Goal: Information Seeking & Learning: Learn about a topic

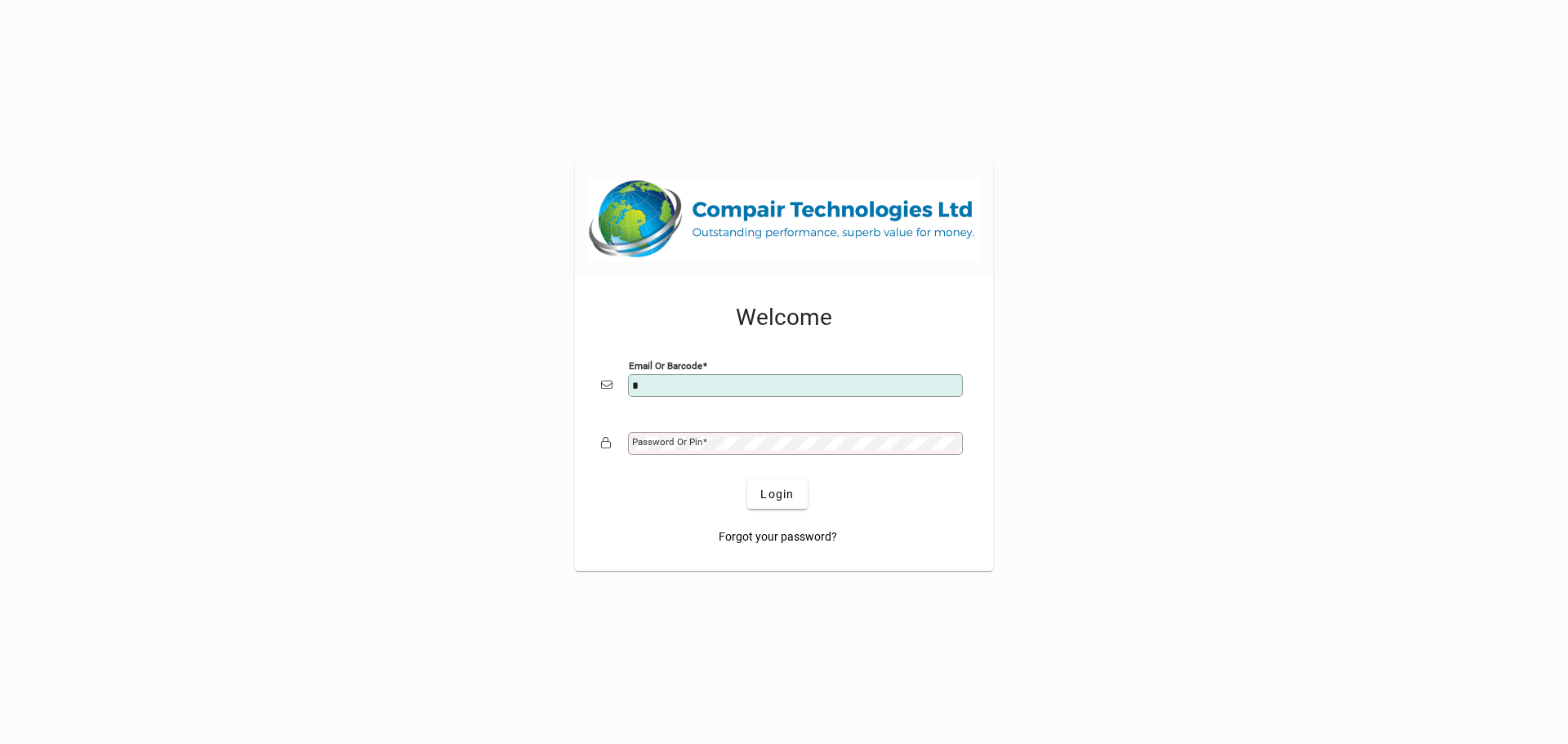
type input "**********"
click at [747, 479] on button "Login" at bounding box center [776, 493] width 60 height 30
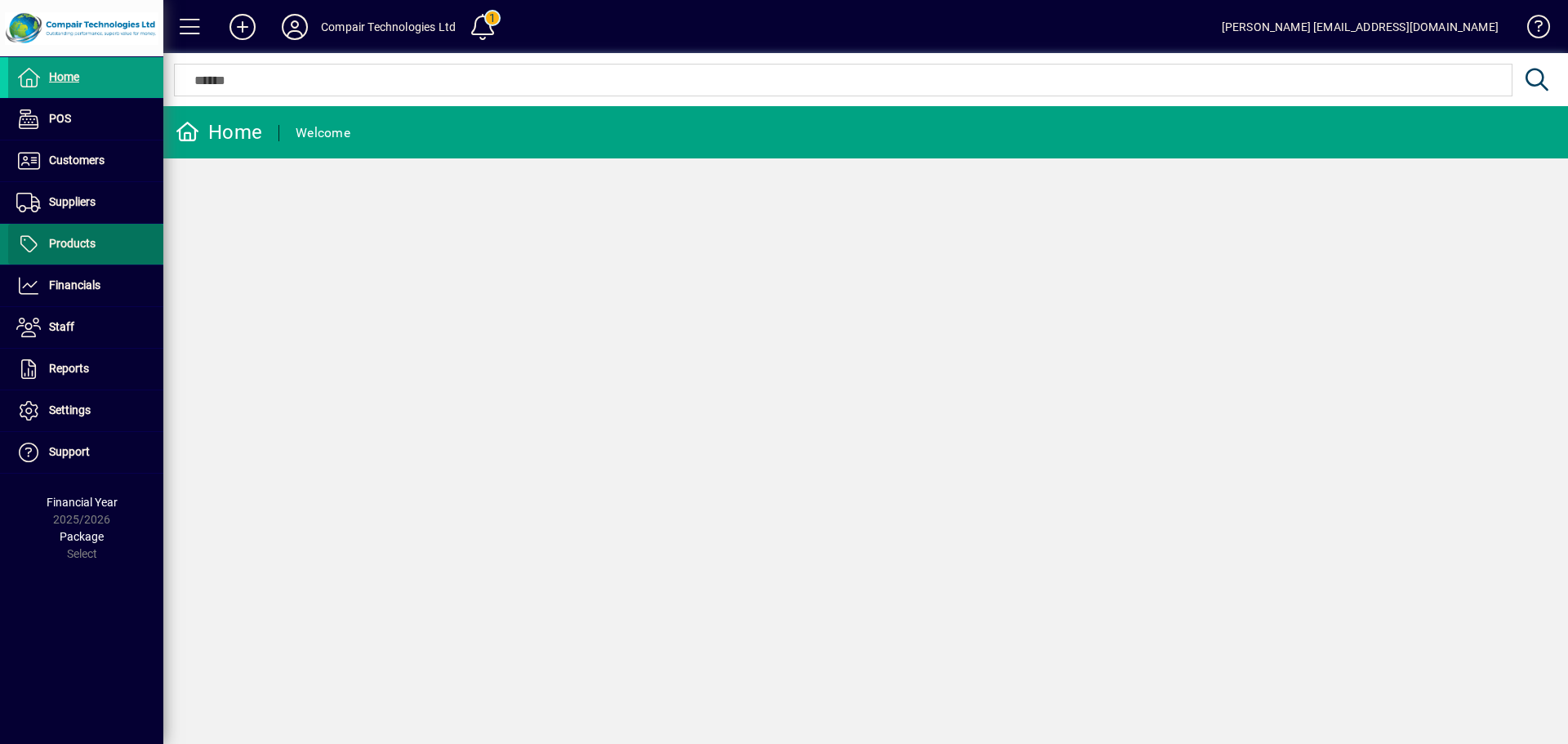
click at [77, 242] on span "Products" at bounding box center [72, 243] width 46 height 13
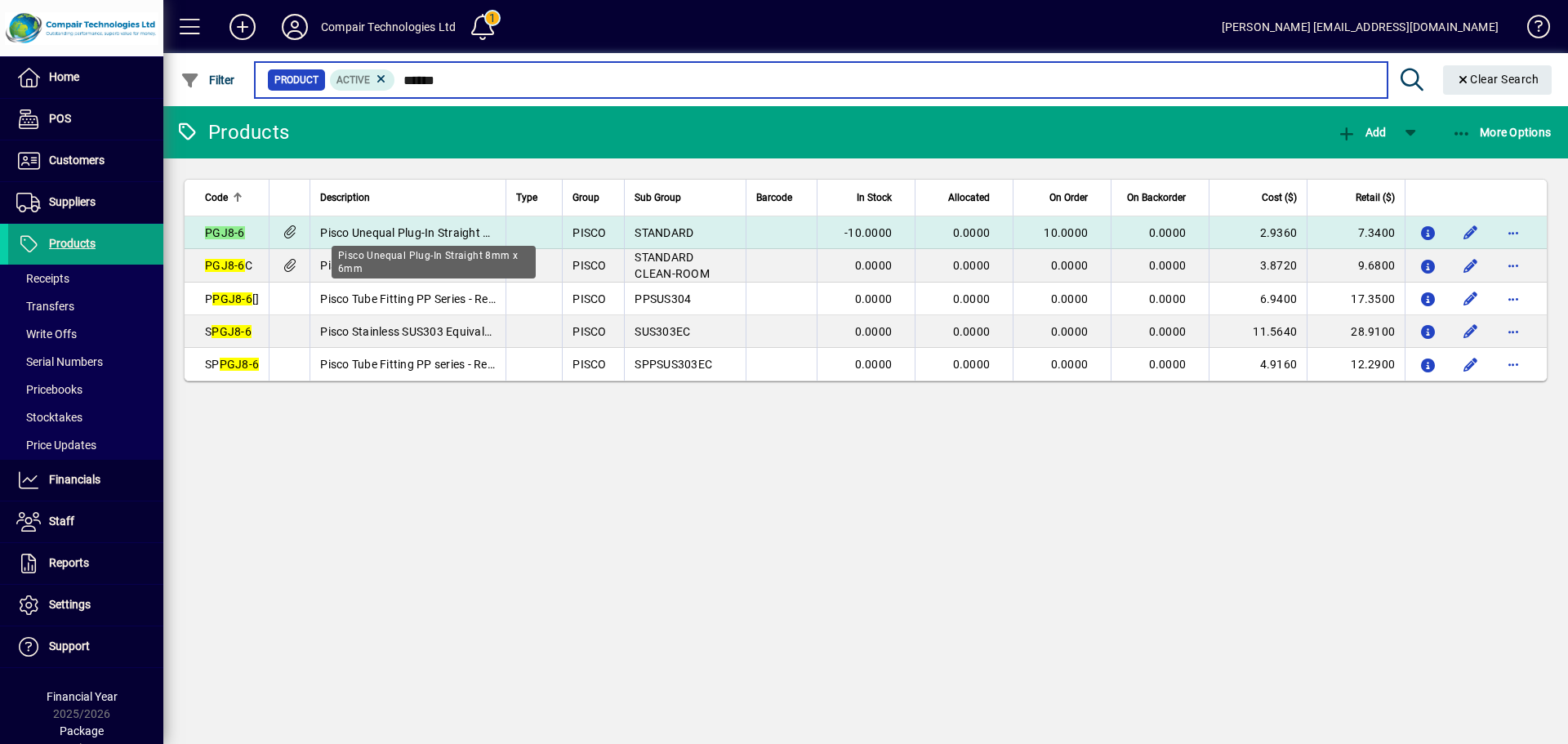
type input "******"
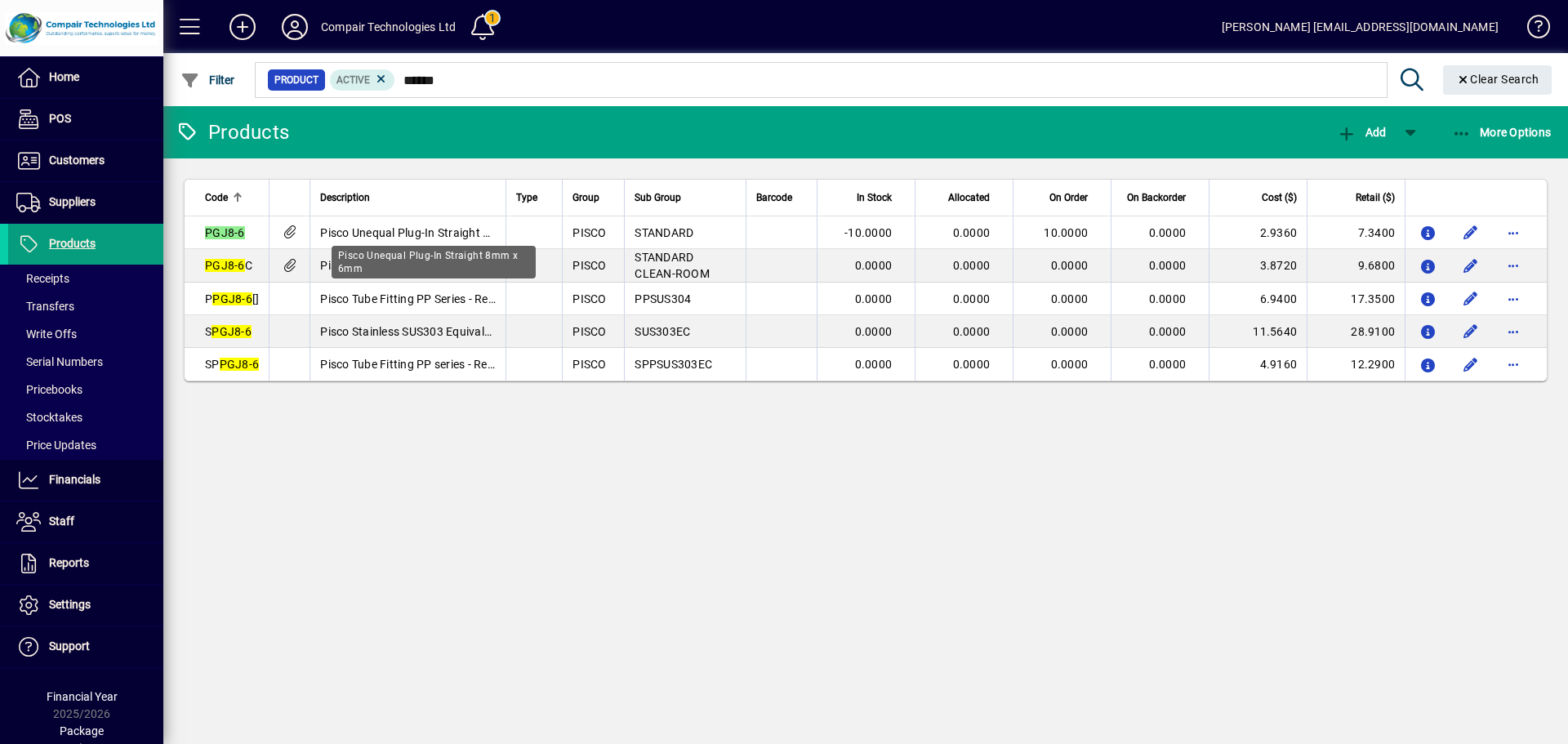
click at [390, 230] on span "Pisco Unequal Plug-In Straight 8mm x 6mm" at bounding box center [433, 232] width 227 height 13
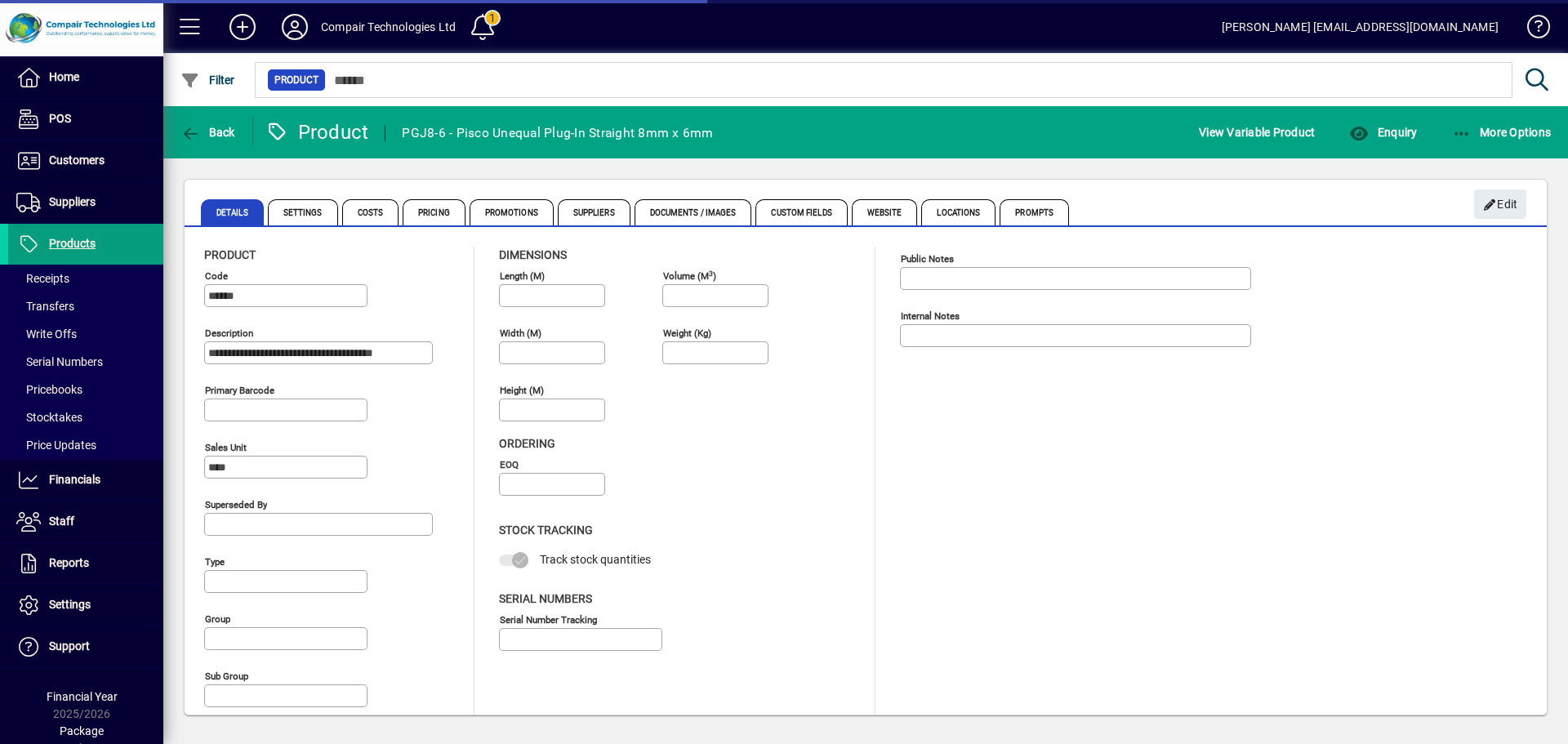
type input "**********"
type input "****"
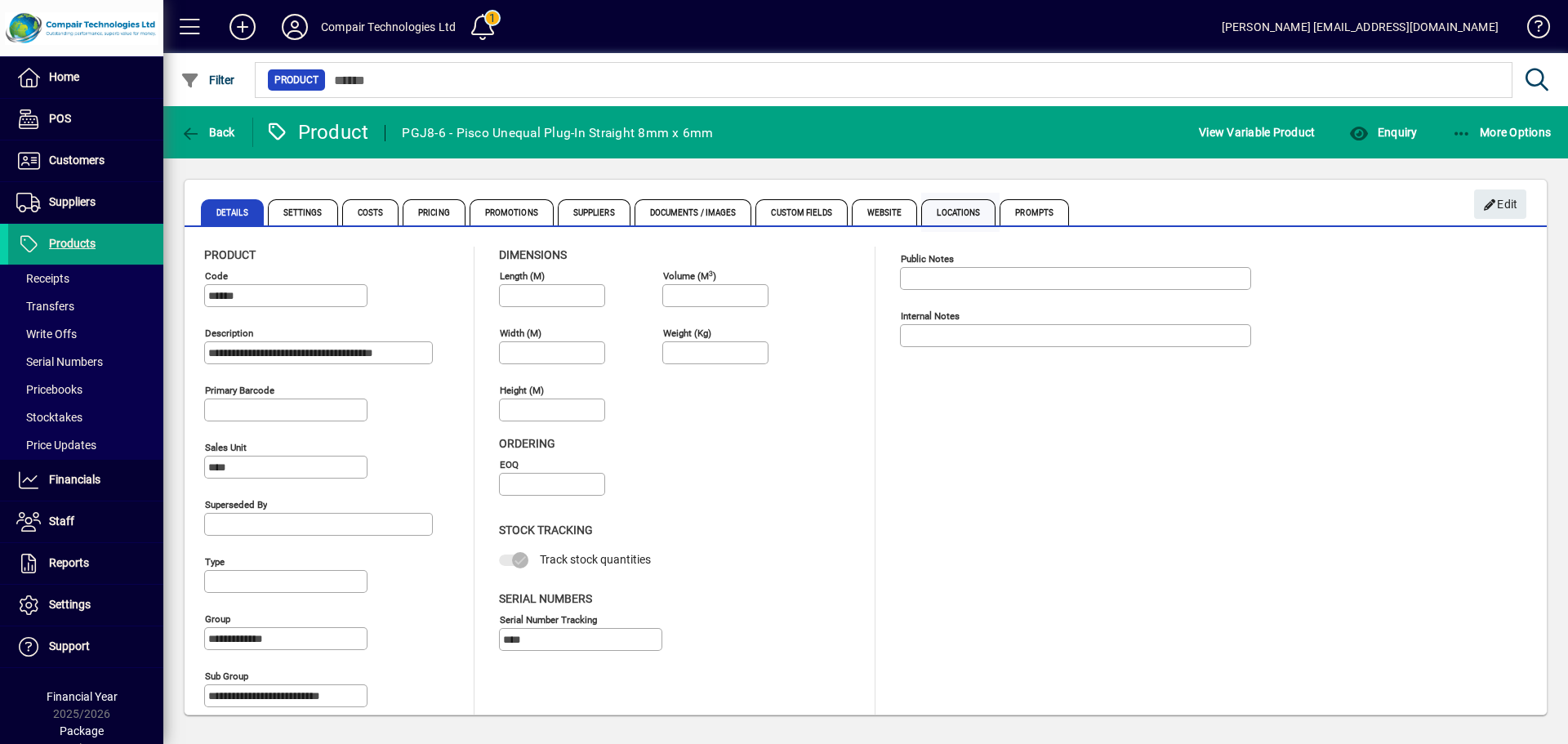
click at [949, 206] on span "Locations" at bounding box center [959, 212] width 74 height 26
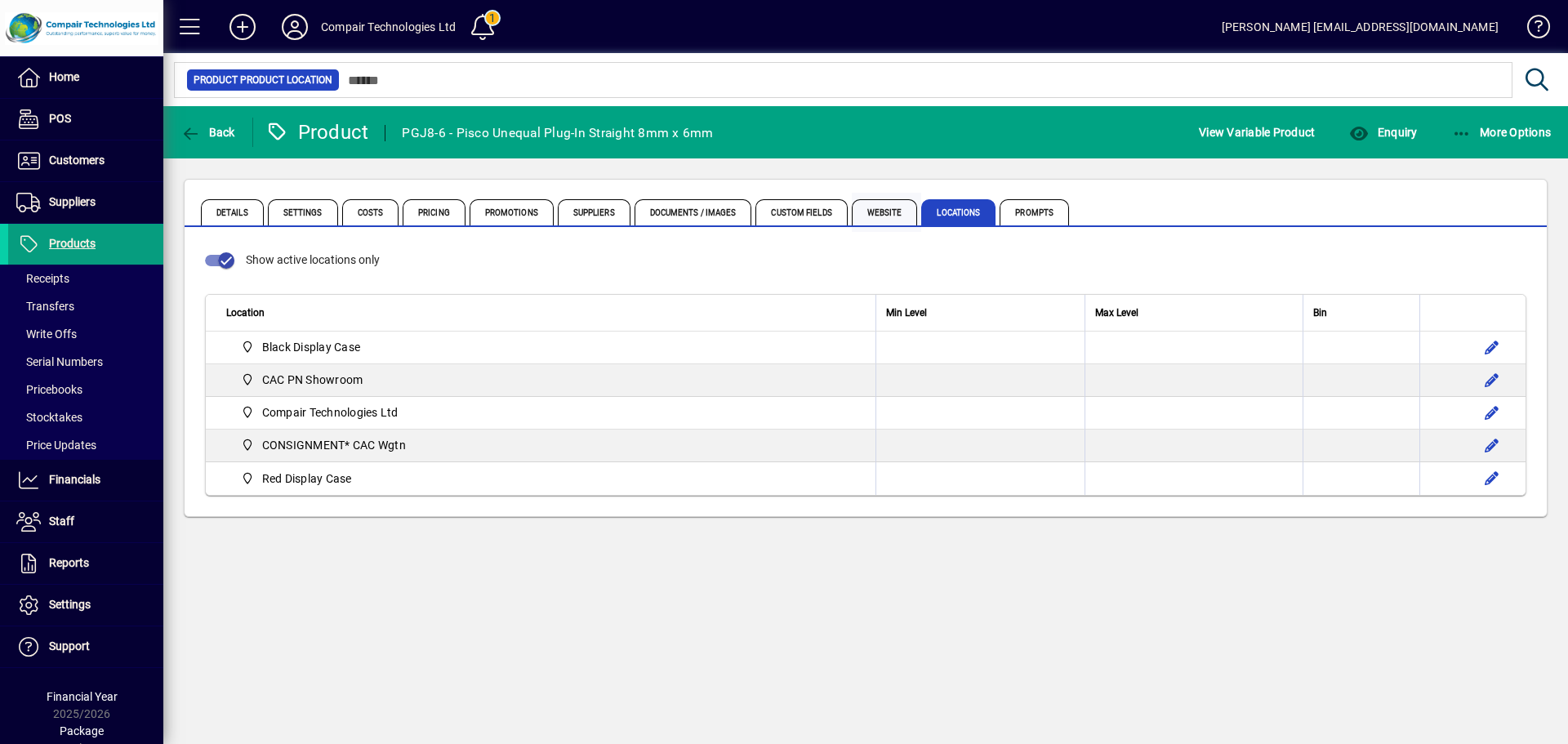
click at [885, 213] on span "Website" at bounding box center [884, 212] width 66 height 26
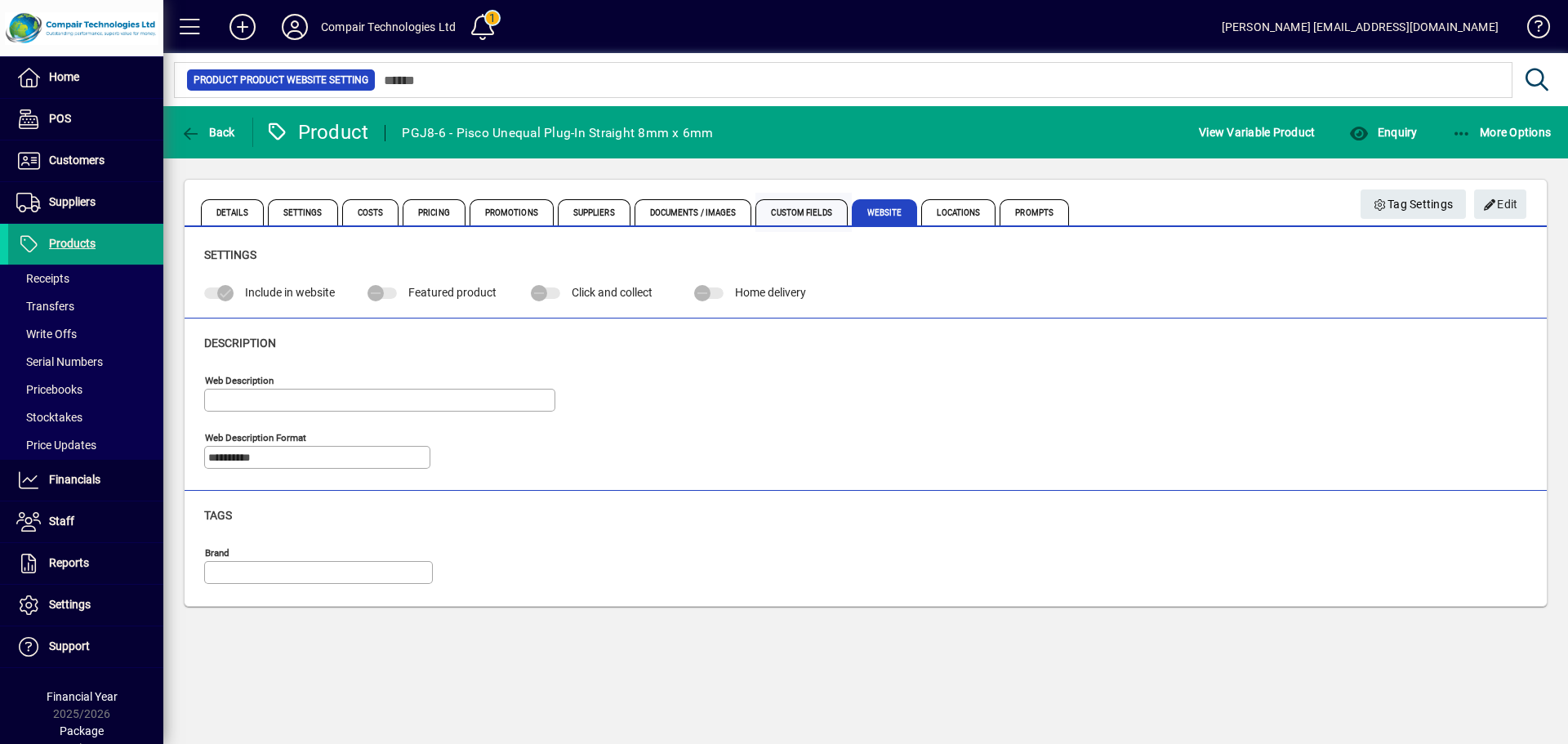
click at [784, 209] on span "Custom Fields" at bounding box center [801, 212] width 91 height 26
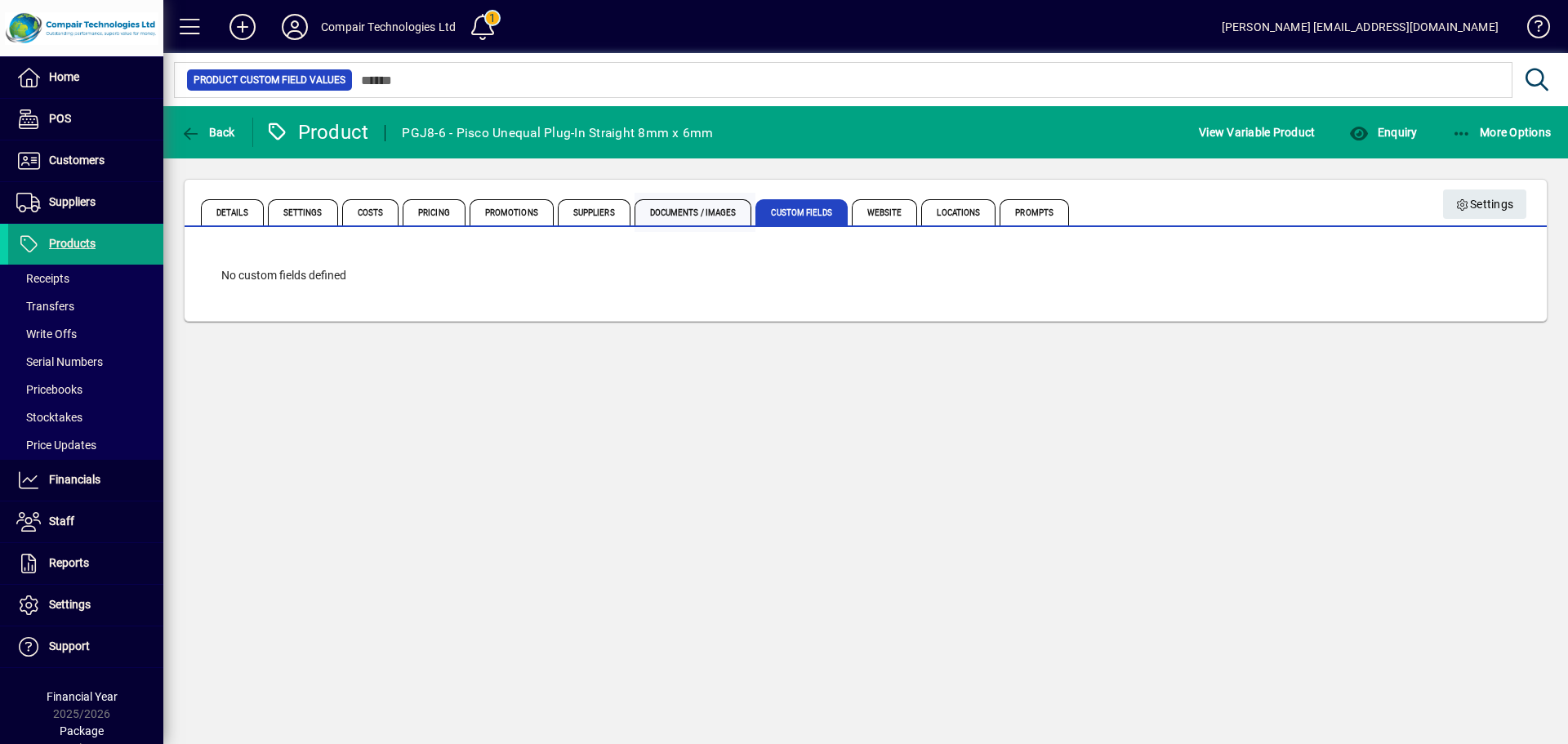
click at [691, 208] on span "Documents / Images" at bounding box center [693, 212] width 117 height 26
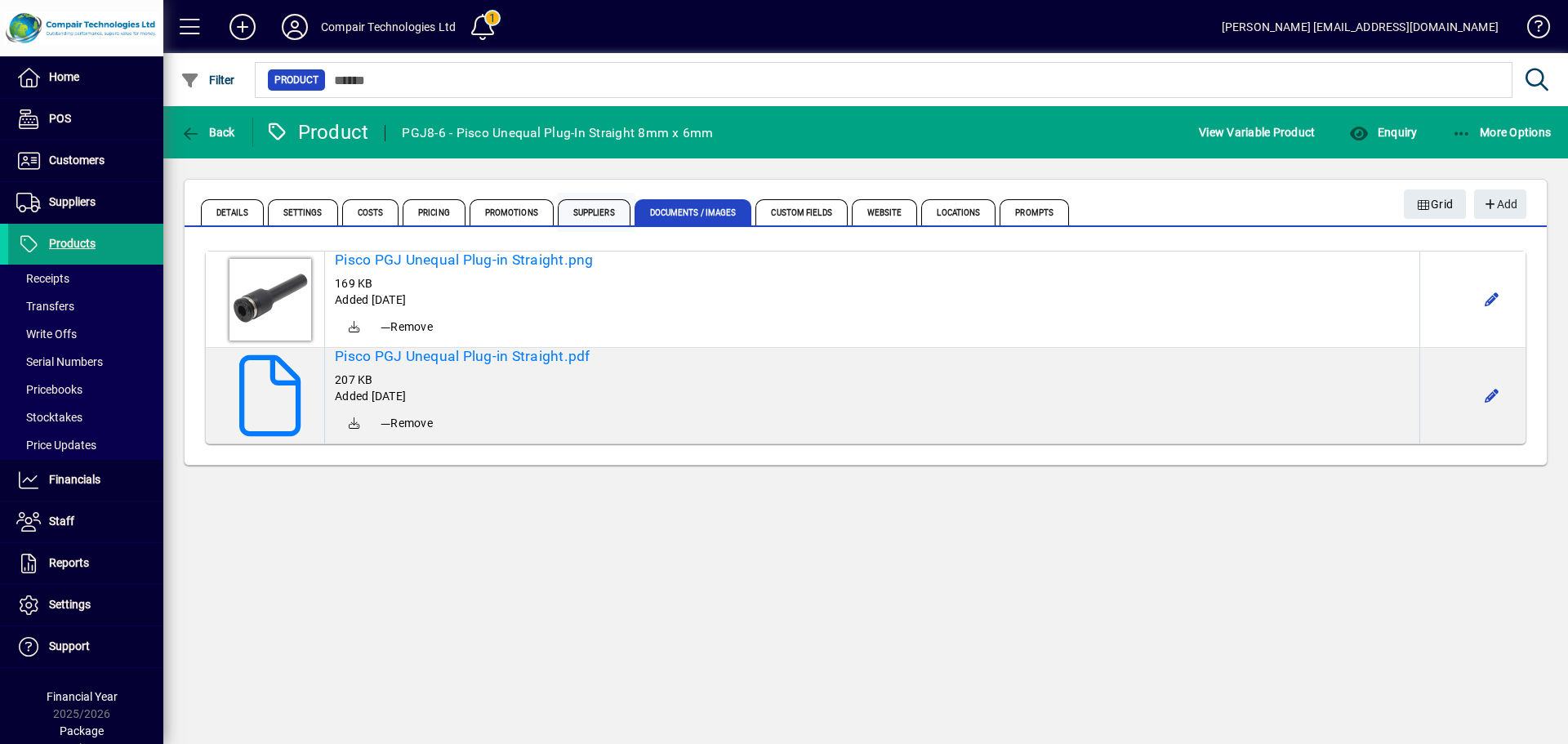
drag, startPoint x: 601, startPoint y: 206, endPoint x: 593, endPoint y: 212, distance: 10.0
click at [600, 208] on span "Suppliers" at bounding box center [594, 212] width 73 height 26
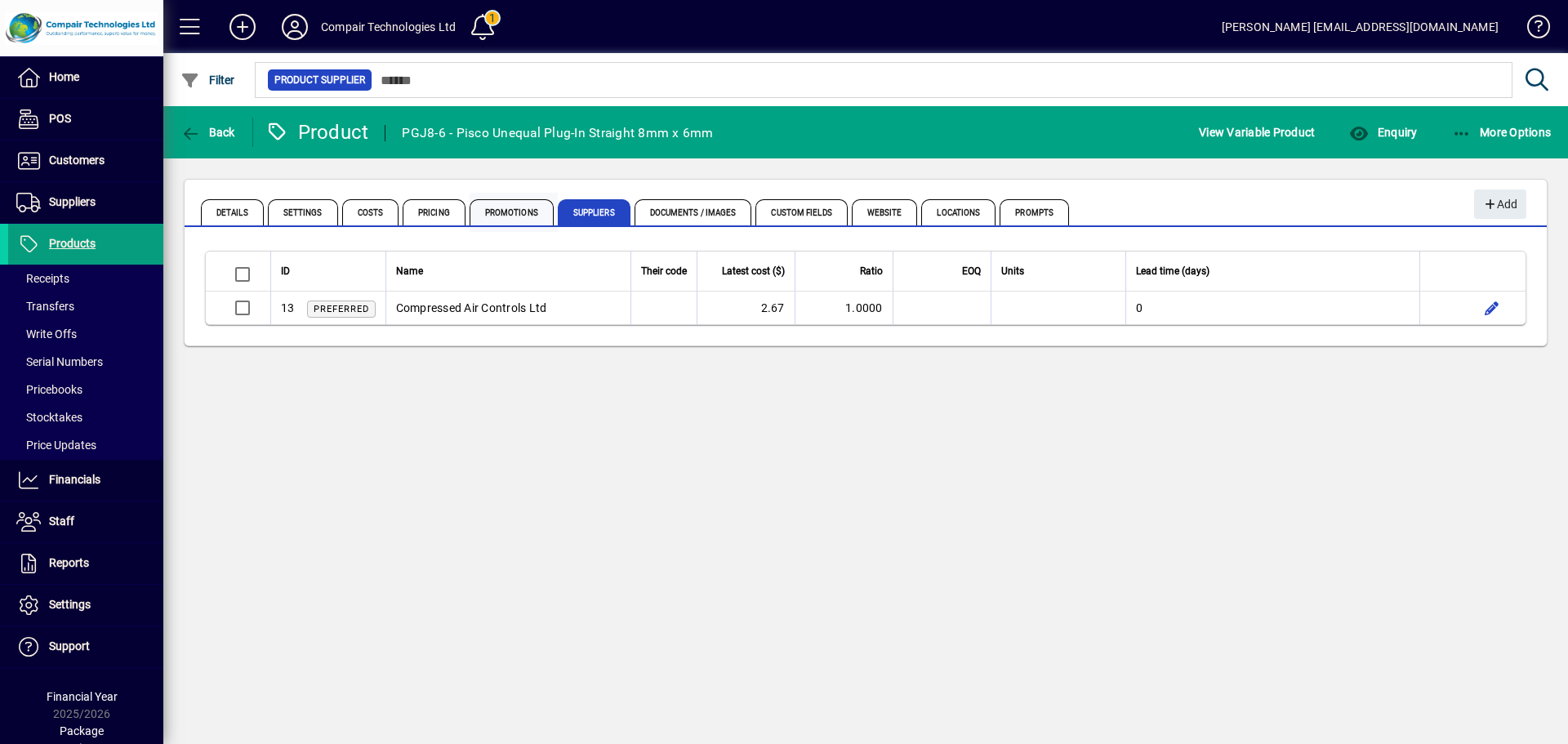
click at [516, 212] on span "Promotions" at bounding box center [511, 212] width 84 height 26
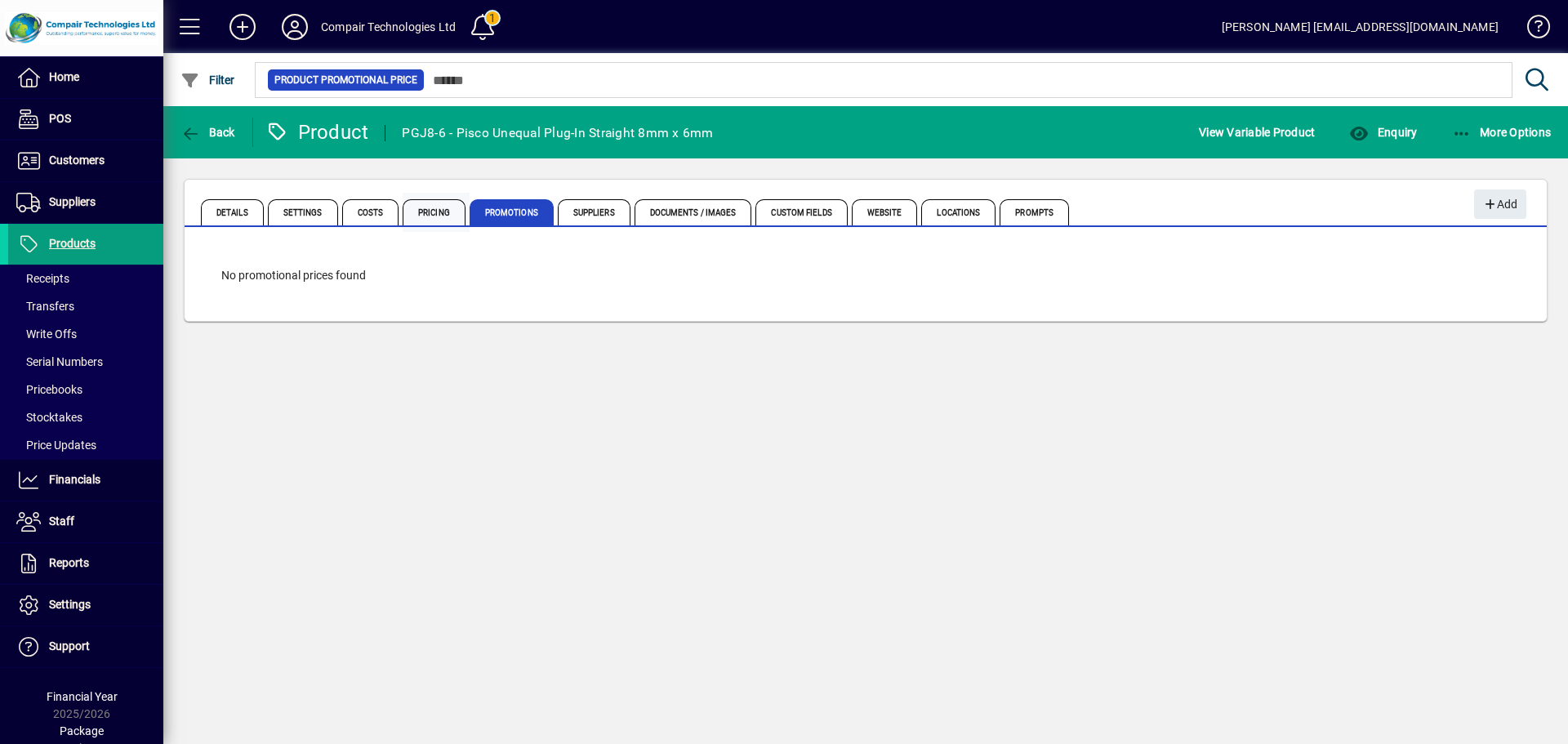
click at [431, 207] on span "Pricing" at bounding box center [434, 212] width 63 height 26
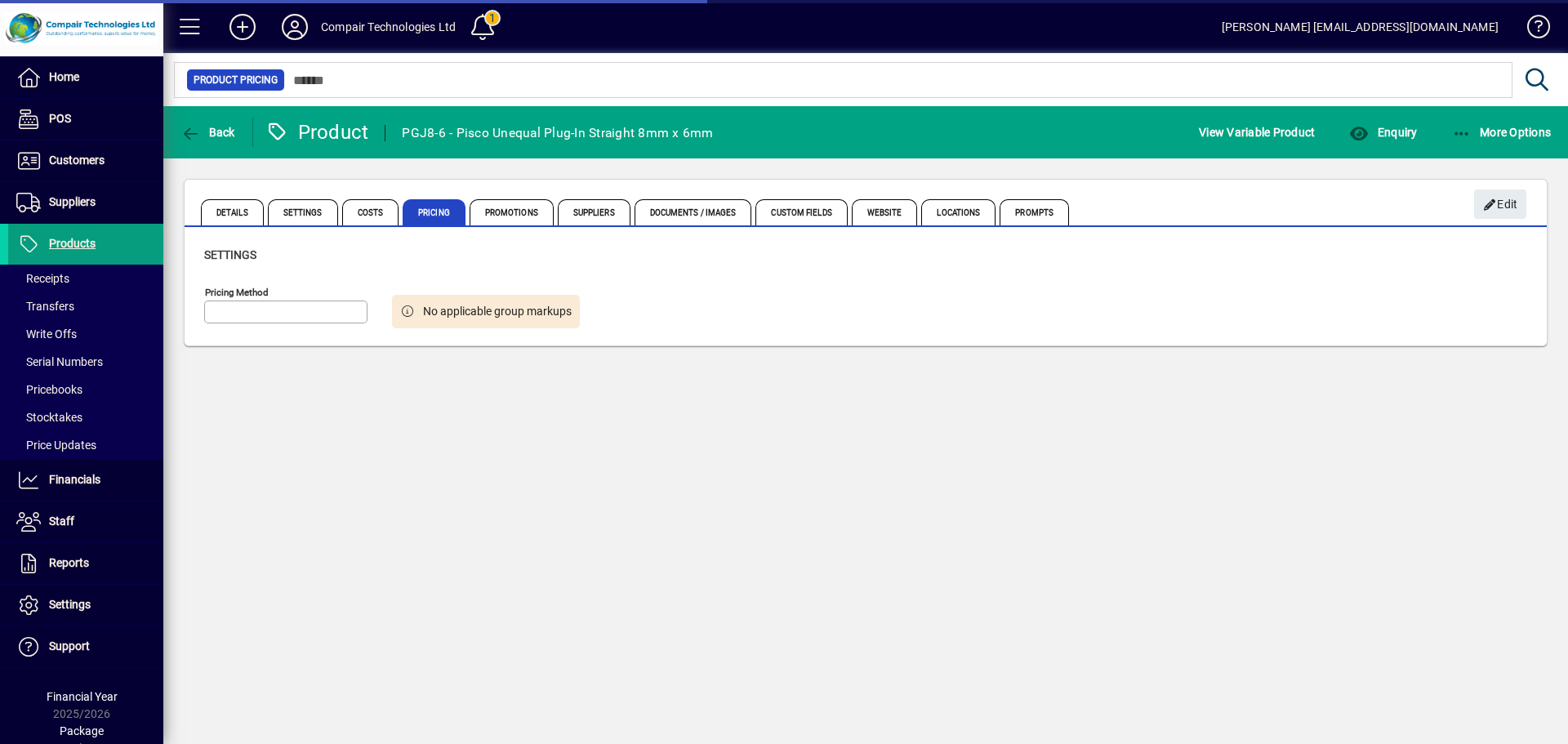
type input "**********"
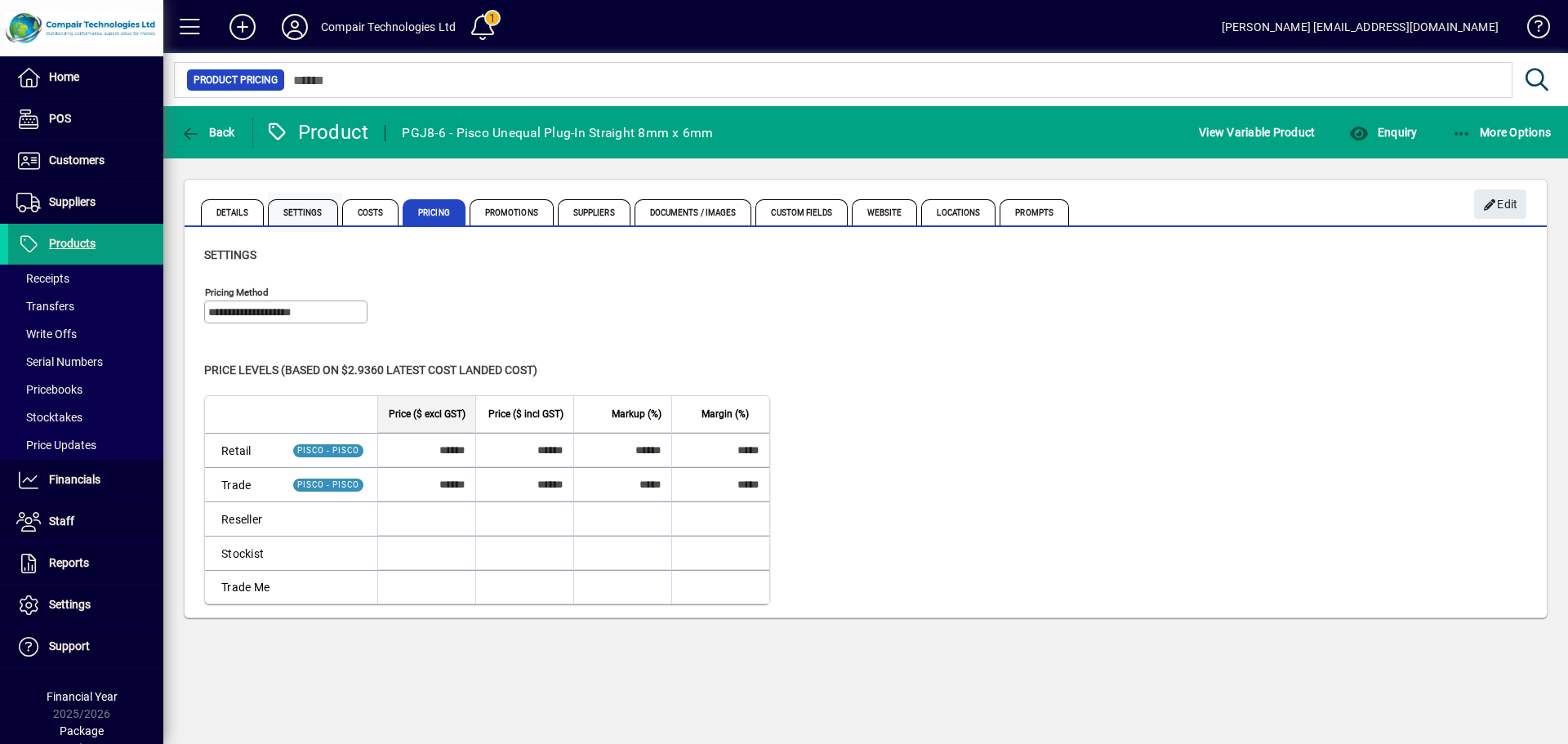
click at [298, 213] on span "Settings" at bounding box center [302, 212] width 70 height 26
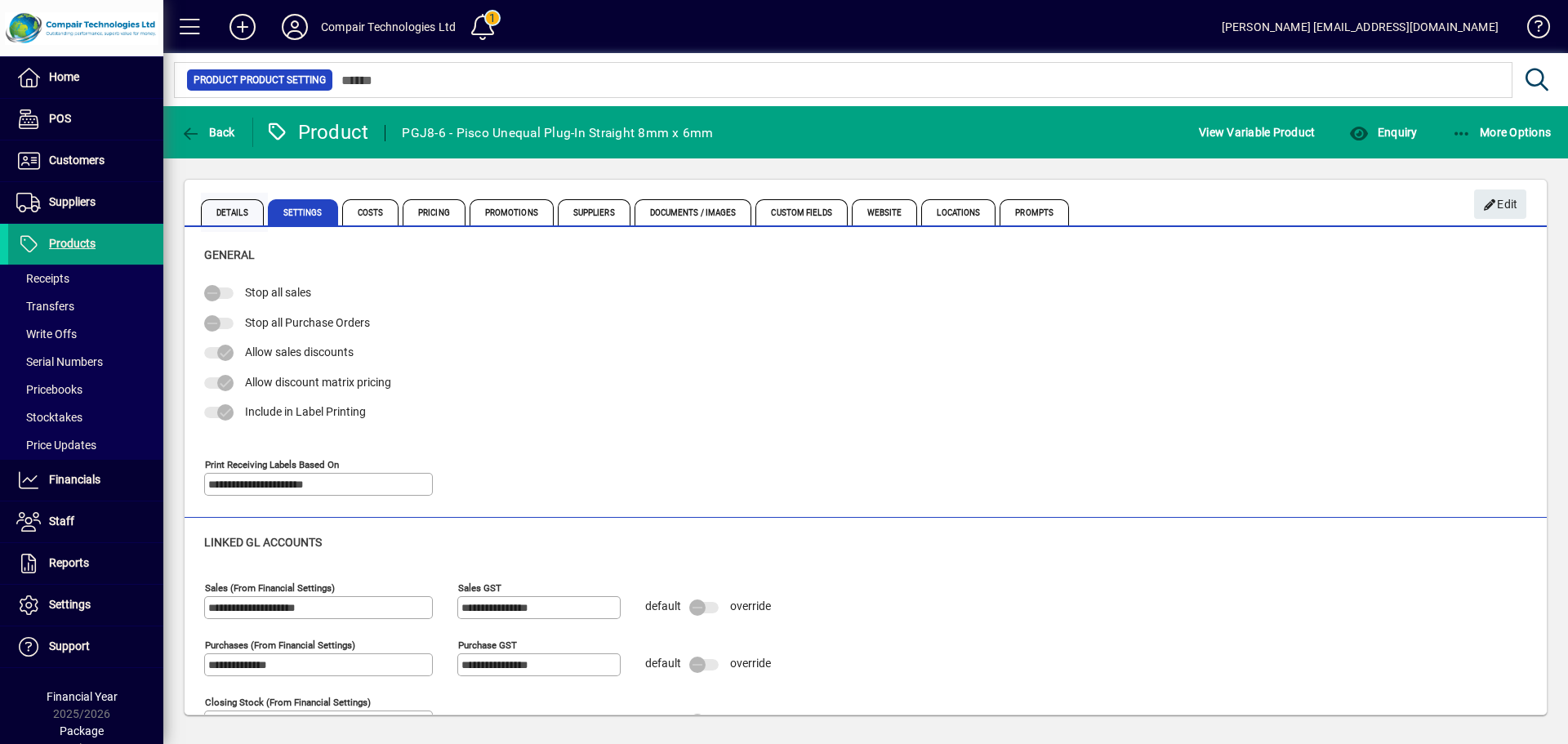
click at [240, 213] on span "Details" at bounding box center [232, 212] width 63 height 26
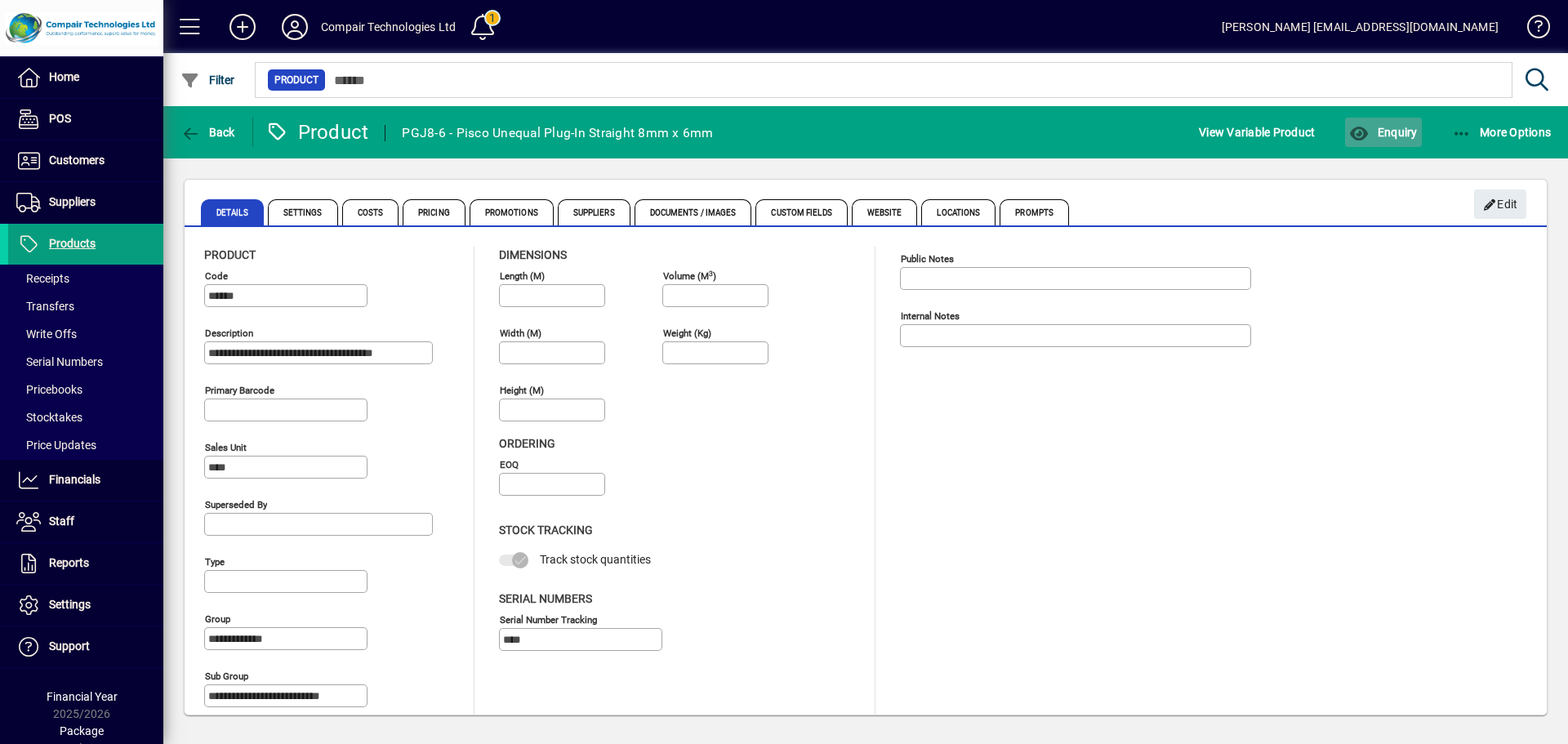
click at [1389, 126] on span "Enquiry" at bounding box center [1383, 132] width 68 height 13
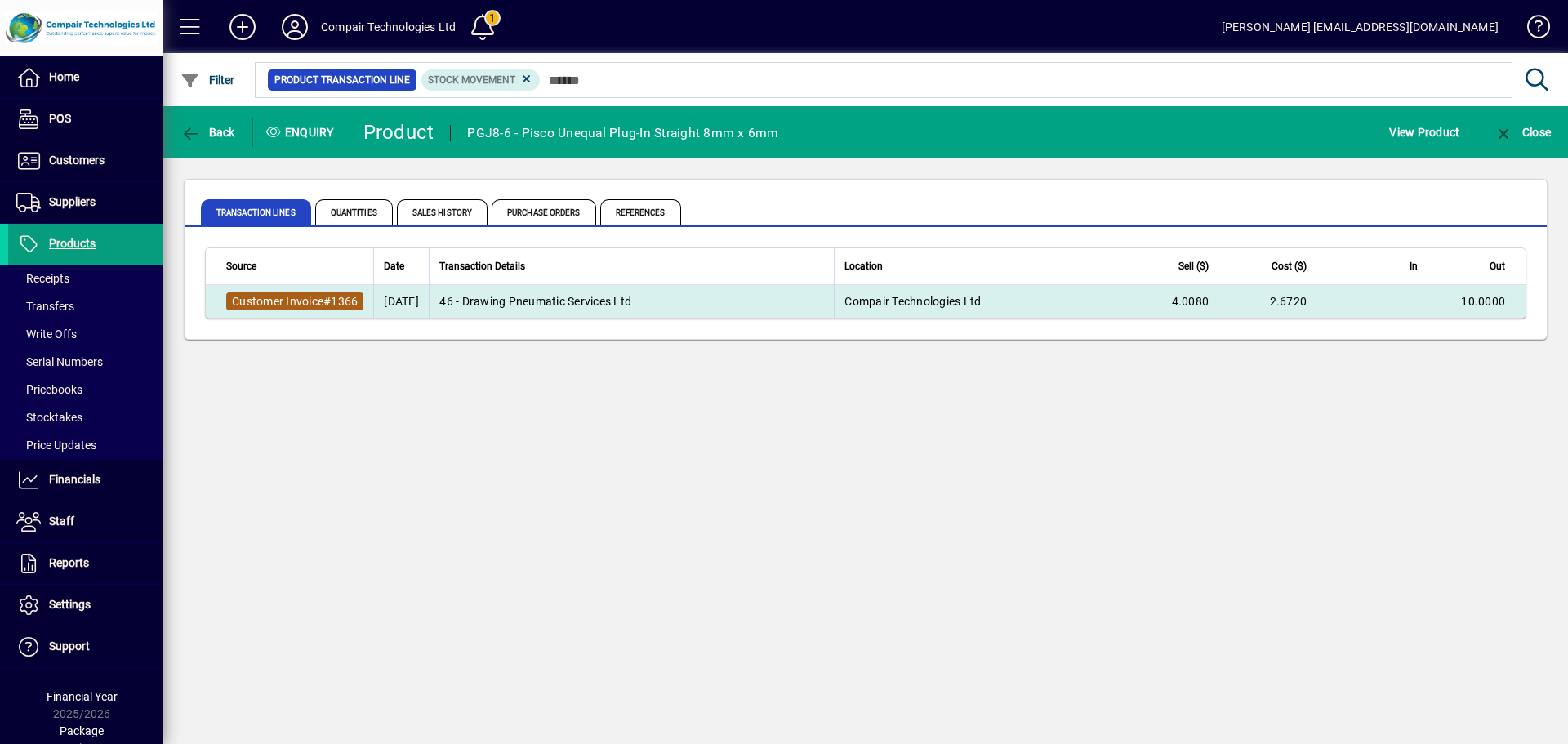
click at [357, 301] on span "1366" at bounding box center [344, 300] width 27 height 13
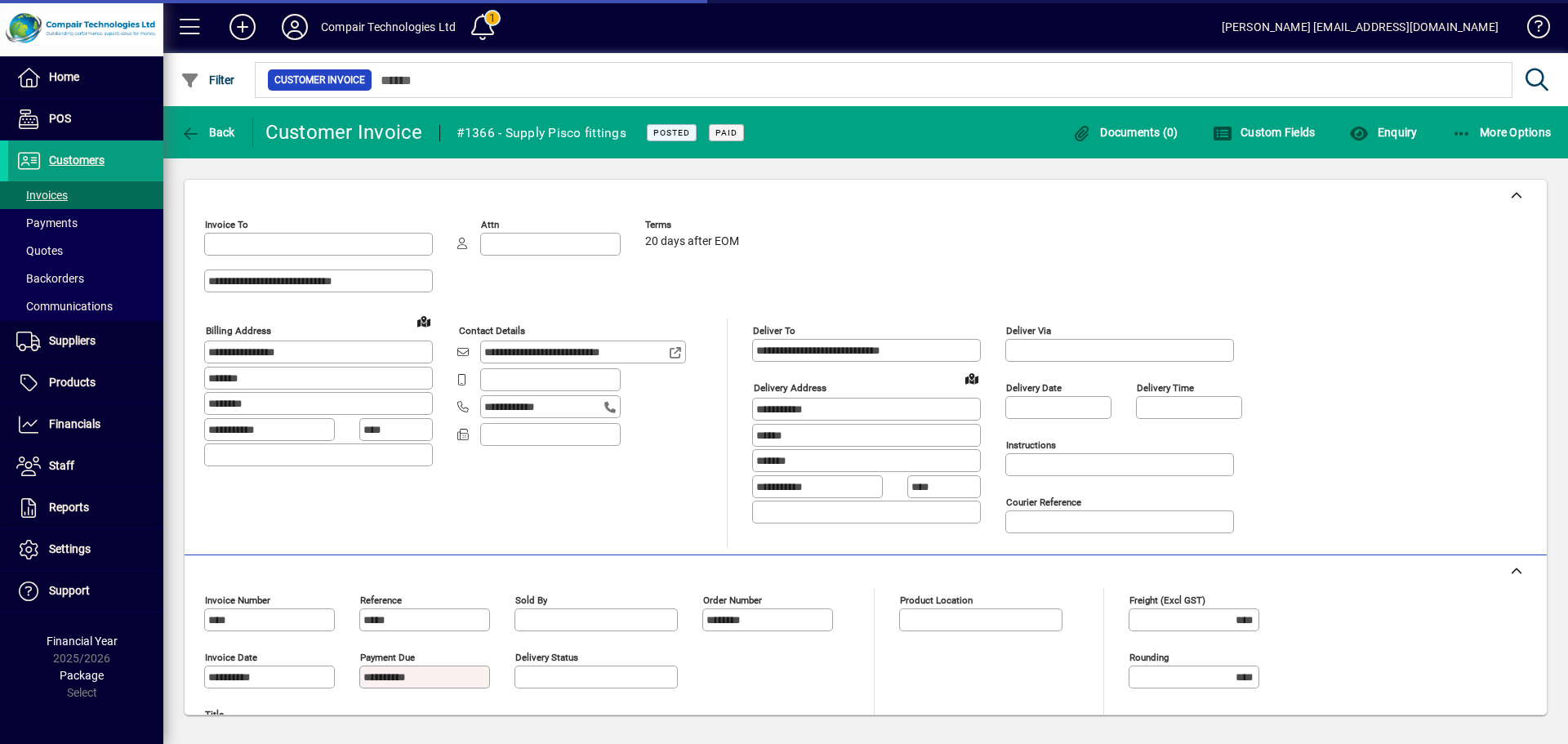
type input "**********"
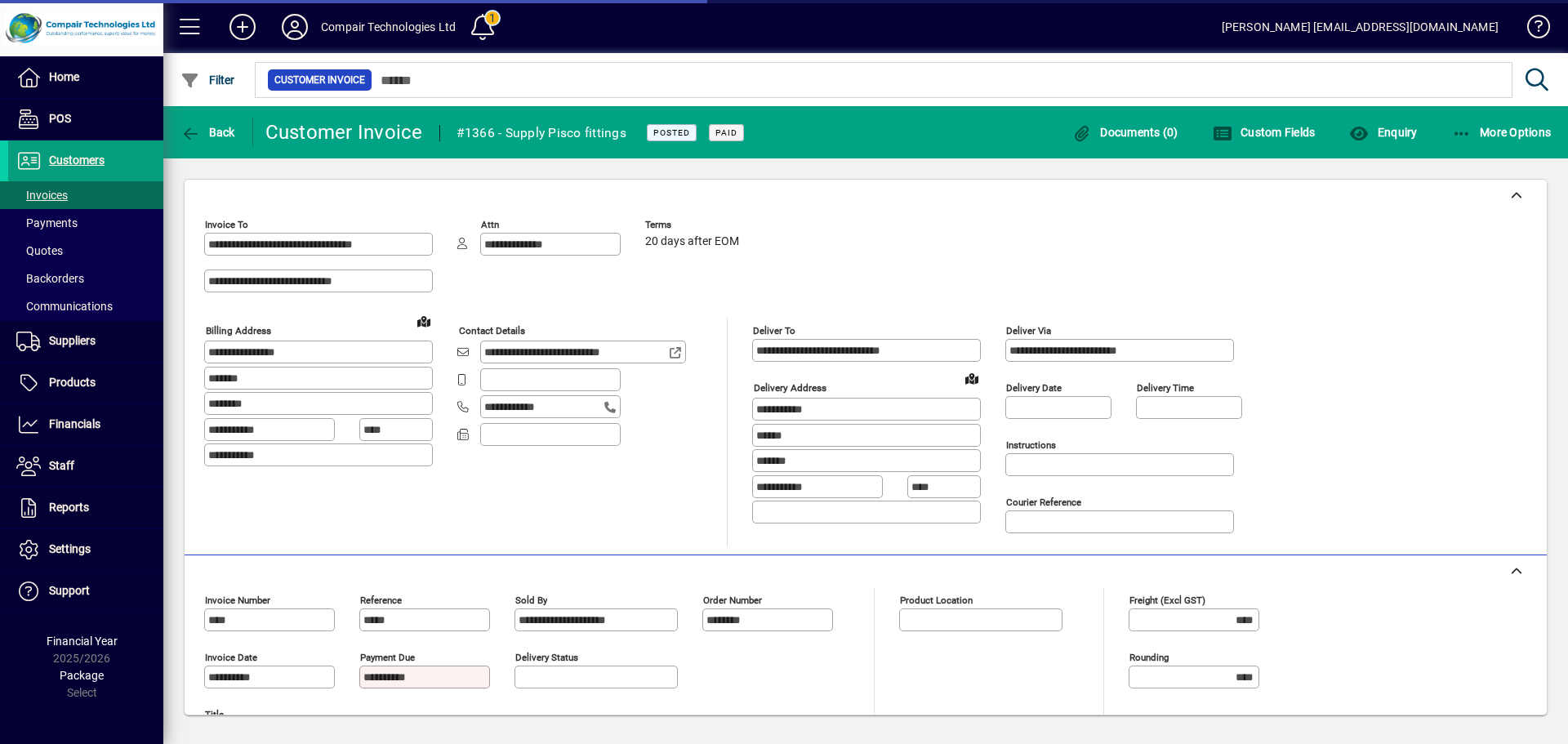
type input "**********"
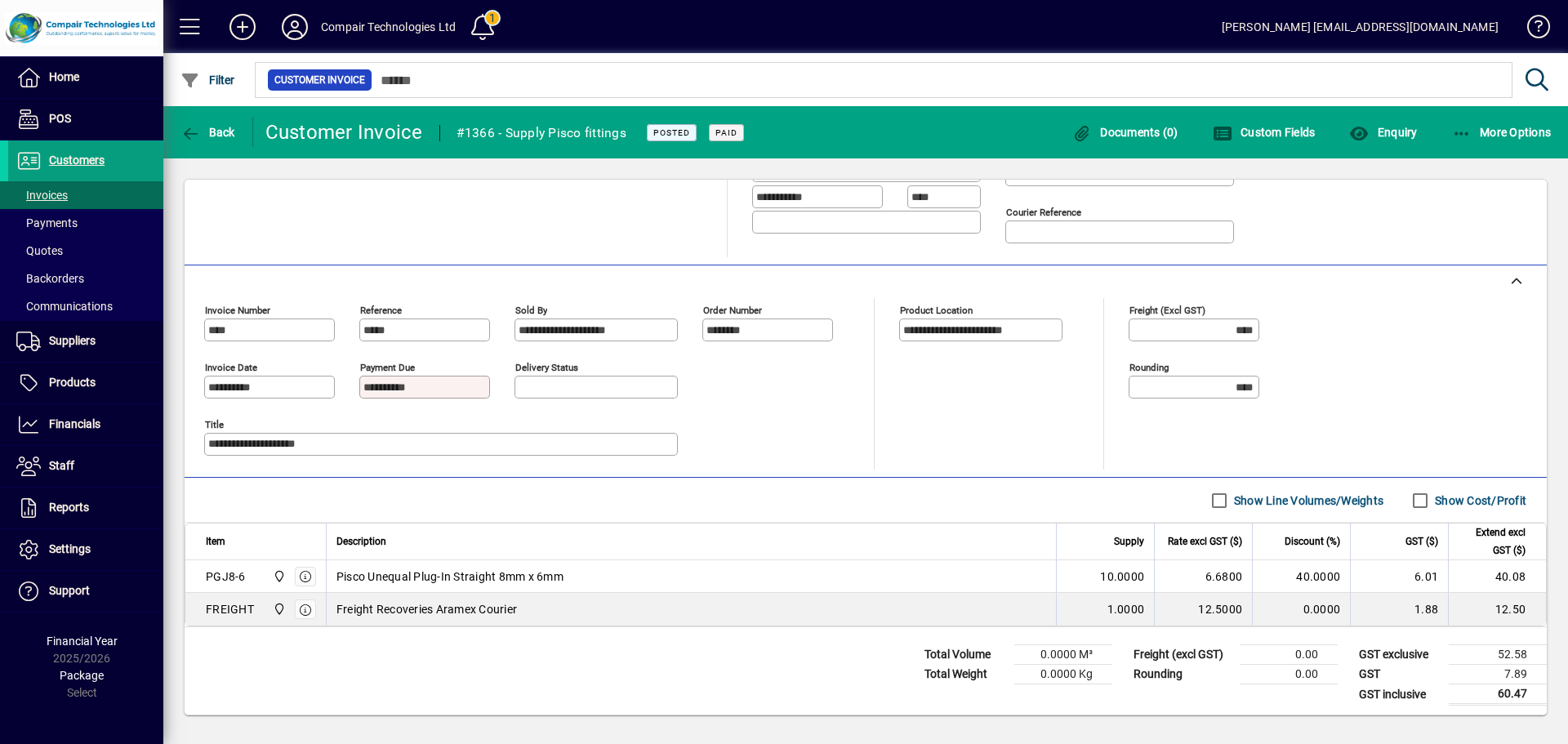
scroll to position [294, 0]
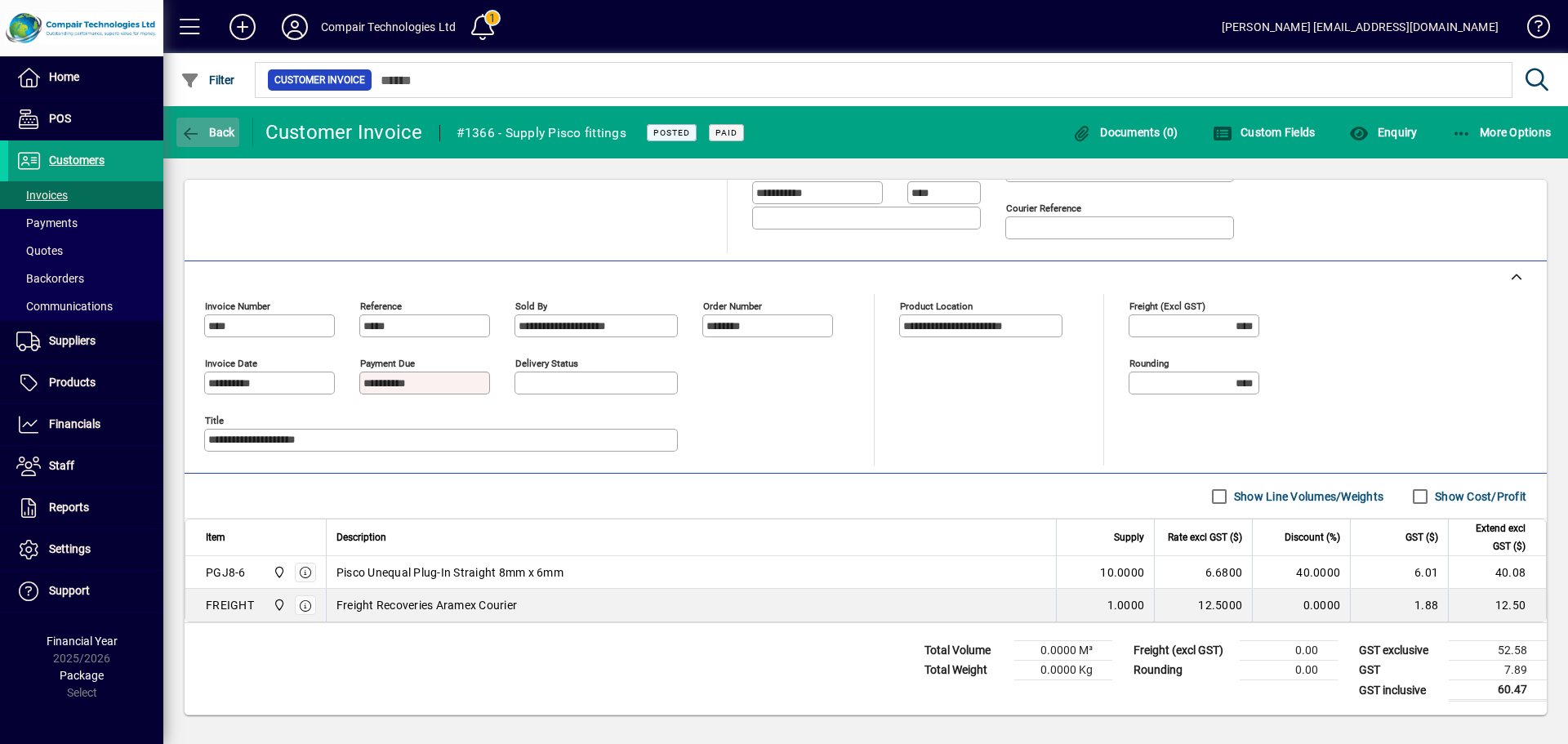
click at [197, 126] on icon "button" at bounding box center [191, 133] width 20 height 16
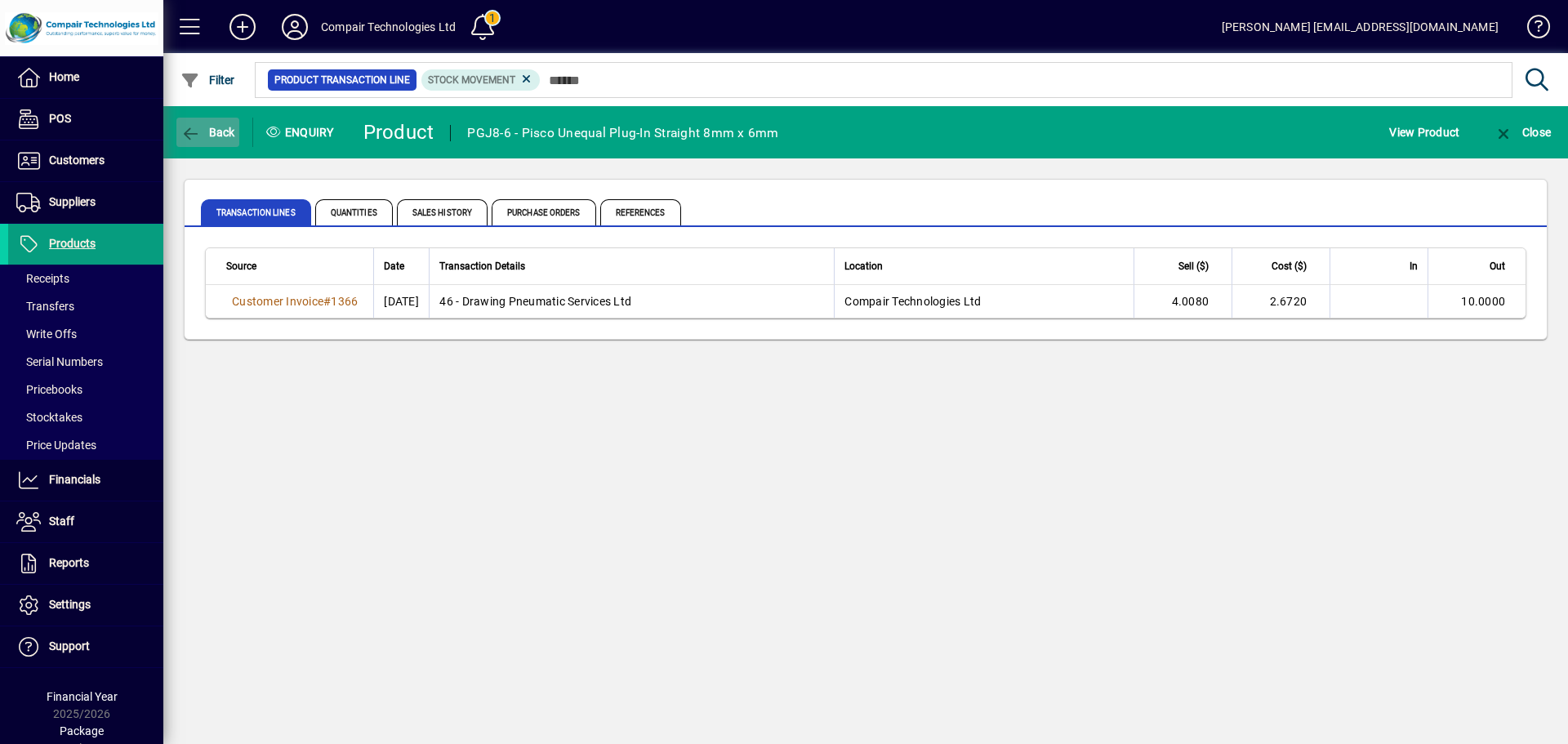
click at [192, 131] on icon "button" at bounding box center [191, 133] width 20 height 16
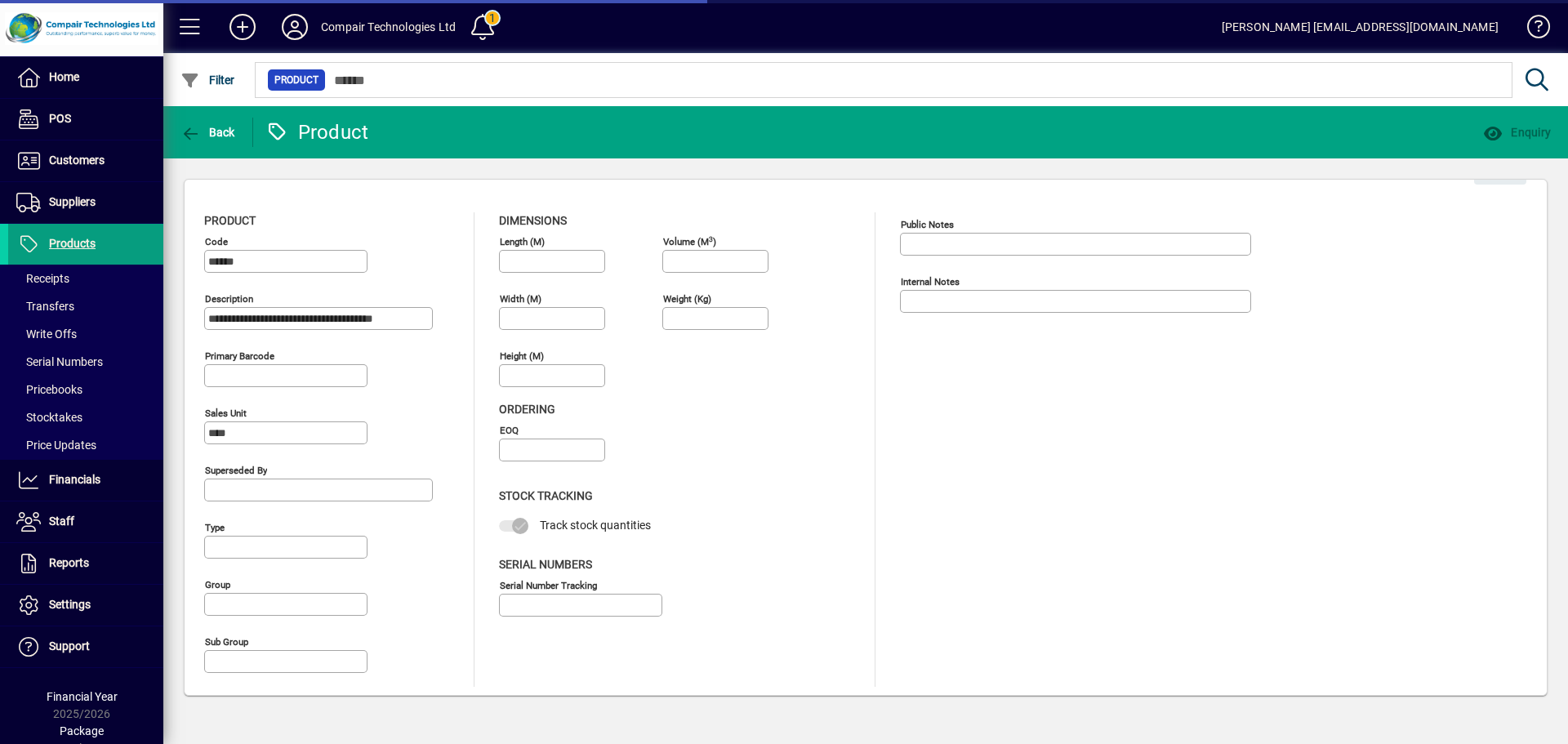
type input "**********"
type input "****"
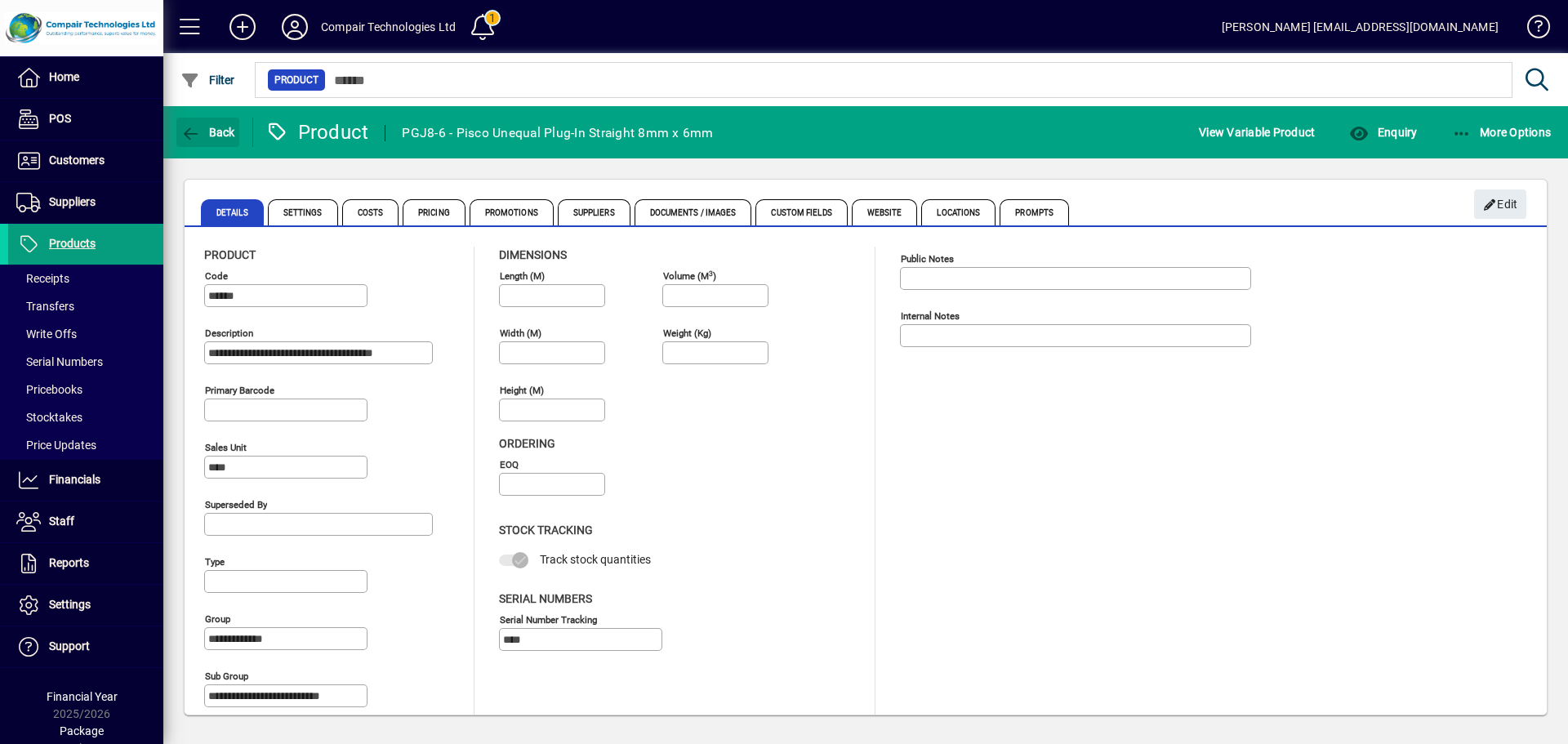
click at [192, 131] on icon "button" at bounding box center [191, 133] width 20 height 16
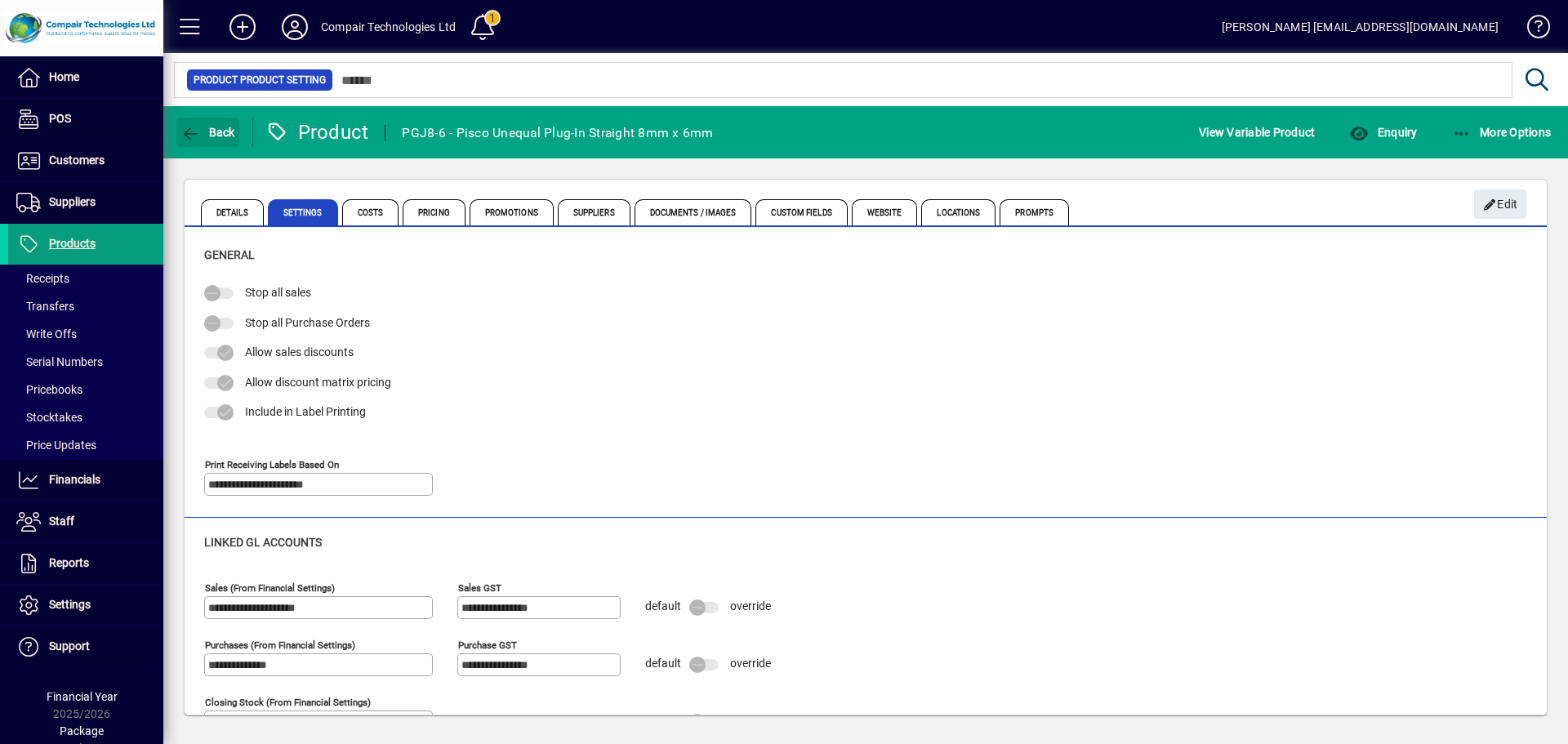
click at [192, 131] on icon "button" at bounding box center [191, 133] width 20 height 16
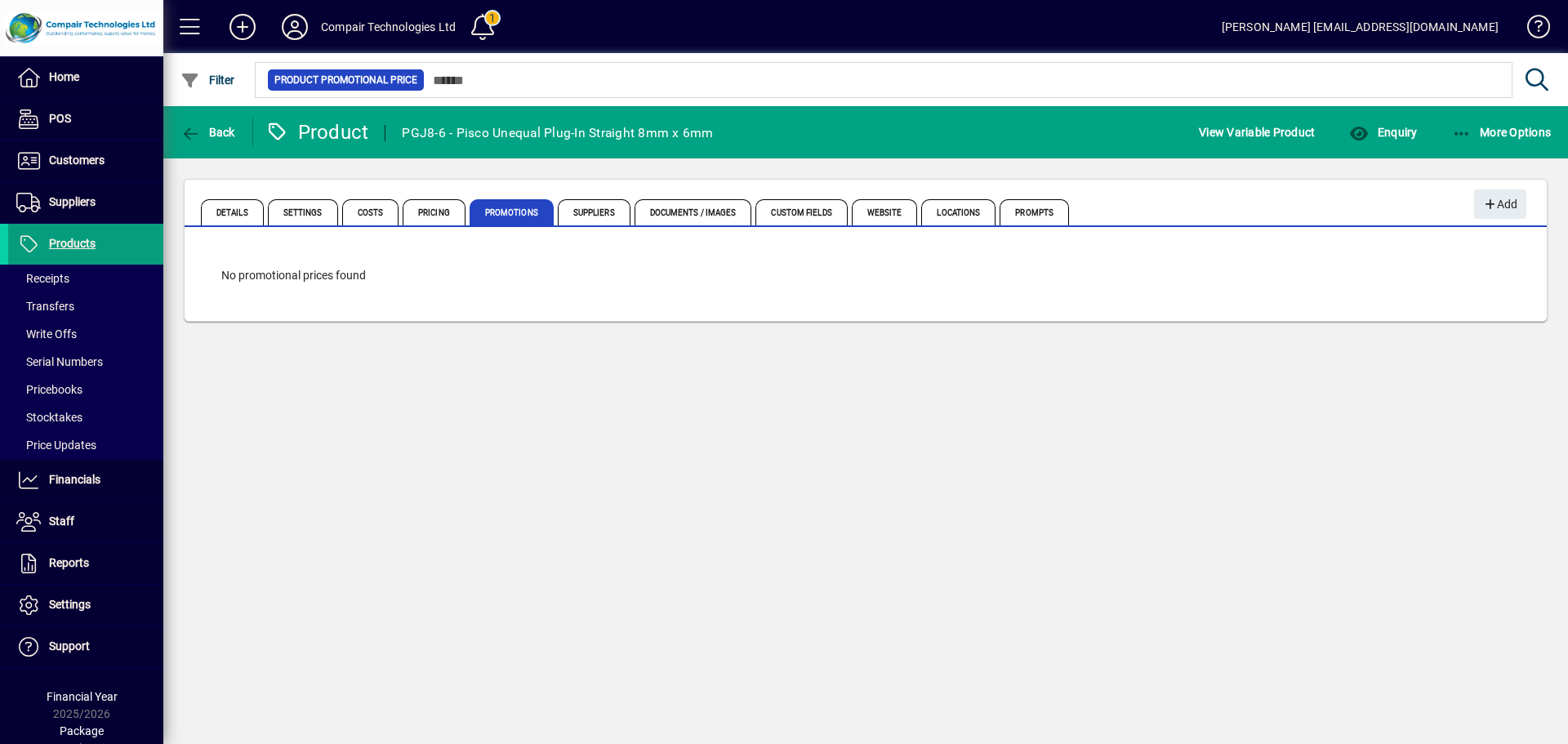
click at [192, 131] on icon "button" at bounding box center [191, 133] width 20 height 16
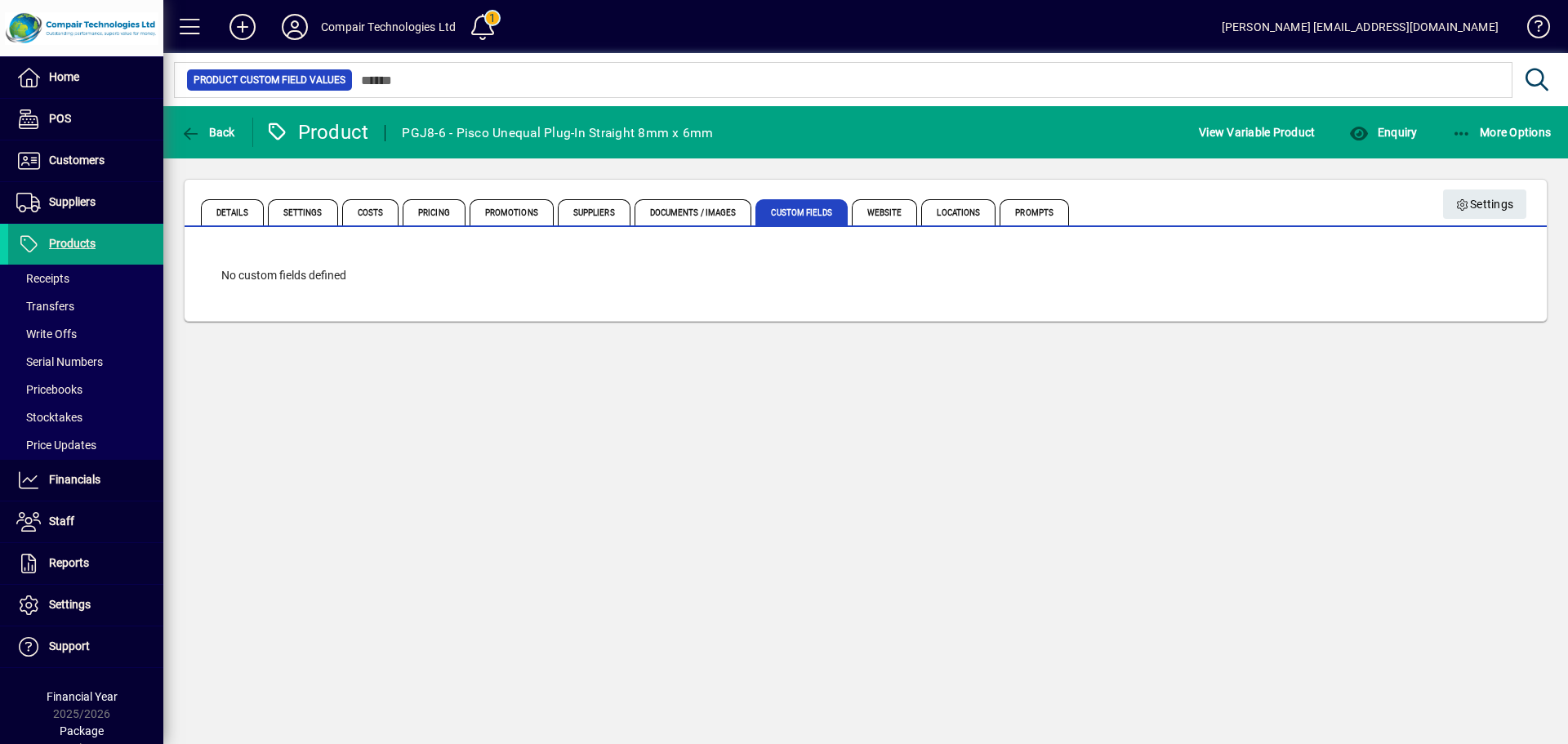
click at [192, 131] on icon "button" at bounding box center [191, 133] width 20 height 16
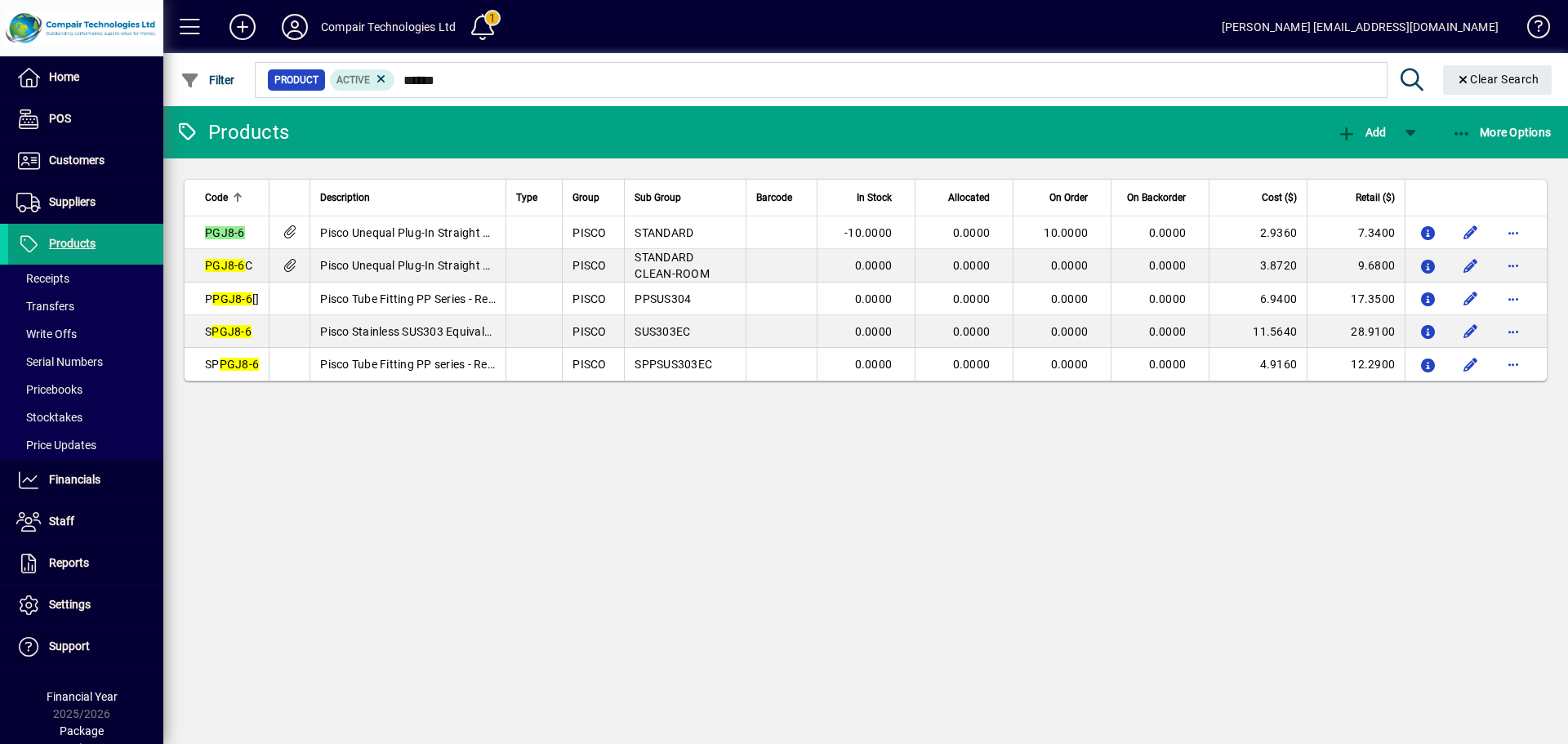
click at [192, 131] on icon at bounding box center [187, 131] width 24 height 19
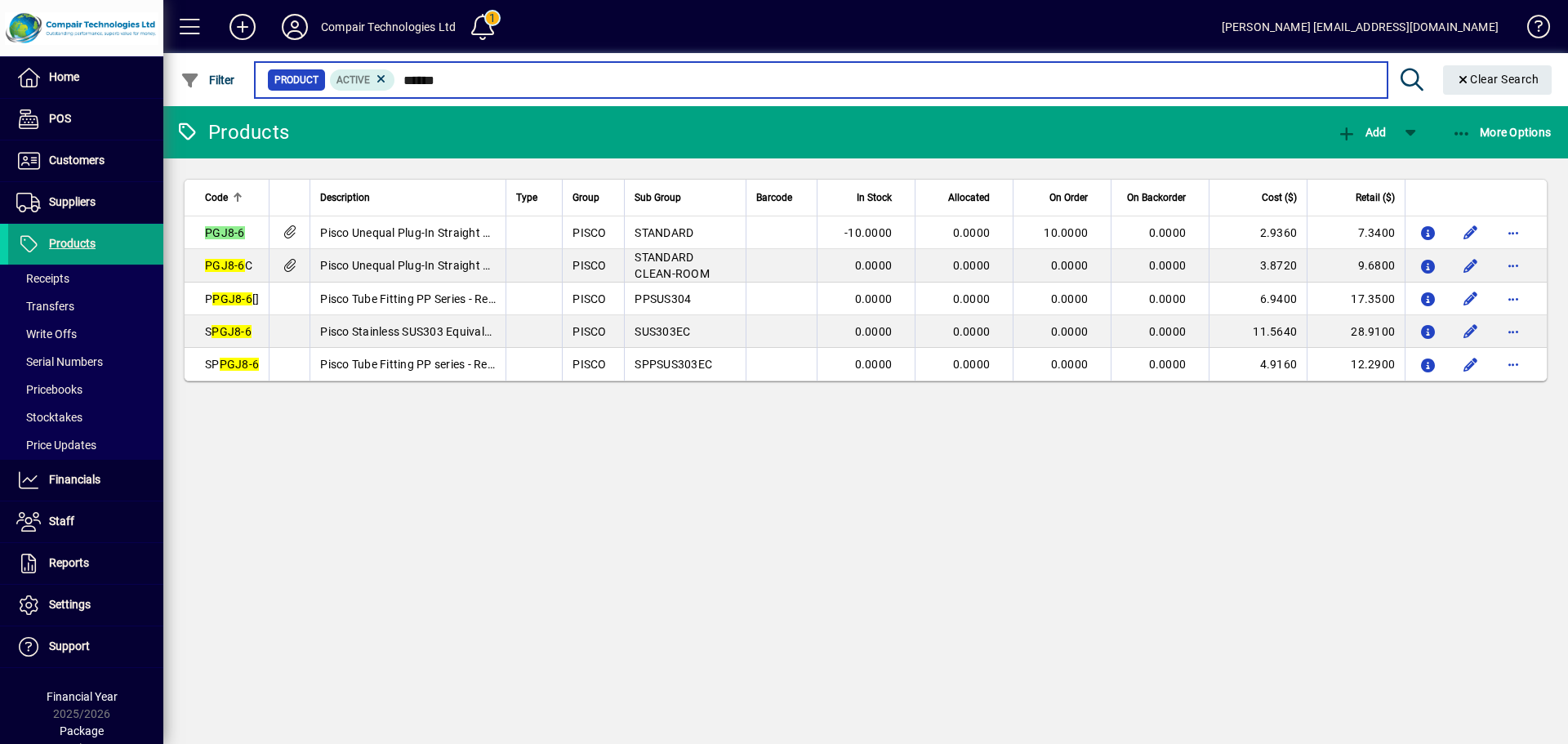
click at [444, 78] on input "******" at bounding box center [884, 79] width 978 height 23
drag, startPoint x: 444, startPoint y: 78, endPoint x: 398, endPoint y: 80, distance: 46.0
click at [398, 79] on input "******" at bounding box center [884, 79] width 978 height 23
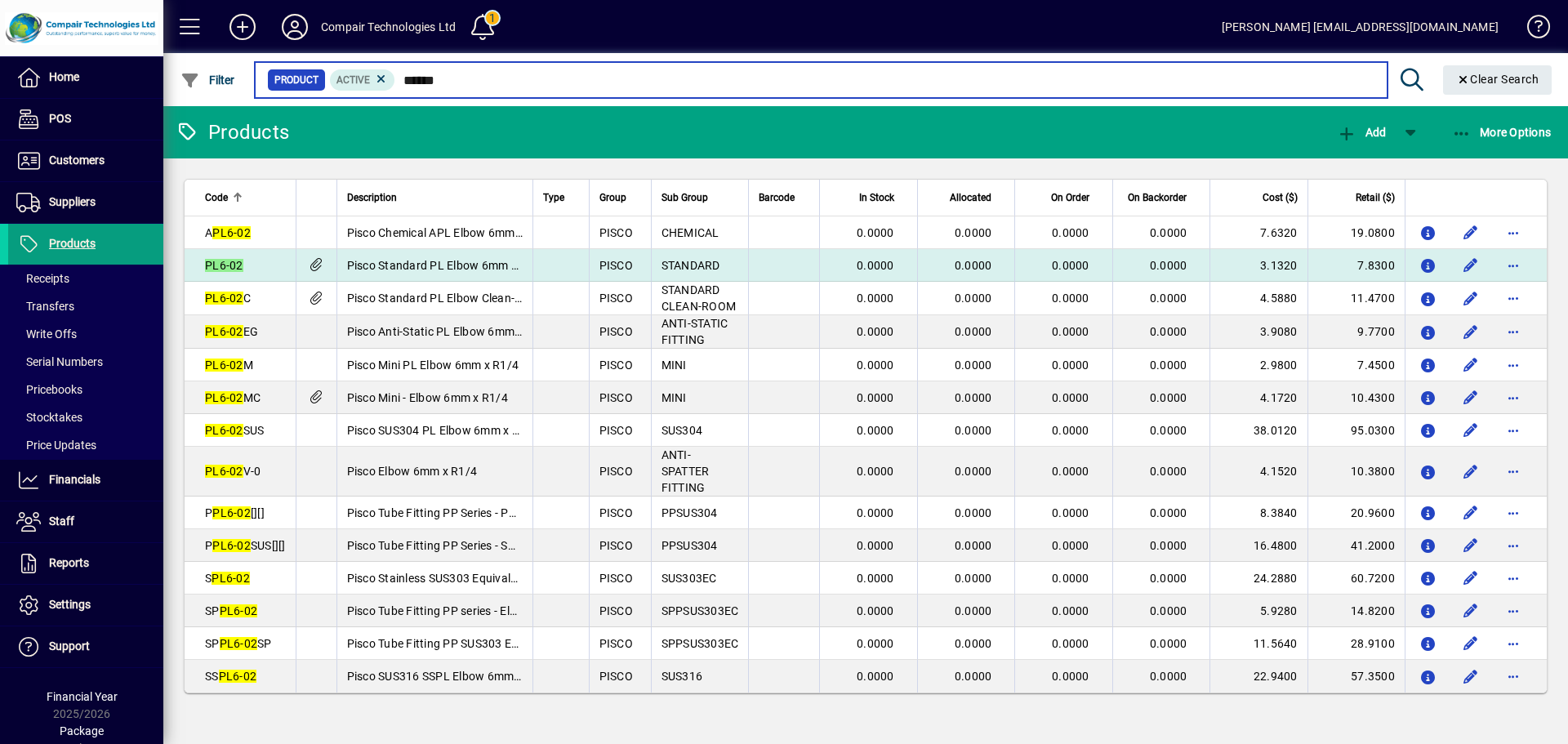
type input "******"
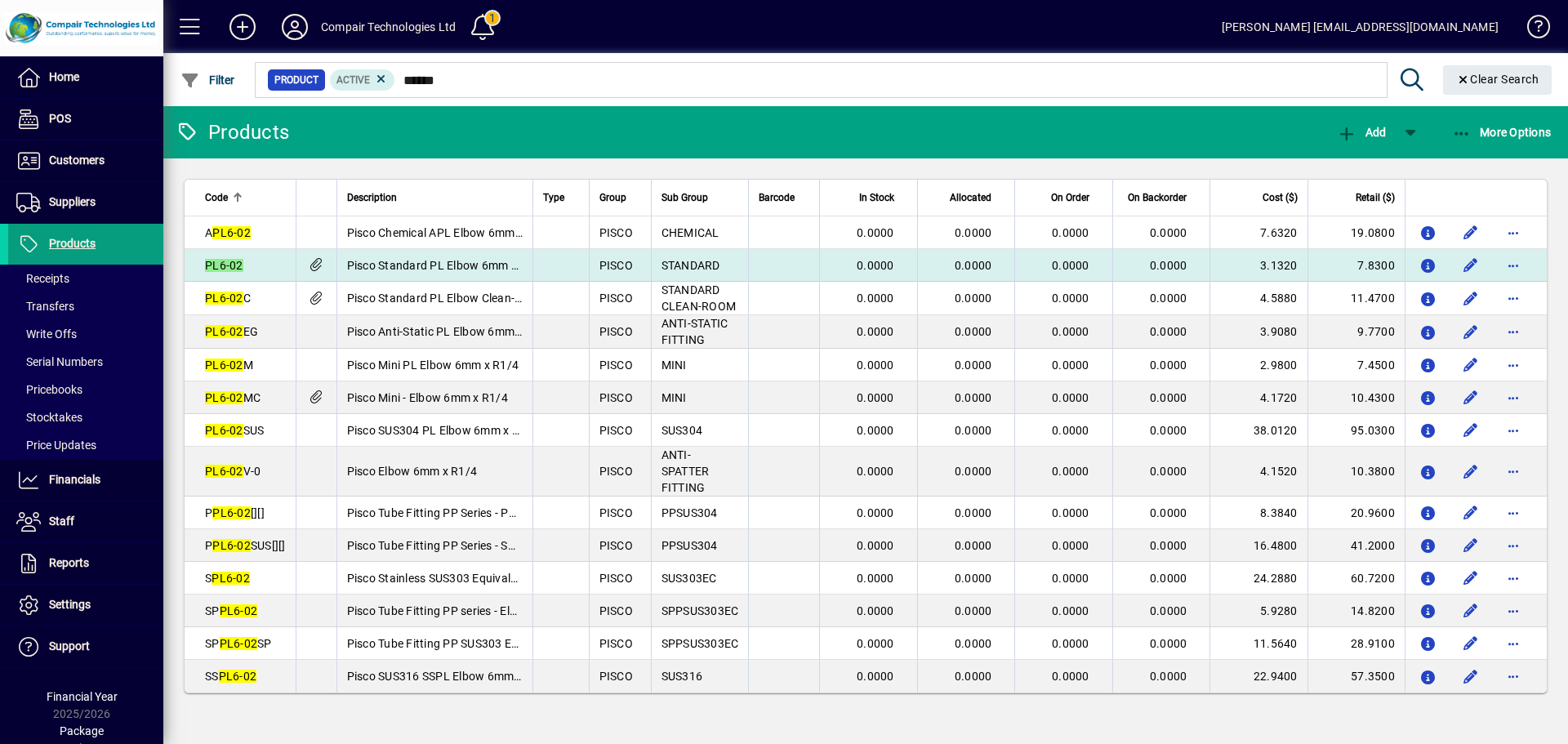
click at [257, 261] on div "PL6-02" at bounding box center [246, 265] width 81 height 16
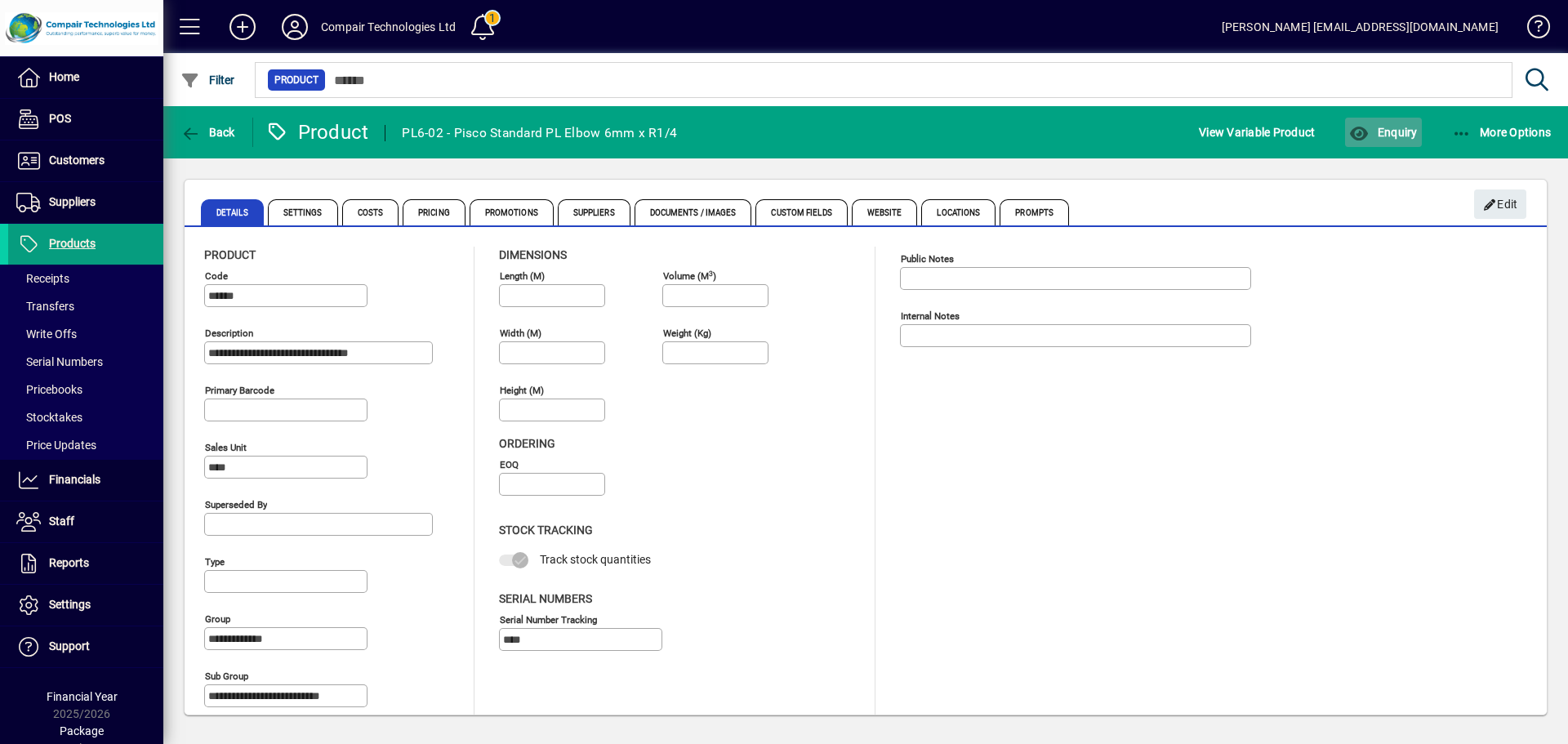
click at [1396, 131] on span "Enquiry" at bounding box center [1383, 132] width 68 height 13
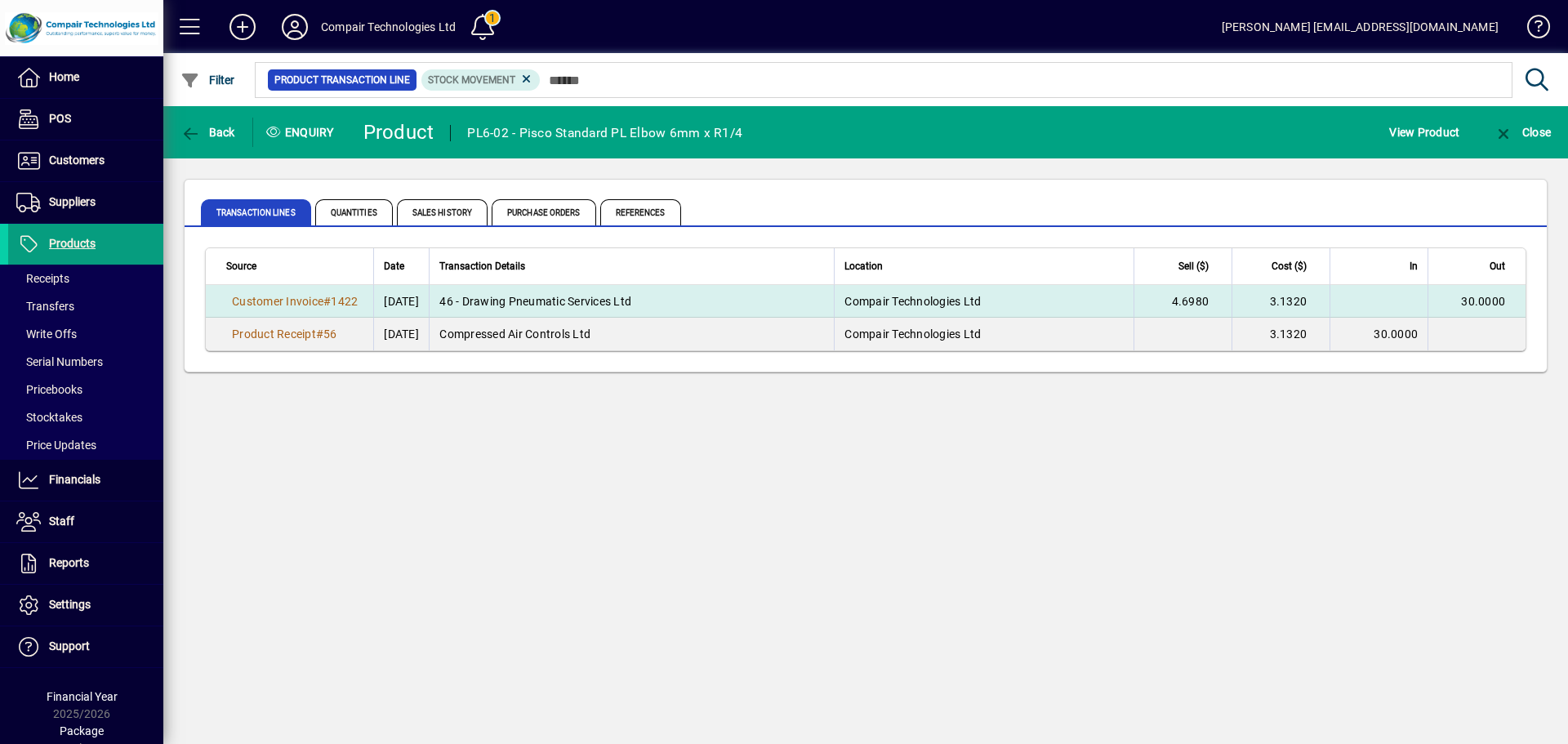
click at [691, 304] on td "46 - Drawing Pneumatic Services Ltd" at bounding box center [631, 301] width 405 height 33
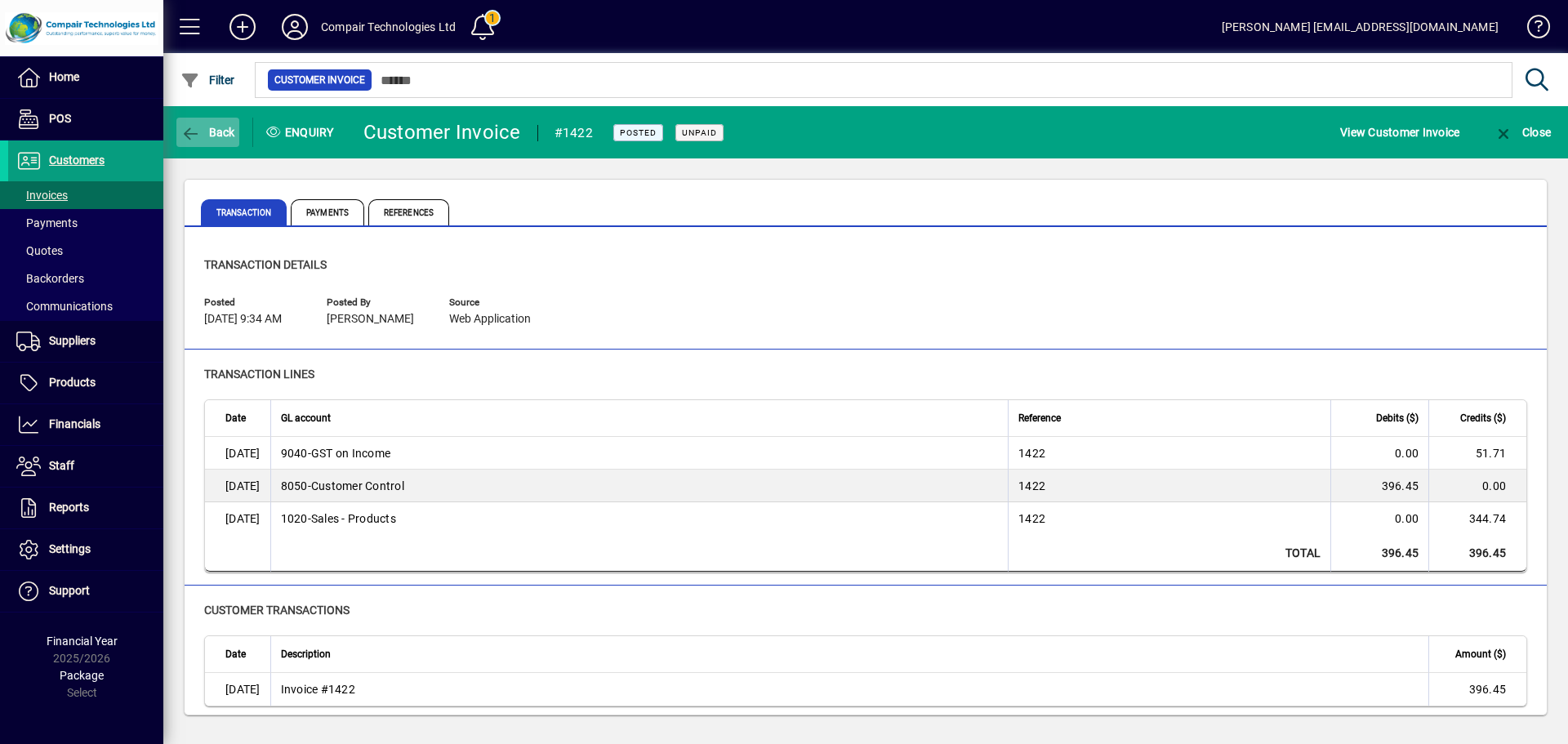
click at [203, 132] on span "Back" at bounding box center [208, 132] width 55 height 13
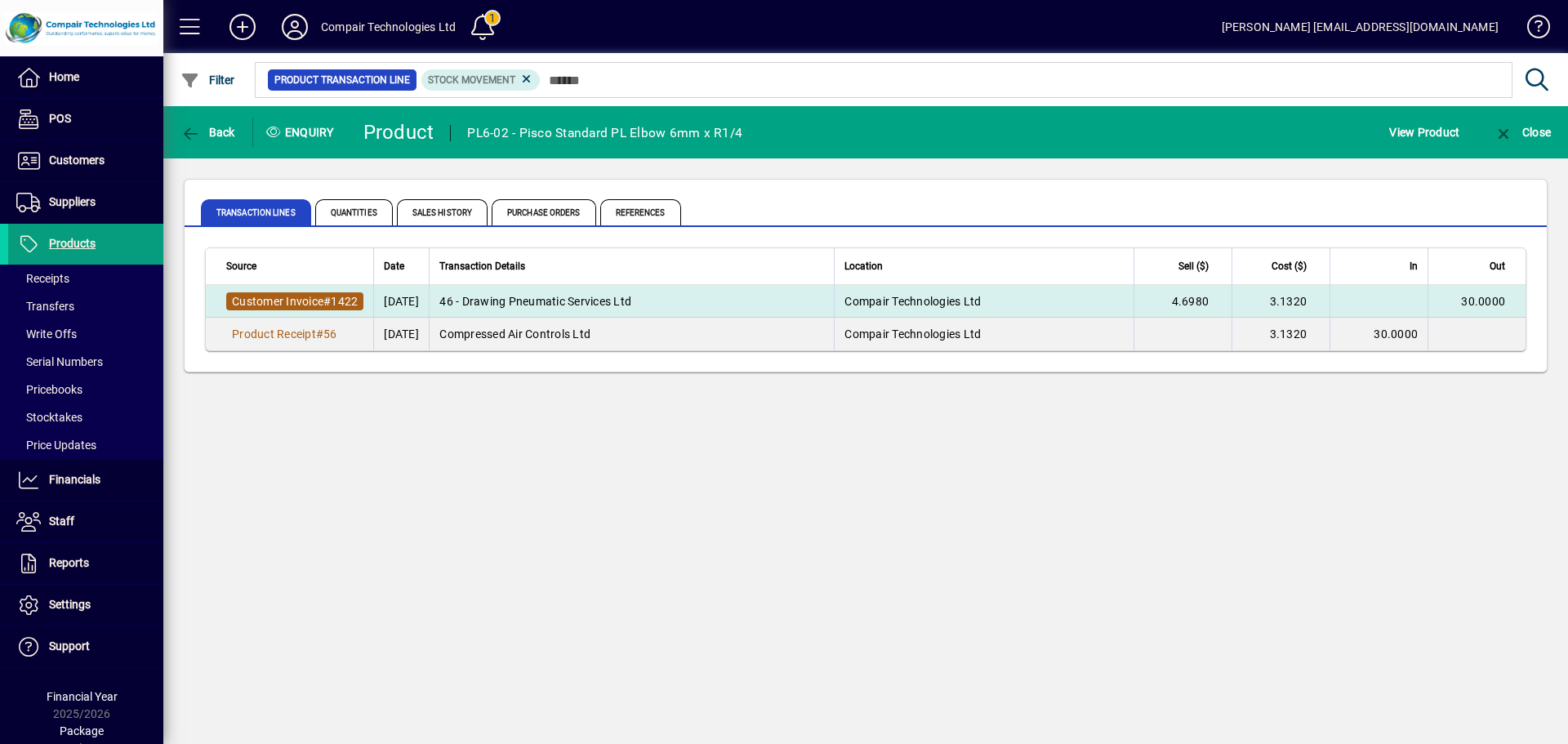
click at [295, 299] on span "Customer Invoice" at bounding box center [278, 300] width 91 height 13
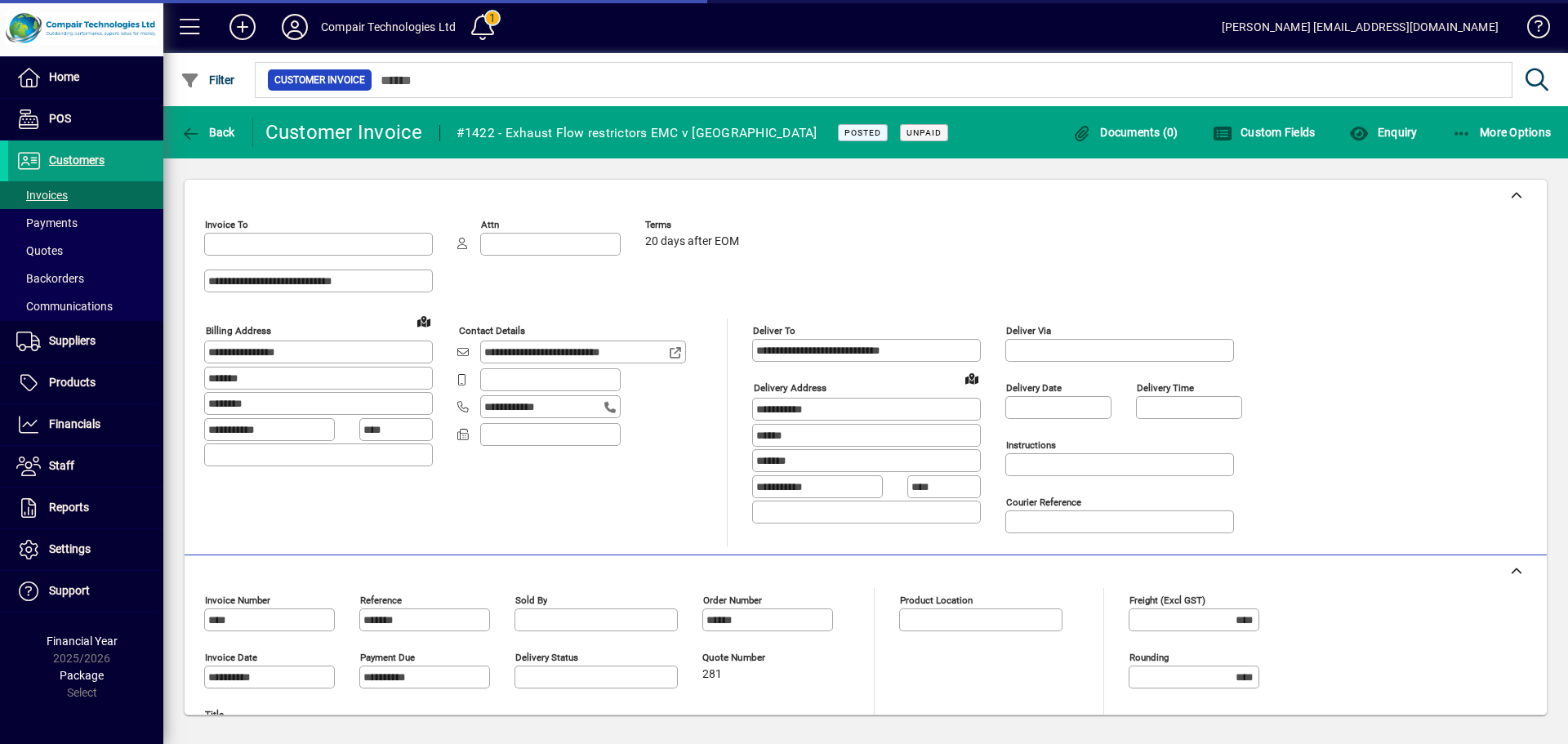
type input "**********"
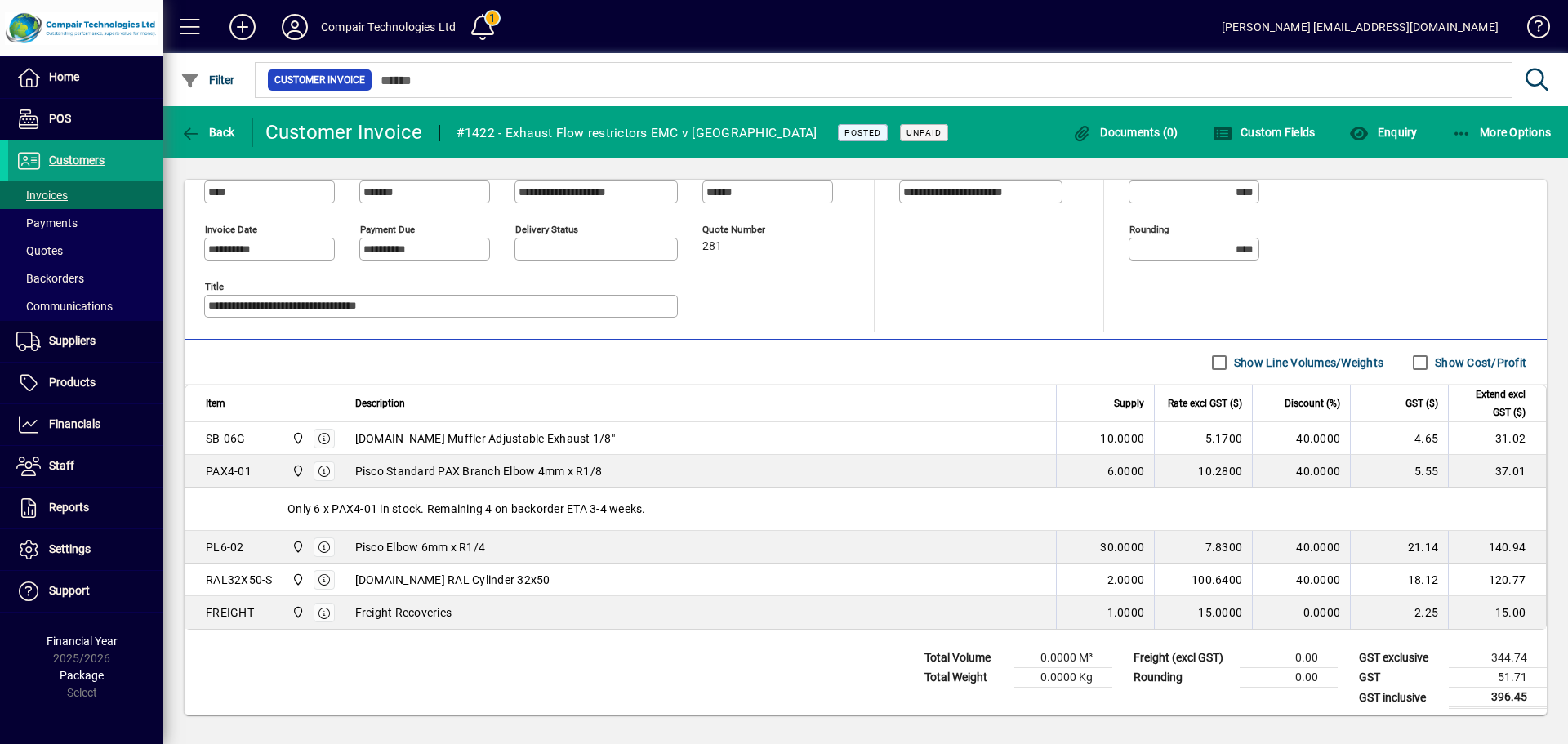
scroll to position [435, 0]
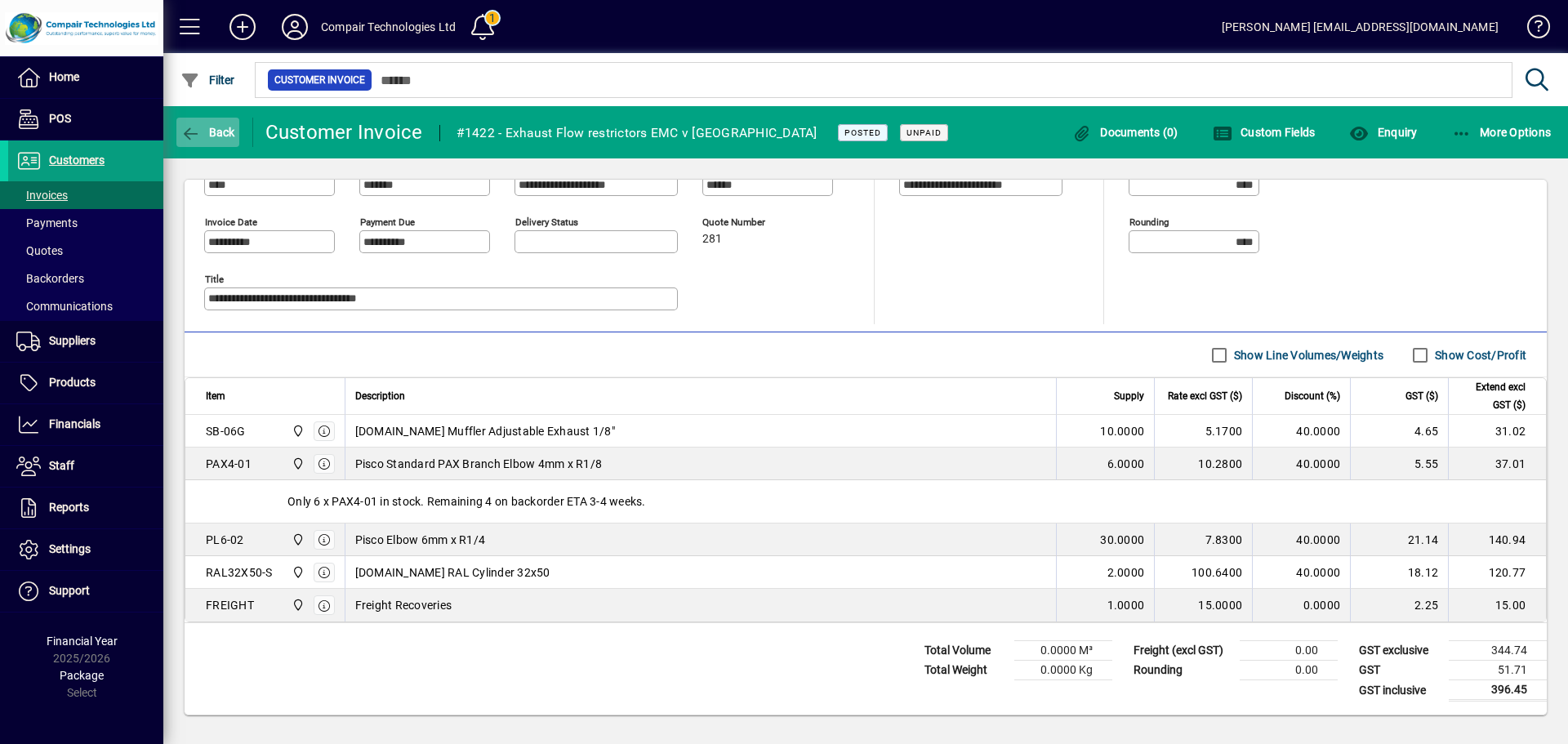
click at [197, 132] on icon "button" at bounding box center [191, 133] width 20 height 16
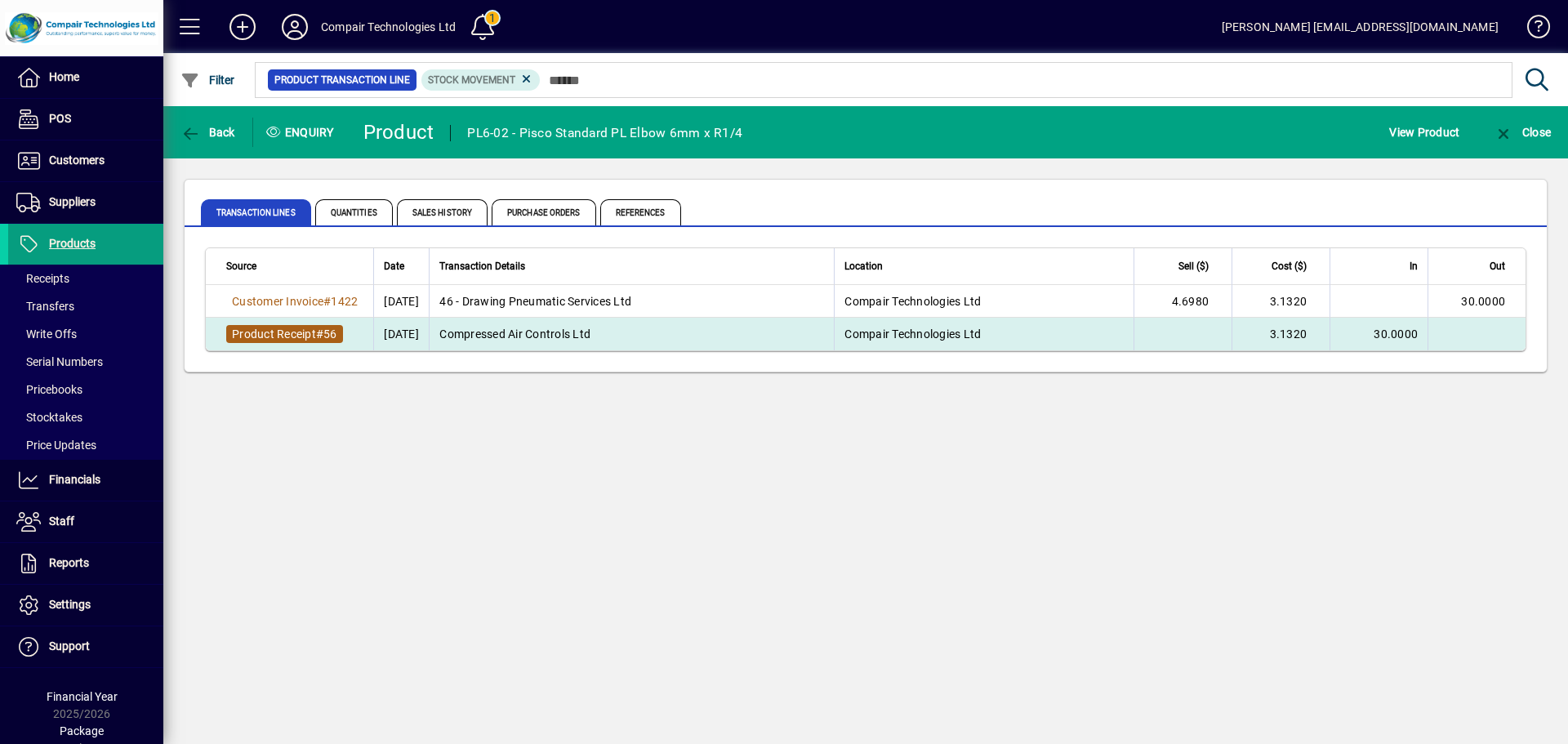
click at [328, 332] on span "56" at bounding box center [330, 333] width 14 height 13
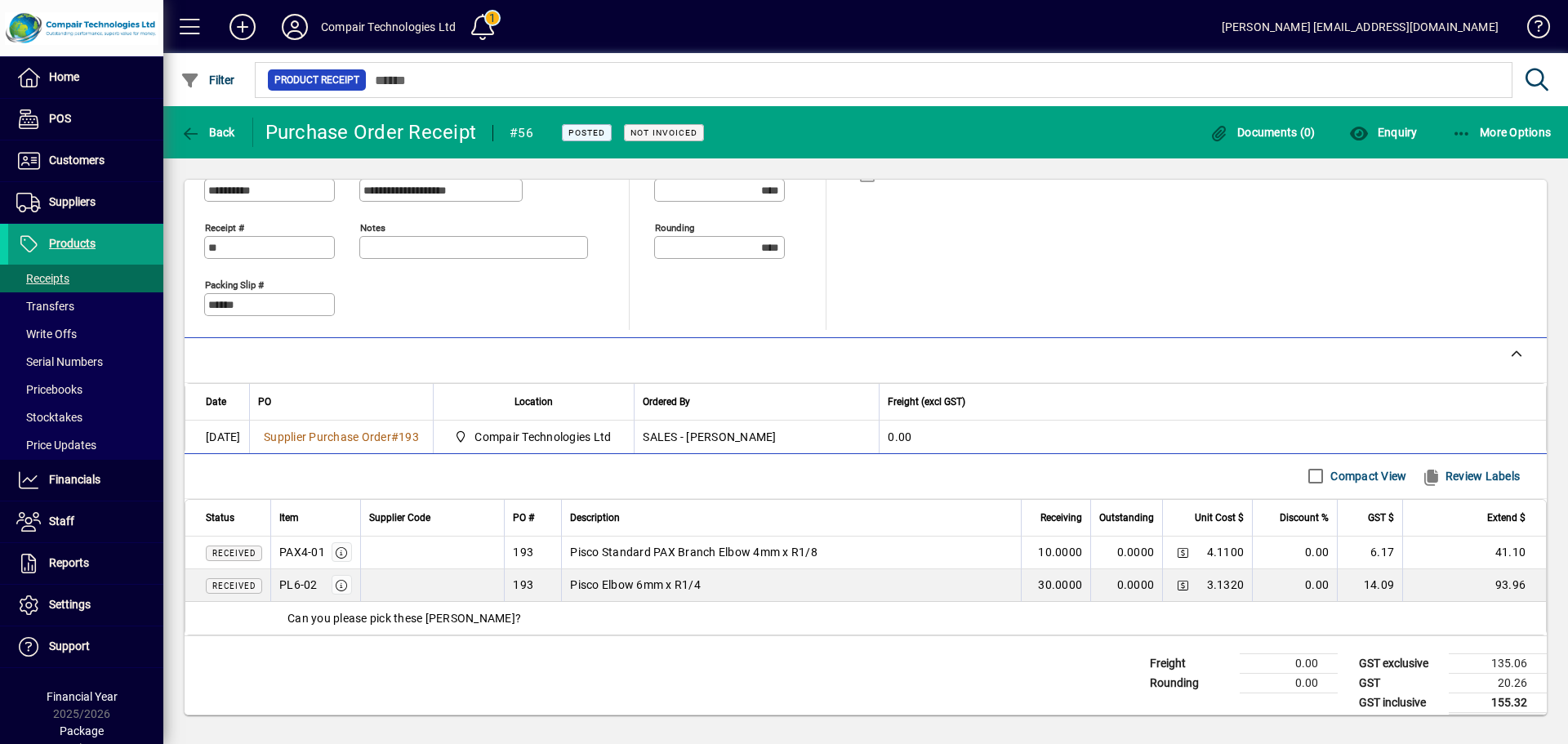
scroll to position [384, 0]
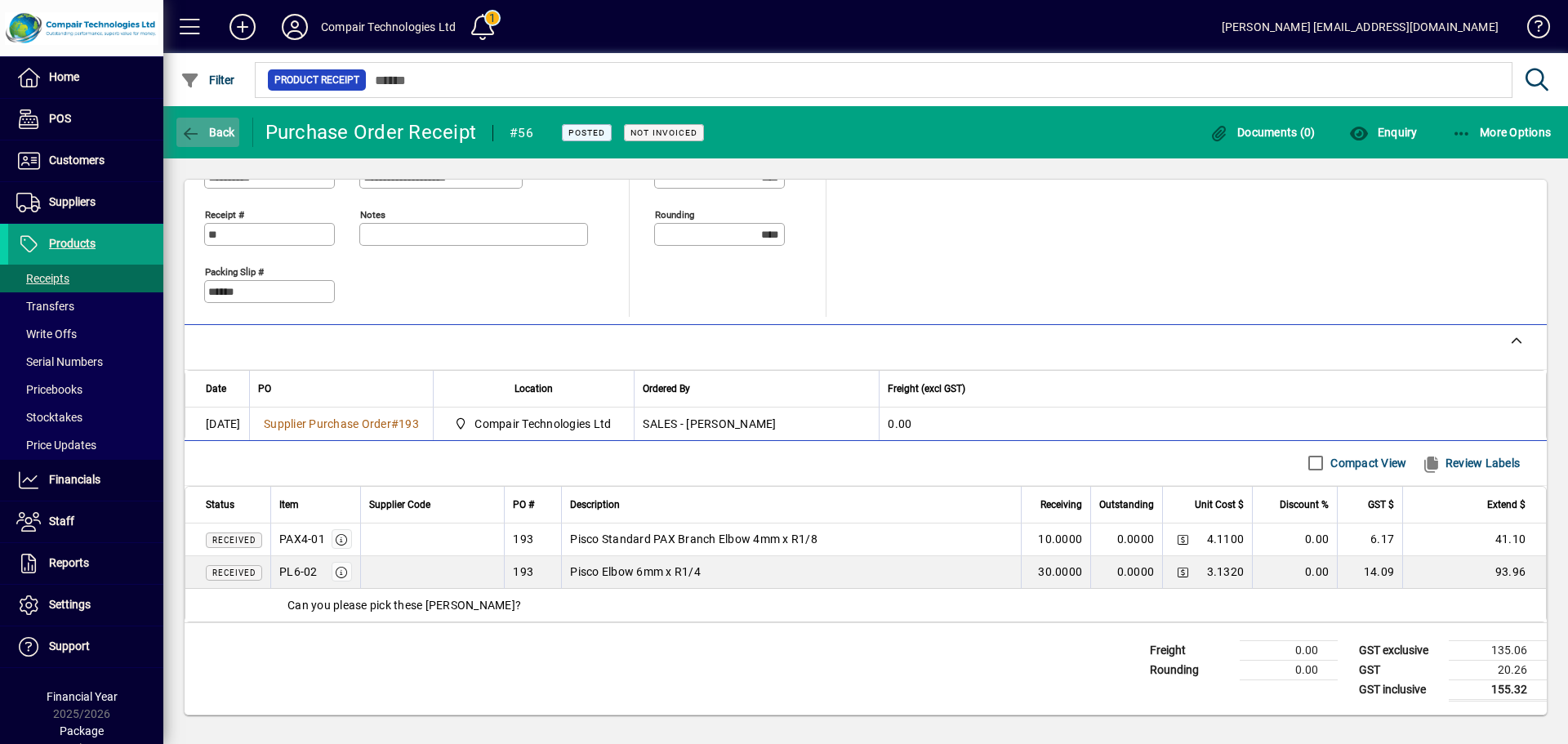
click at [208, 133] on span "Back" at bounding box center [208, 132] width 55 height 13
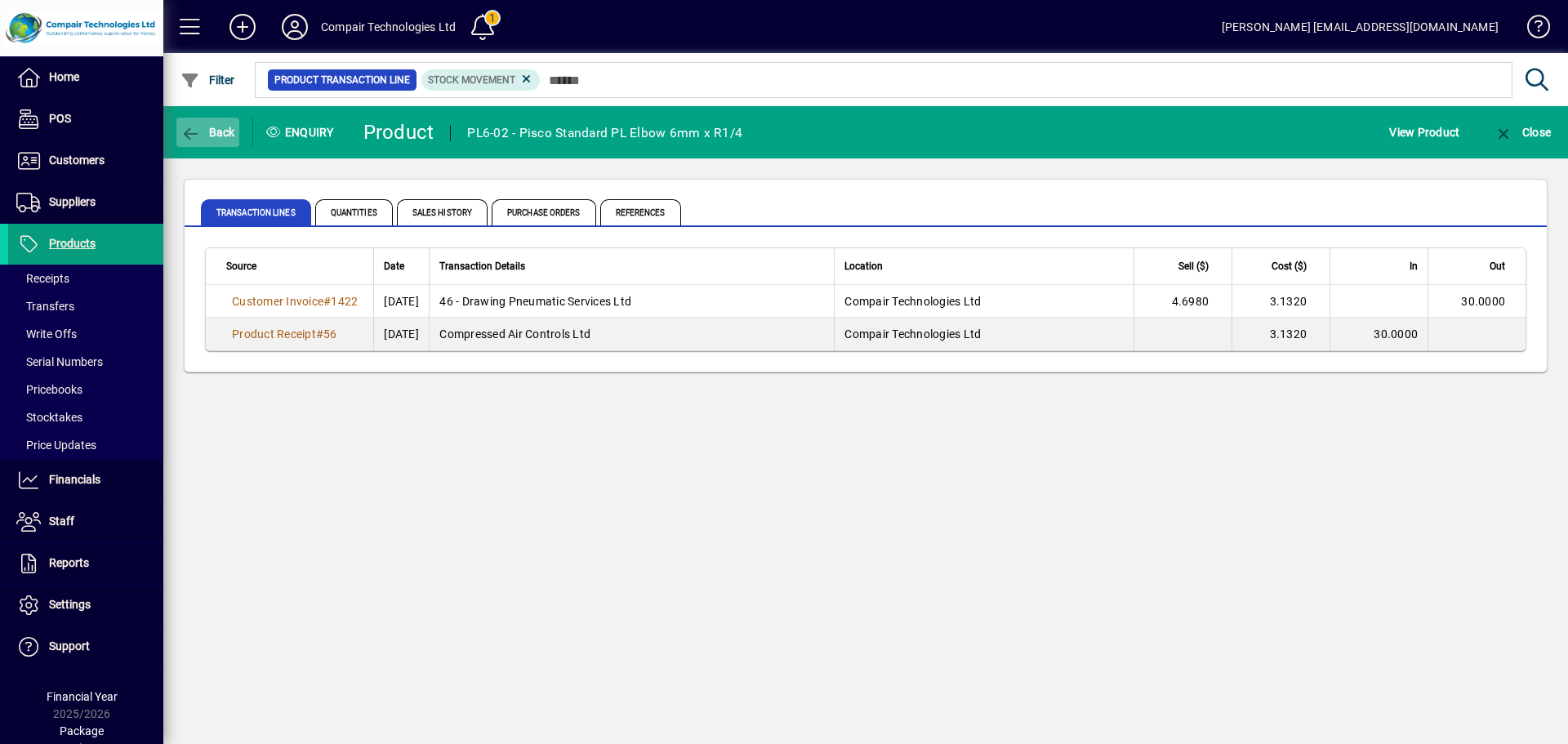
click at [206, 134] on span "Back" at bounding box center [208, 132] width 55 height 13
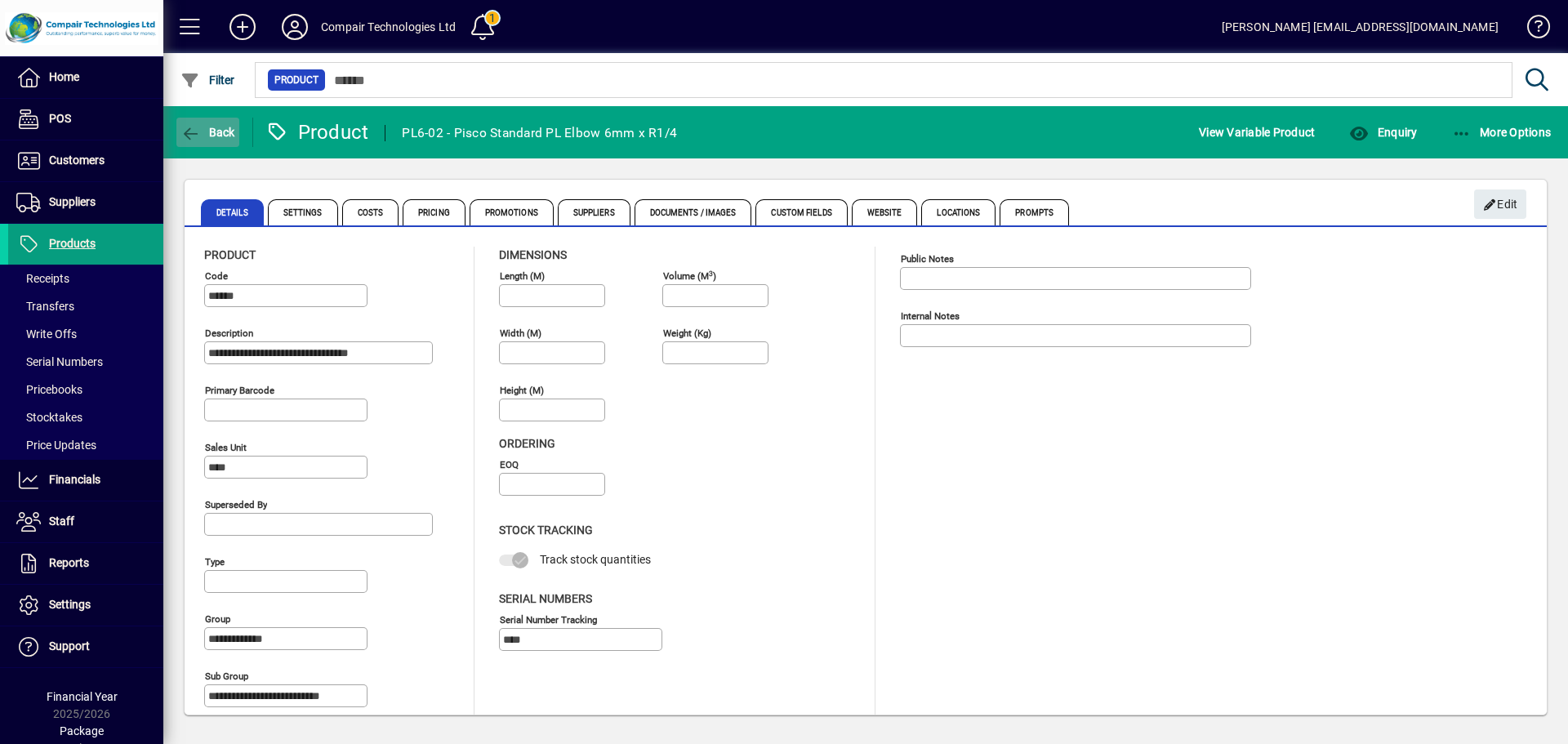
click at [205, 135] on span "Back" at bounding box center [208, 132] width 55 height 13
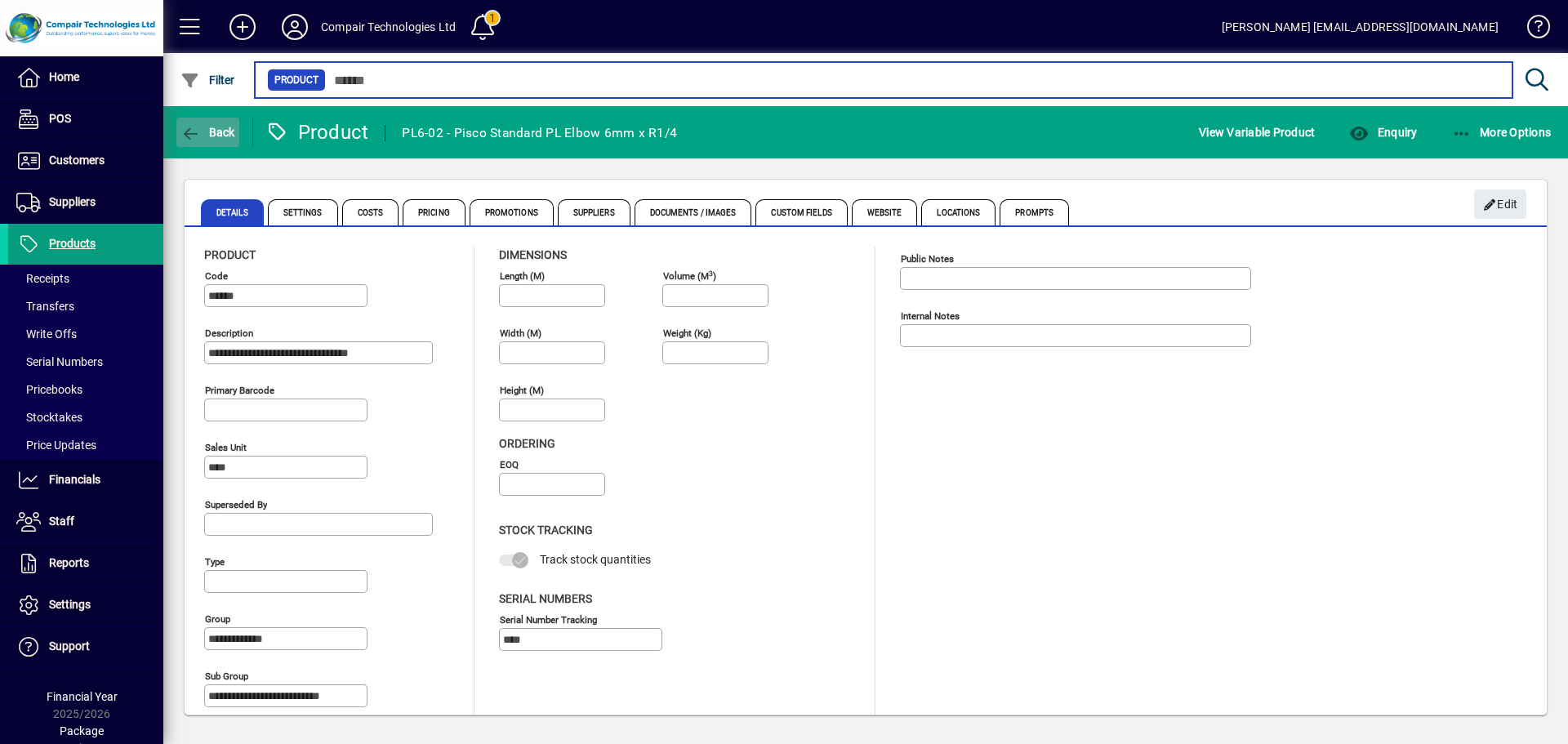
type input "******"
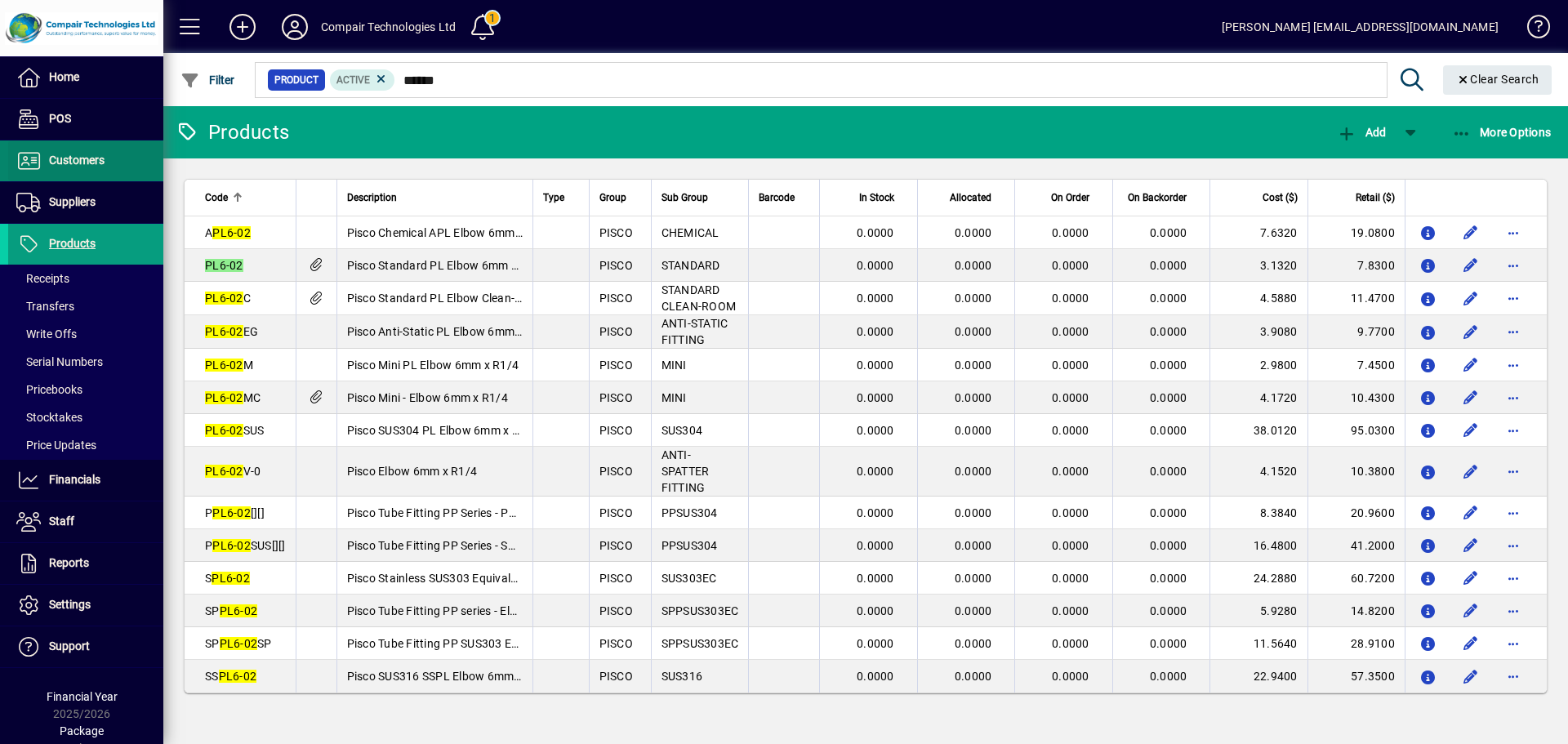
click at [65, 155] on span "Customers" at bounding box center [77, 159] width 56 height 13
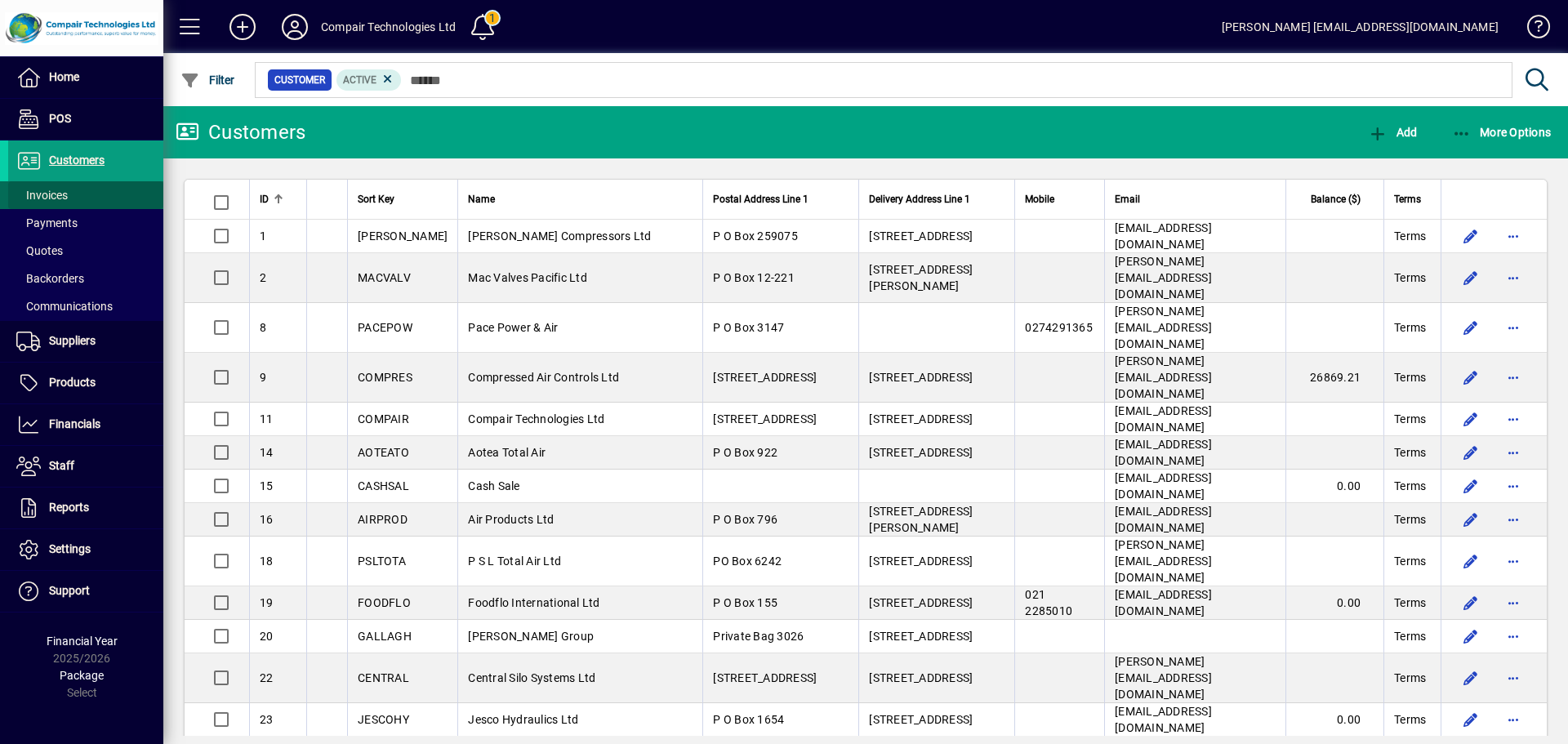
click at [51, 194] on span "Invoices" at bounding box center [41, 195] width 51 height 13
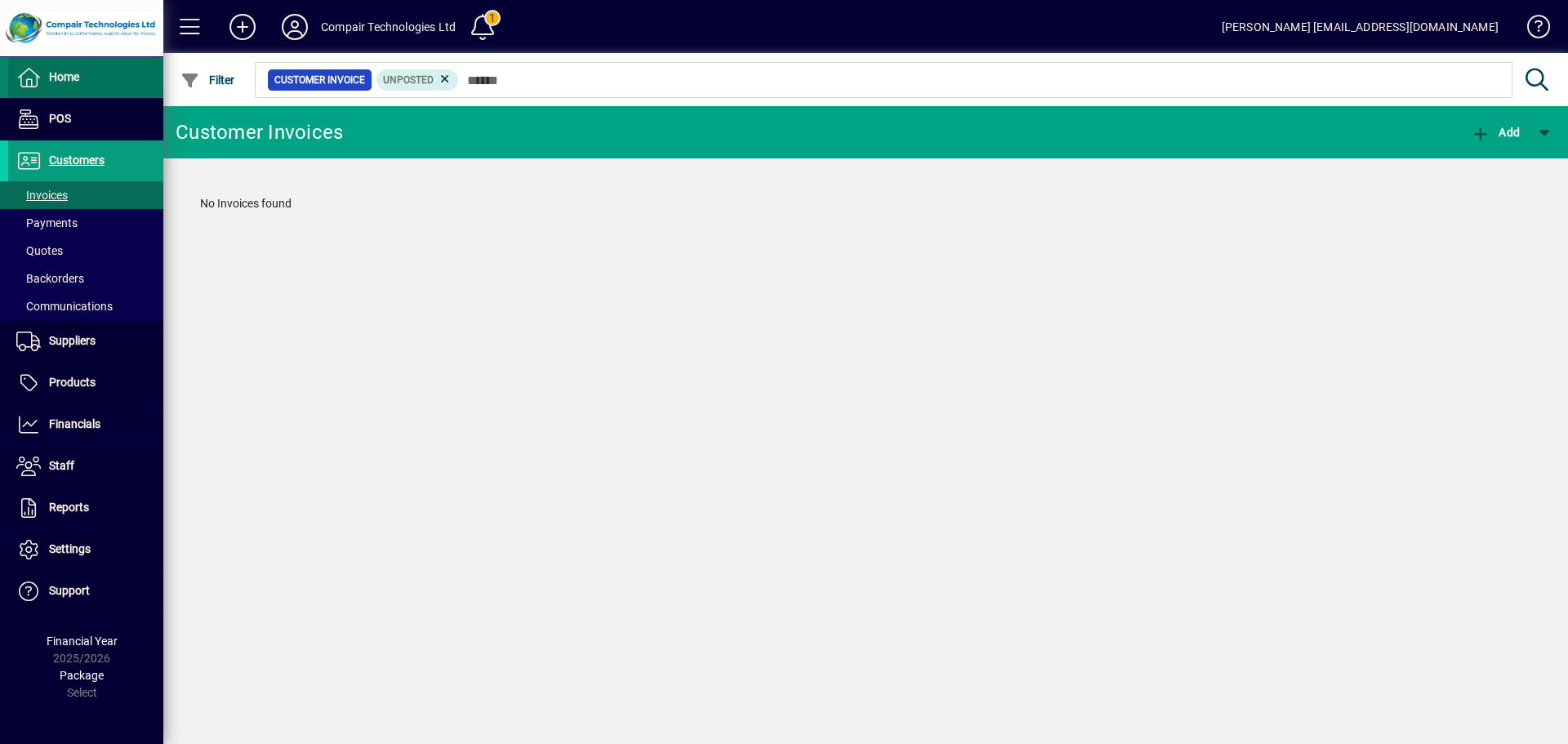
click at [67, 81] on span "Home" at bounding box center [64, 76] width 30 height 13
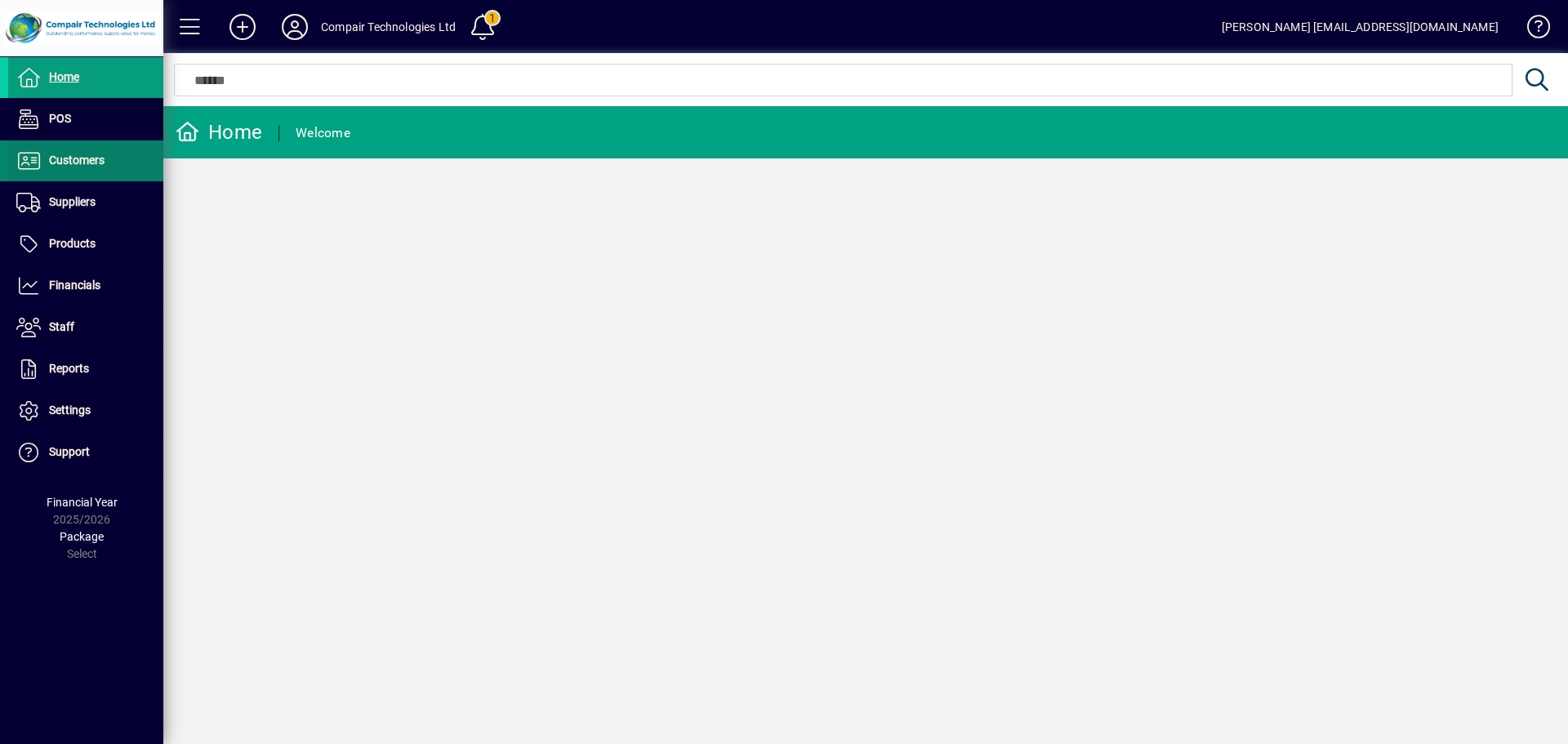
click at [65, 160] on span "Customers" at bounding box center [77, 159] width 56 height 13
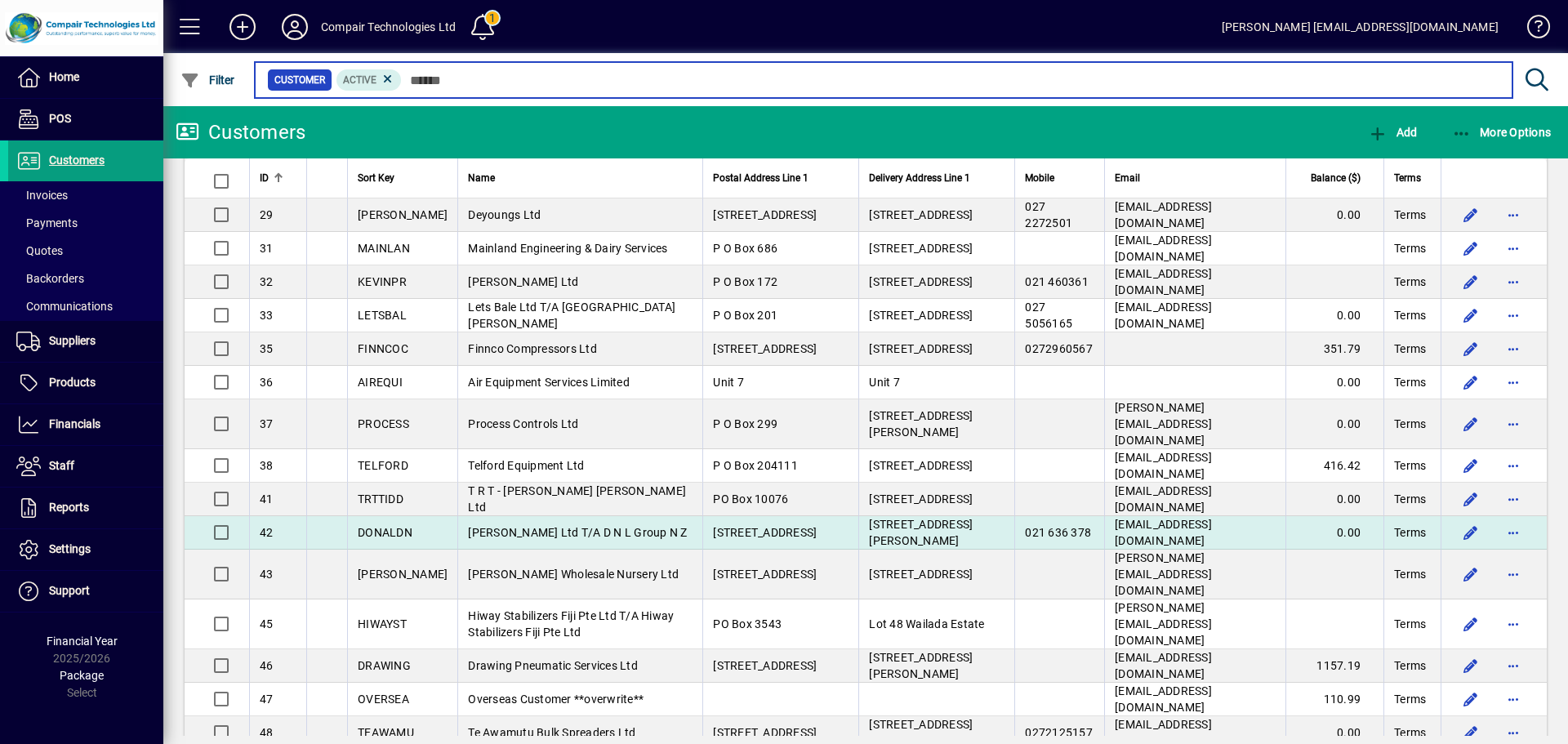
scroll to position [609, 0]
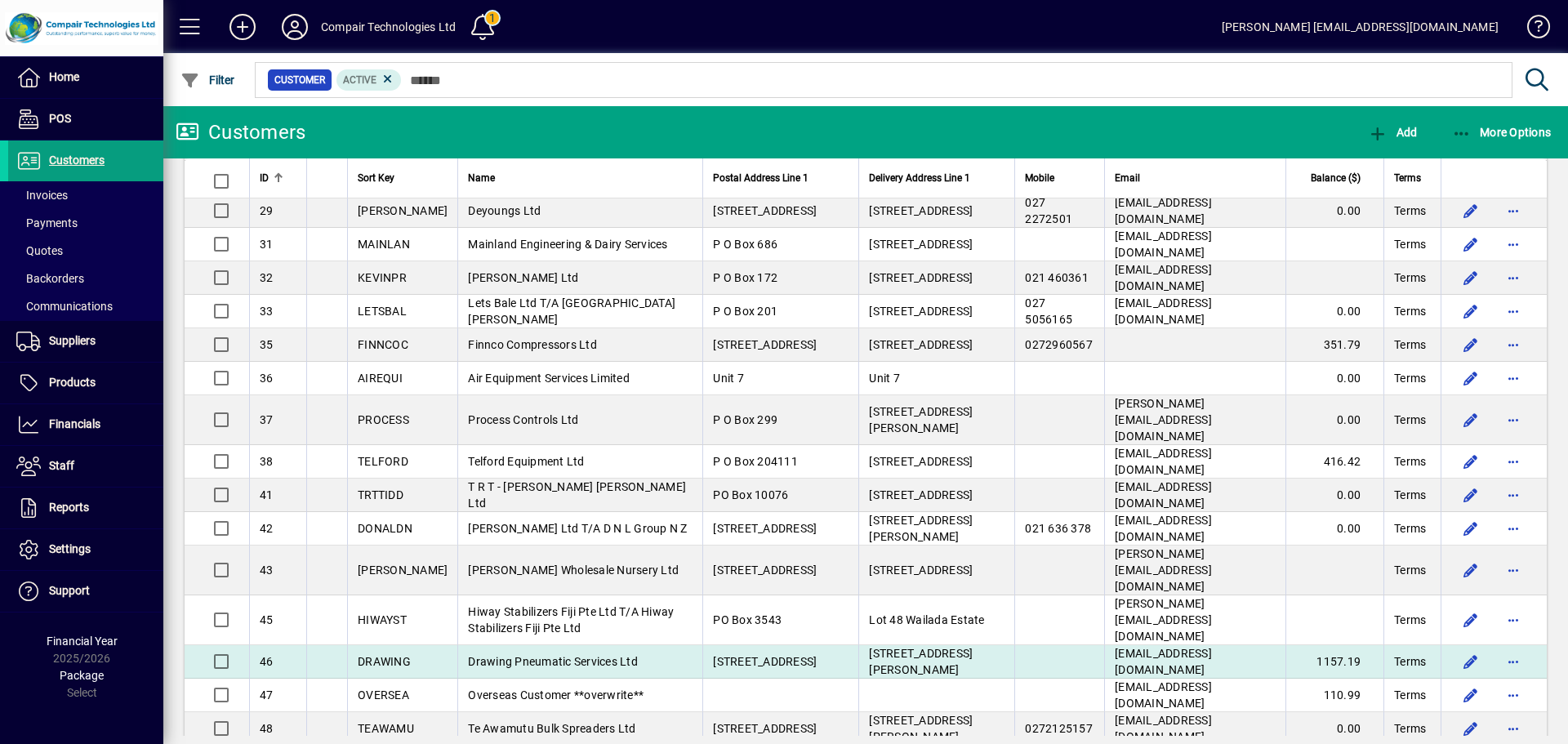
click at [498, 655] on span "Drawing Pneumatic Services Ltd" at bounding box center [552, 660] width 170 height 13
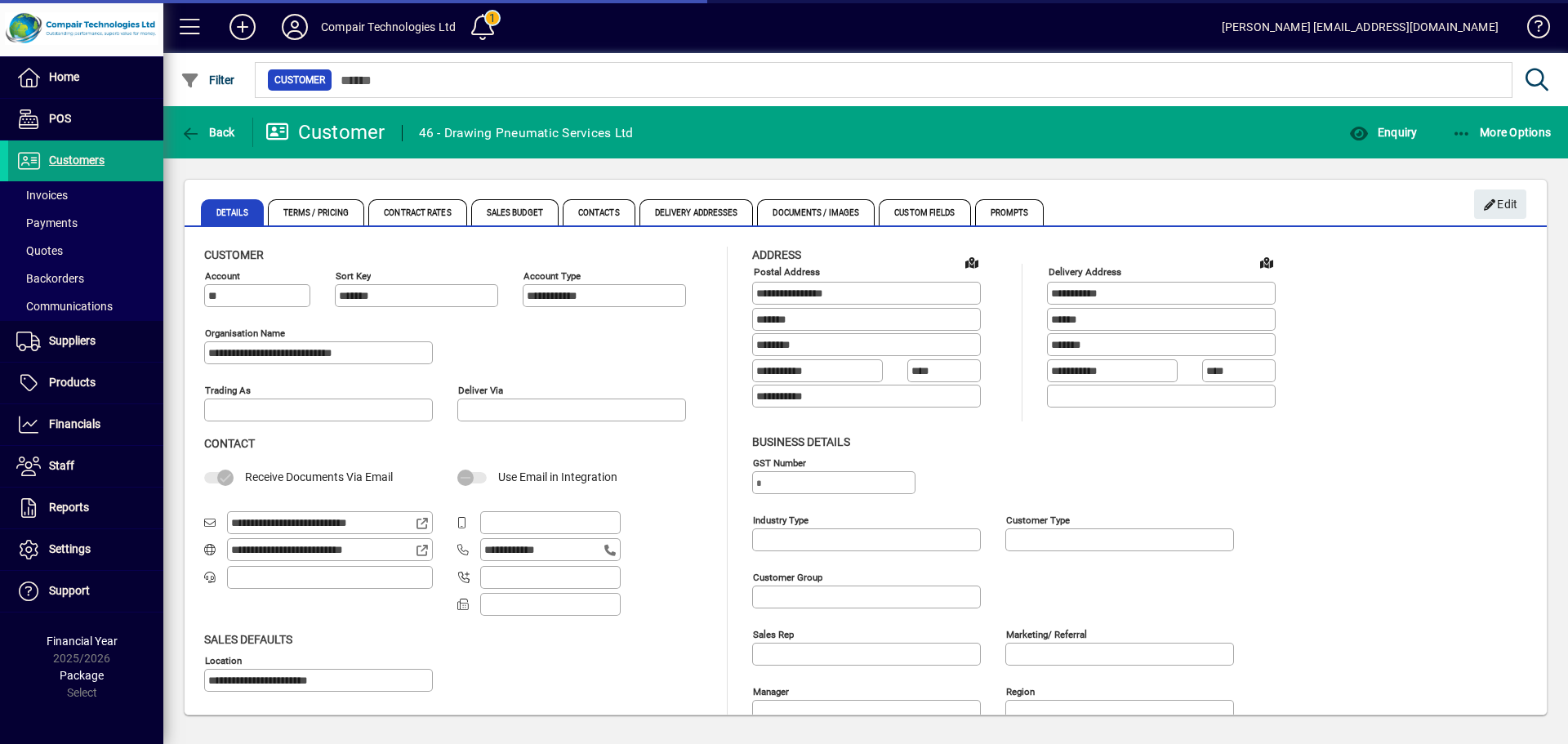
type input "**********"
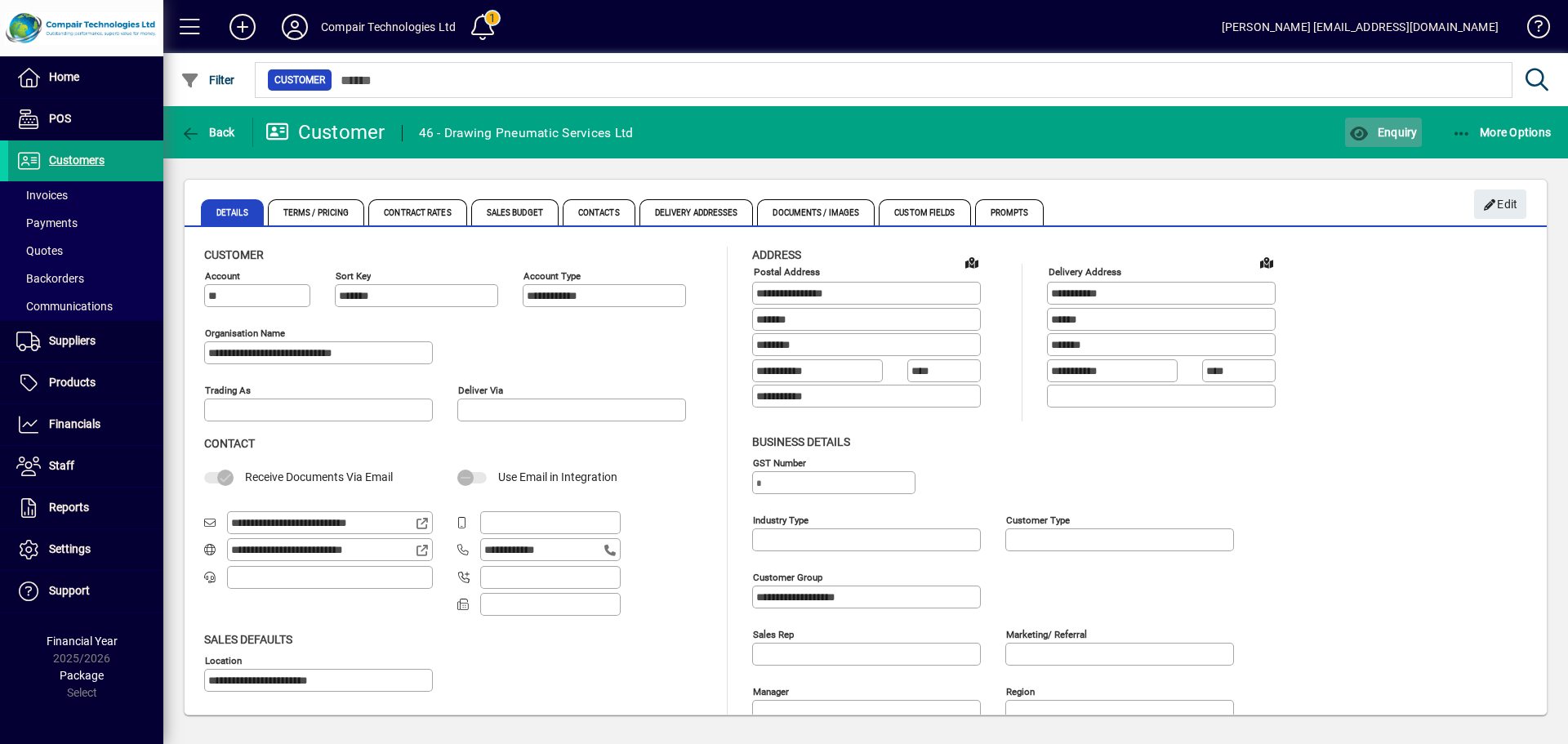
click at [1381, 130] on span "Enquiry" at bounding box center [1383, 132] width 68 height 13
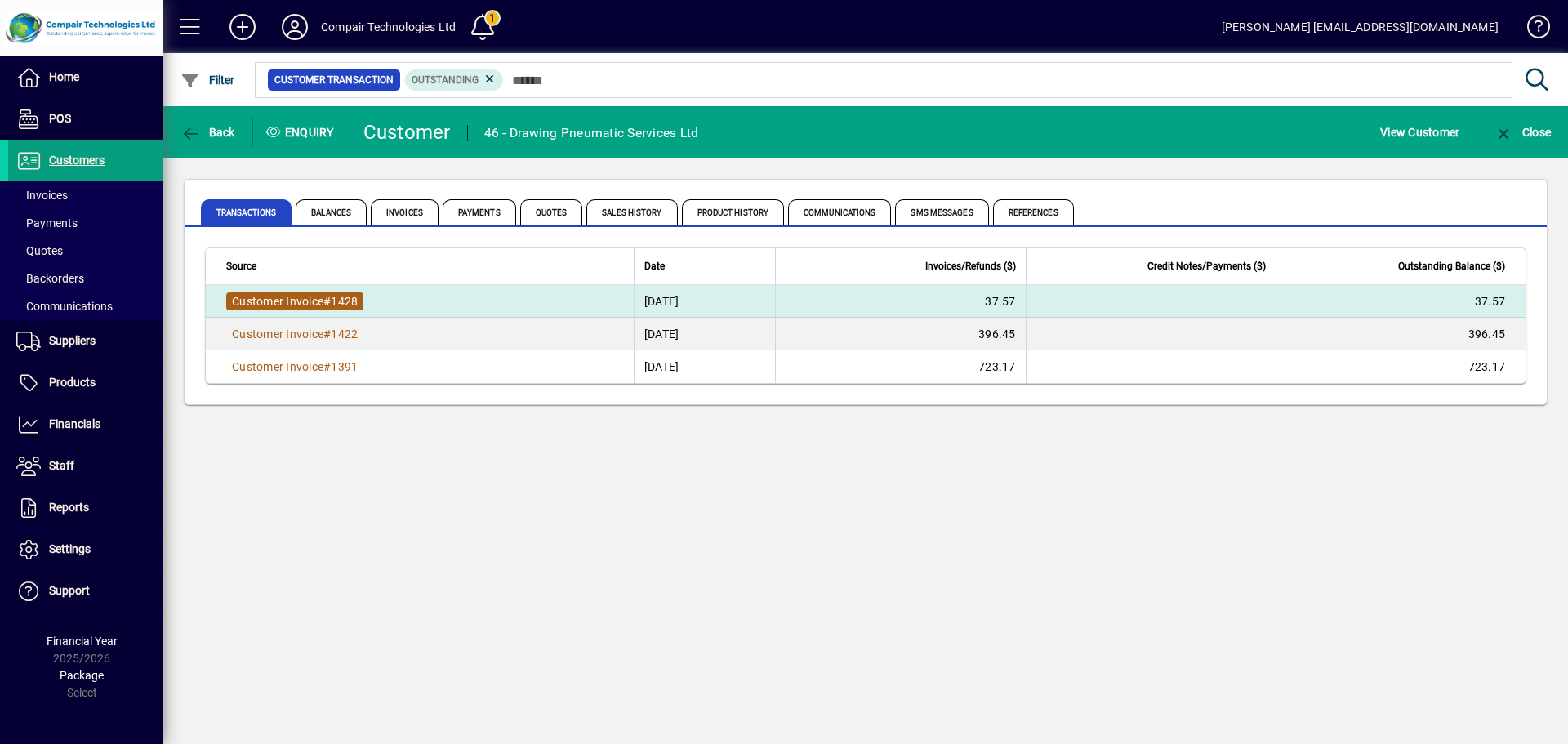
click at [316, 302] on span "Customer Invoice" at bounding box center [278, 300] width 91 height 13
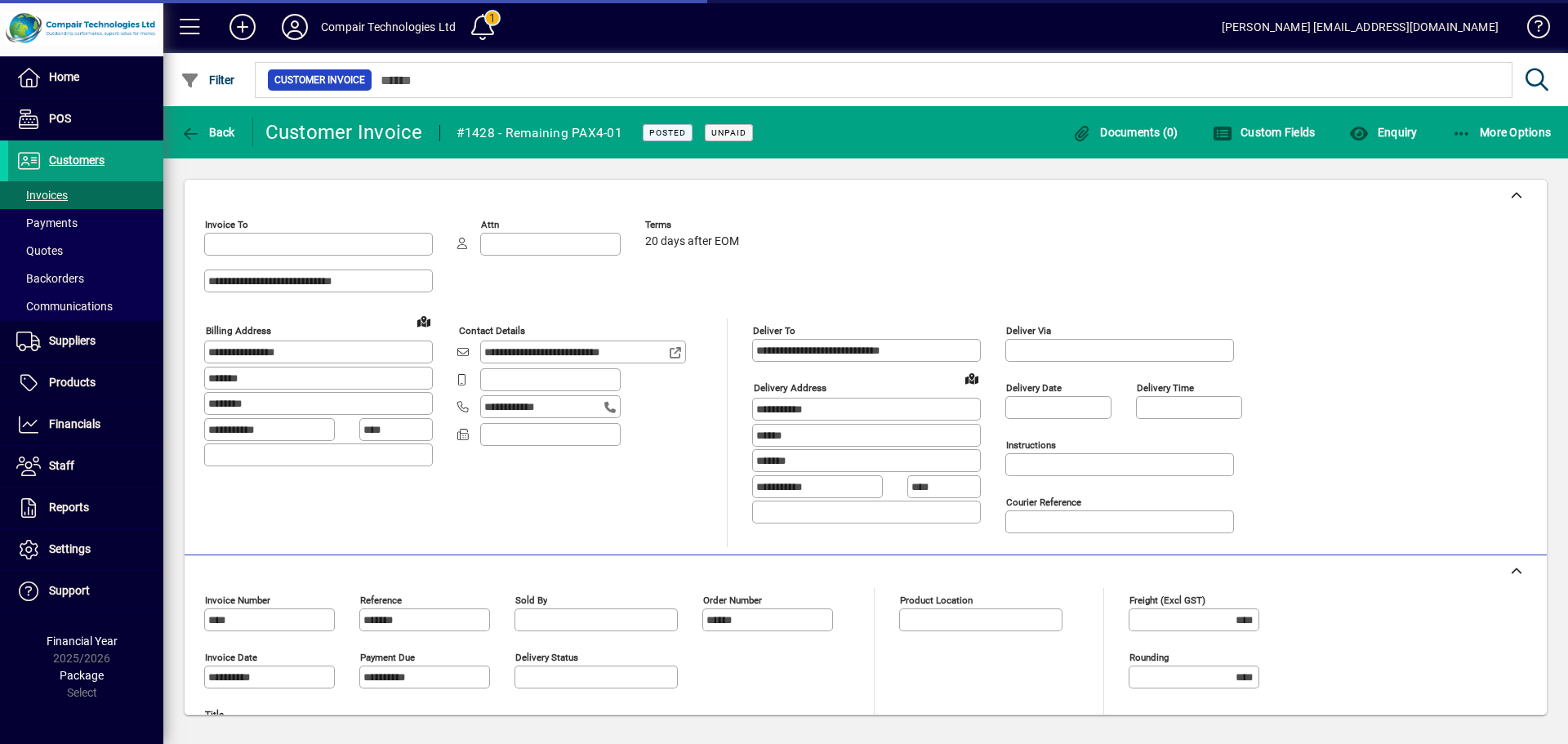
type input "**********"
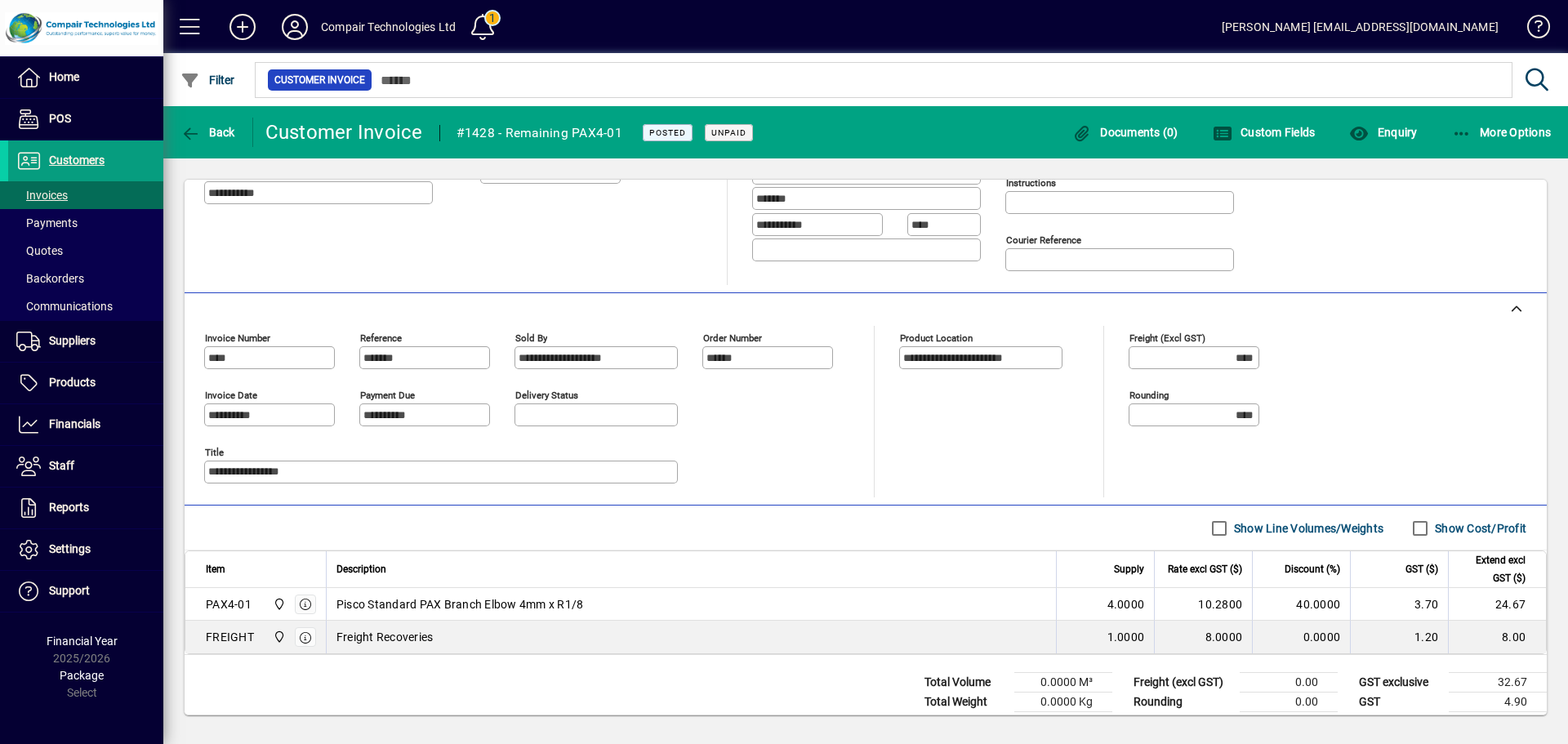
scroll to position [294, 0]
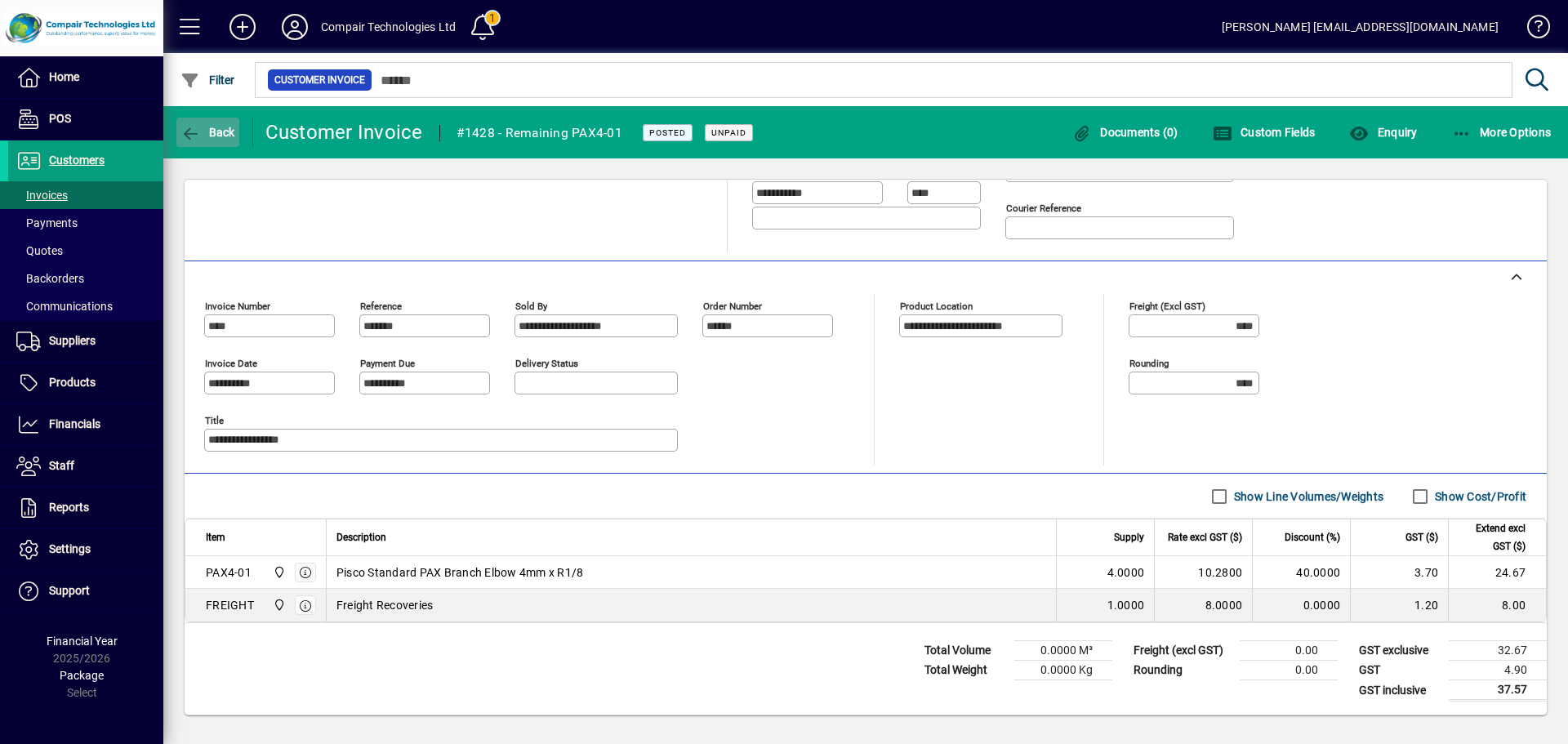
click at [214, 131] on span "Back" at bounding box center [208, 132] width 55 height 13
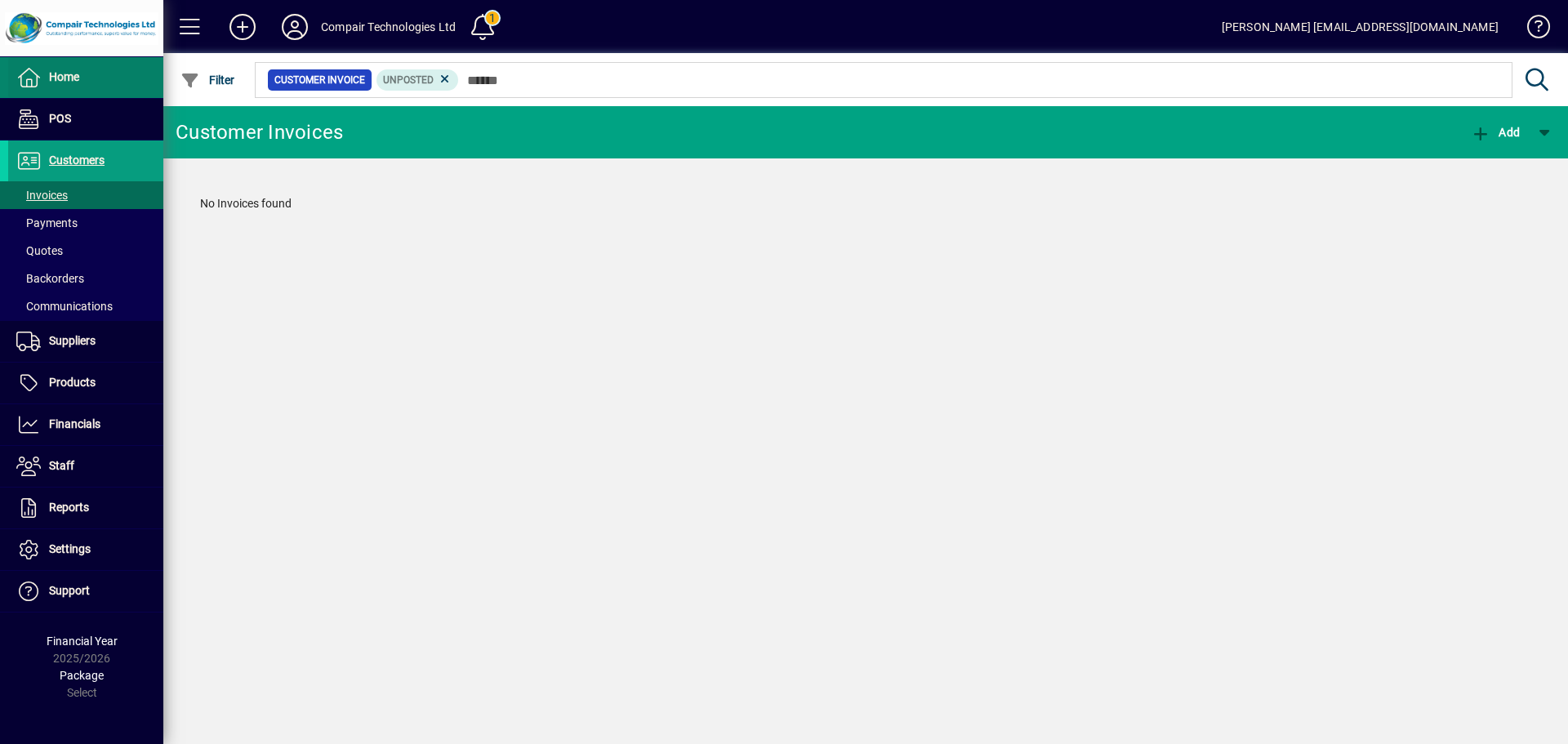
click at [62, 79] on span "Home" at bounding box center [64, 76] width 30 height 13
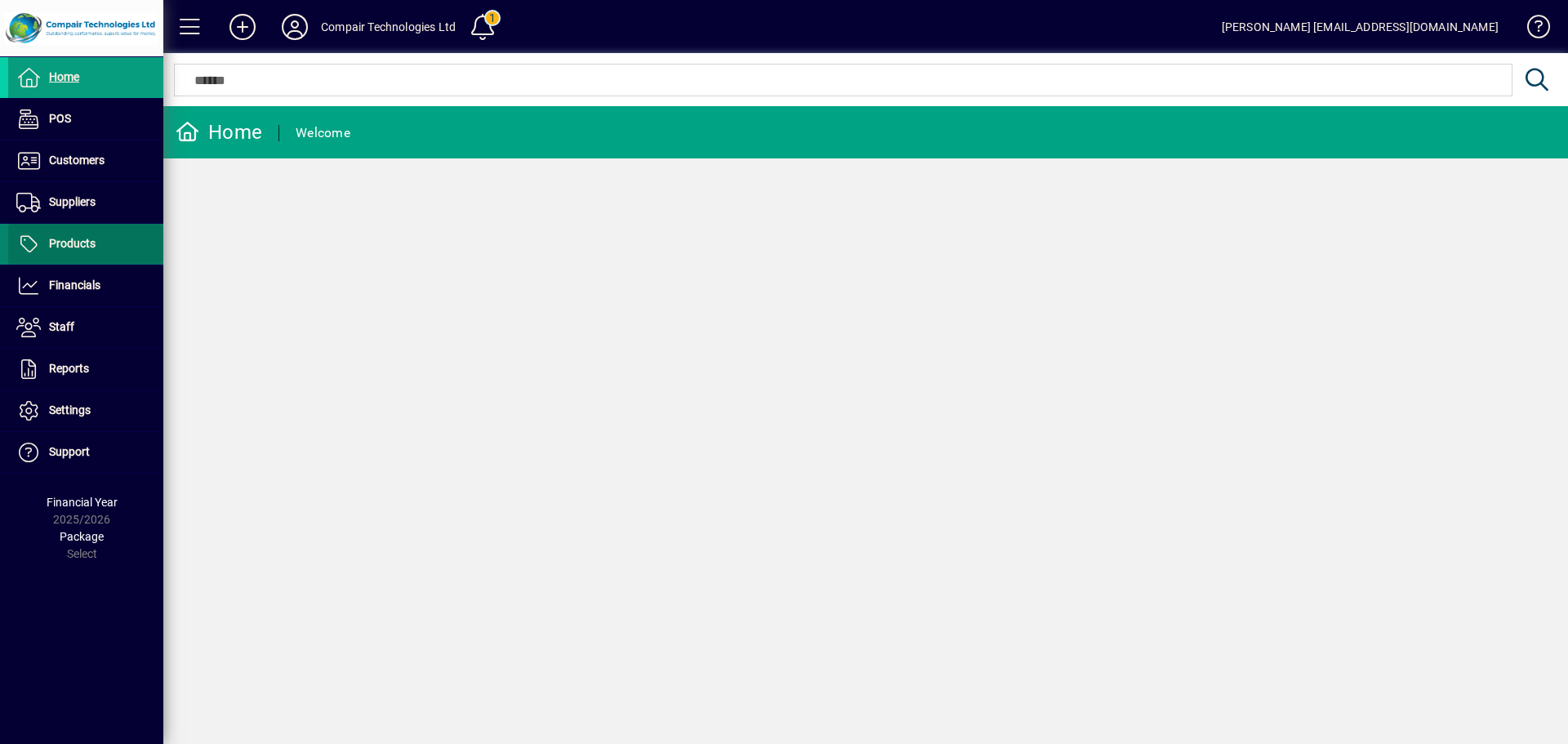
click at [63, 240] on span "Products" at bounding box center [72, 243] width 46 height 13
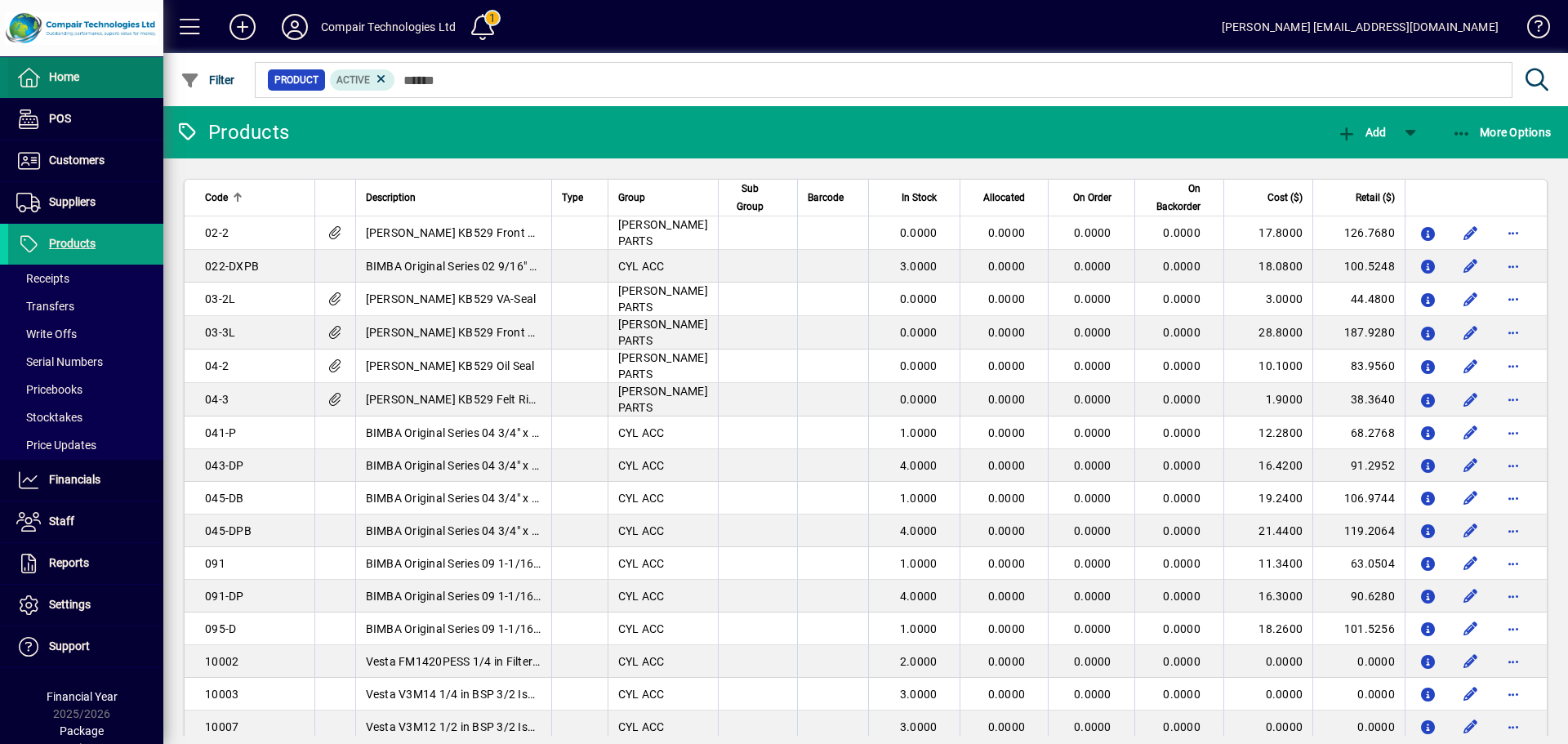
click at [70, 78] on span "Home" at bounding box center [64, 76] width 30 height 13
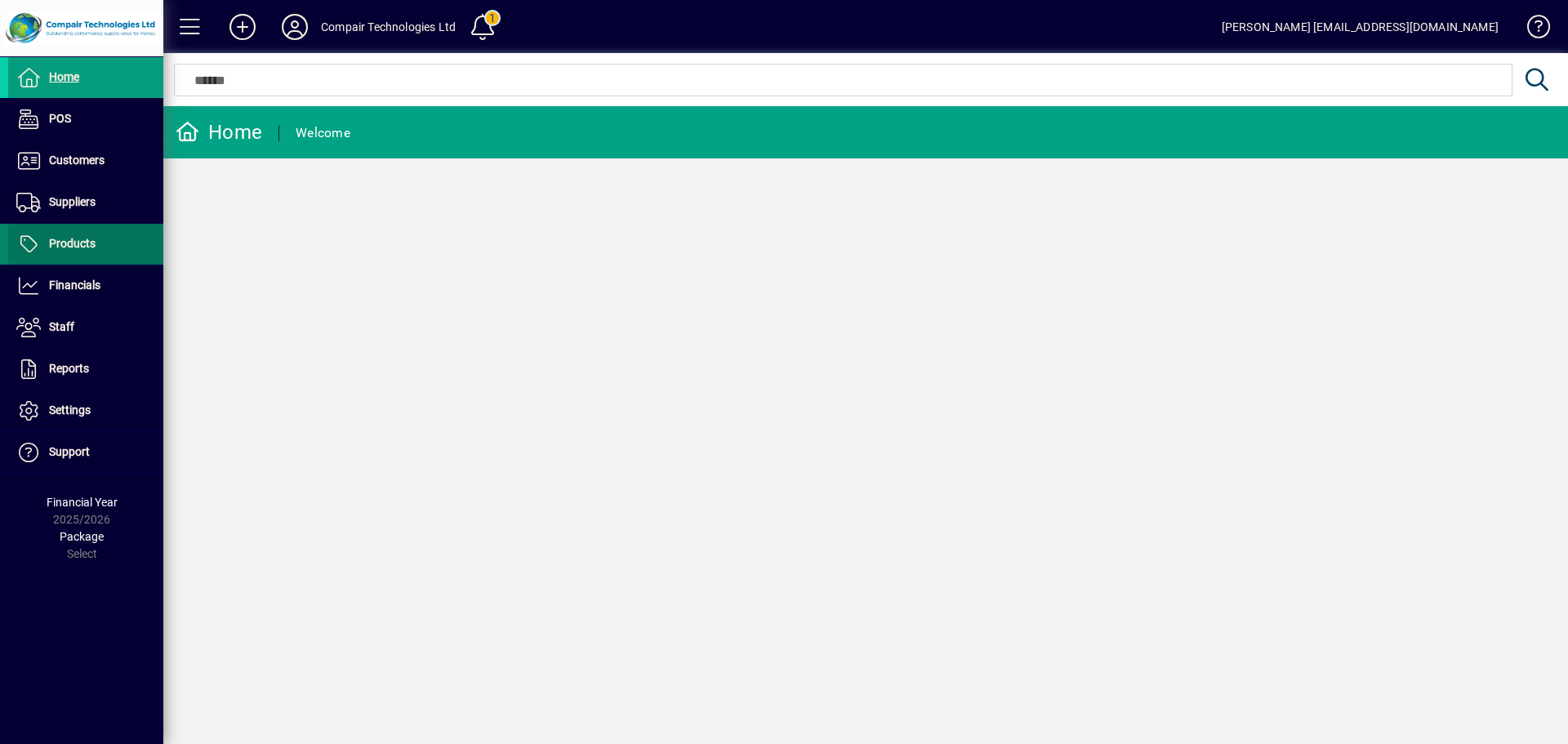
click at [82, 238] on span "Products" at bounding box center [72, 243] width 46 height 13
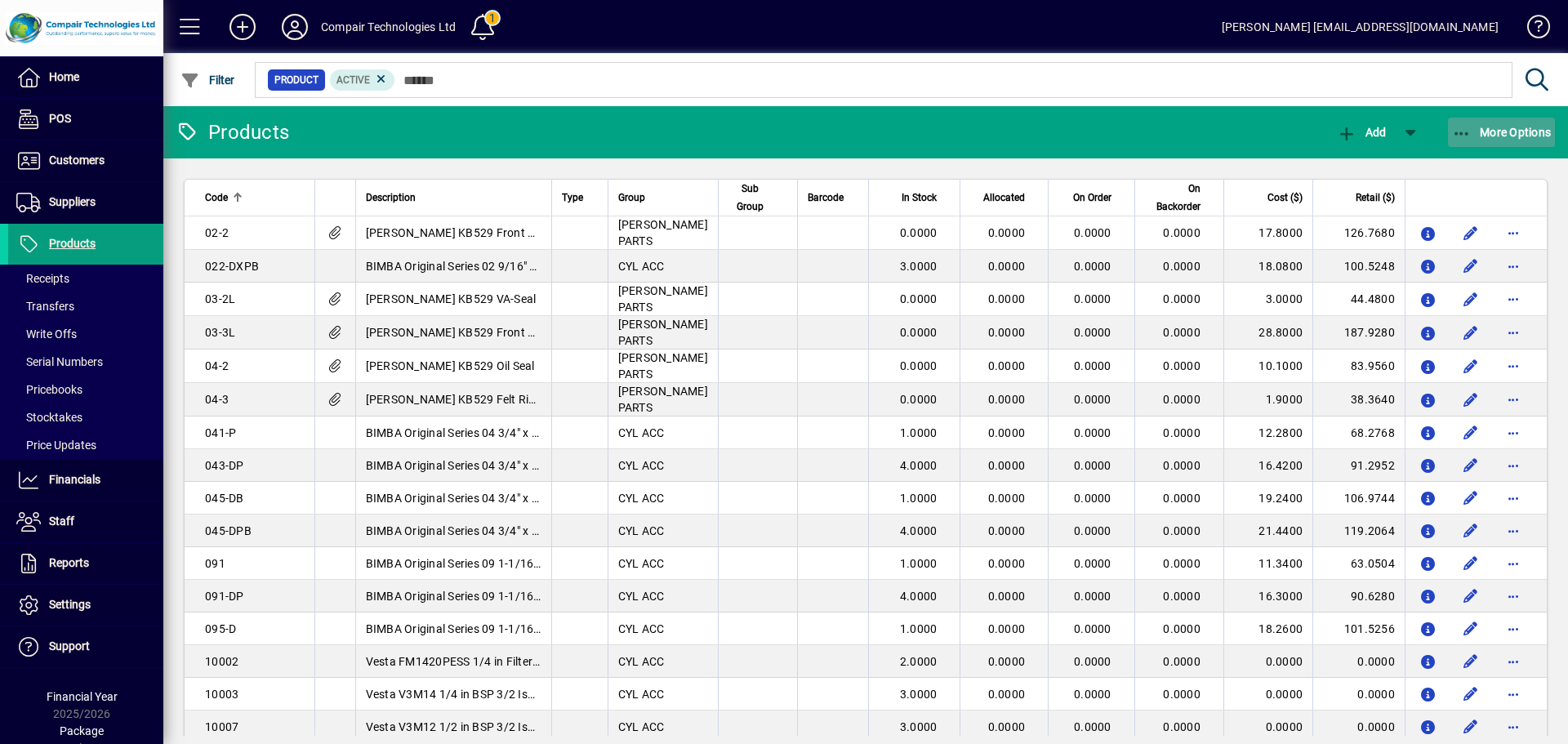
click at [1477, 126] on span "More Options" at bounding box center [1501, 132] width 100 height 13
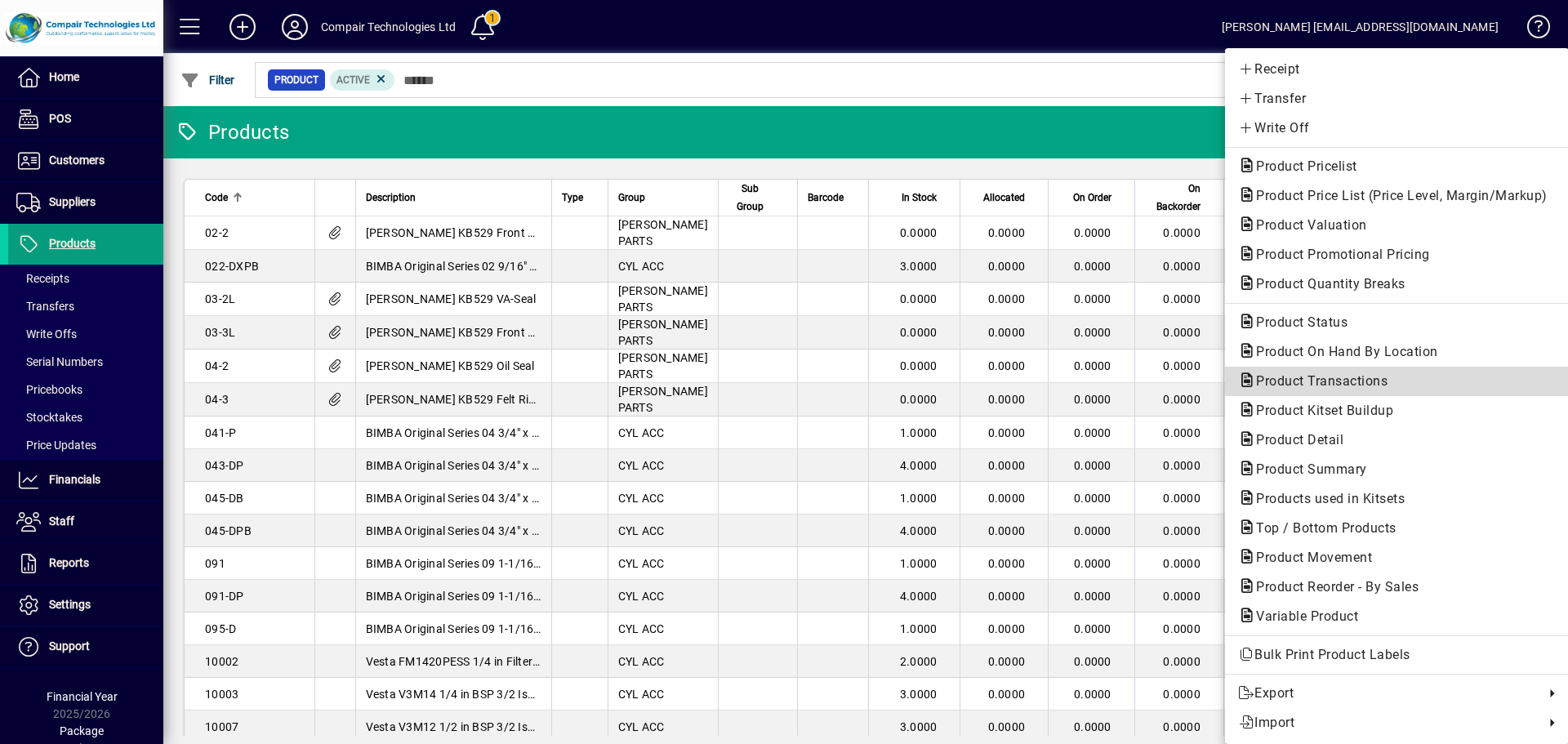
click at [1326, 381] on span "Product Transactions" at bounding box center [1317, 380] width 158 height 15
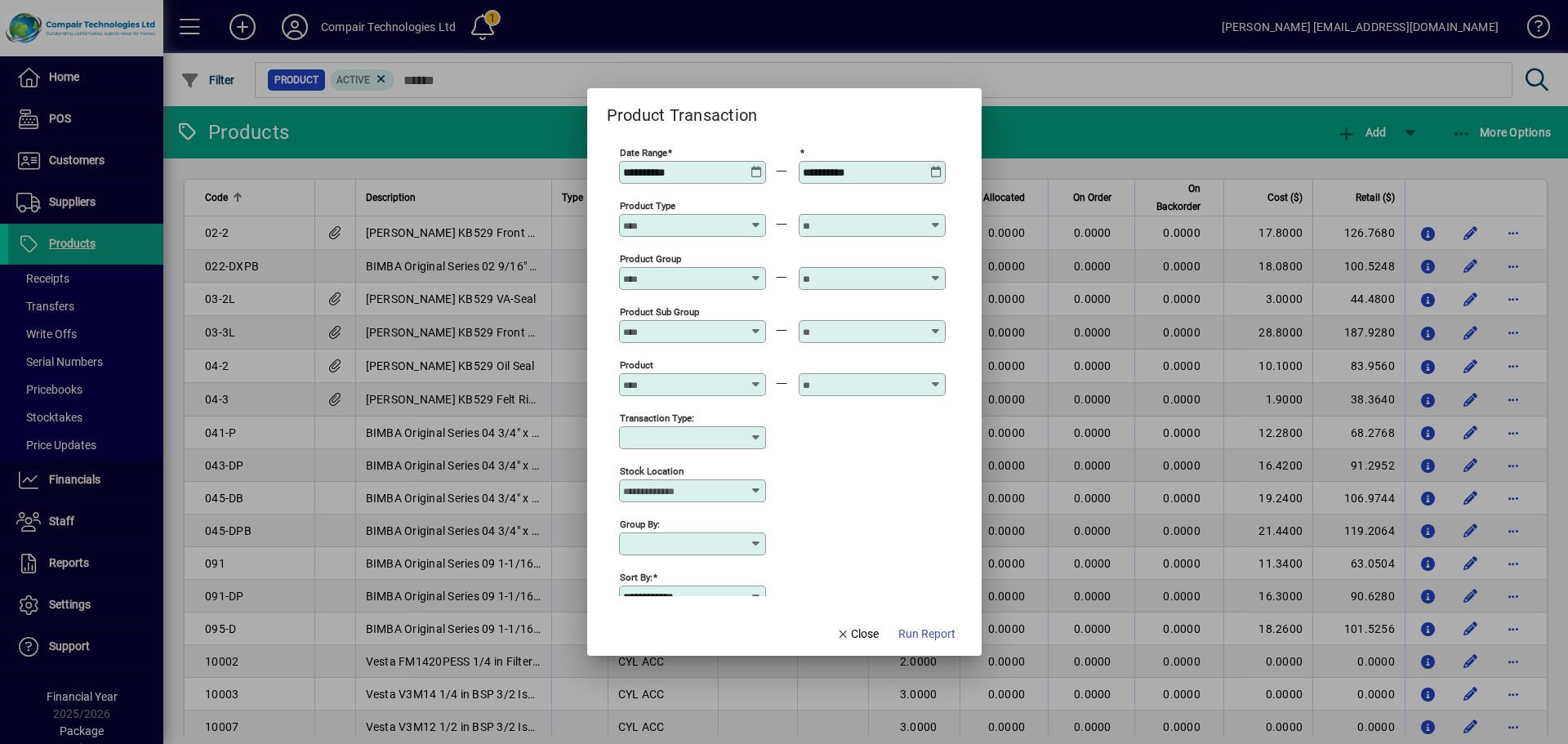
click at [751, 165] on icon at bounding box center [756, 165] width 13 height 0
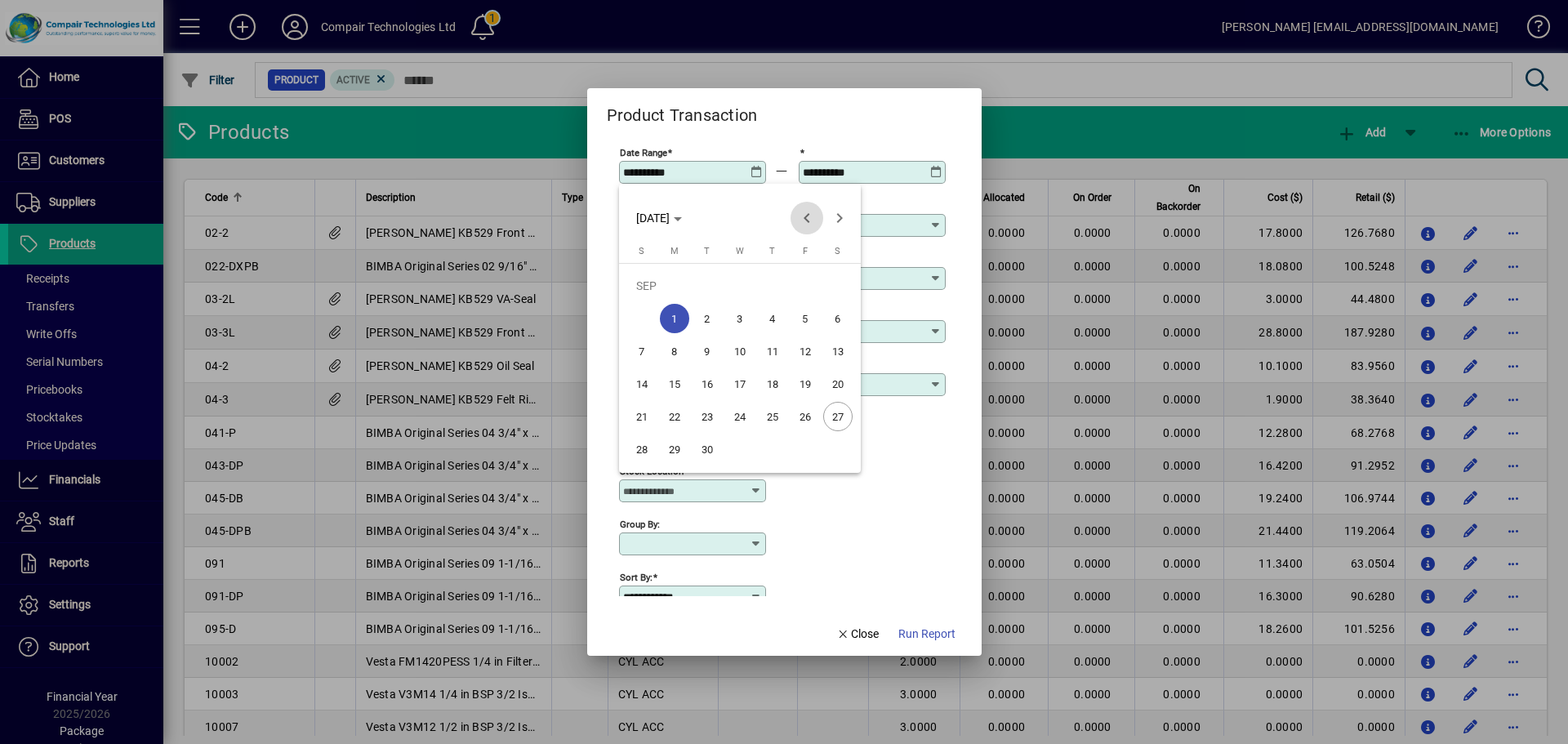
click at [804, 215] on span "Previous month" at bounding box center [807, 218] width 33 height 33
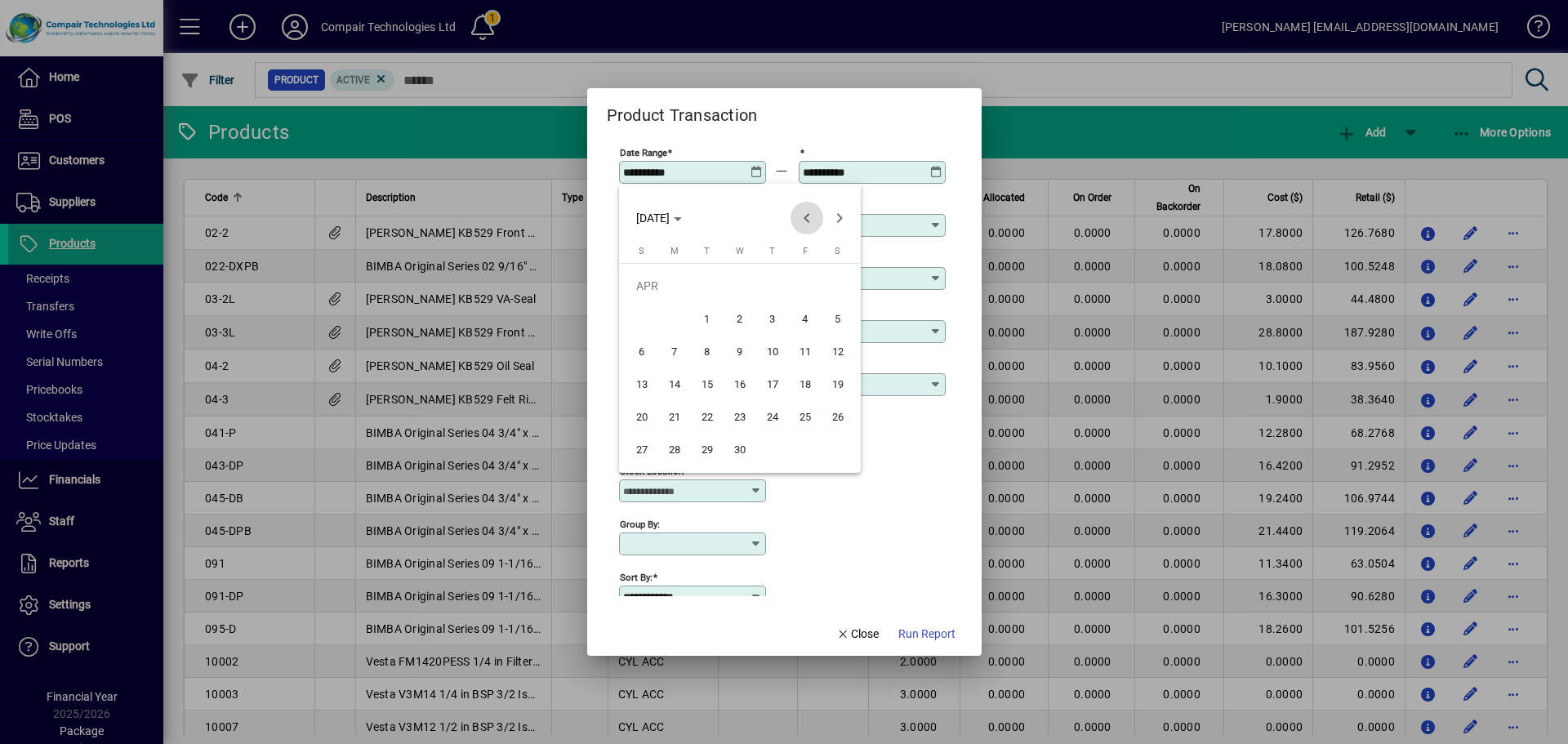
click at [804, 215] on span "Previous month" at bounding box center [807, 218] width 33 height 33
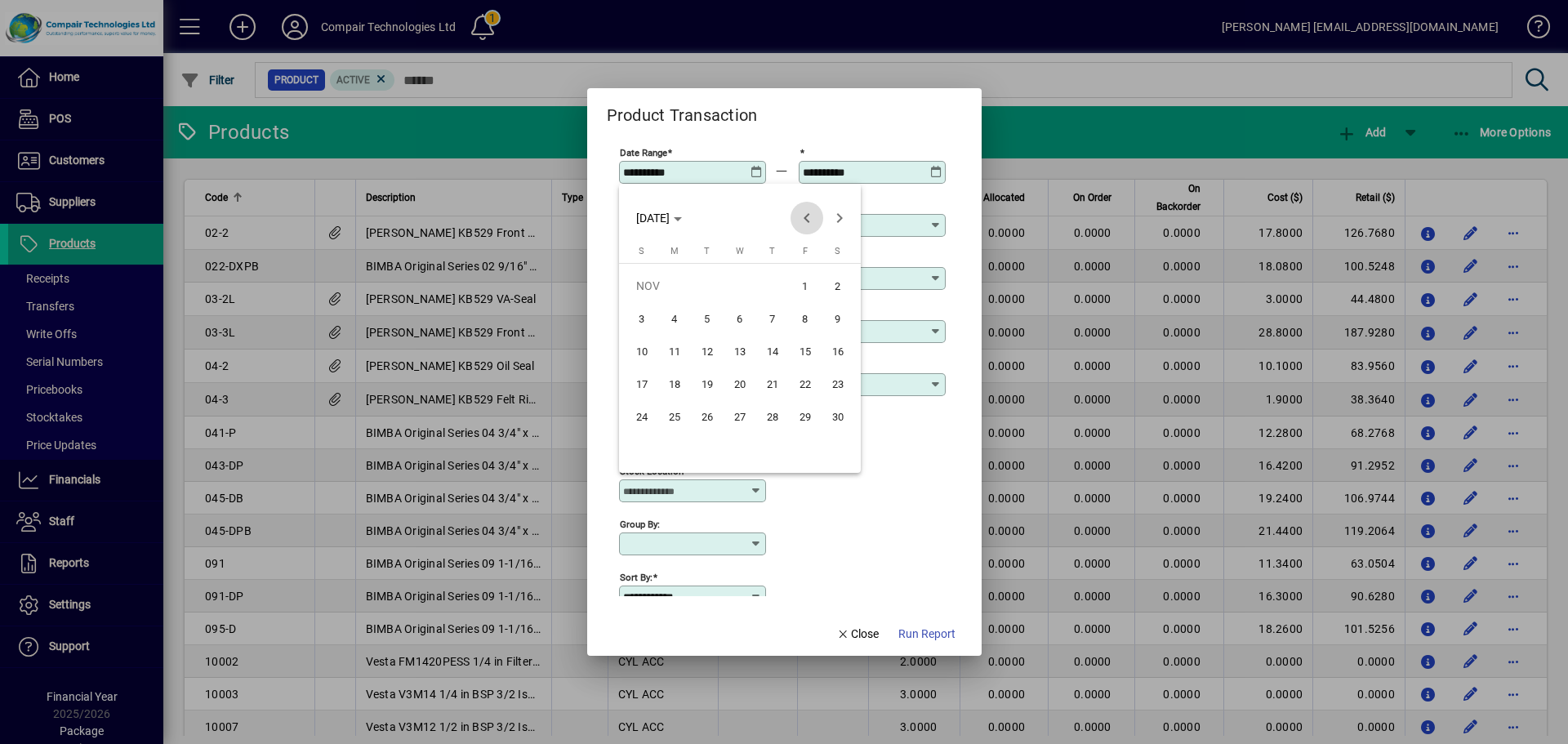
click at [804, 215] on span "Previous month" at bounding box center [807, 218] width 33 height 33
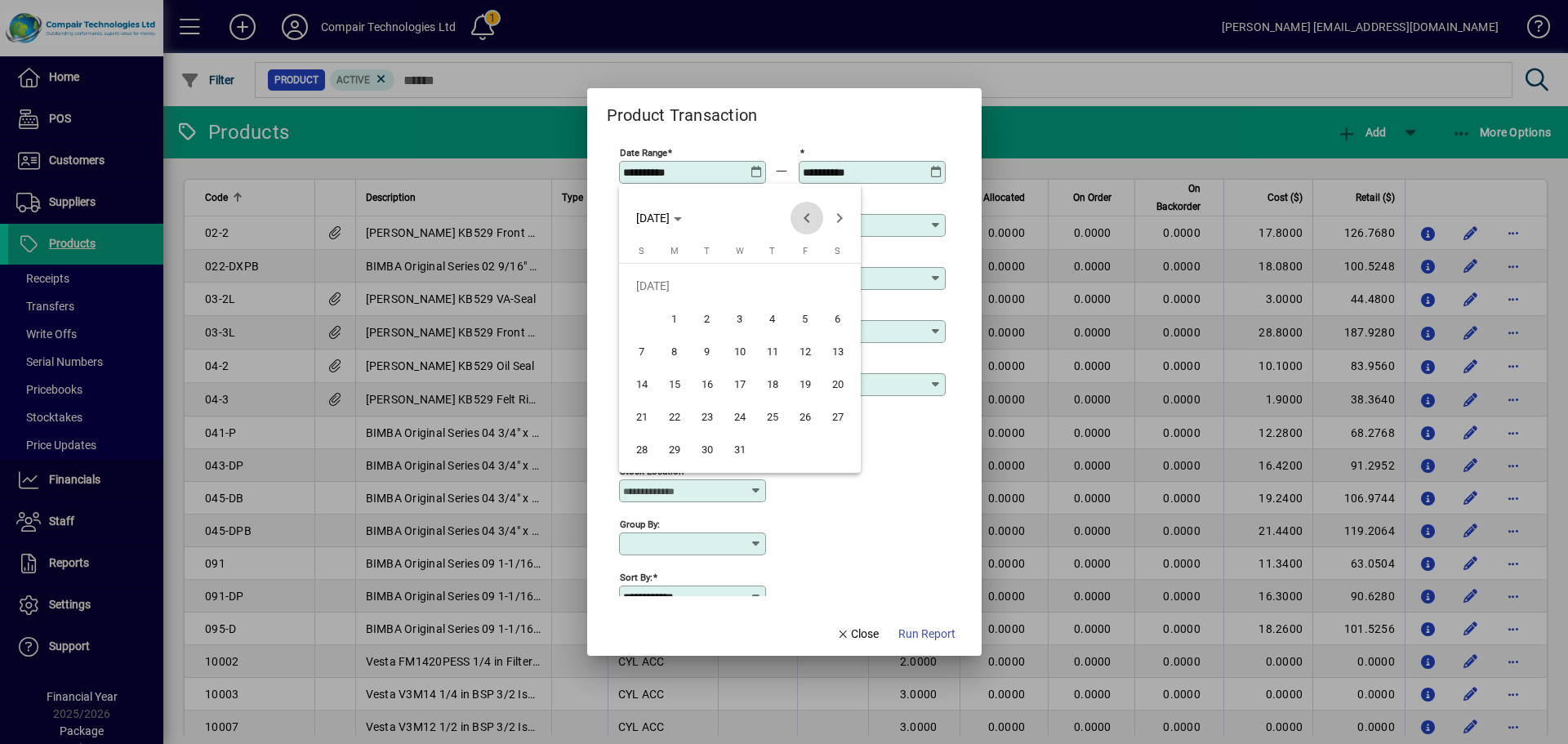
click at [805, 215] on span "Previous month" at bounding box center [807, 218] width 33 height 33
click at [806, 214] on span "Previous month" at bounding box center [807, 218] width 33 height 33
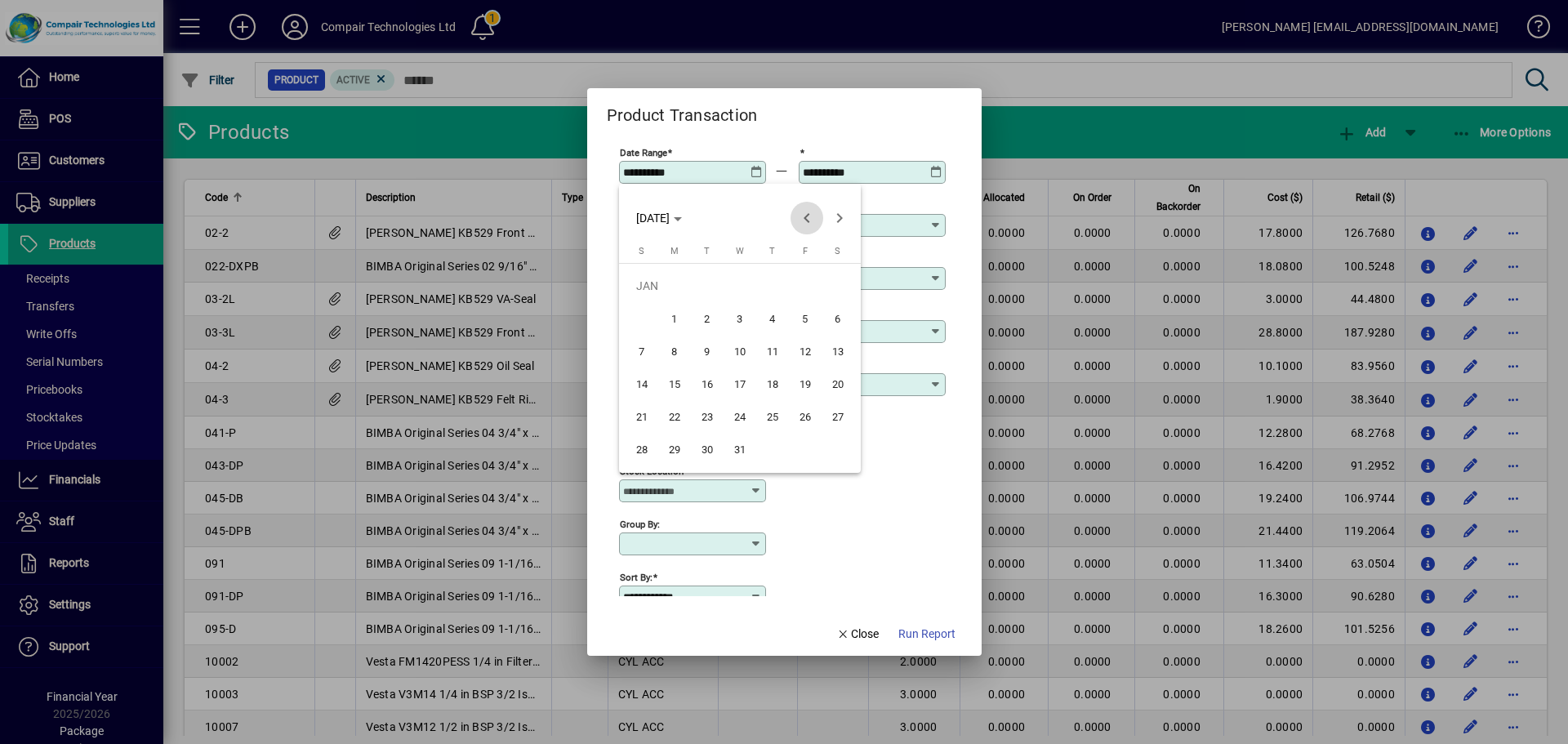
click at [806, 214] on span "Previous month" at bounding box center [807, 218] width 33 height 33
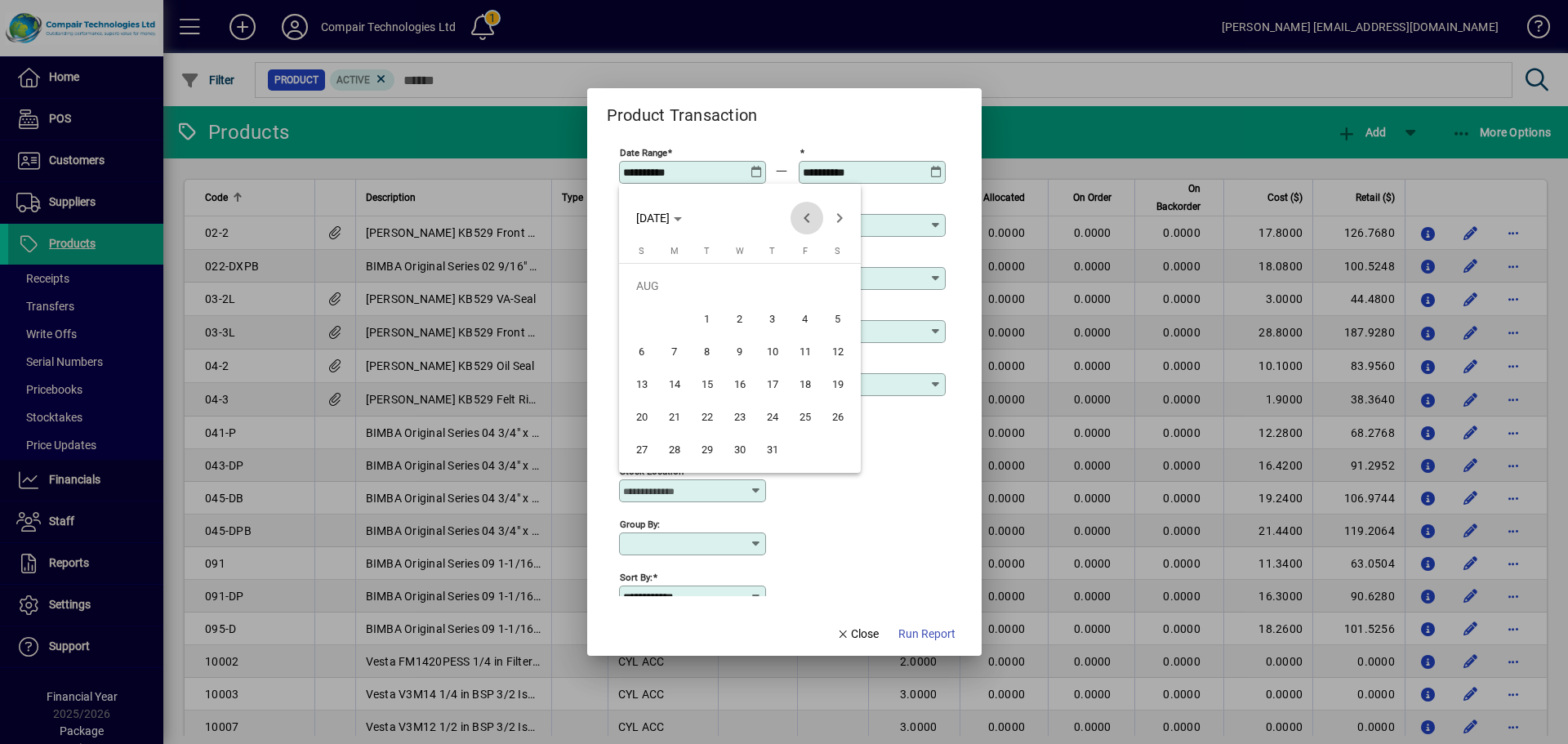
click at [806, 214] on span "Previous month" at bounding box center [807, 218] width 33 height 33
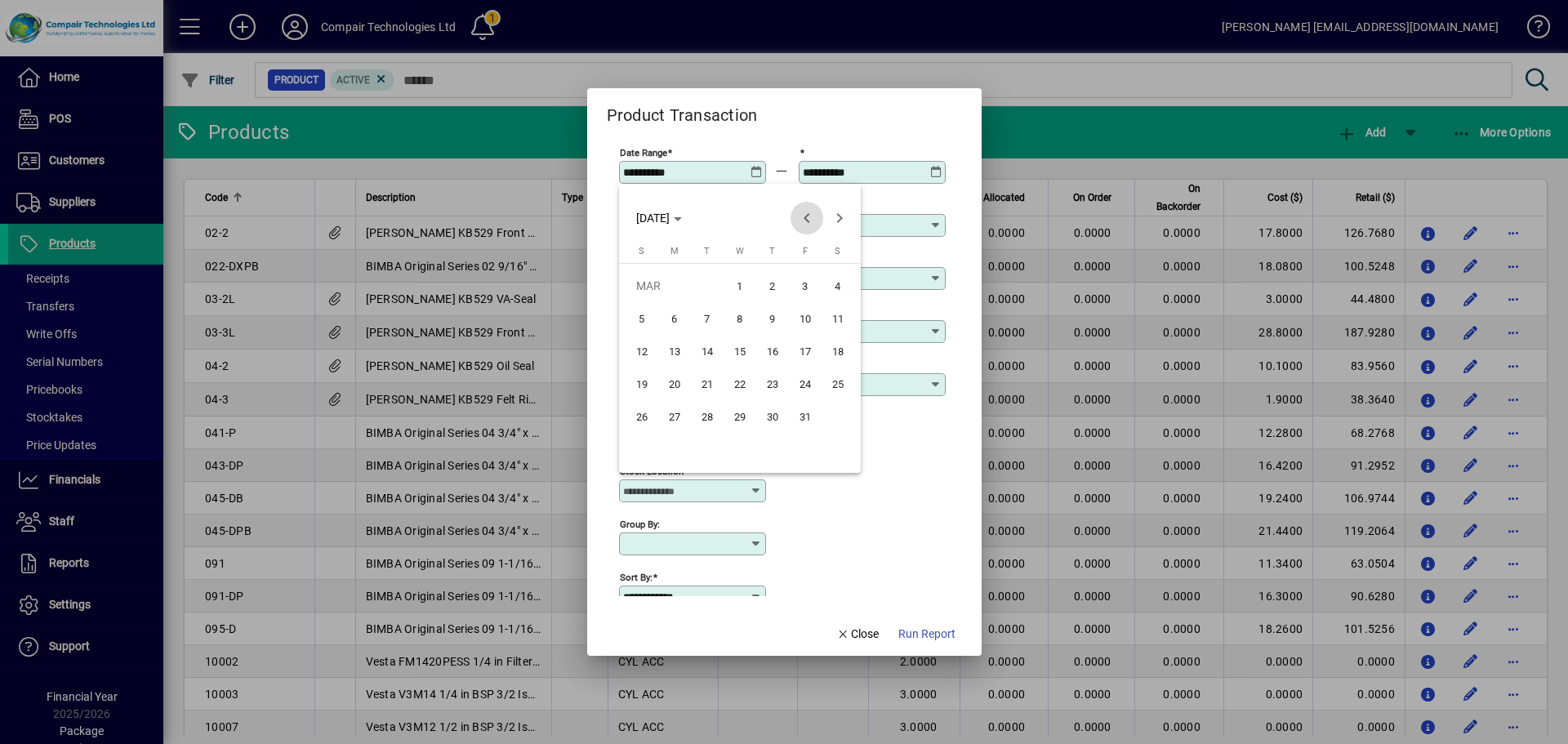
click at [806, 214] on span "Previous month" at bounding box center [807, 218] width 33 height 33
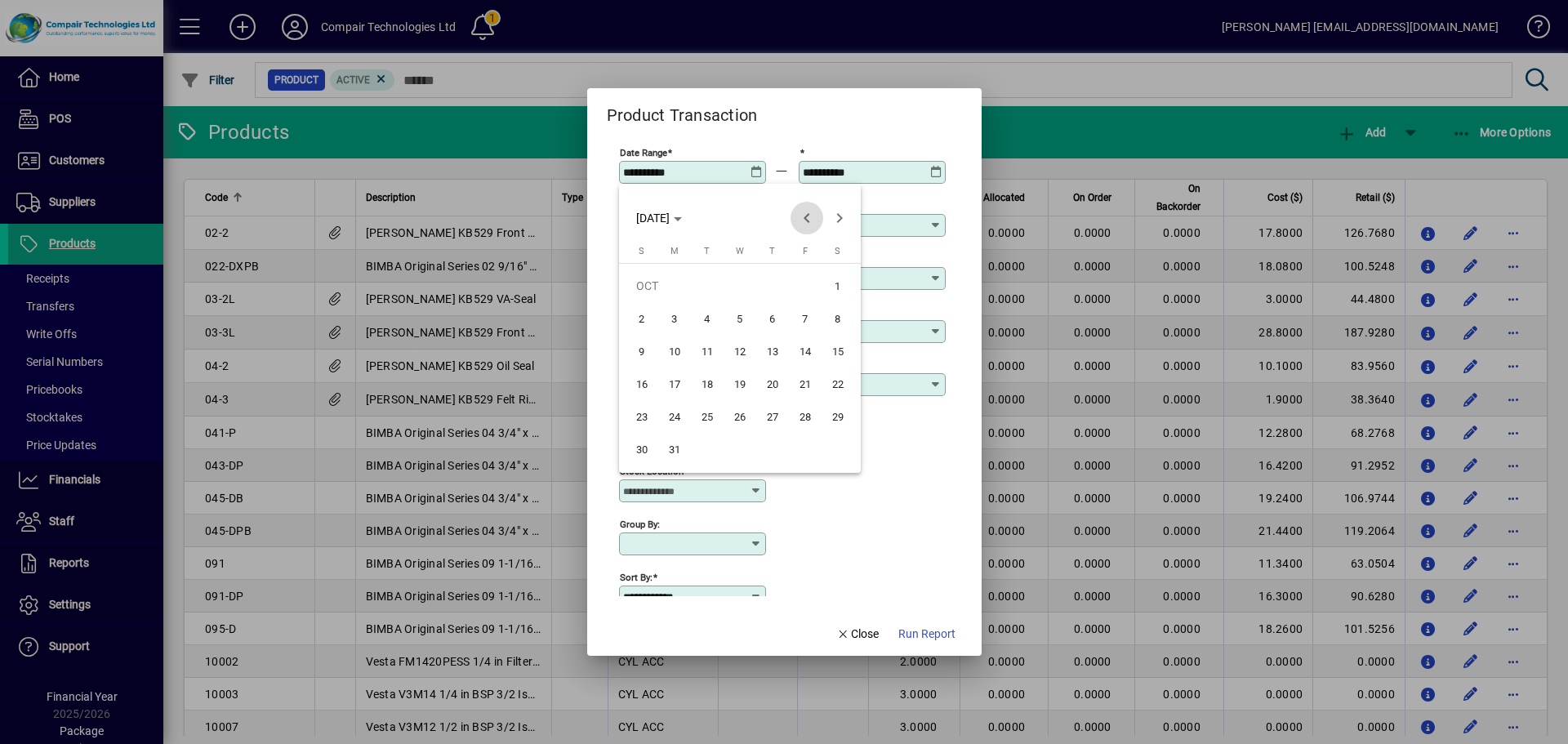
click at [806, 214] on span "Previous month" at bounding box center [807, 218] width 33 height 33
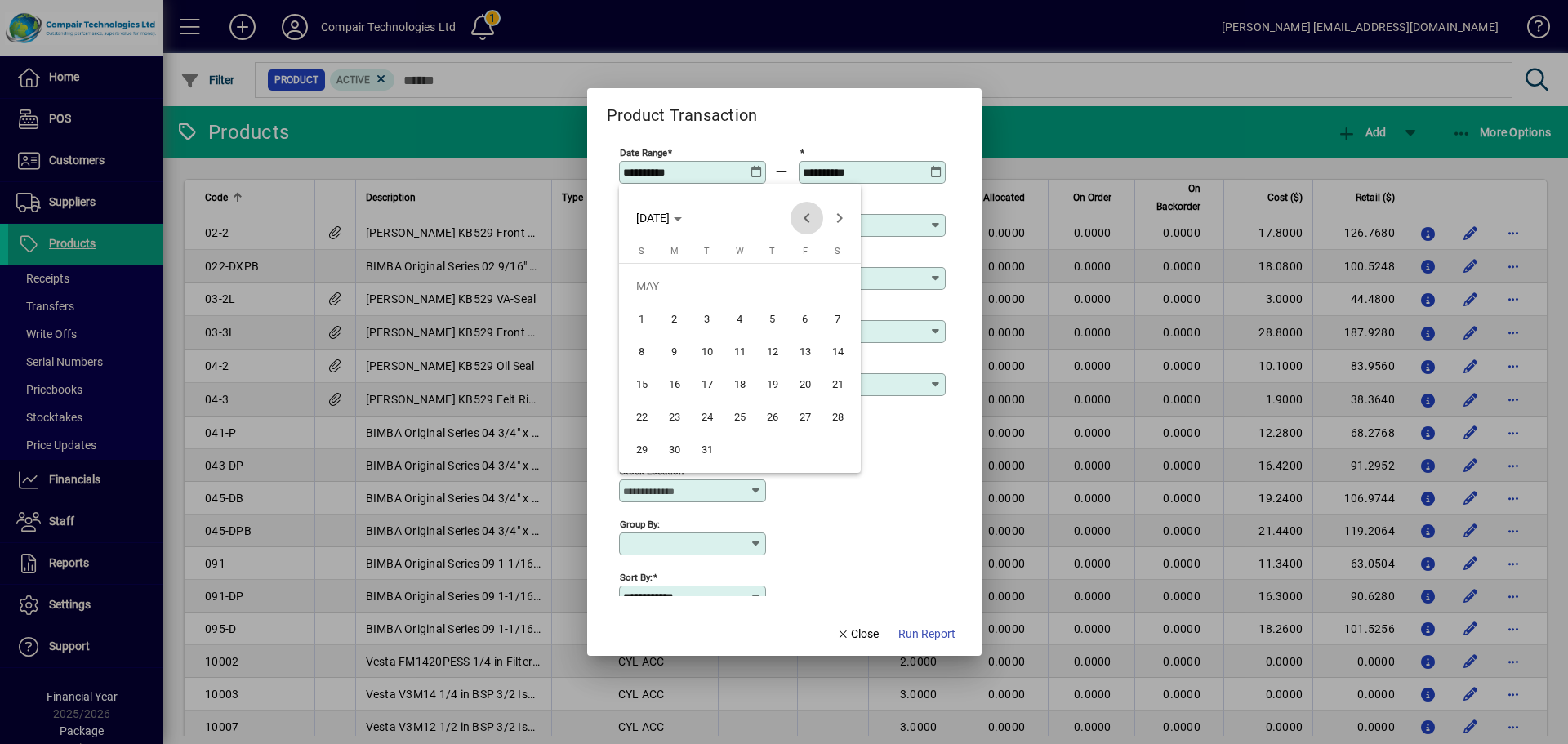
click at [806, 214] on span "Previous month" at bounding box center [807, 218] width 33 height 33
click at [837, 218] on span "Next month" at bounding box center [839, 218] width 33 height 33
click at [799, 283] on span "1" at bounding box center [805, 285] width 30 height 30
type input "**********"
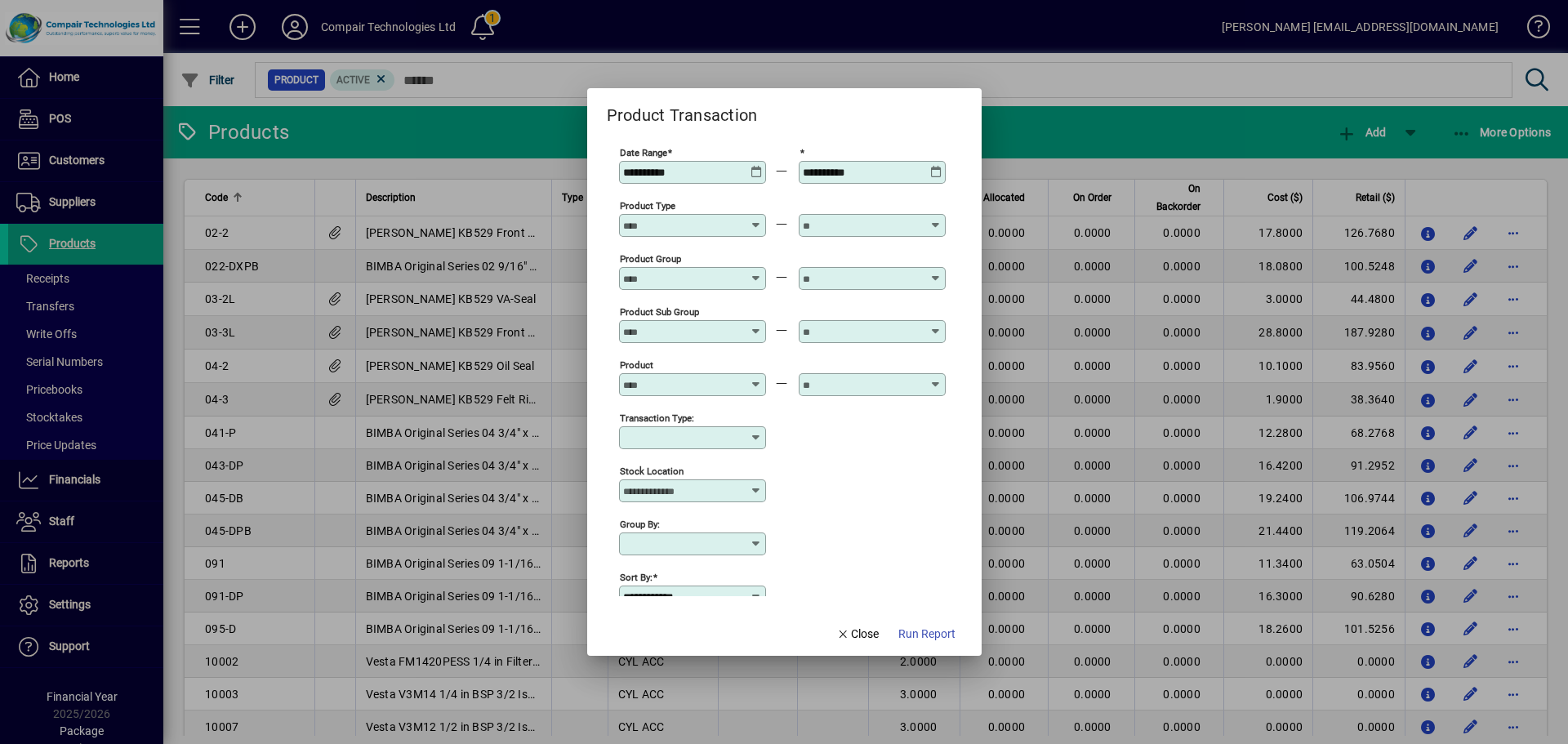
click at [917, 171] on input "**********" at bounding box center [862, 171] width 119 height 13
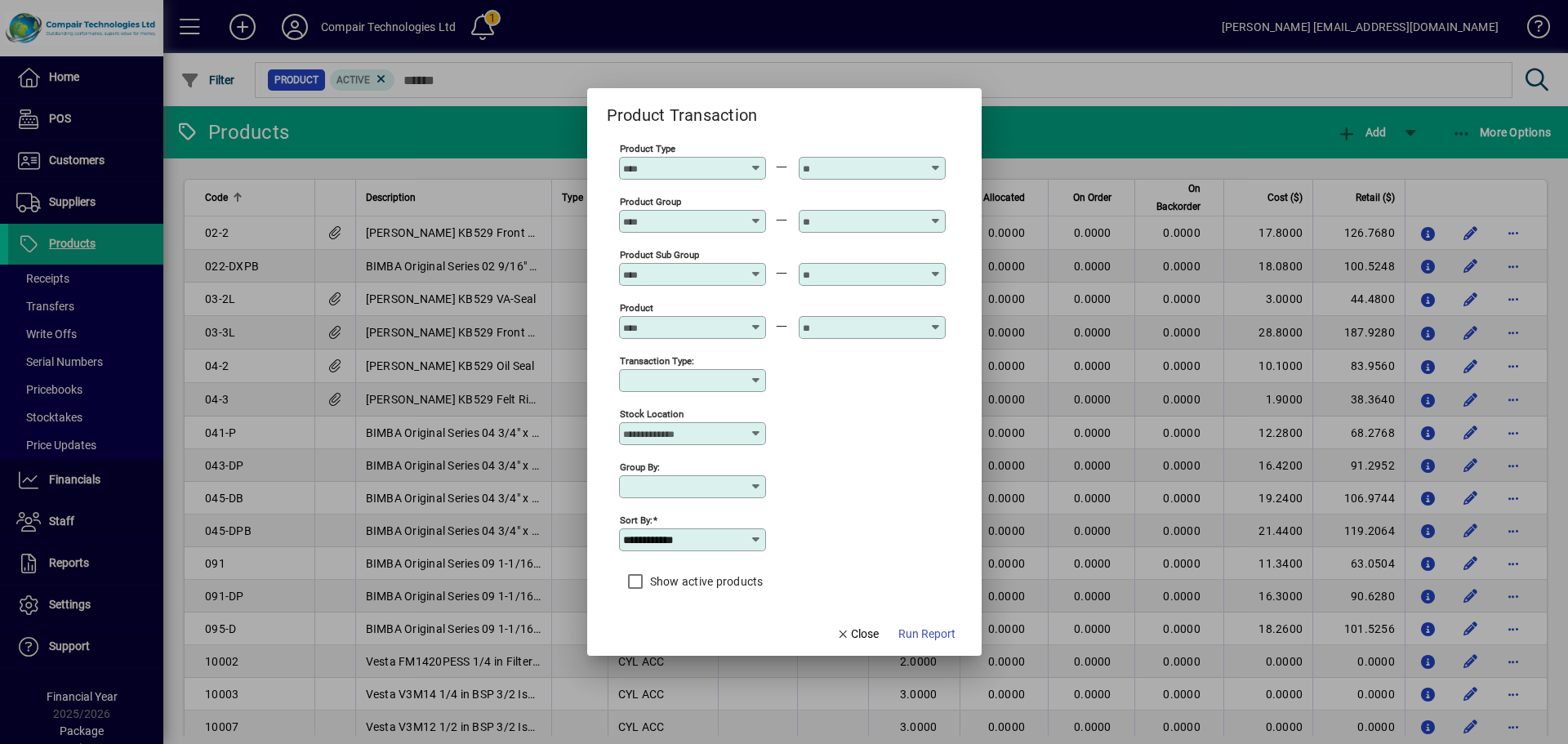
scroll to position [95, 0]
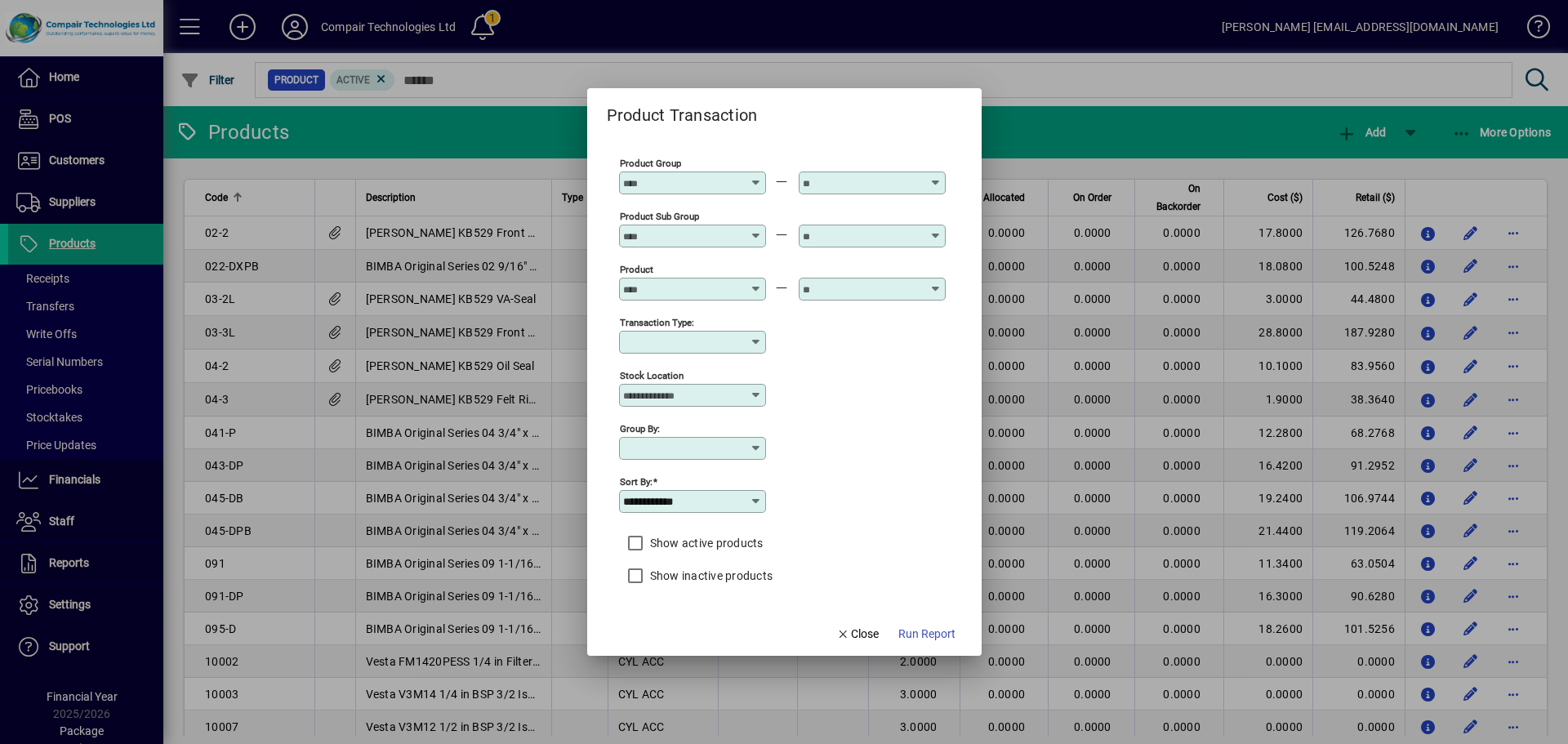
click at [750, 447] on icon at bounding box center [755, 447] width 13 height 13
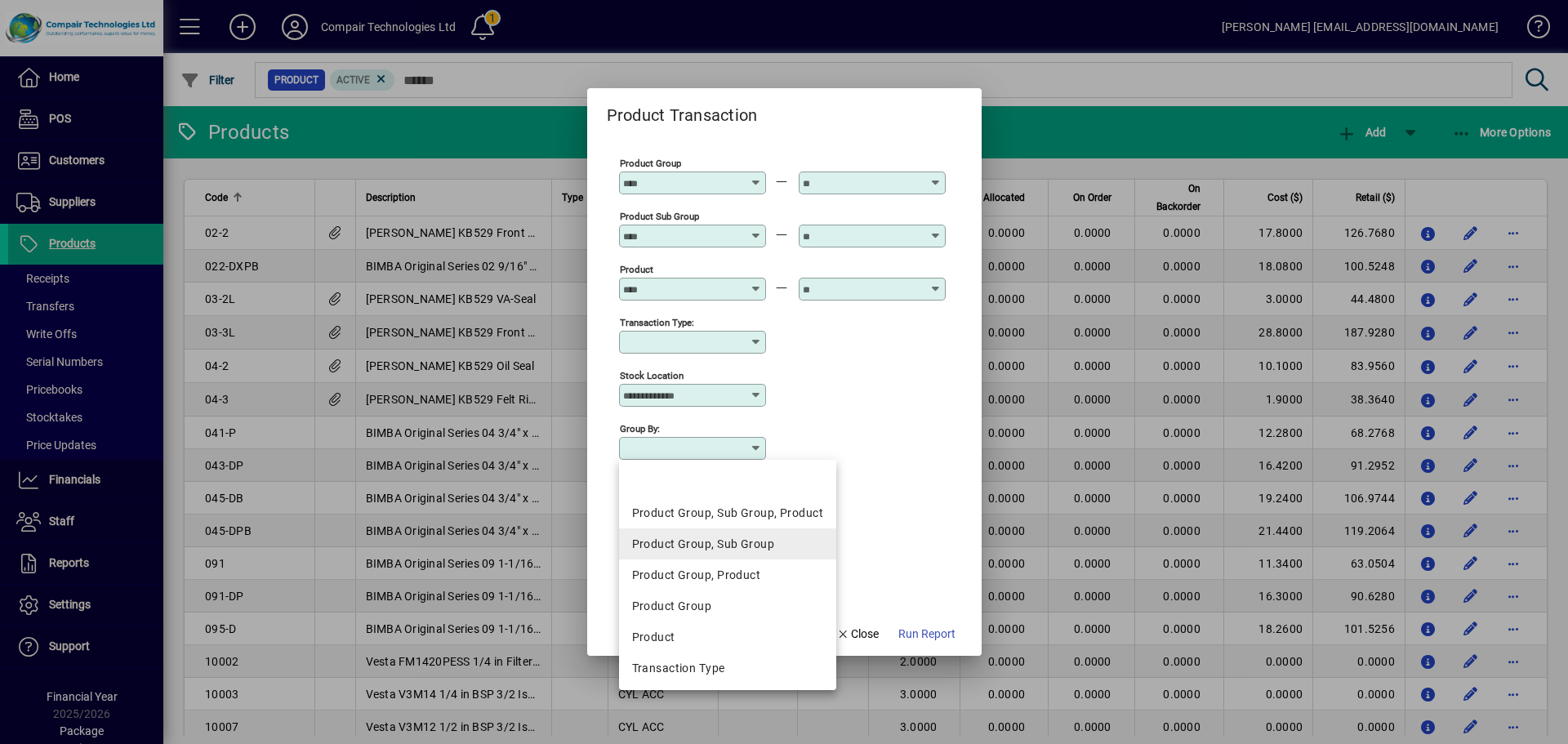
click at [687, 544] on div "Product Group, Sub Group" at bounding box center [727, 544] width 191 height 17
type input "**********"
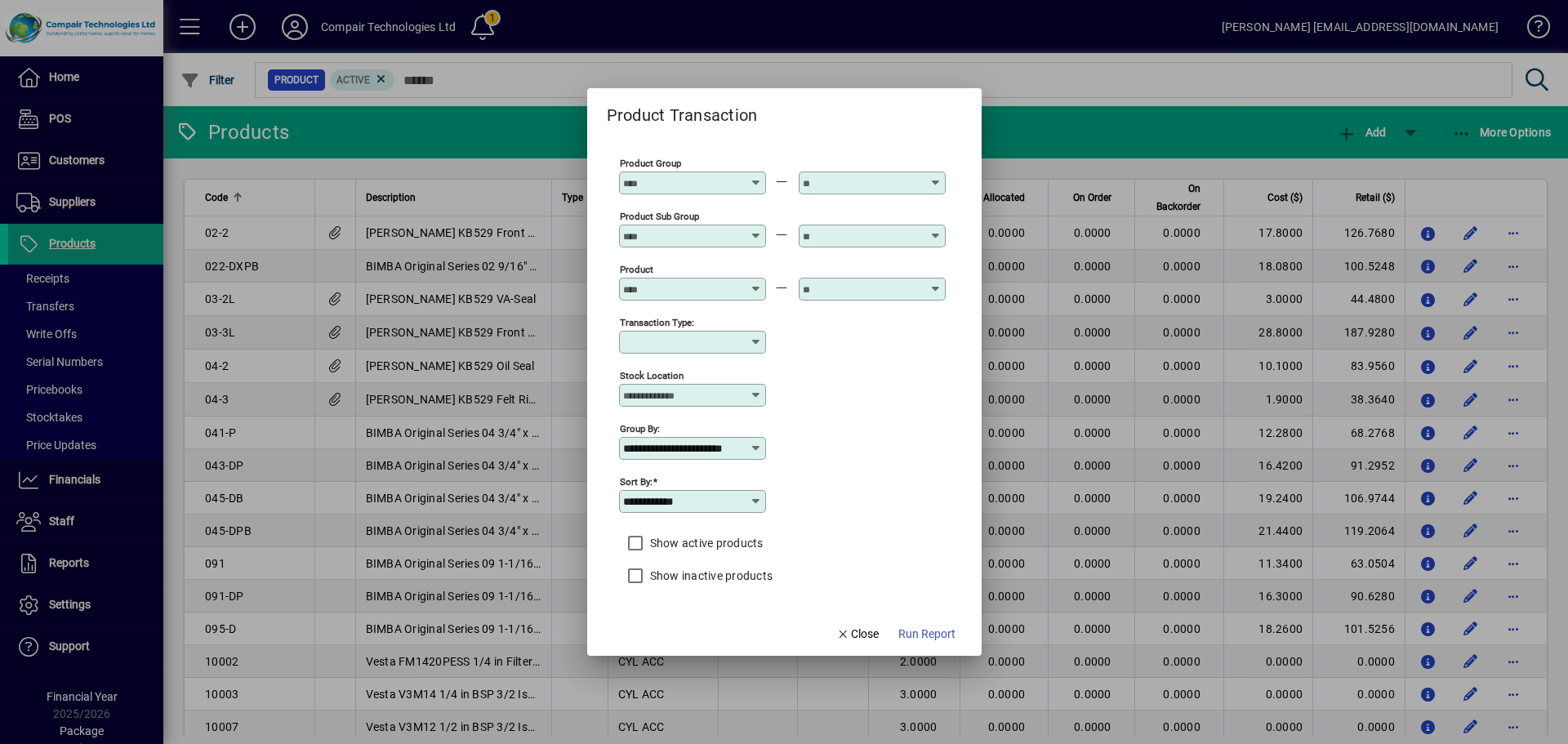
scroll to position [0, 0]
click at [757, 342] on icon at bounding box center [755, 342] width 13 height 13
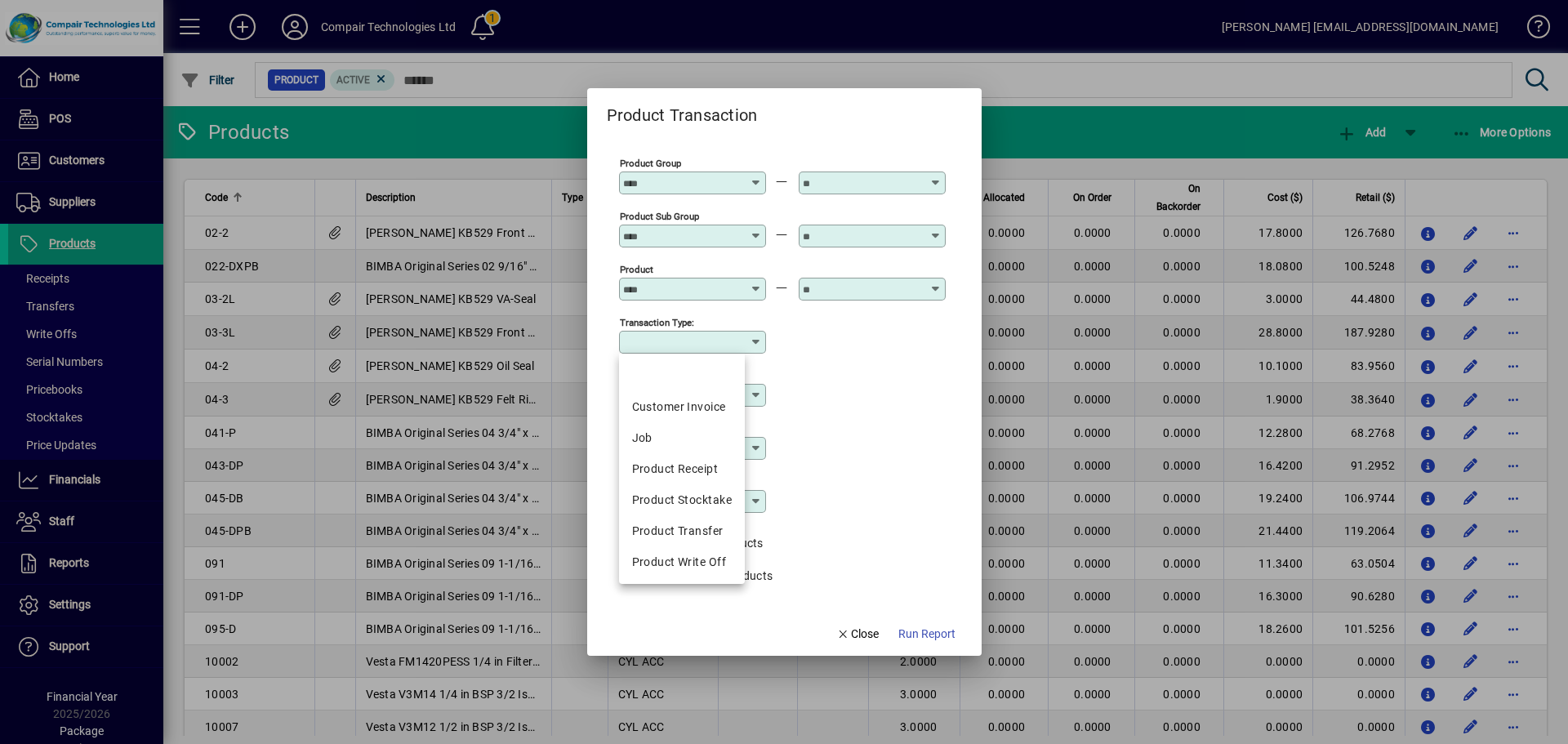
click at [755, 341] on icon at bounding box center [755, 342] width 13 height 13
click at [792, 341] on div "Transaction Type:" at bounding box center [781, 341] width 327 height 53
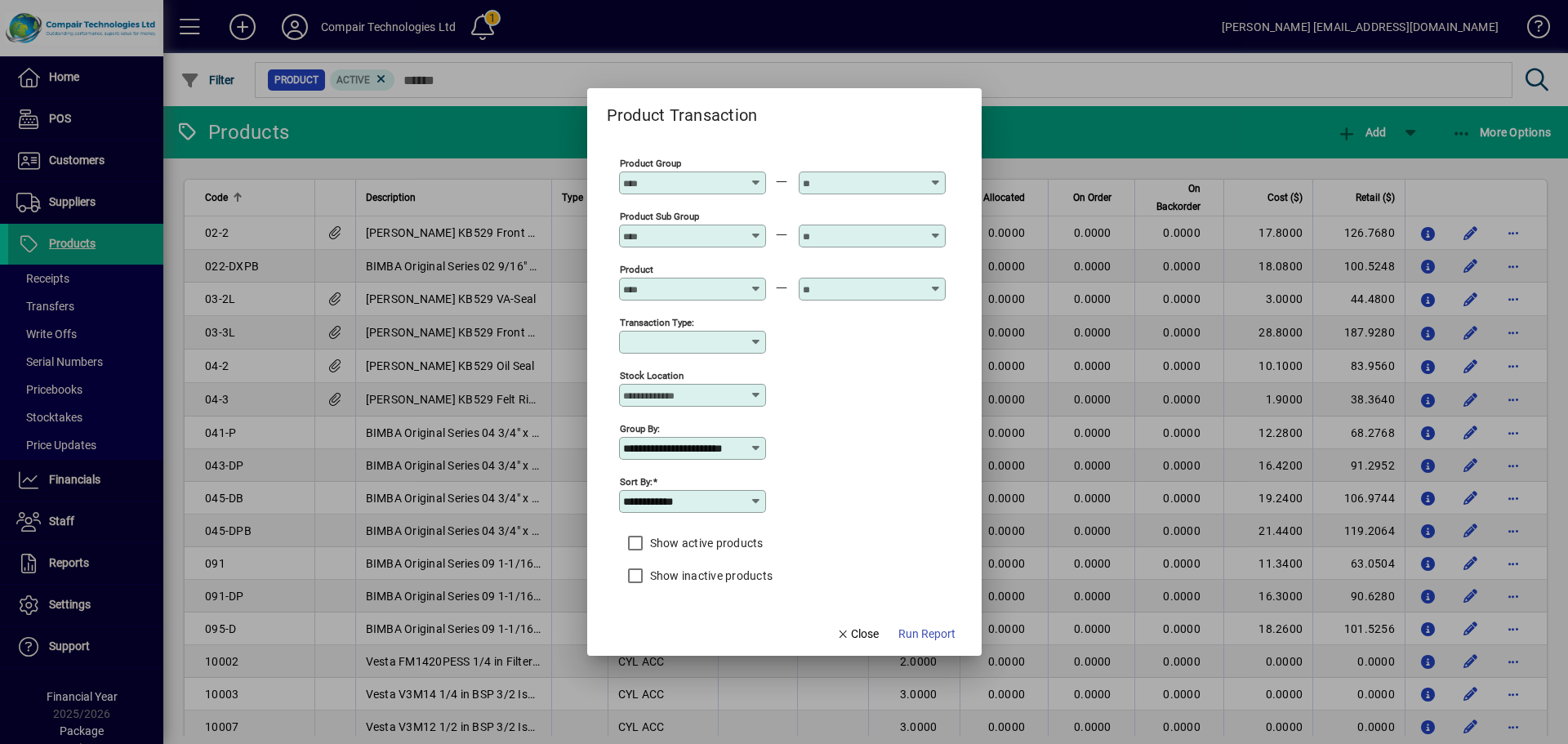
click at [755, 396] on icon at bounding box center [755, 395] width 13 height 13
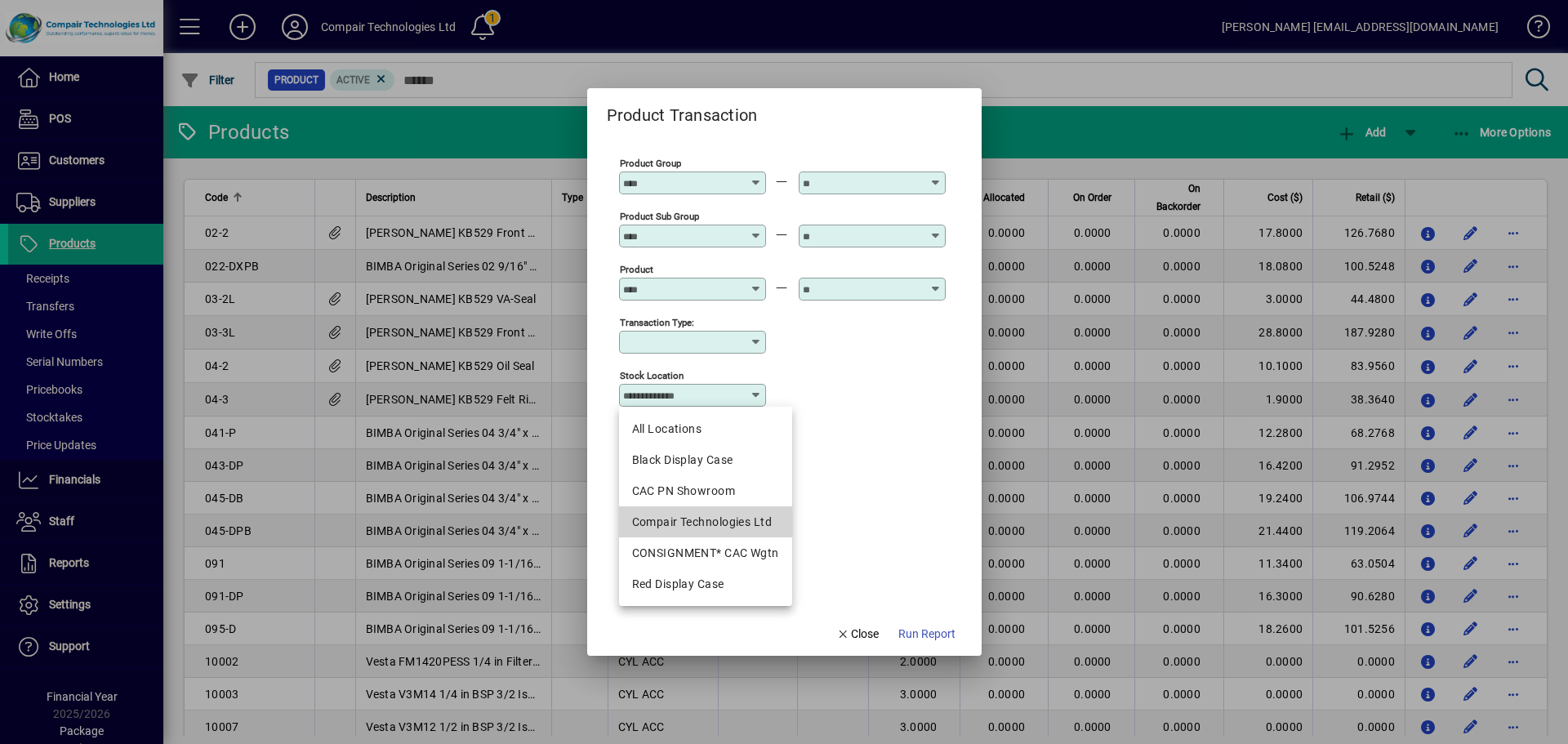
click at [685, 519] on div "Compair Technologies Ltd" at bounding box center [706, 522] width 147 height 17
type input "**********"
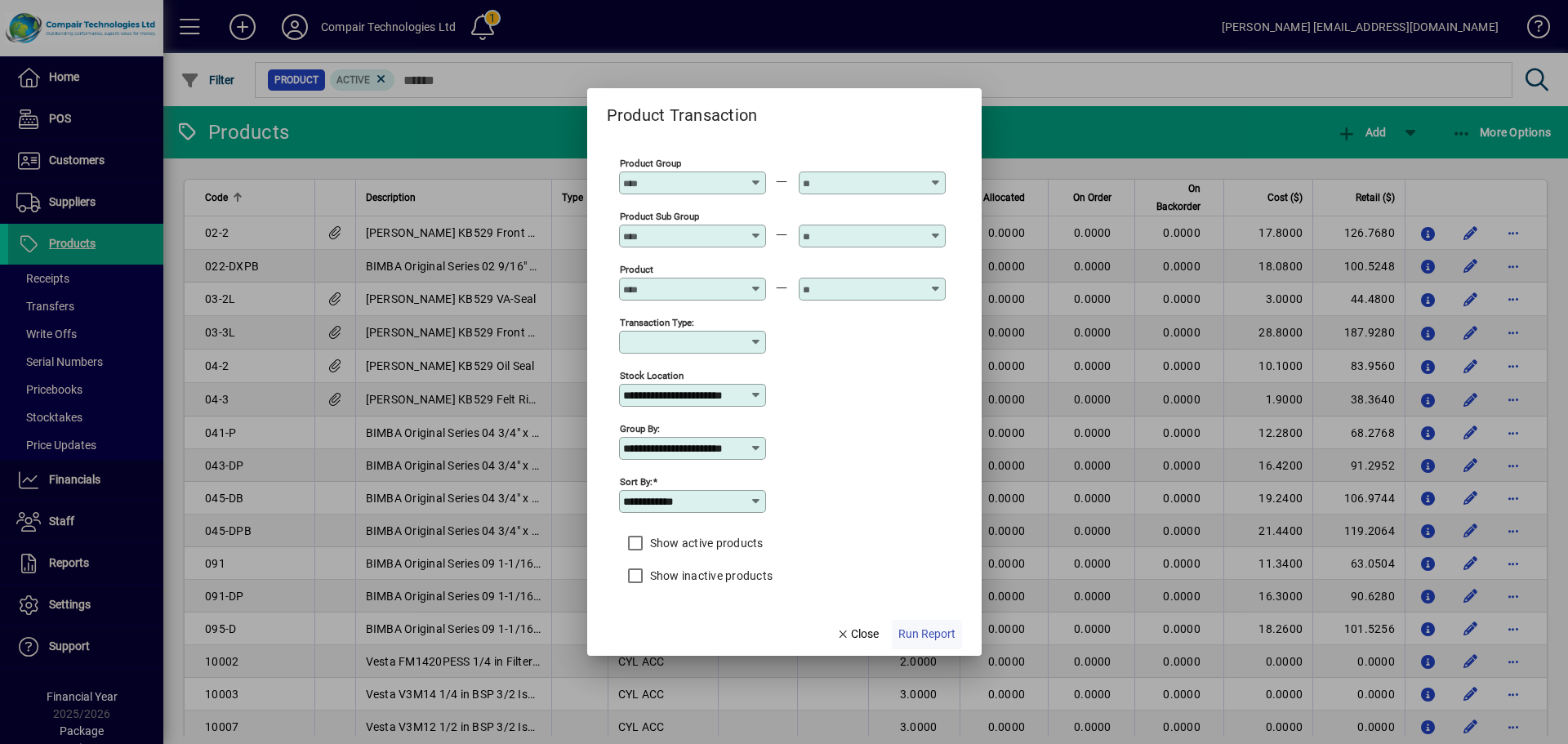
click at [932, 628] on span "Run Report" at bounding box center [927, 633] width 57 height 17
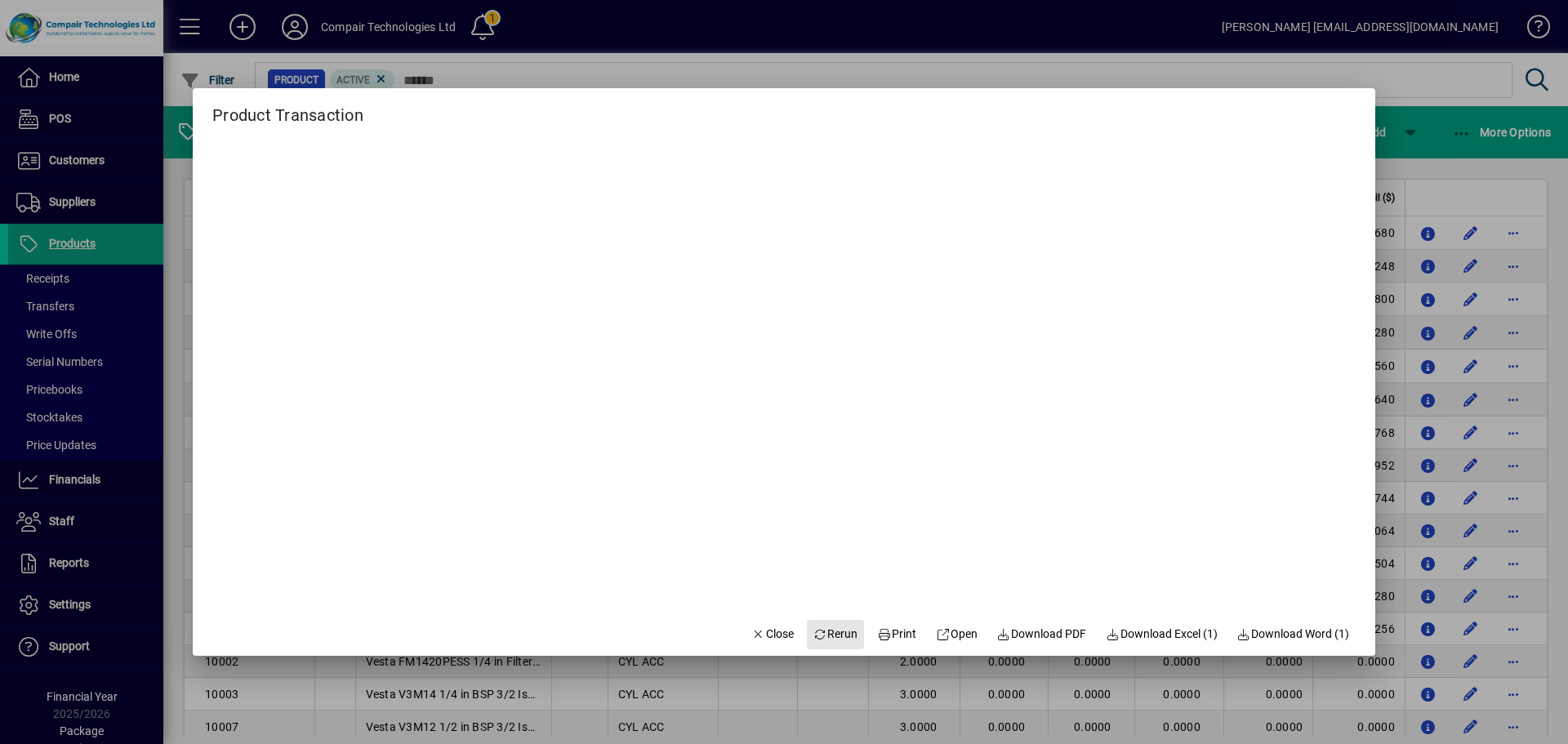
click at [823, 635] on span "Rerun" at bounding box center [835, 633] width 45 height 17
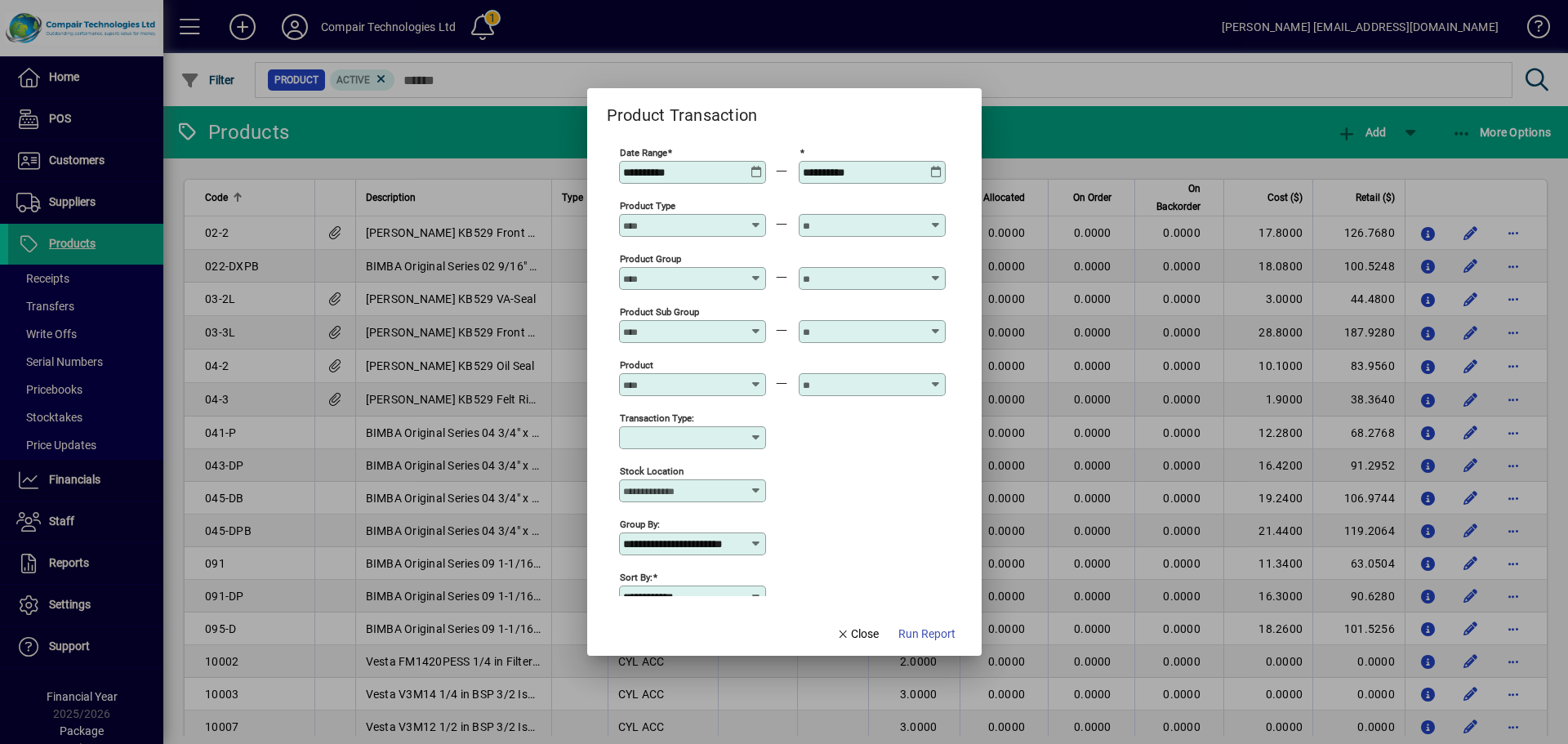
type input "**********"
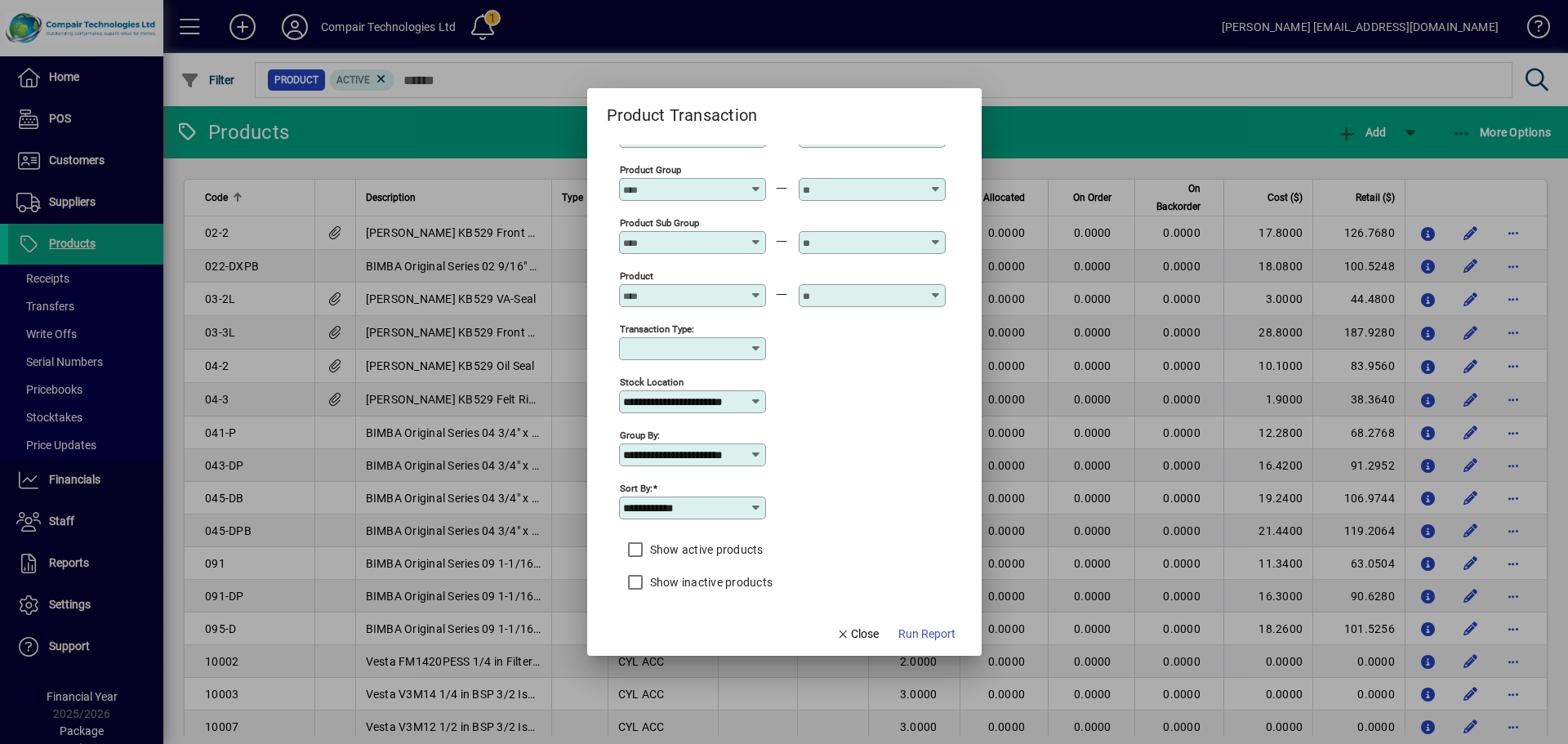
scroll to position [95, 0]
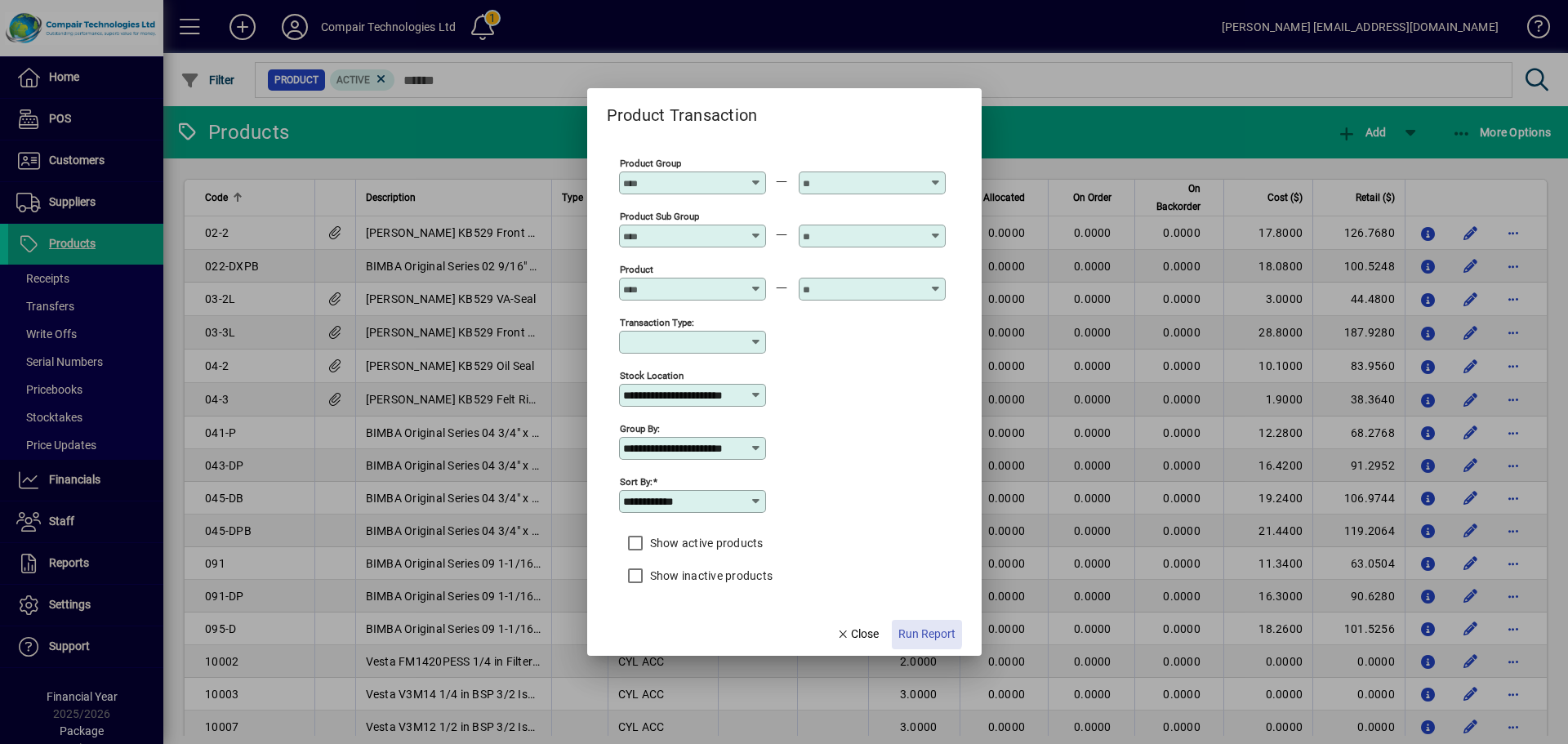
click at [919, 633] on span "Run Report" at bounding box center [927, 633] width 57 height 17
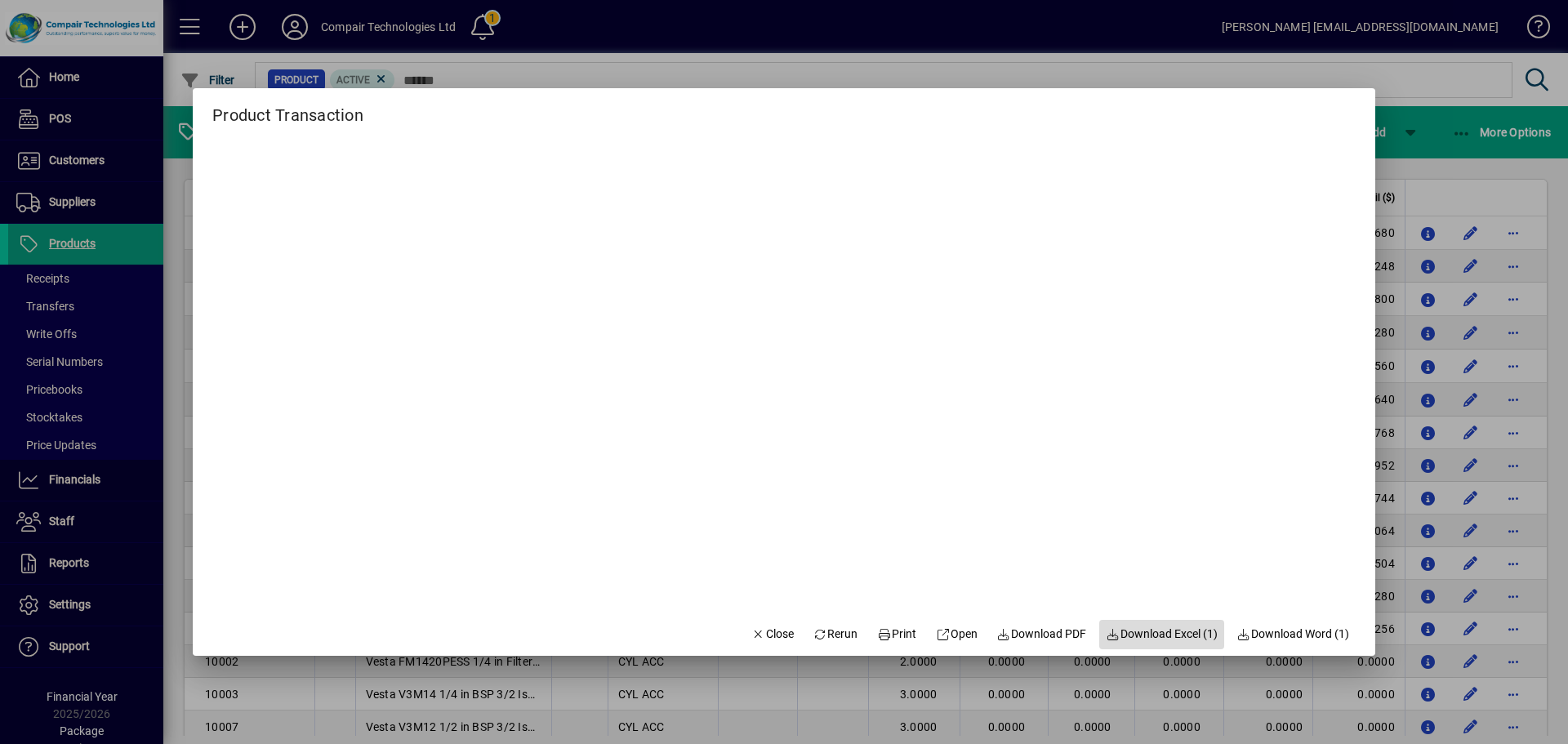
click at [1174, 633] on span "Download Excel (1)" at bounding box center [1161, 633] width 112 height 17
click at [754, 635] on span "Close" at bounding box center [772, 633] width 42 height 17
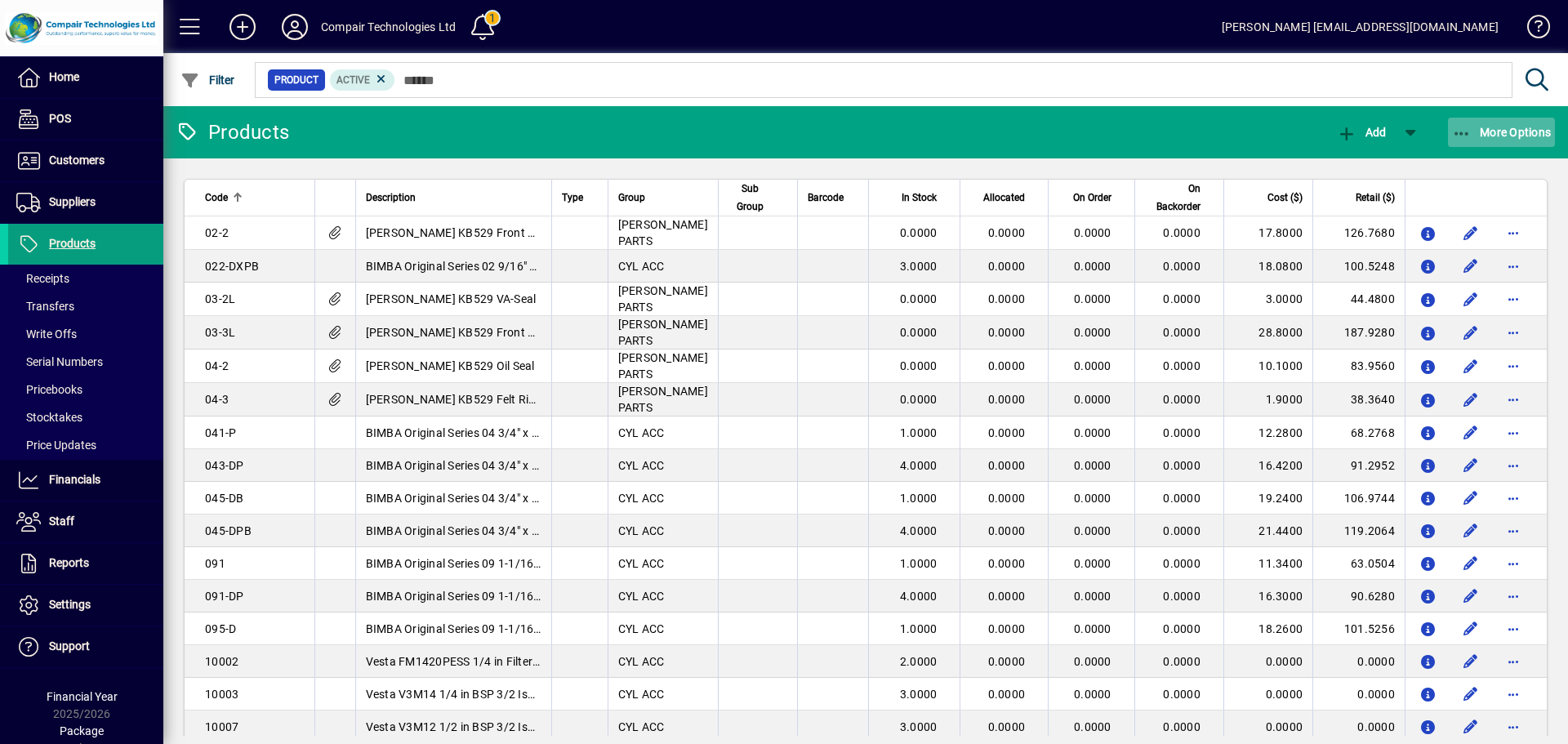
click at [1509, 138] on span "More Options" at bounding box center [1501, 132] width 100 height 13
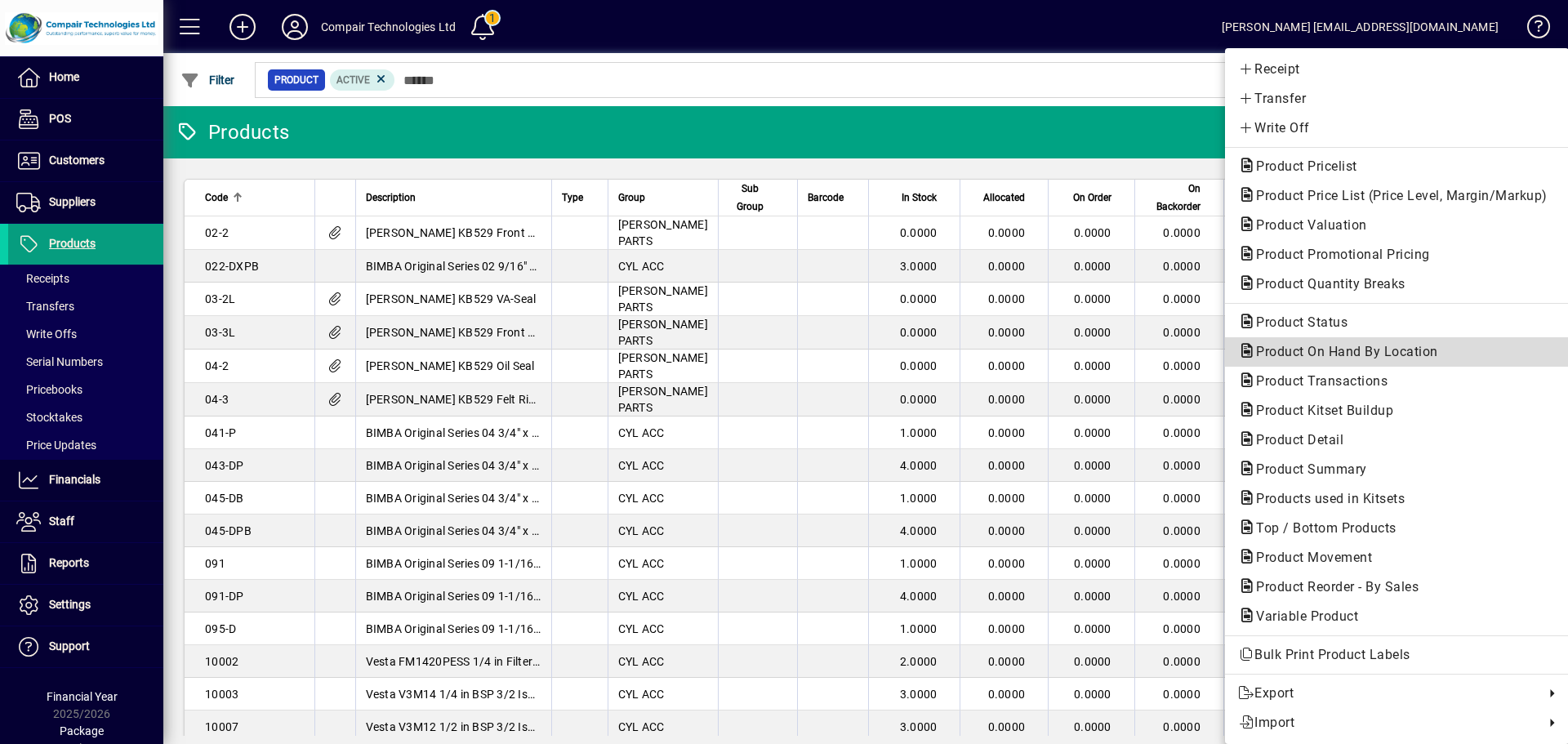
click at [1307, 356] on span "Product On Hand By Location" at bounding box center [1342, 351] width 208 height 15
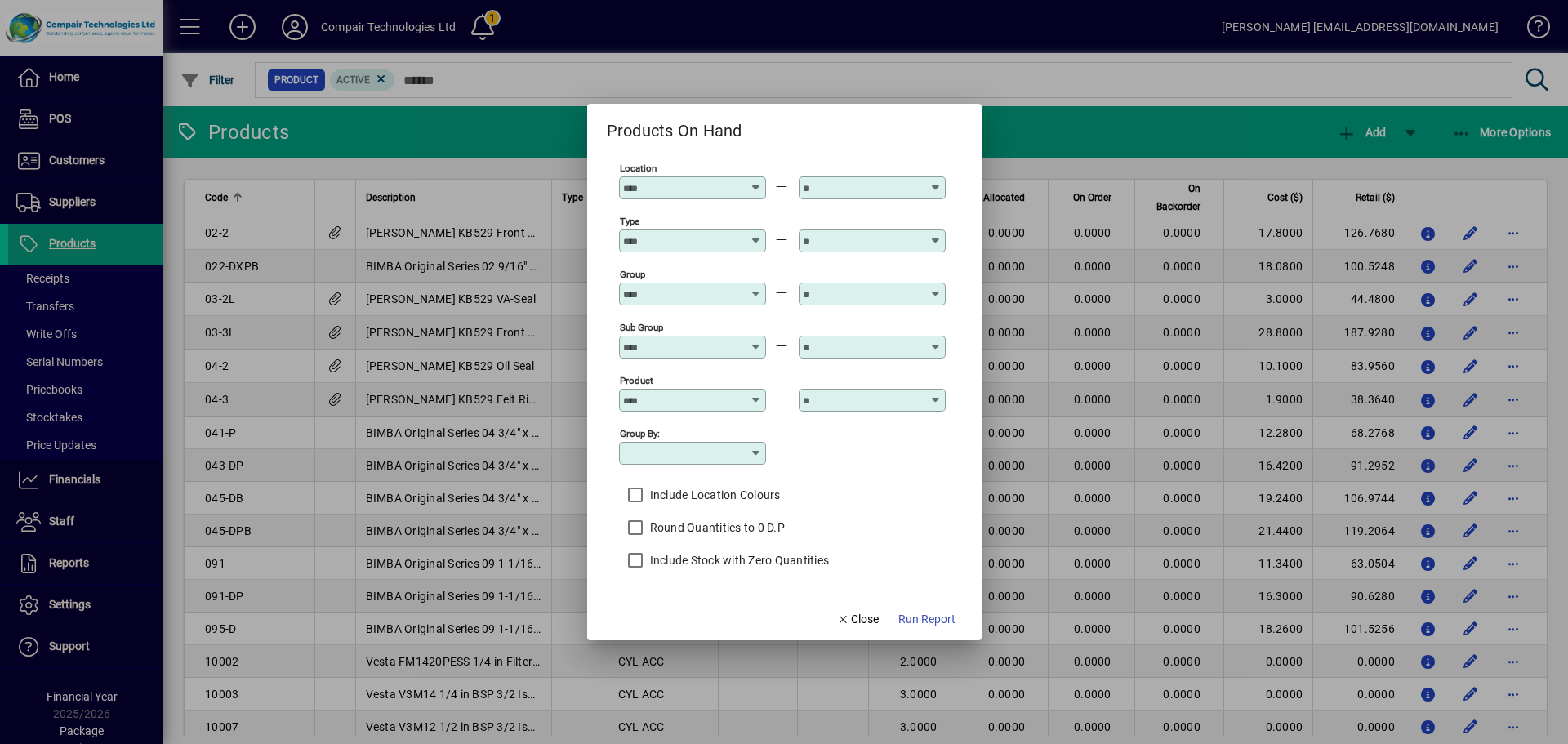
click at [751, 186] on div at bounding box center [694, 187] width 142 height 13
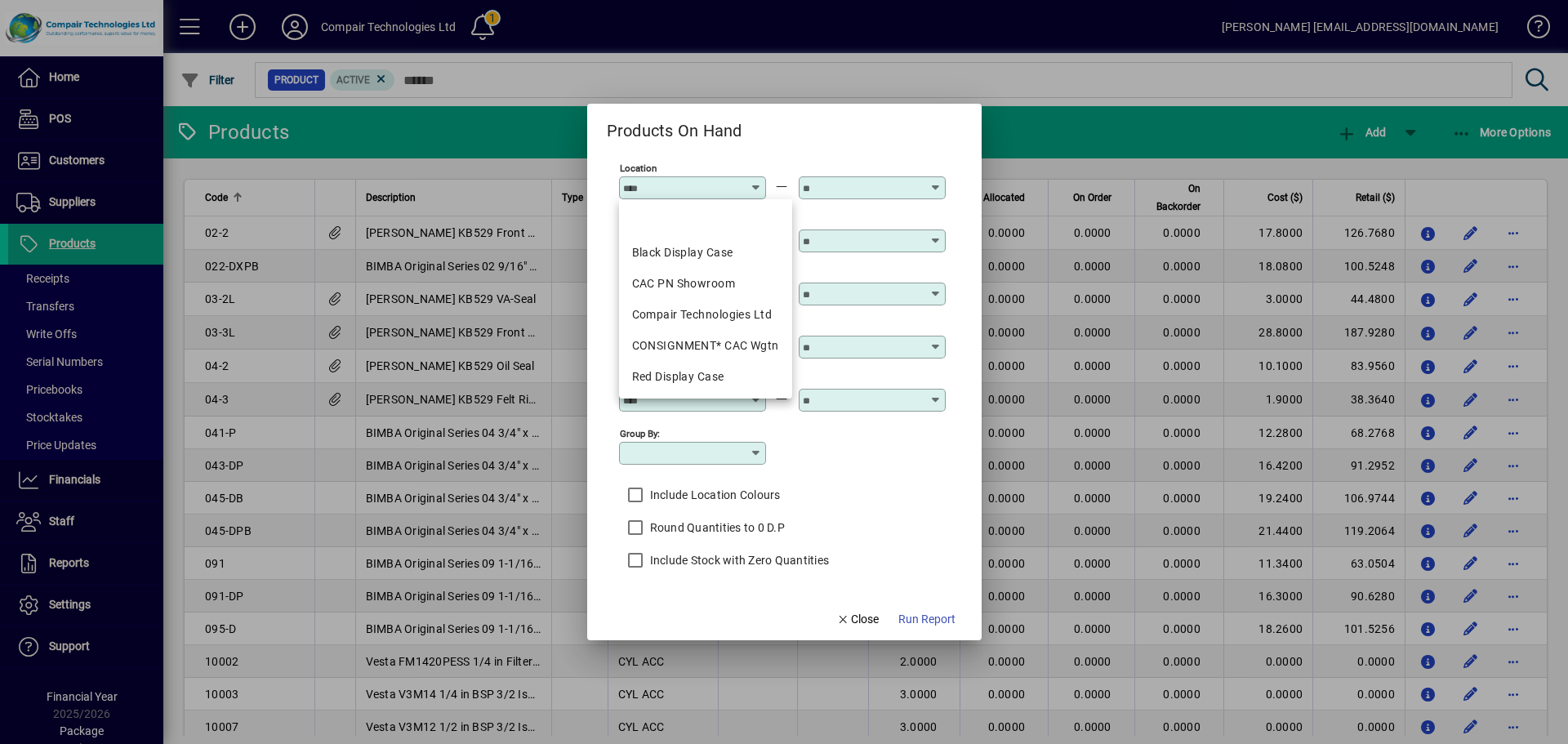
click at [684, 241] on div "Products On Hand Location Type Group Sub Group Product Group by: Include Locati…" at bounding box center [784, 372] width 1568 height 744
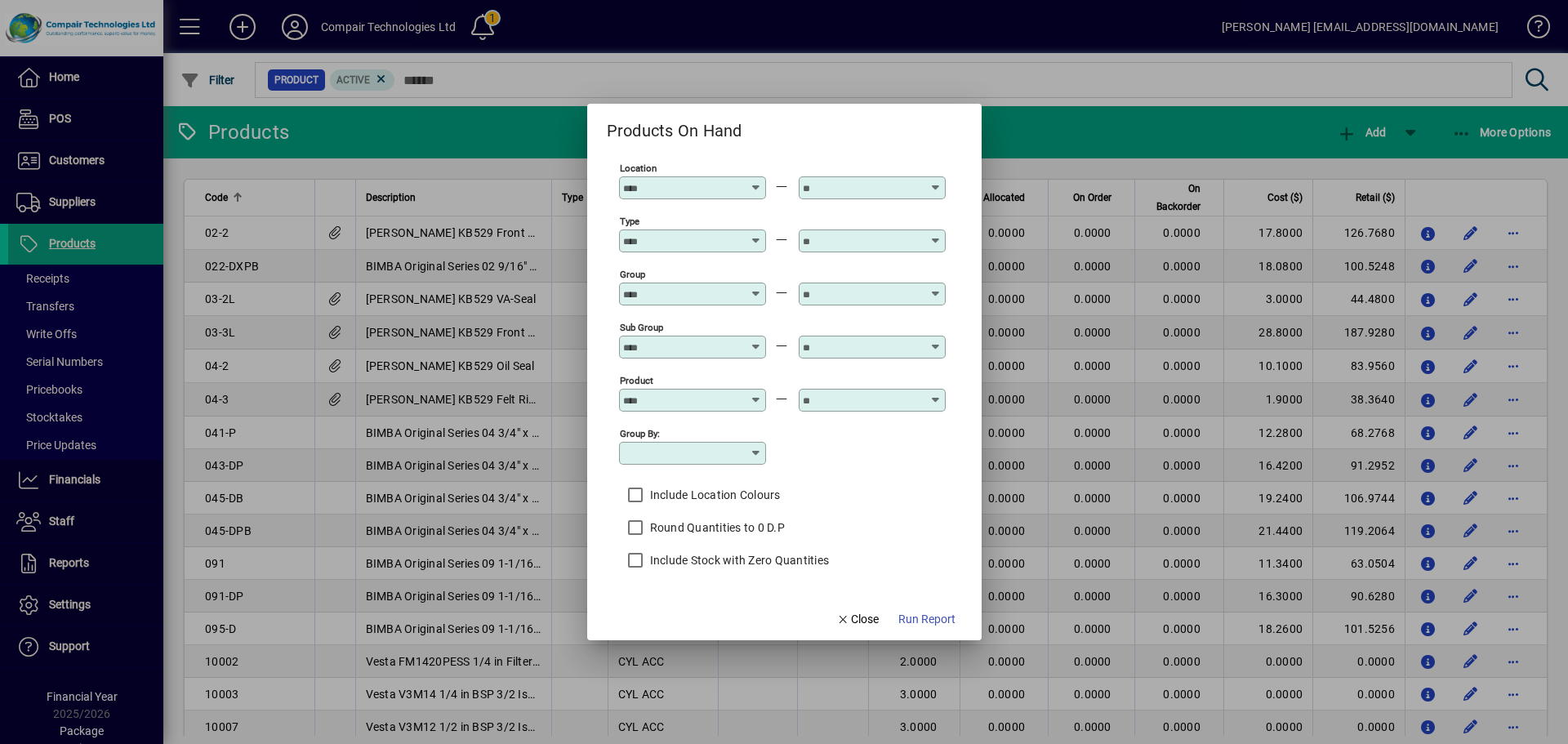
click at [746, 184] on div at bounding box center [694, 187] width 142 height 13
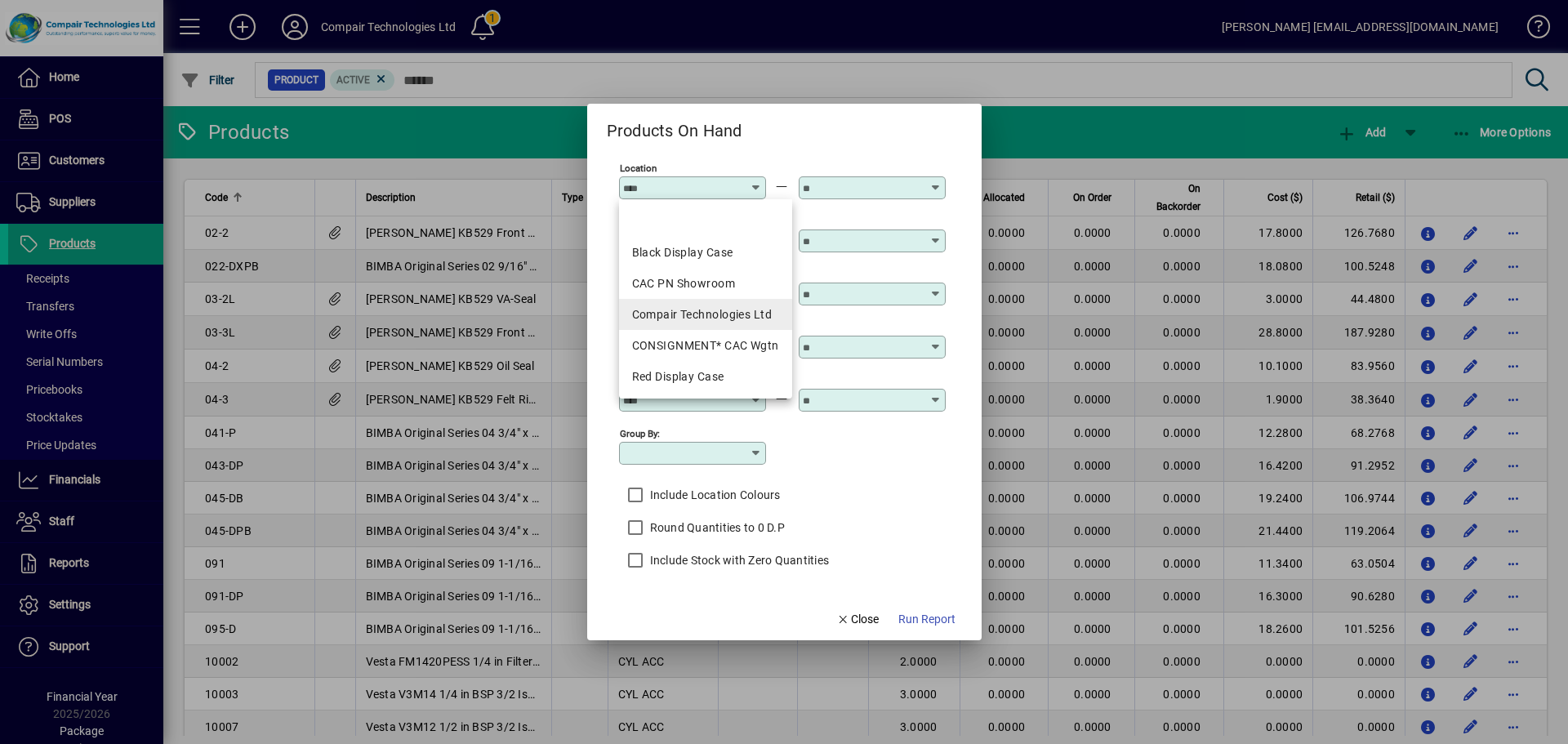
click at [698, 310] on div "Compair Technologies Ltd" at bounding box center [706, 315] width 147 height 17
type input "**********"
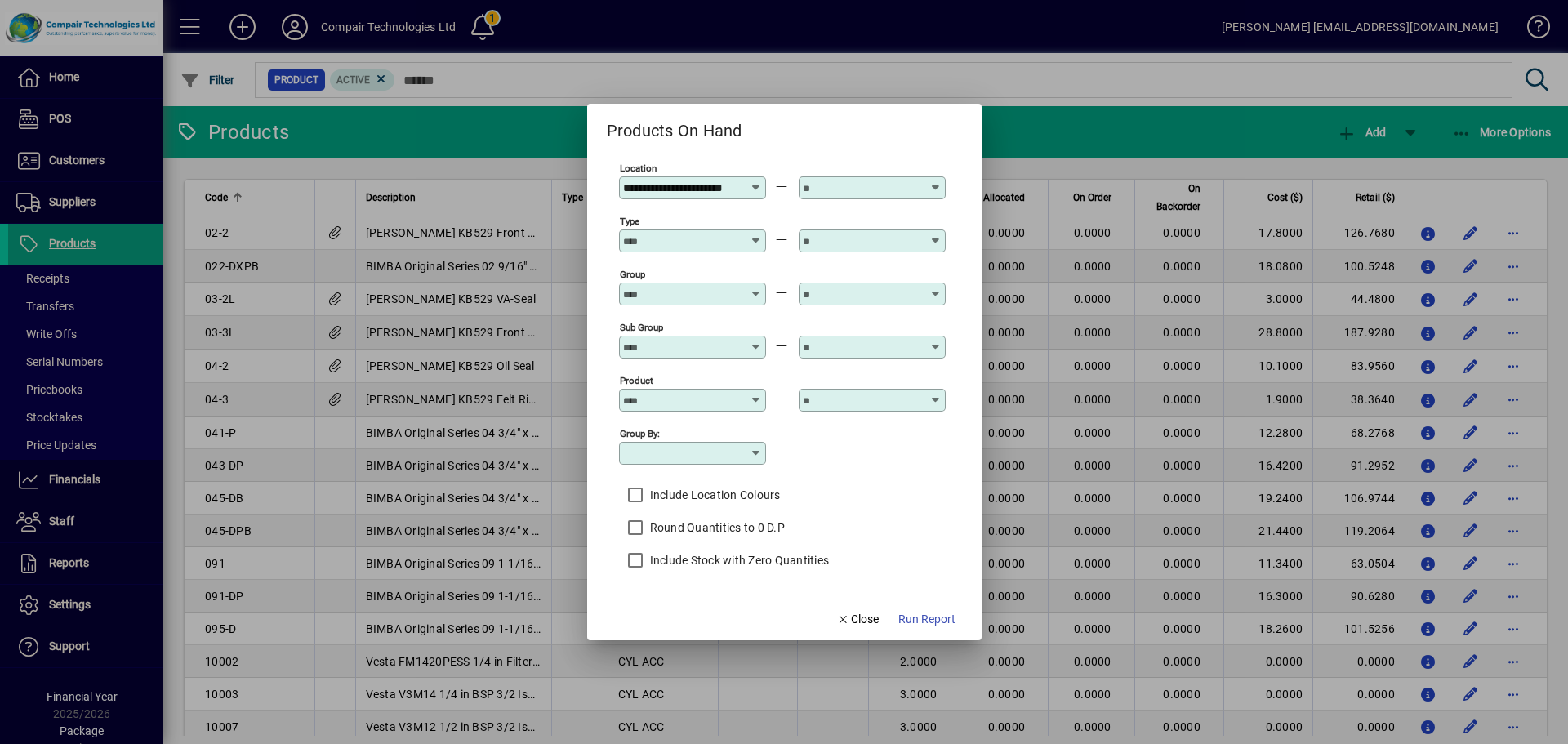
scroll to position [0, 0]
click at [929, 186] on div at bounding box center [873, 187] width 142 height 13
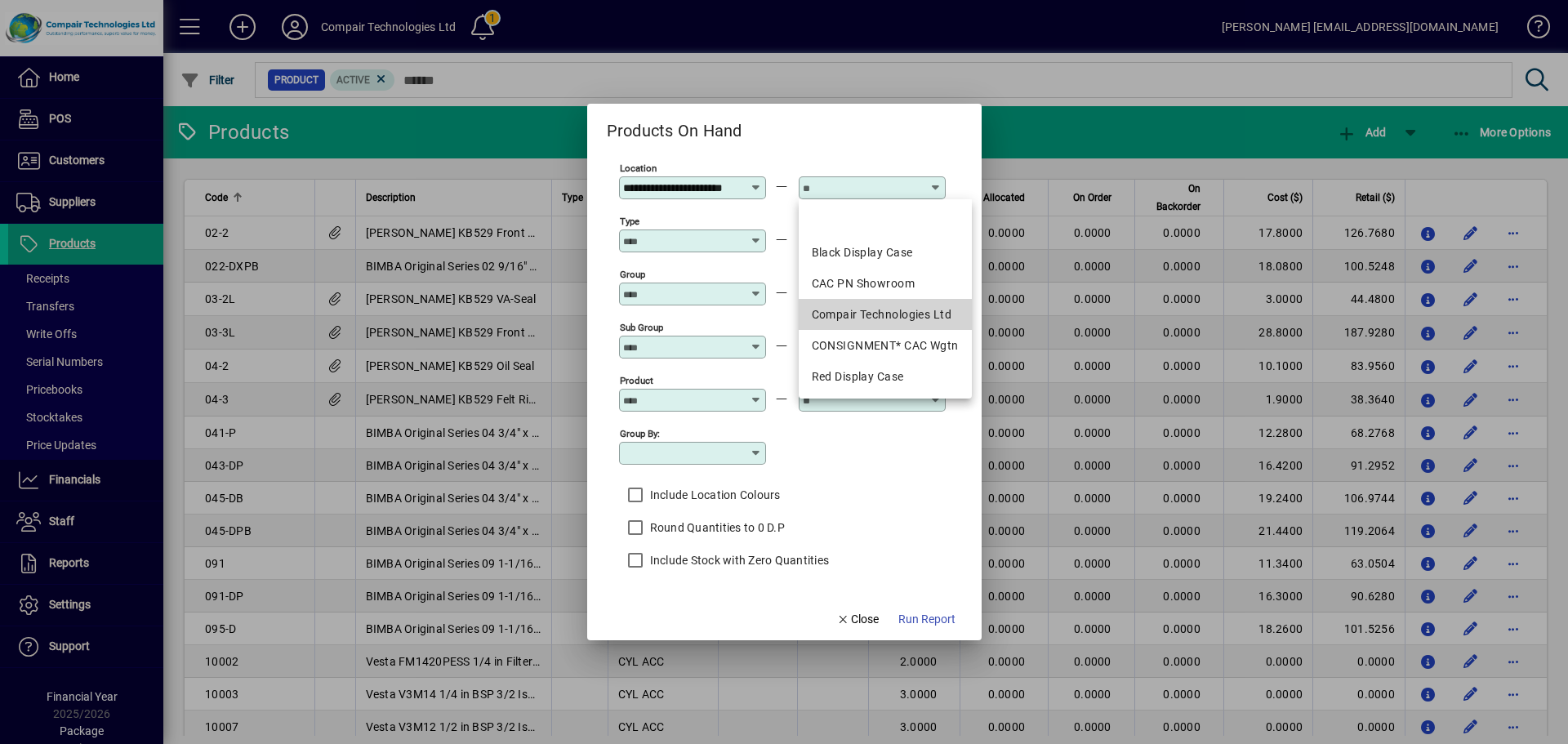
click at [890, 308] on div "Compair Technologies Ltd" at bounding box center [885, 315] width 147 height 17
type input "**********"
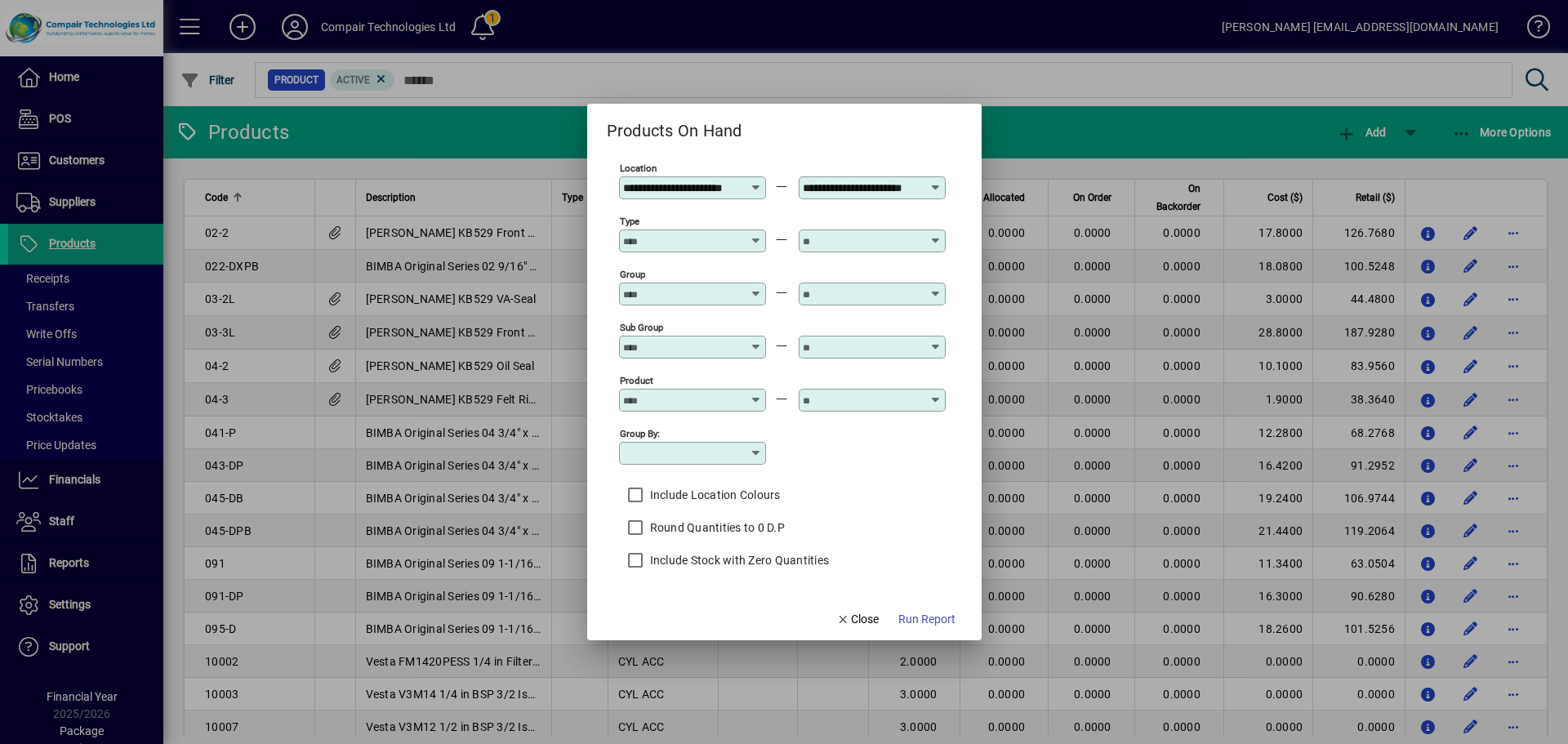
click at [754, 451] on icon at bounding box center [755, 452] width 13 height 13
click at [687, 547] on div "Product Group, Sub Group" at bounding box center [703, 549] width 143 height 17
type input "**********"
click at [930, 618] on span "Run Report" at bounding box center [927, 619] width 57 height 17
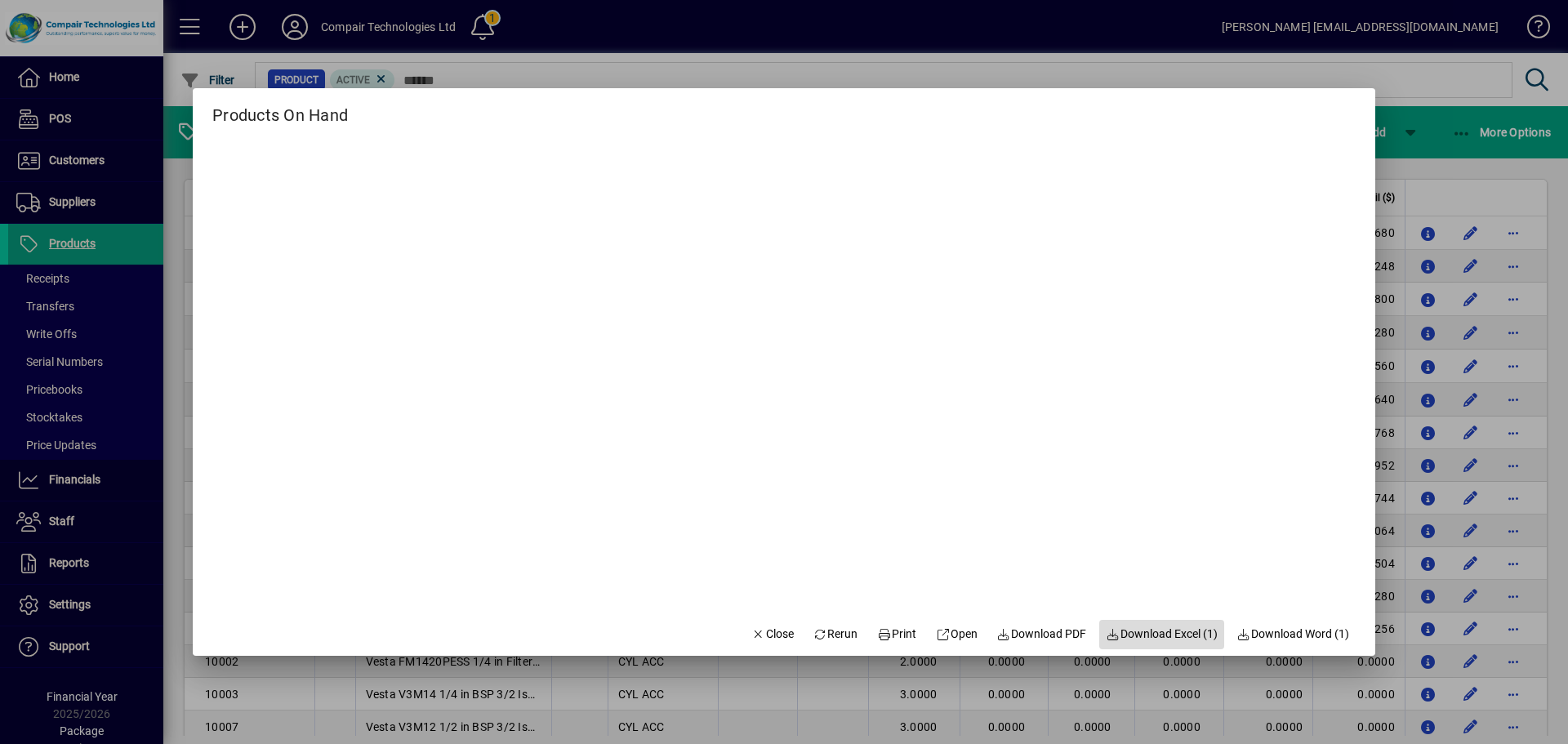
click at [1174, 633] on span "Download Excel (1)" at bounding box center [1161, 633] width 112 height 17
click at [754, 633] on span "Close" at bounding box center [772, 633] width 42 height 17
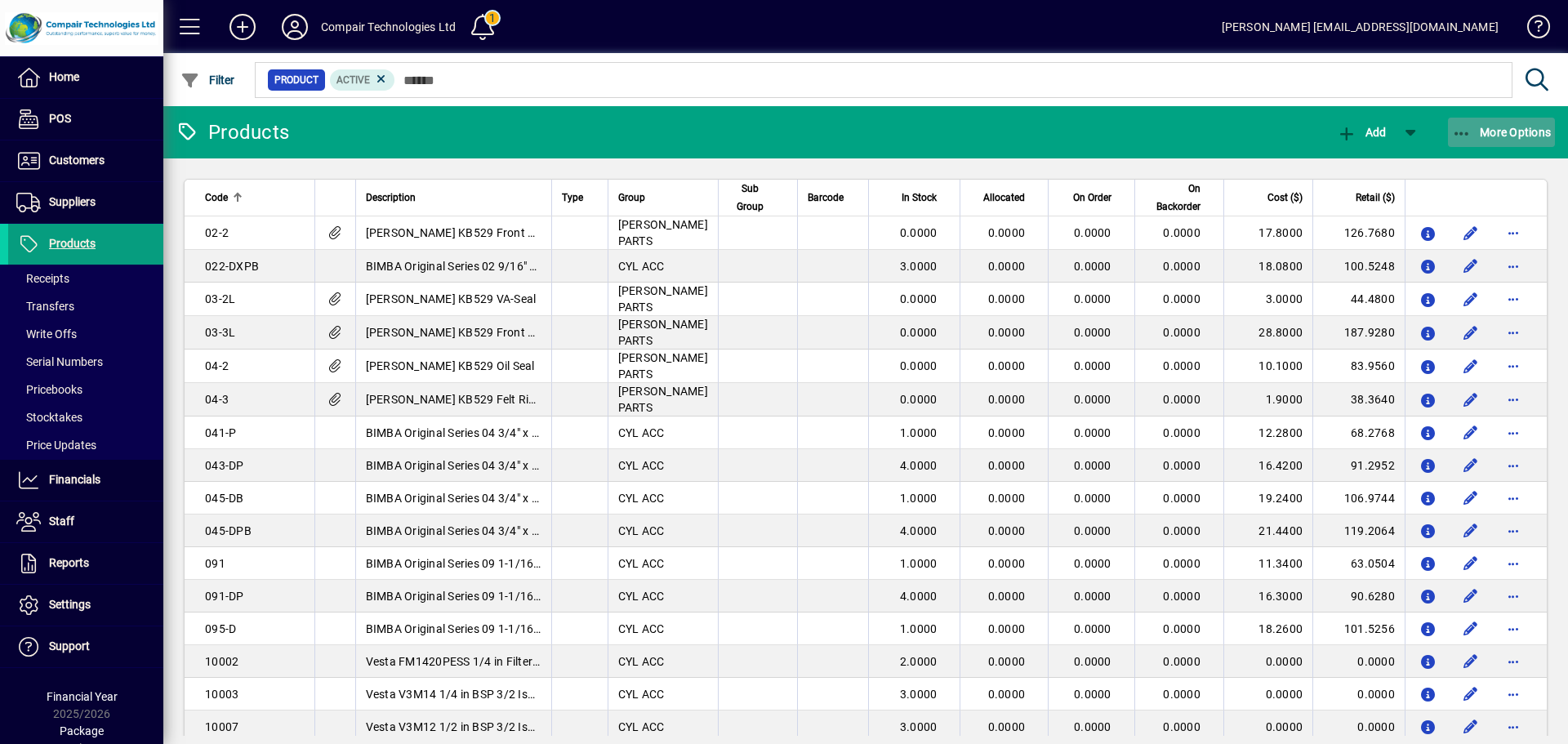
click at [1503, 123] on span "button" at bounding box center [1502, 132] width 108 height 39
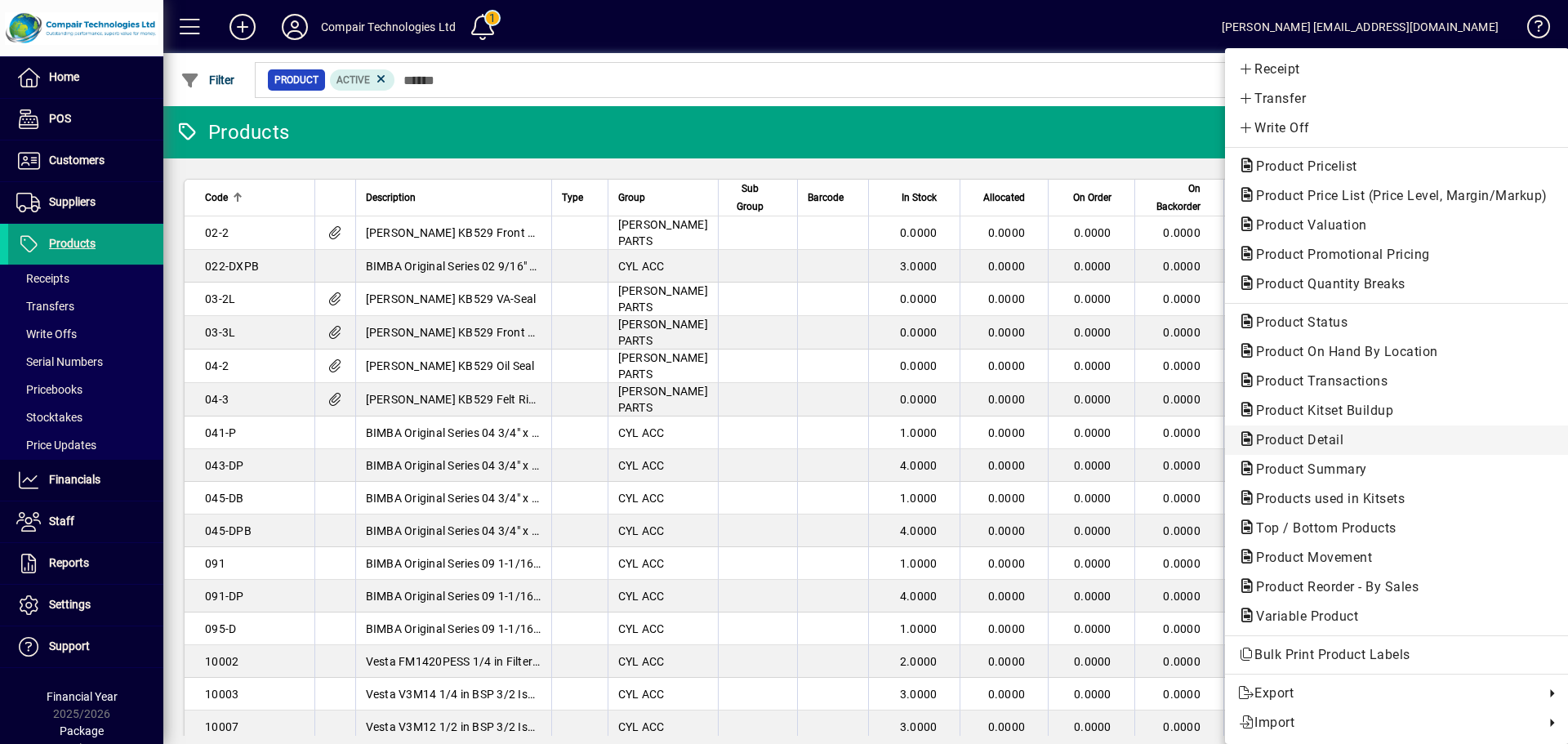
click at [1315, 444] on span "Product Detail" at bounding box center [1295, 439] width 114 height 15
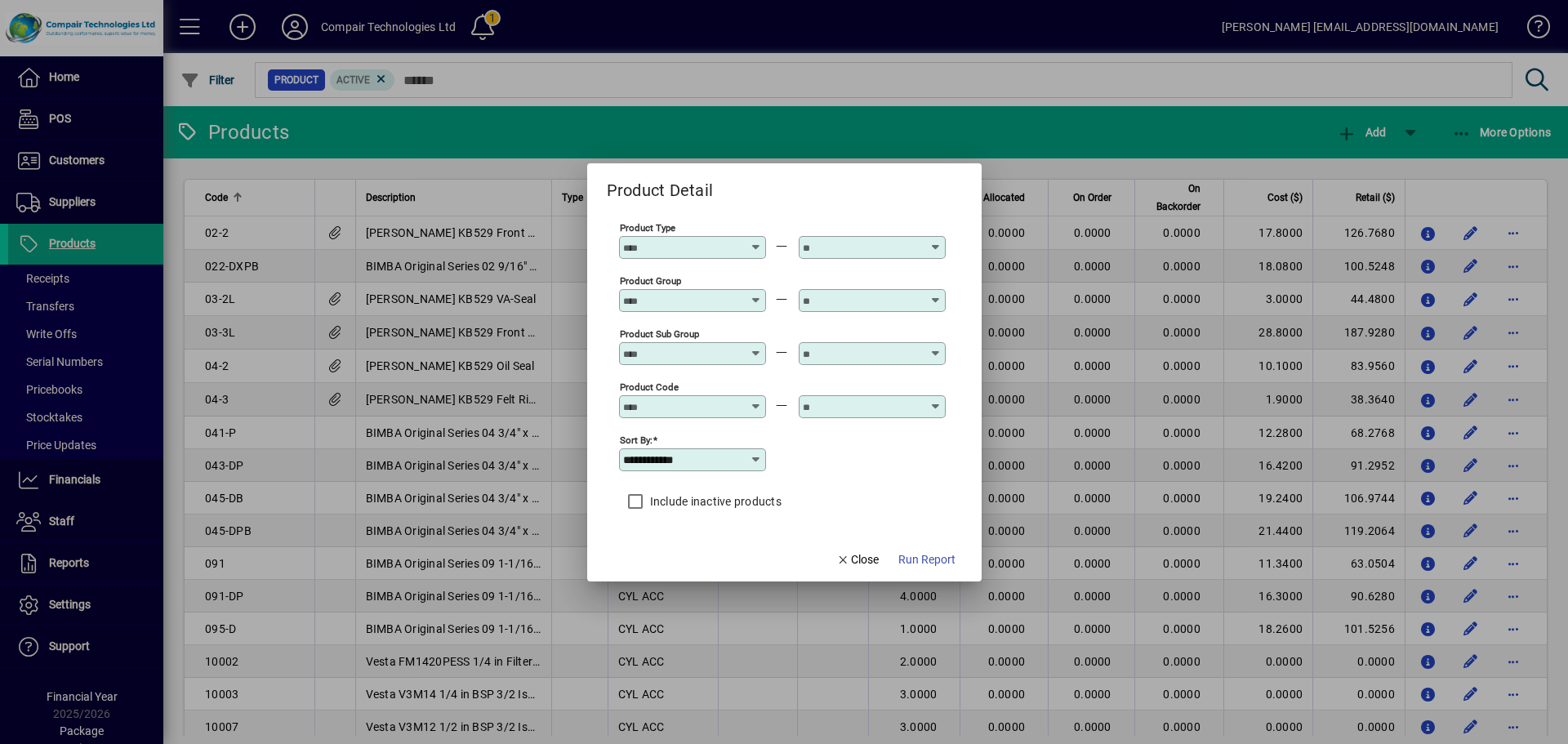
click at [754, 461] on icon at bounding box center [755, 459] width 13 height 13
click at [751, 461] on icon at bounding box center [755, 459] width 13 height 13
click at [699, 487] on div "Product Code" at bounding box center [685, 493] width 107 height 17
click at [922, 563] on span "Run Report" at bounding box center [927, 559] width 57 height 17
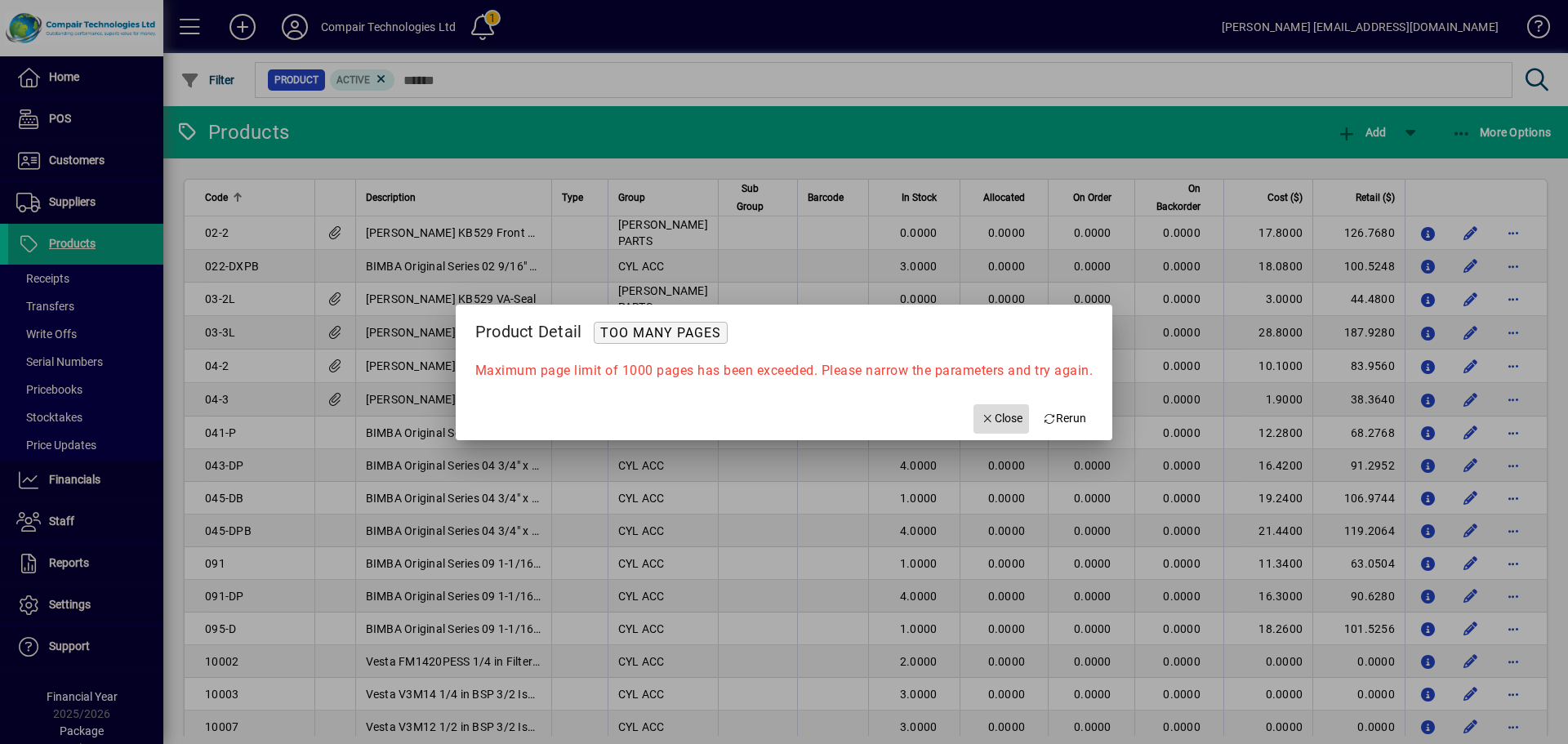
click at [1005, 419] on span "Close" at bounding box center [1001, 418] width 42 height 17
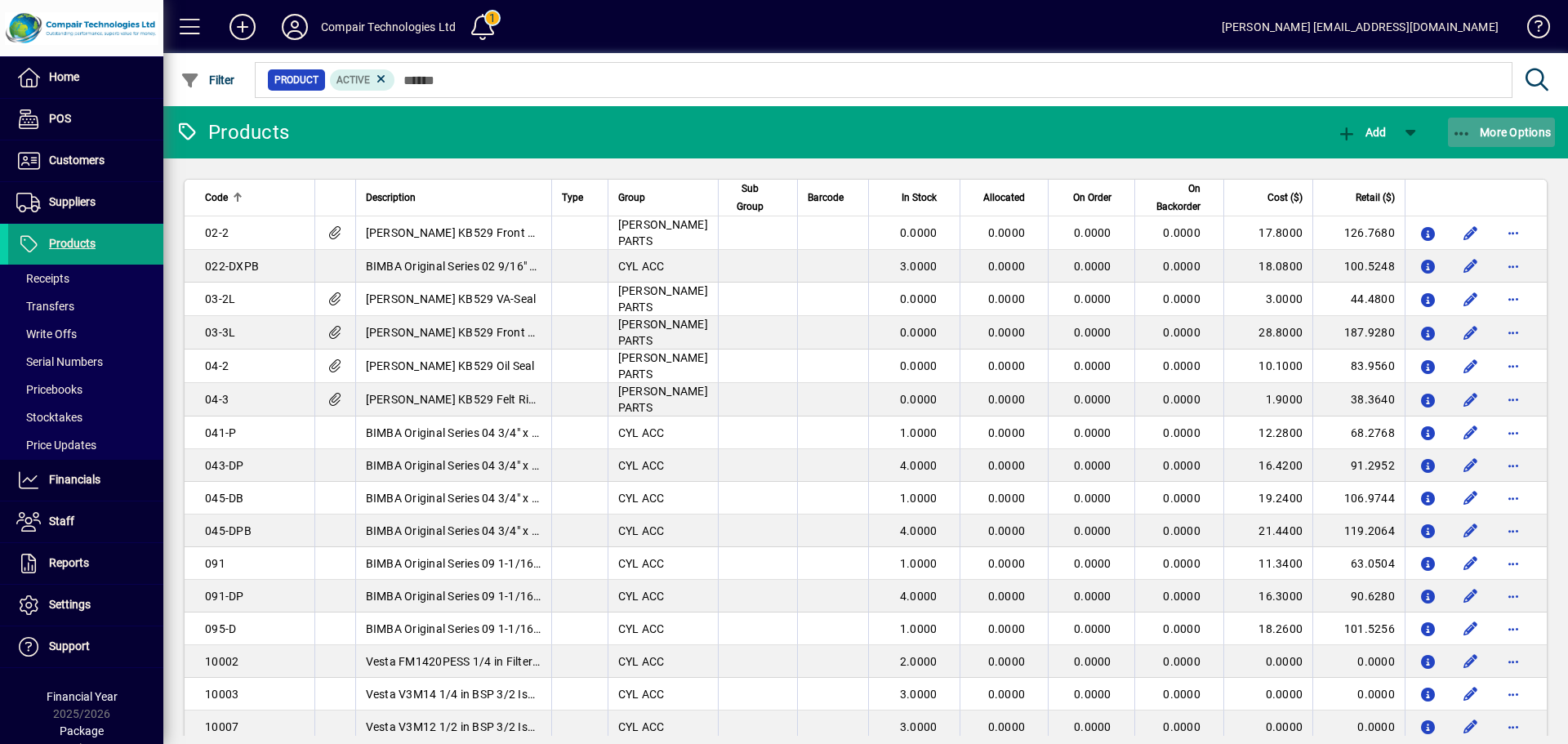
click at [1512, 132] on span "More Options" at bounding box center [1501, 132] width 100 height 13
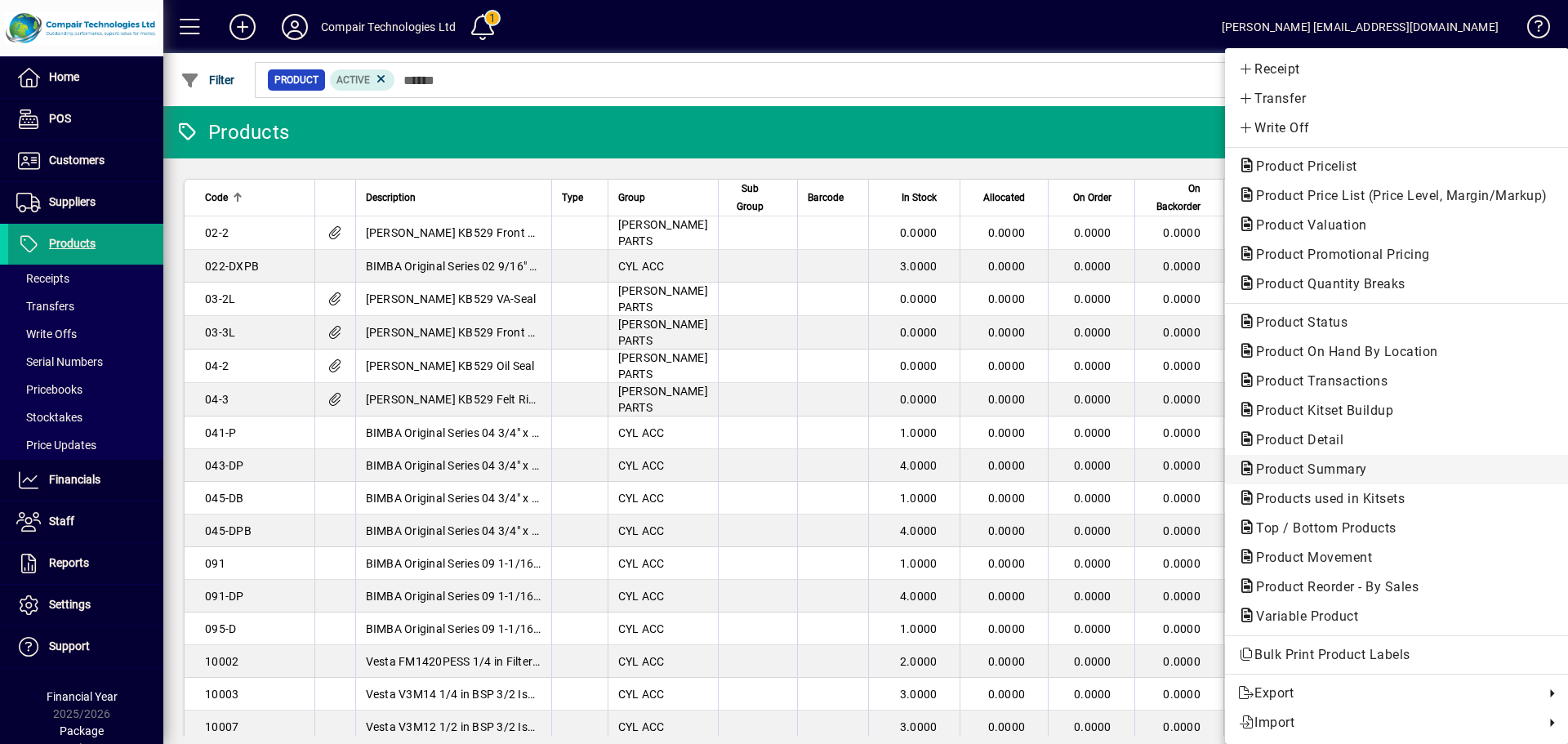
click at [1312, 466] on span "Product Summary" at bounding box center [1306, 469] width 138 height 15
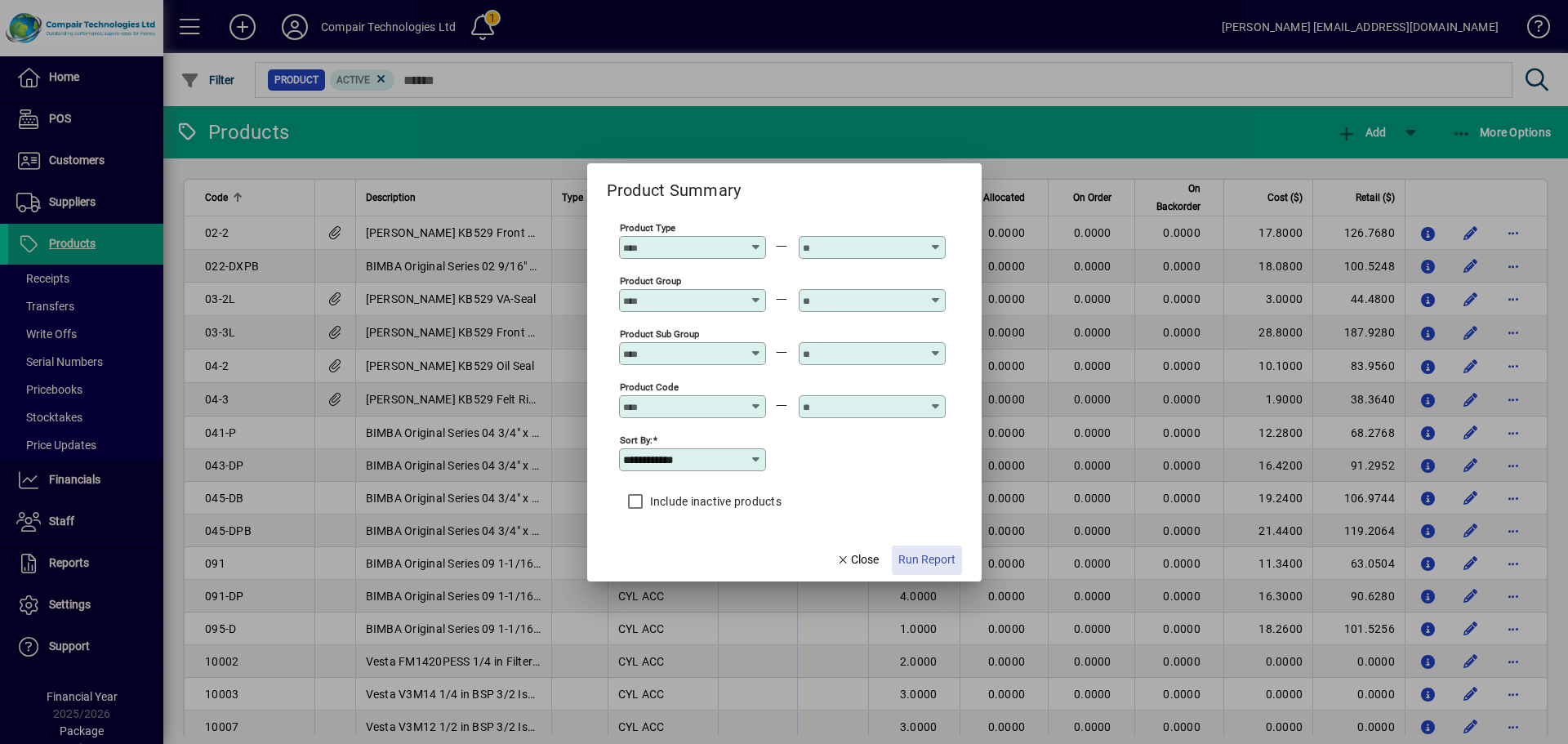
click at [930, 559] on span "Run Report" at bounding box center [927, 559] width 57 height 17
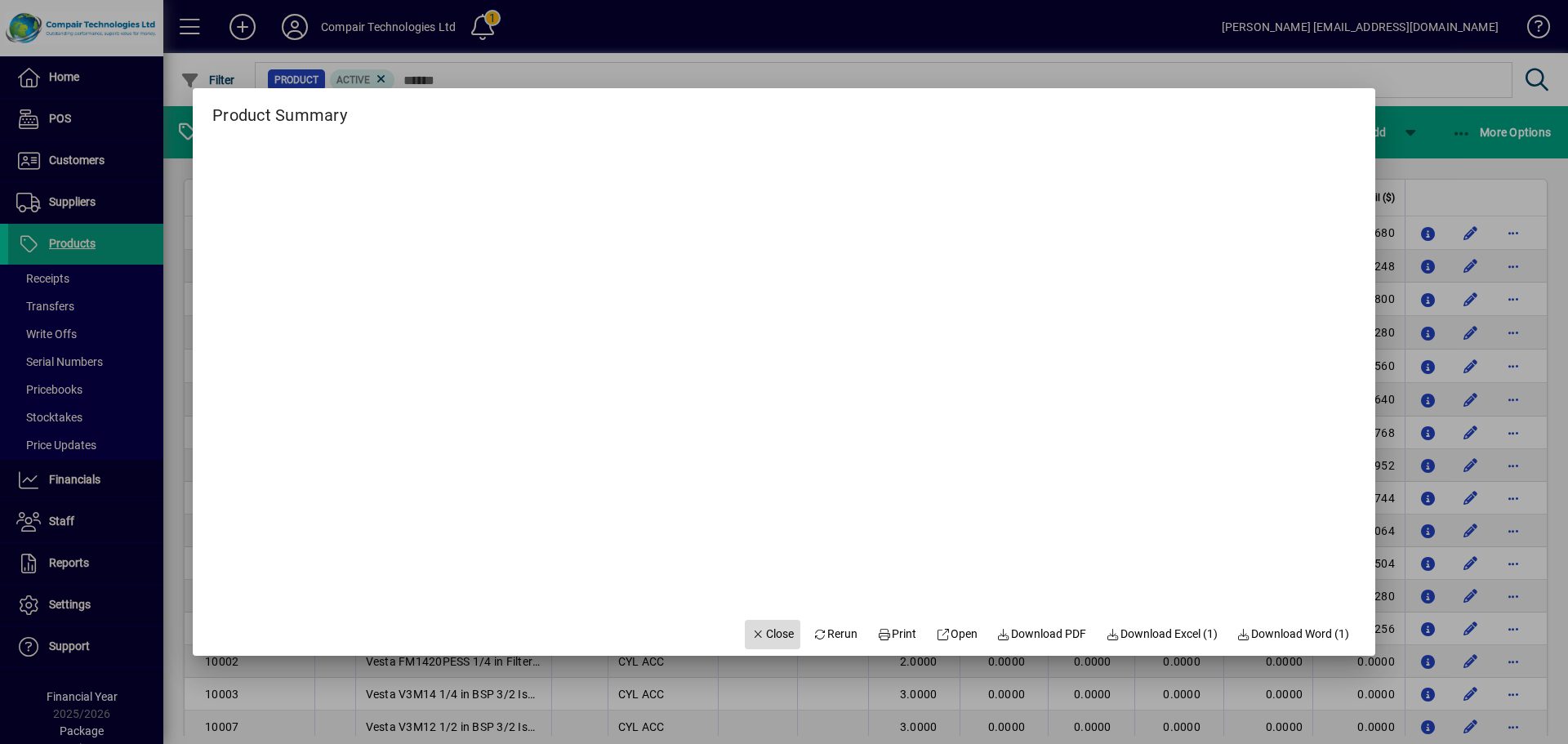
click at [758, 635] on span "Close" at bounding box center [772, 633] width 42 height 17
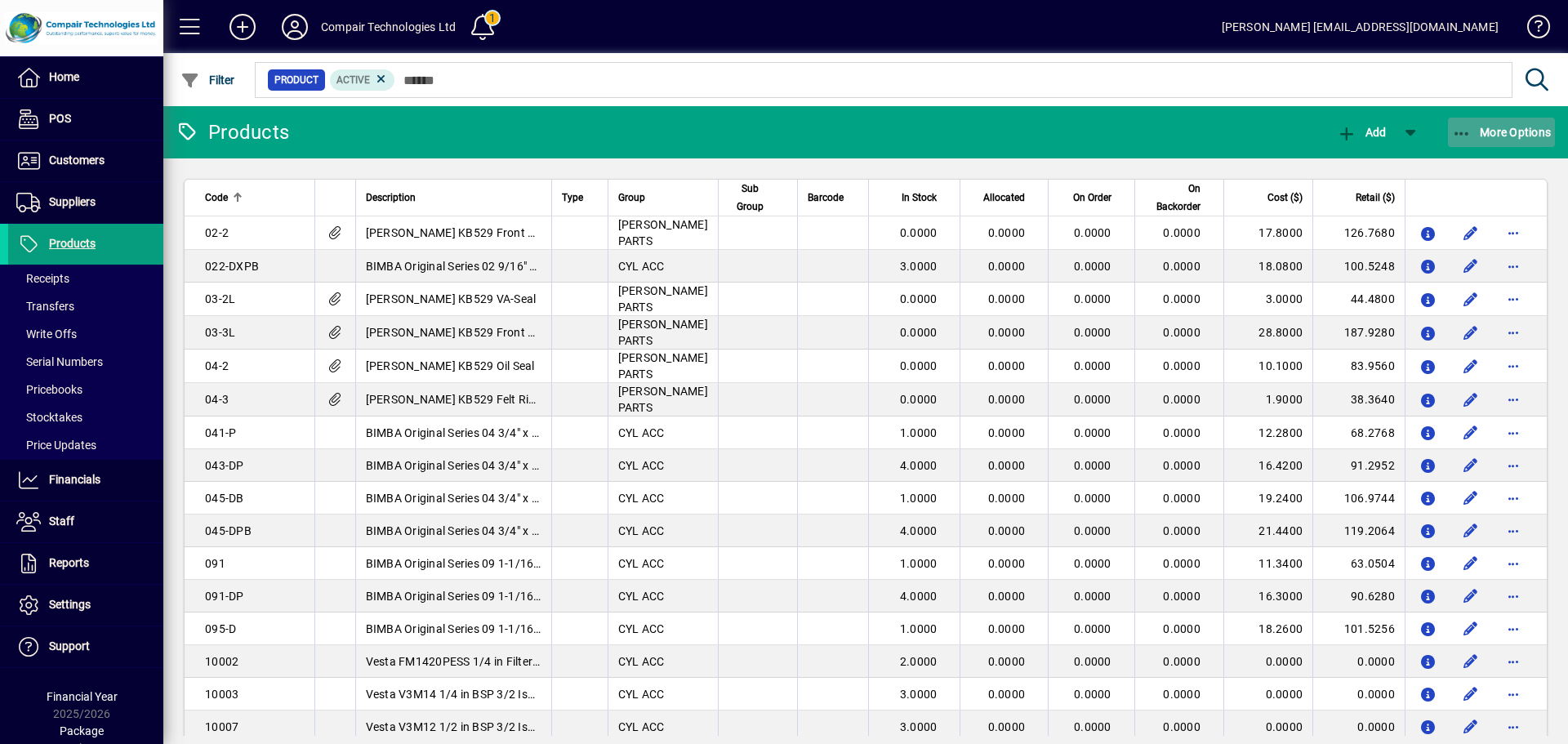
click at [1517, 127] on span "More Options" at bounding box center [1501, 132] width 100 height 13
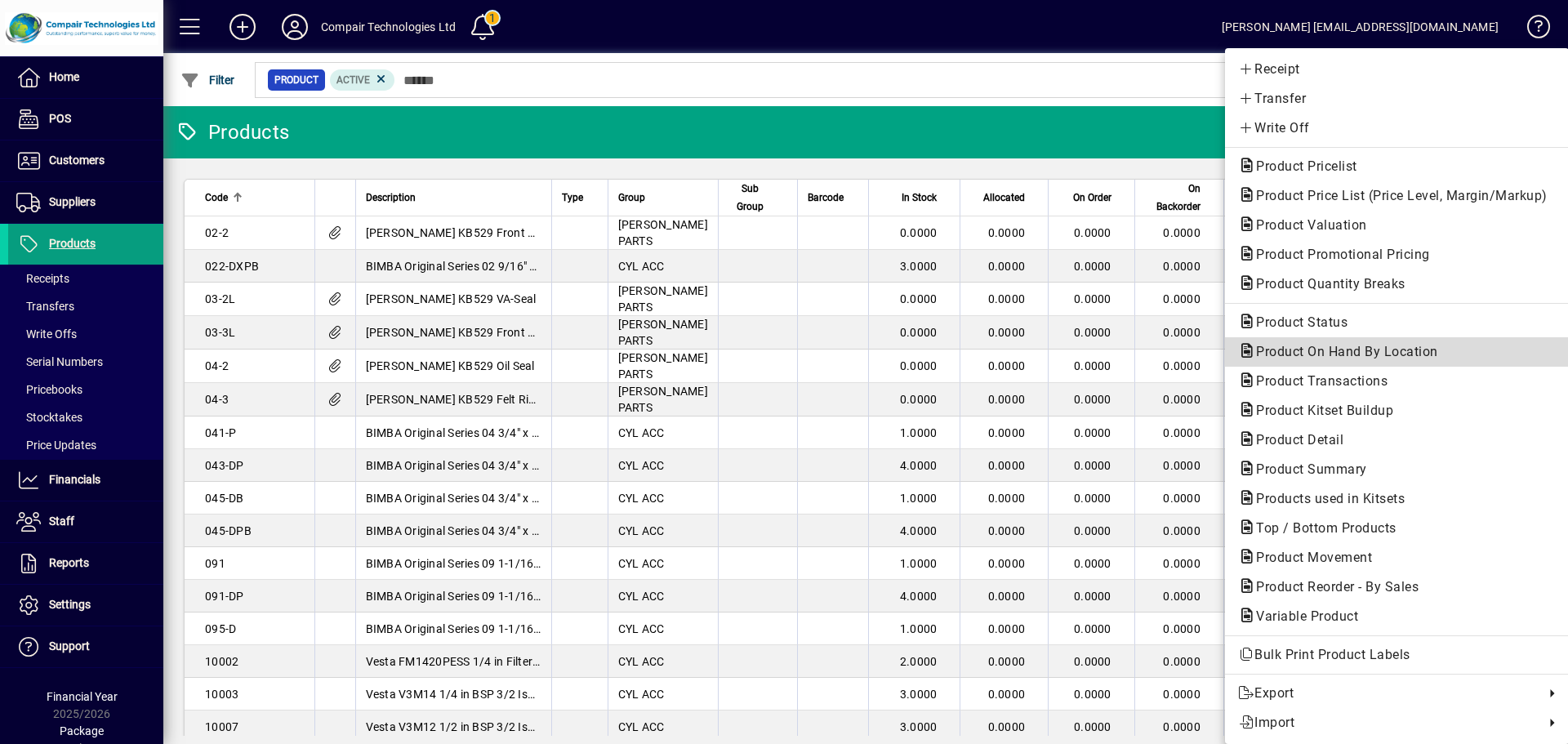
click at [1319, 353] on span "Product On Hand By Location" at bounding box center [1342, 351] width 208 height 15
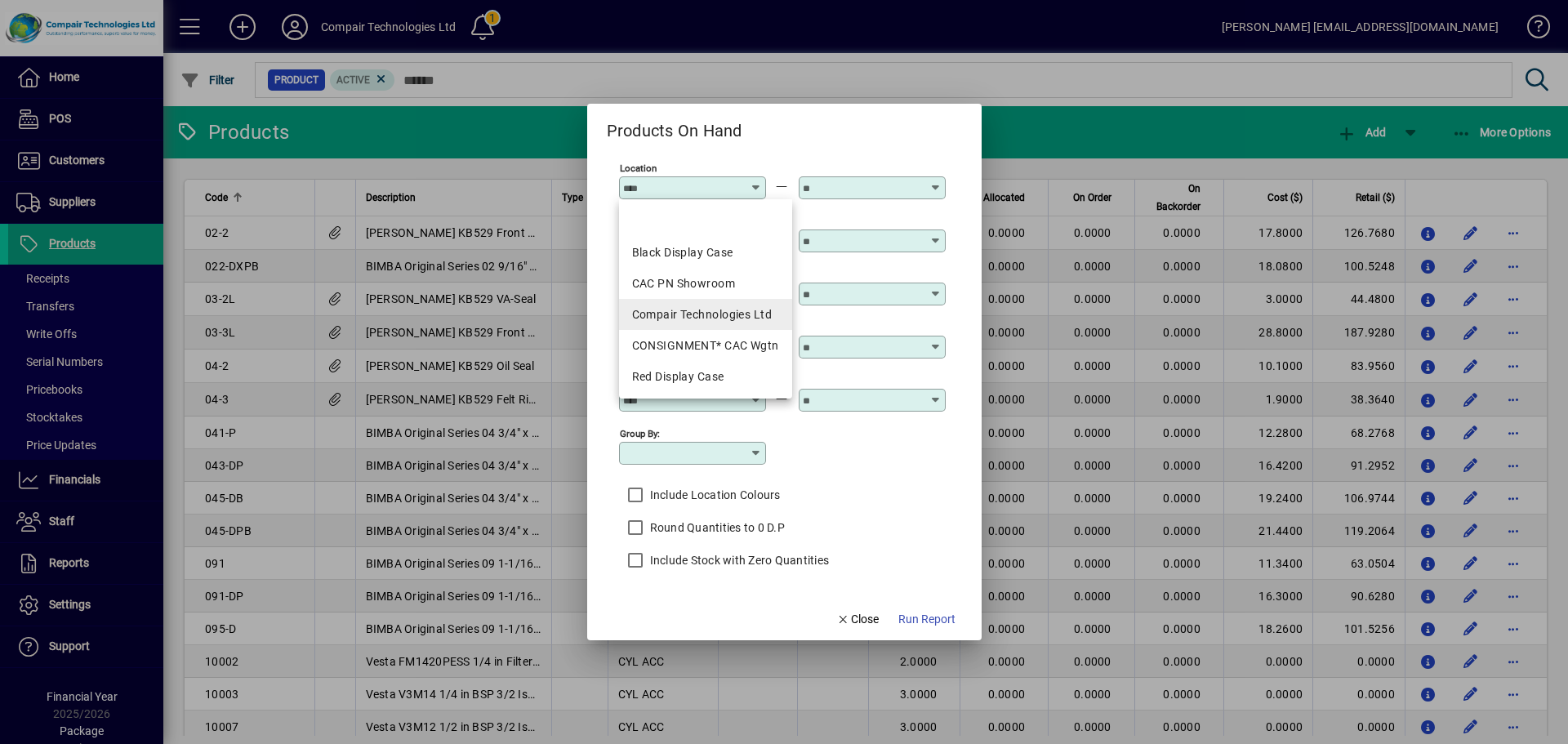
click at [700, 312] on div "Compair Technologies Ltd" at bounding box center [706, 315] width 147 height 17
type input "**********"
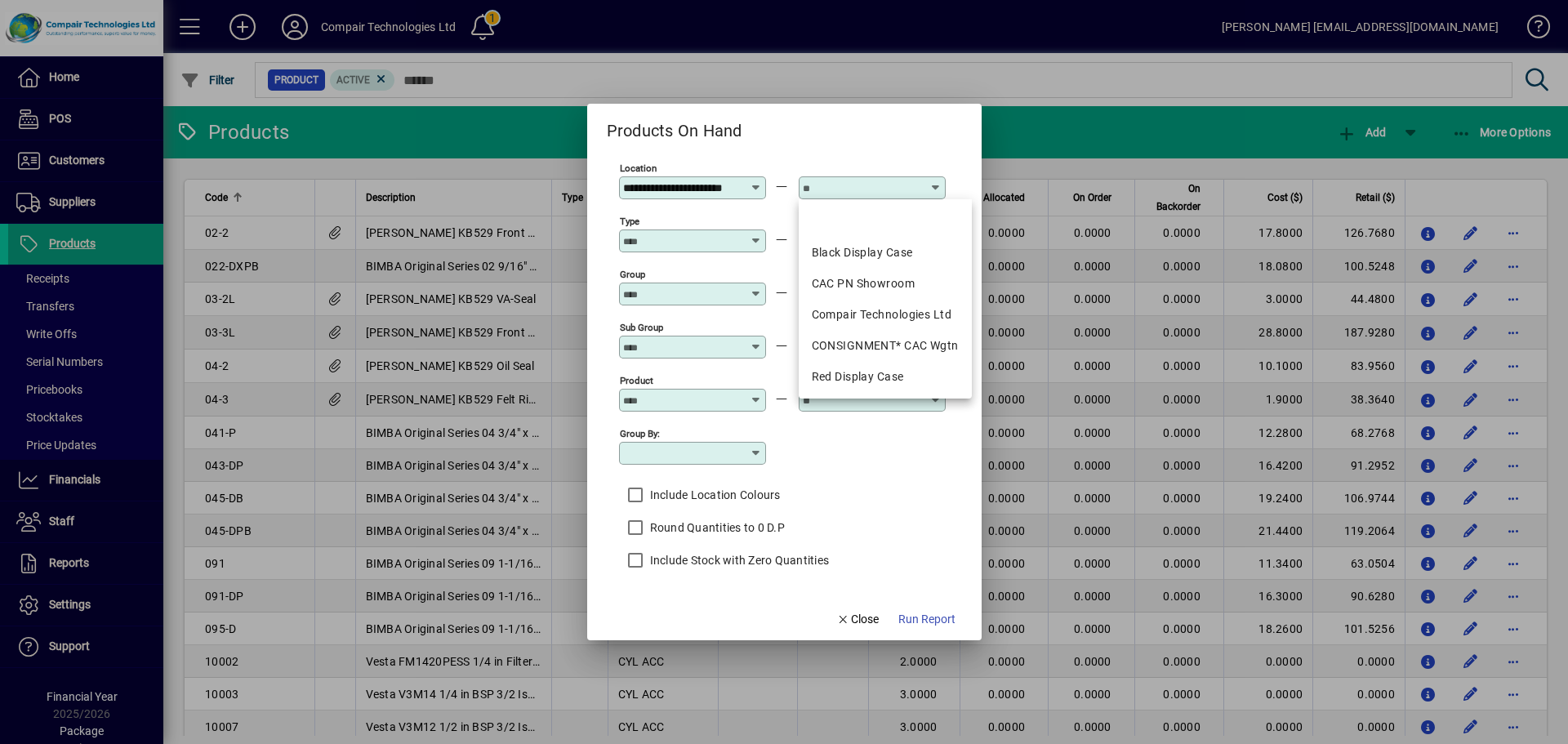
click at [856, 189] on input "text" at bounding box center [862, 187] width 119 height 13
click at [865, 311] on div "Compair Technologies Ltd" at bounding box center [885, 315] width 147 height 17
type input "**********"
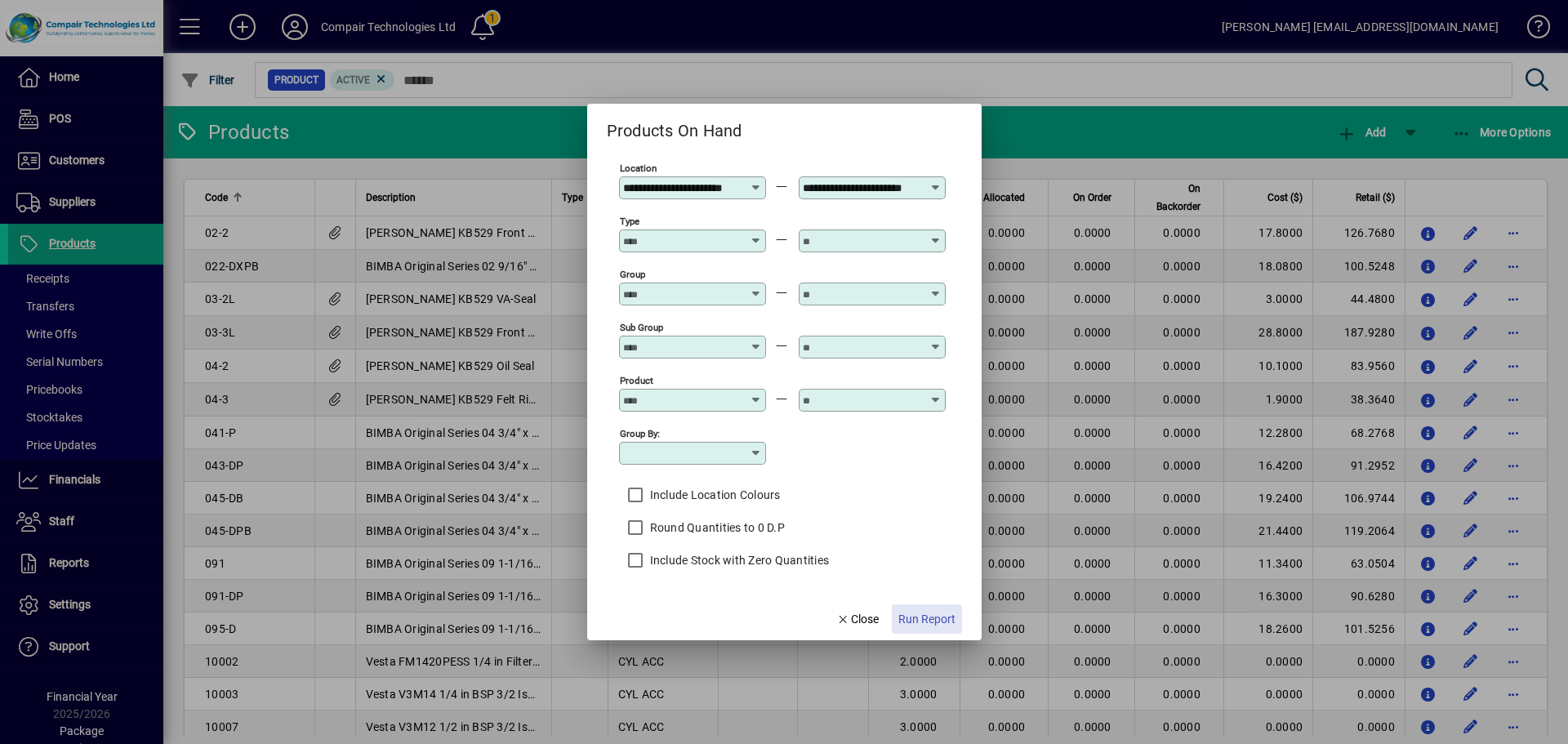
click at [920, 617] on span "Run Report" at bounding box center [927, 619] width 57 height 17
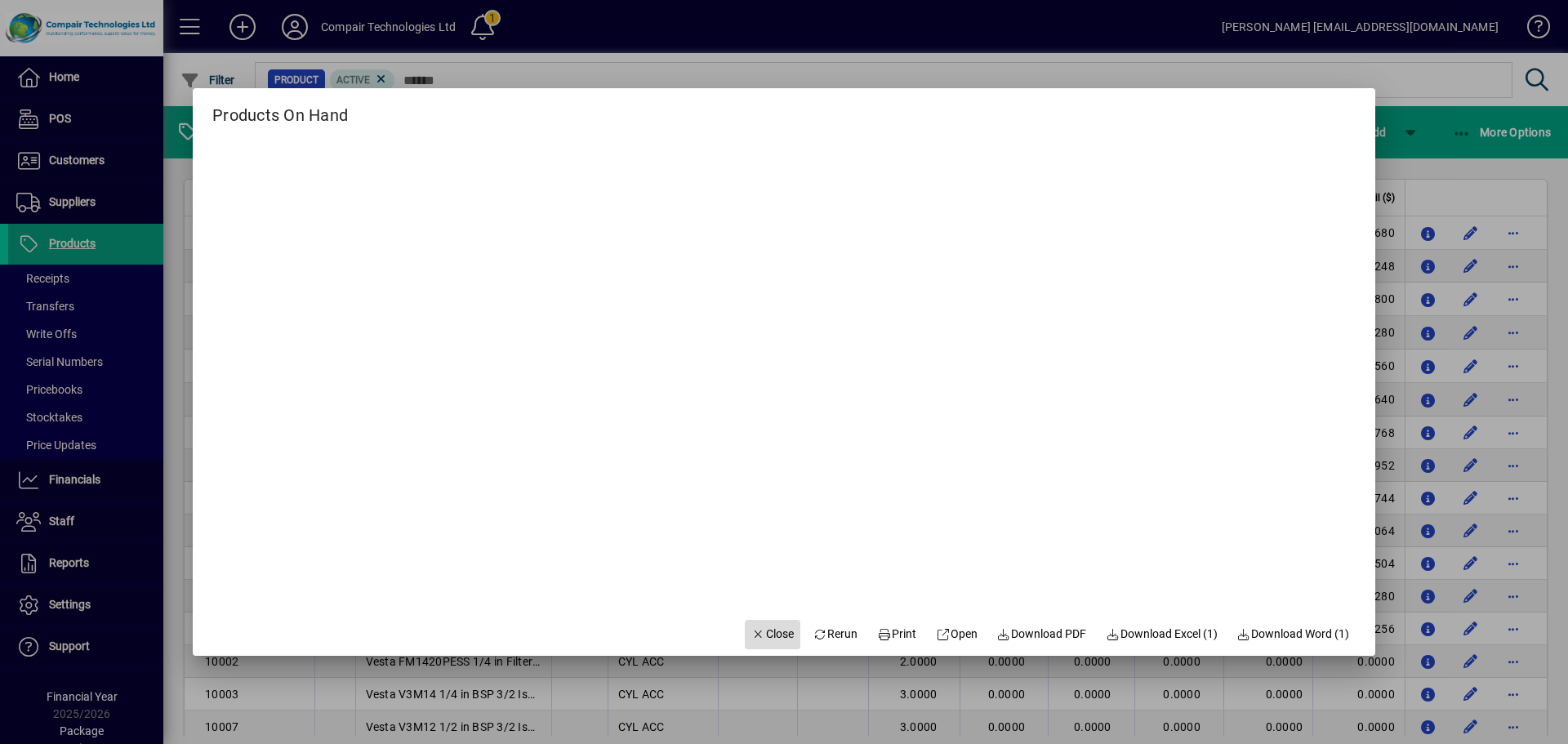
click at [757, 630] on span "Close" at bounding box center [772, 633] width 42 height 17
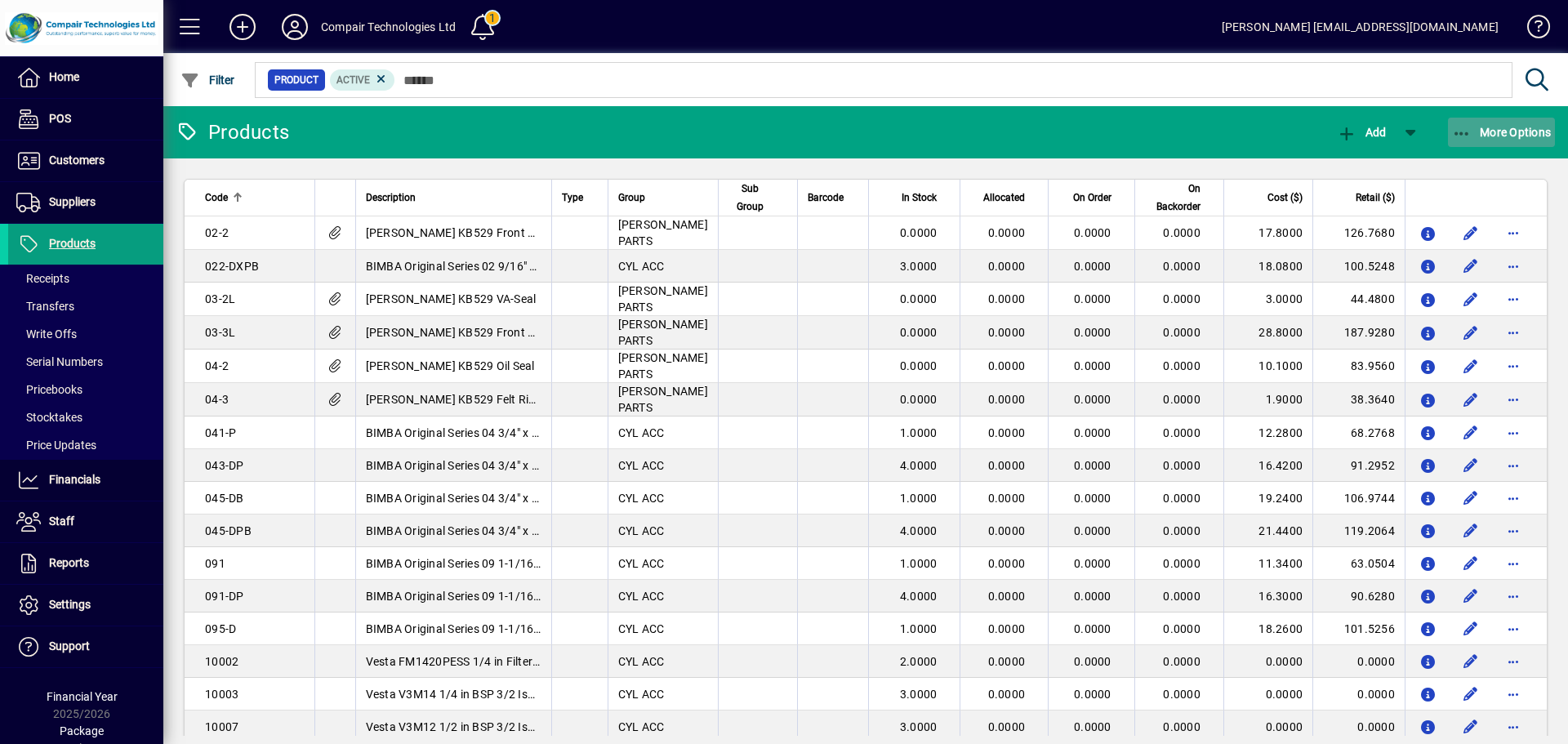
click at [1511, 123] on span "button" at bounding box center [1502, 132] width 108 height 39
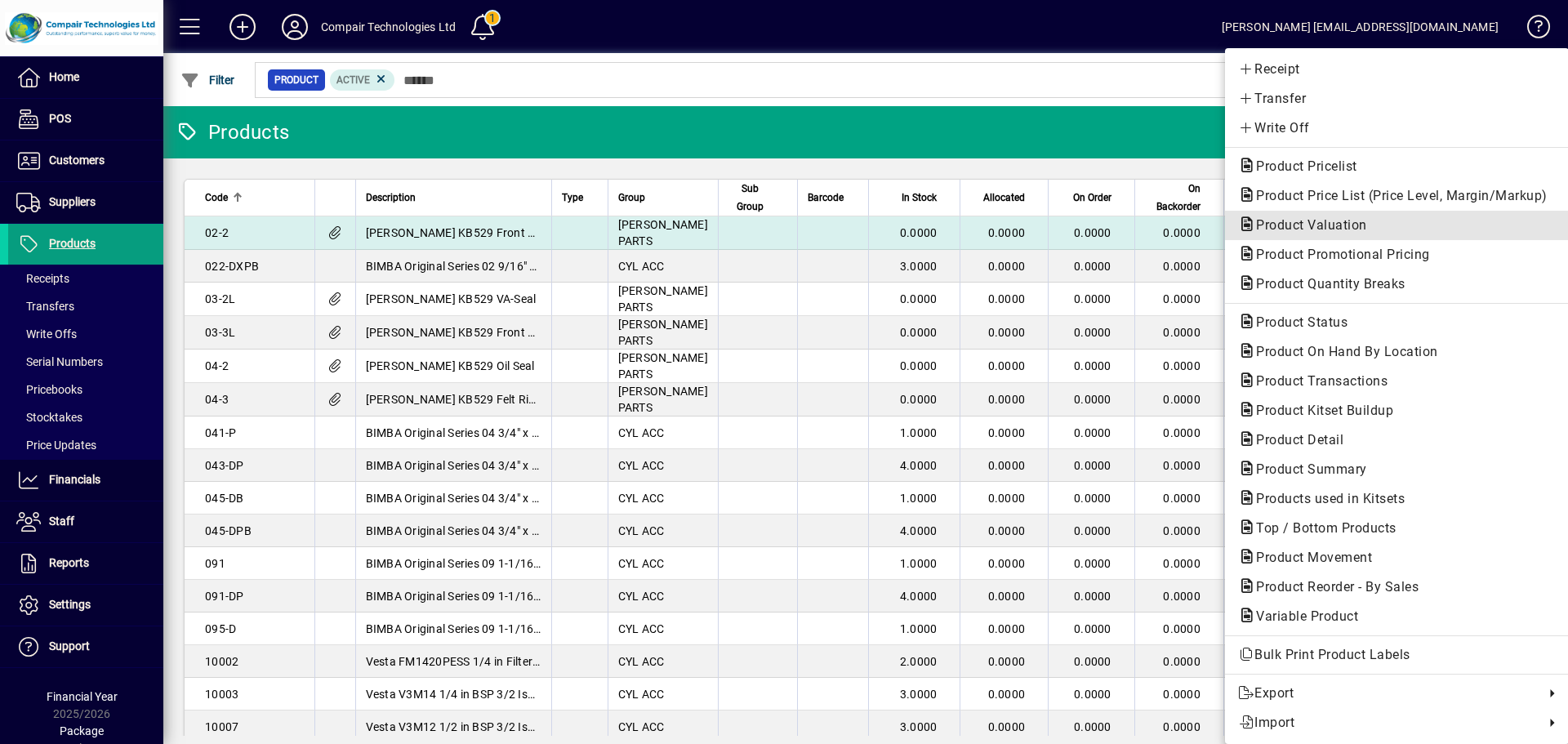
click at [1316, 228] on span "Product Valuation" at bounding box center [1306, 224] width 138 height 15
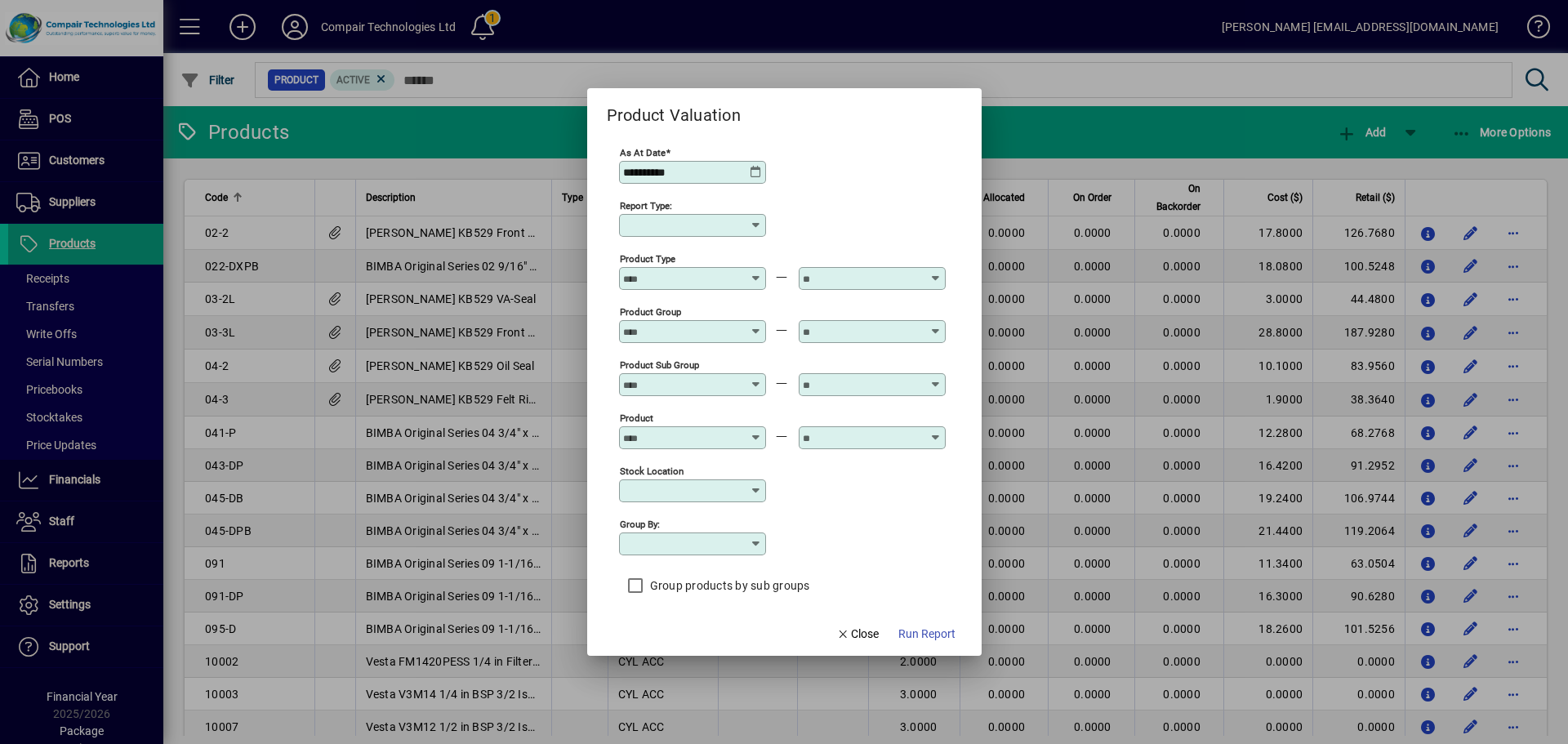
type input "******"
type input "**********"
click at [758, 492] on icon at bounding box center [755, 490] width 13 height 13
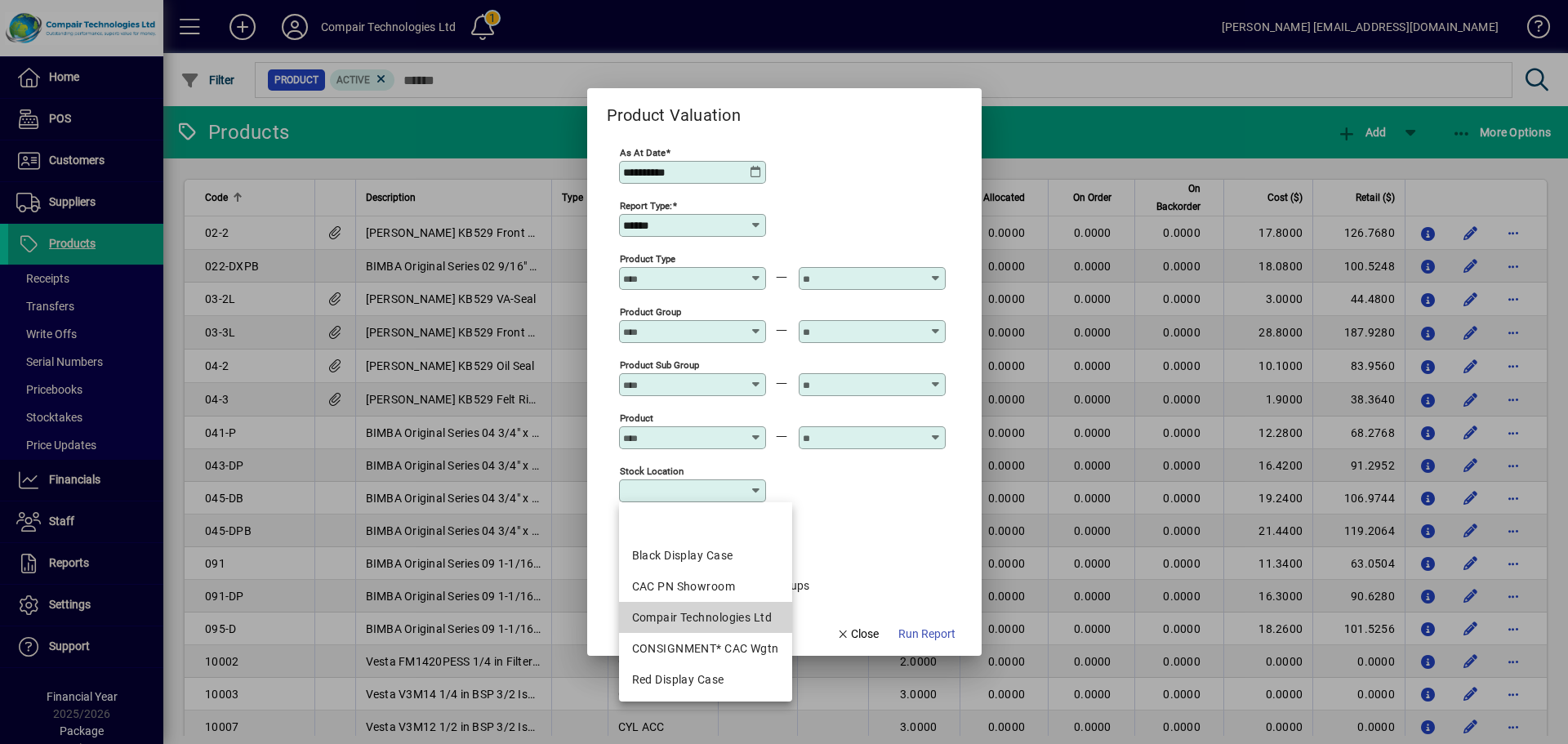
click at [694, 611] on div "Compair Technologies Ltd" at bounding box center [706, 617] width 147 height 17
type input "**********"
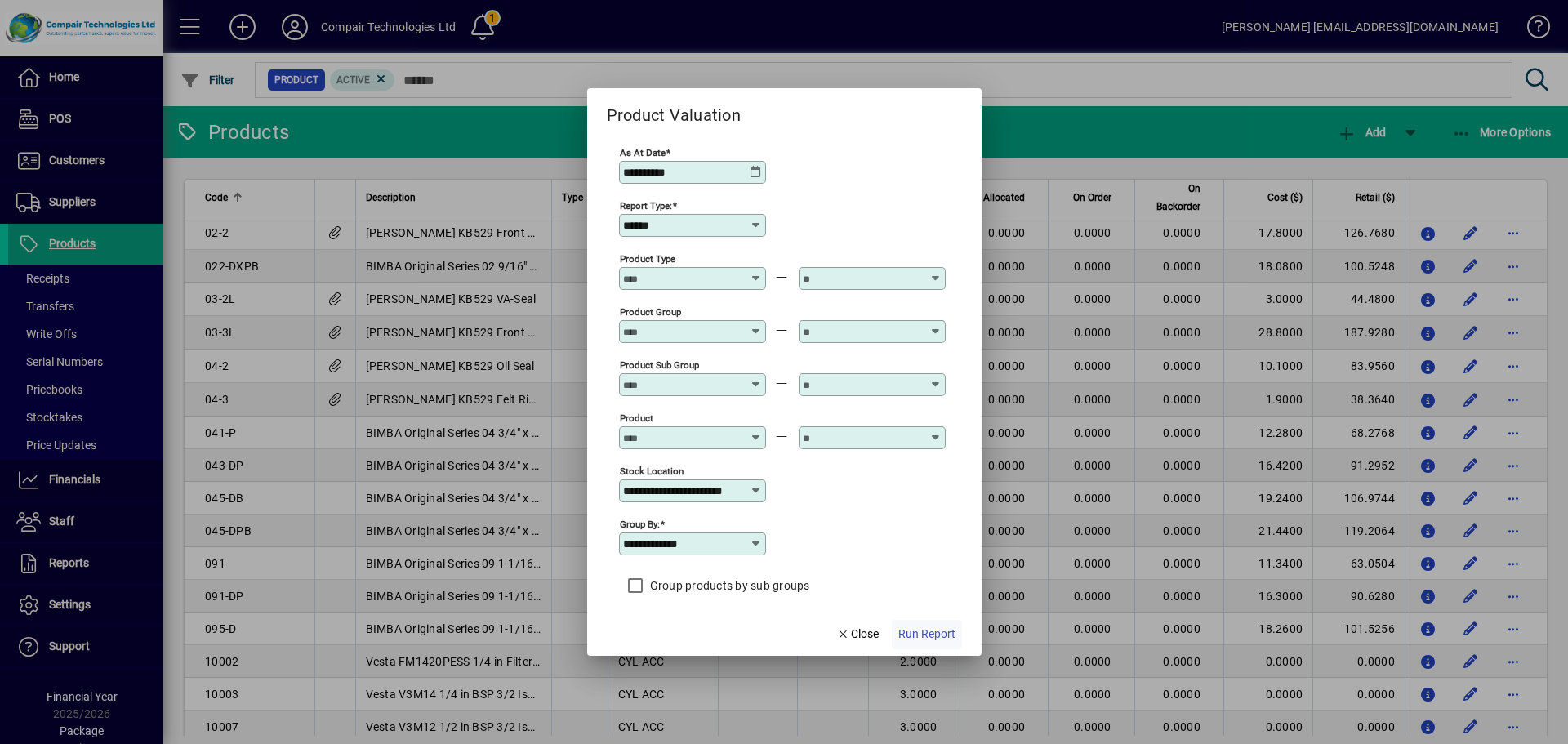
click at [922, 633] on span "Run Report" at bounding box center [927, 633] width 57 height 17
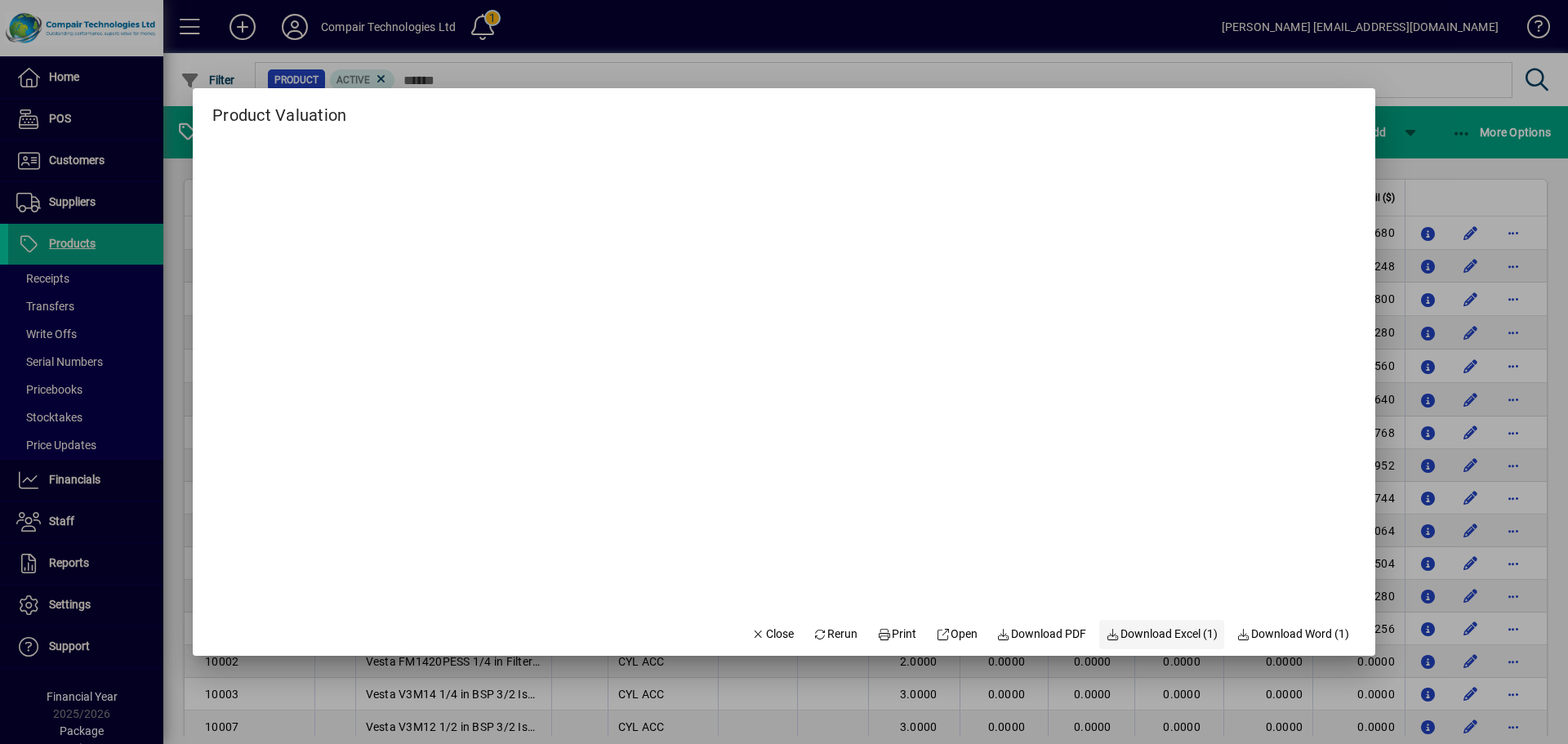
click at [1159, 635] on span "Download Excel (1)" at bounding box center [1161, 633] width 112 height 17
click at [761, 633] on span "Close" at bounding box center [772, 633] width 42 height 17
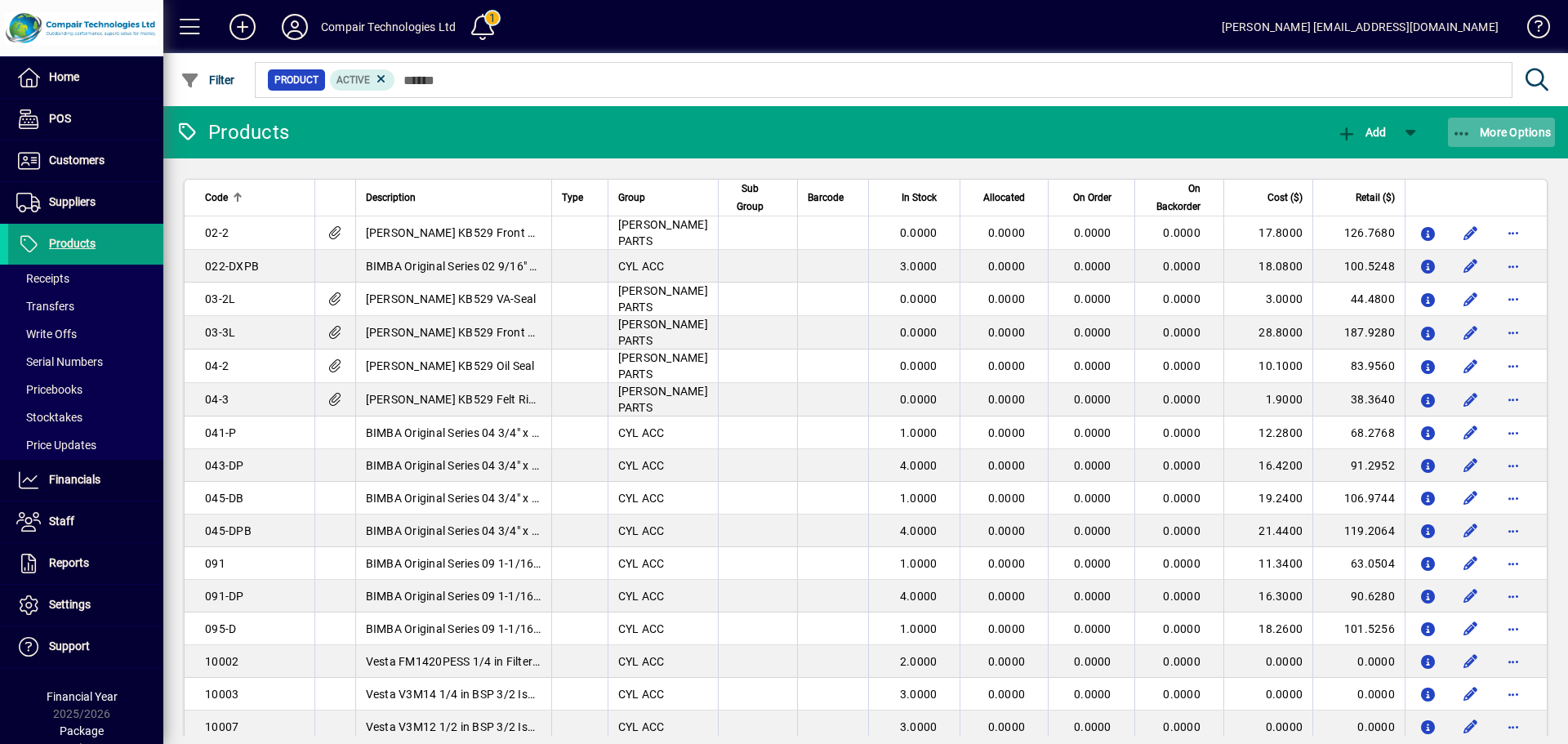
click at [1508, 126] on span "More Options" at bounding box center [1501, 132] width 100 height 13
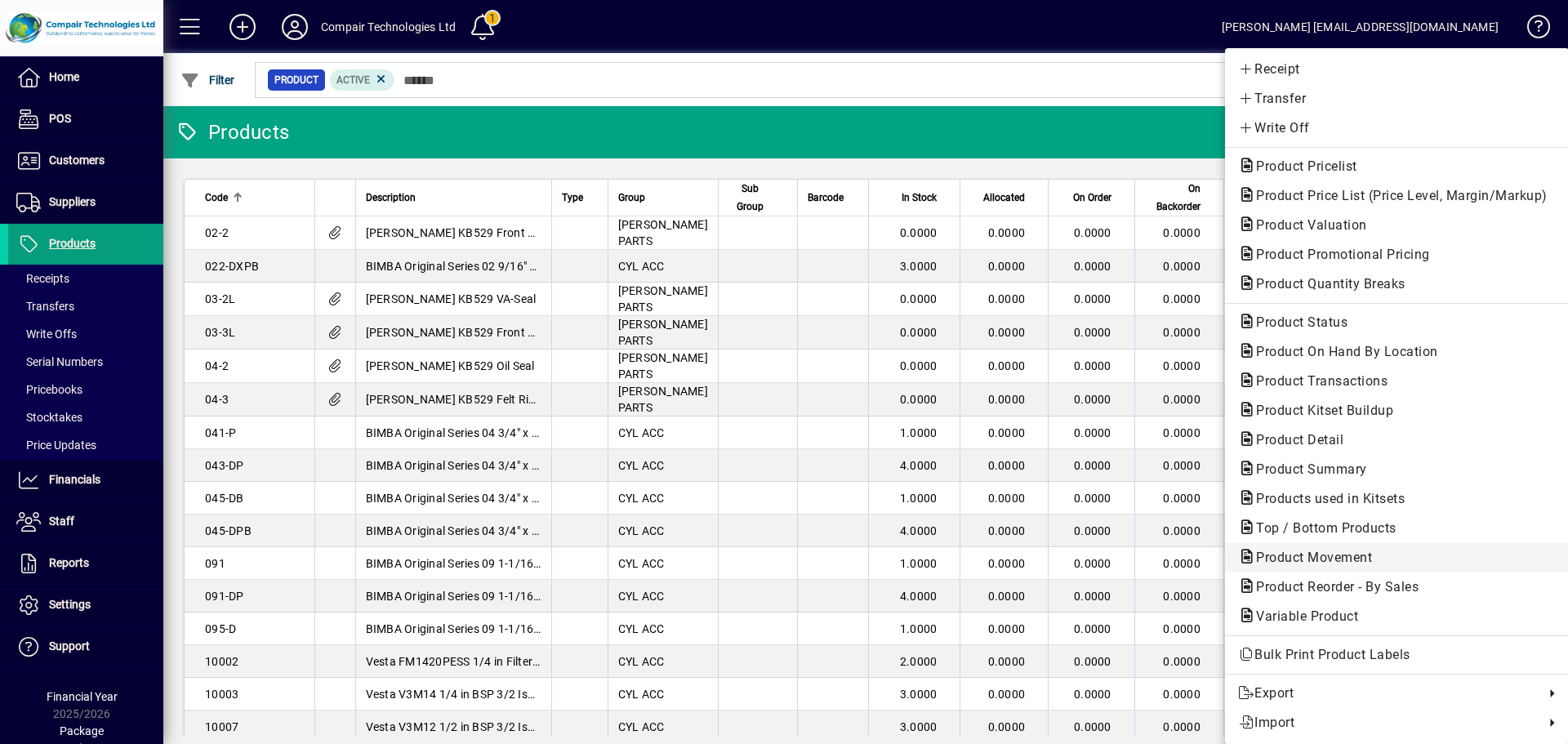
click at [1311, 557] on span "Product Movement" at bounding box center [1309, 557] width 142 height 15
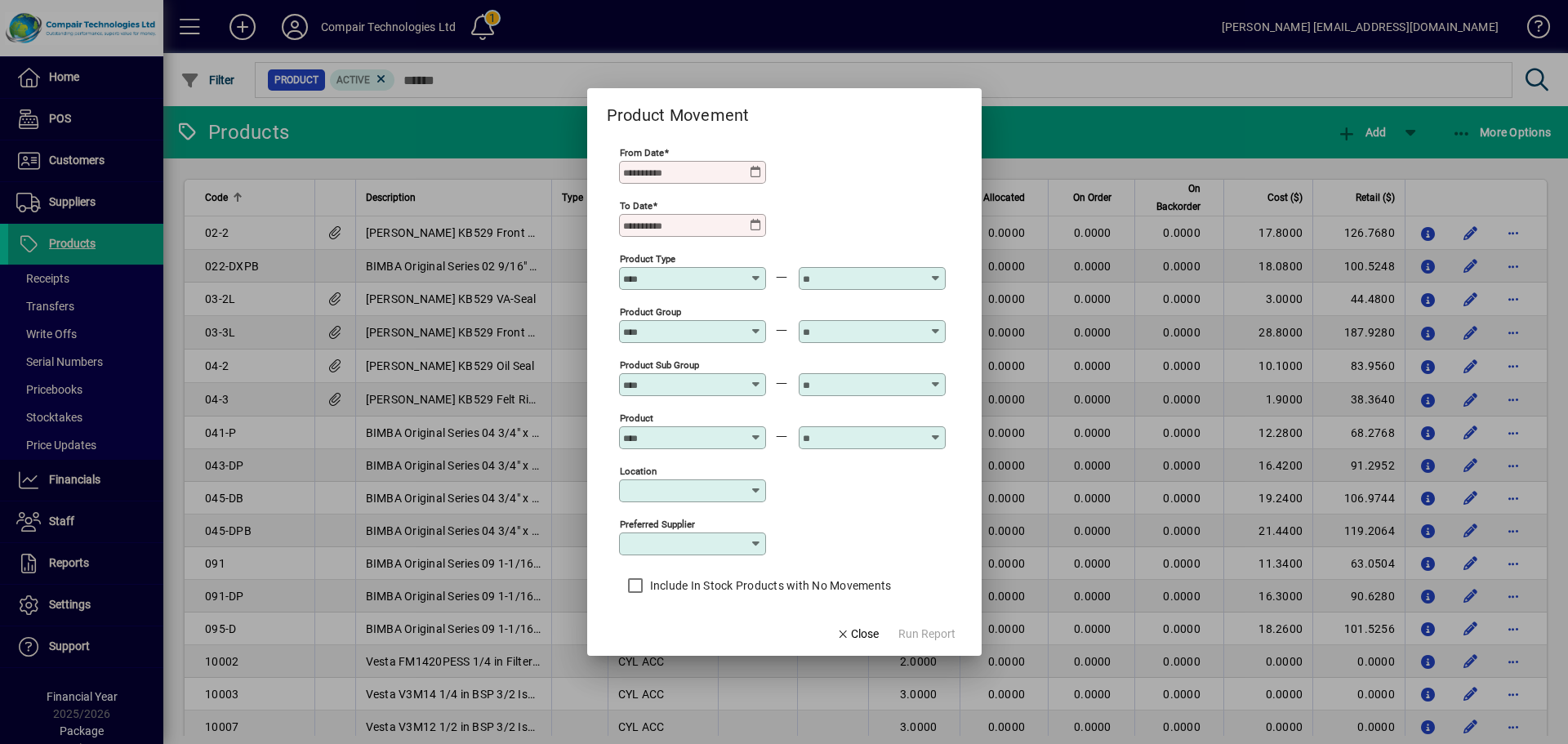
click at [704, 171] on input "From Date" at bounding box center [686, 171] width 127 height 13
type input "**********"
click at [714, 224] on input "To Date" at bounding box center [686, 224] width 127 height 13
type input "**********"
click at [752, 491] on icon at bounding box center [755, 490] width 13 height 13
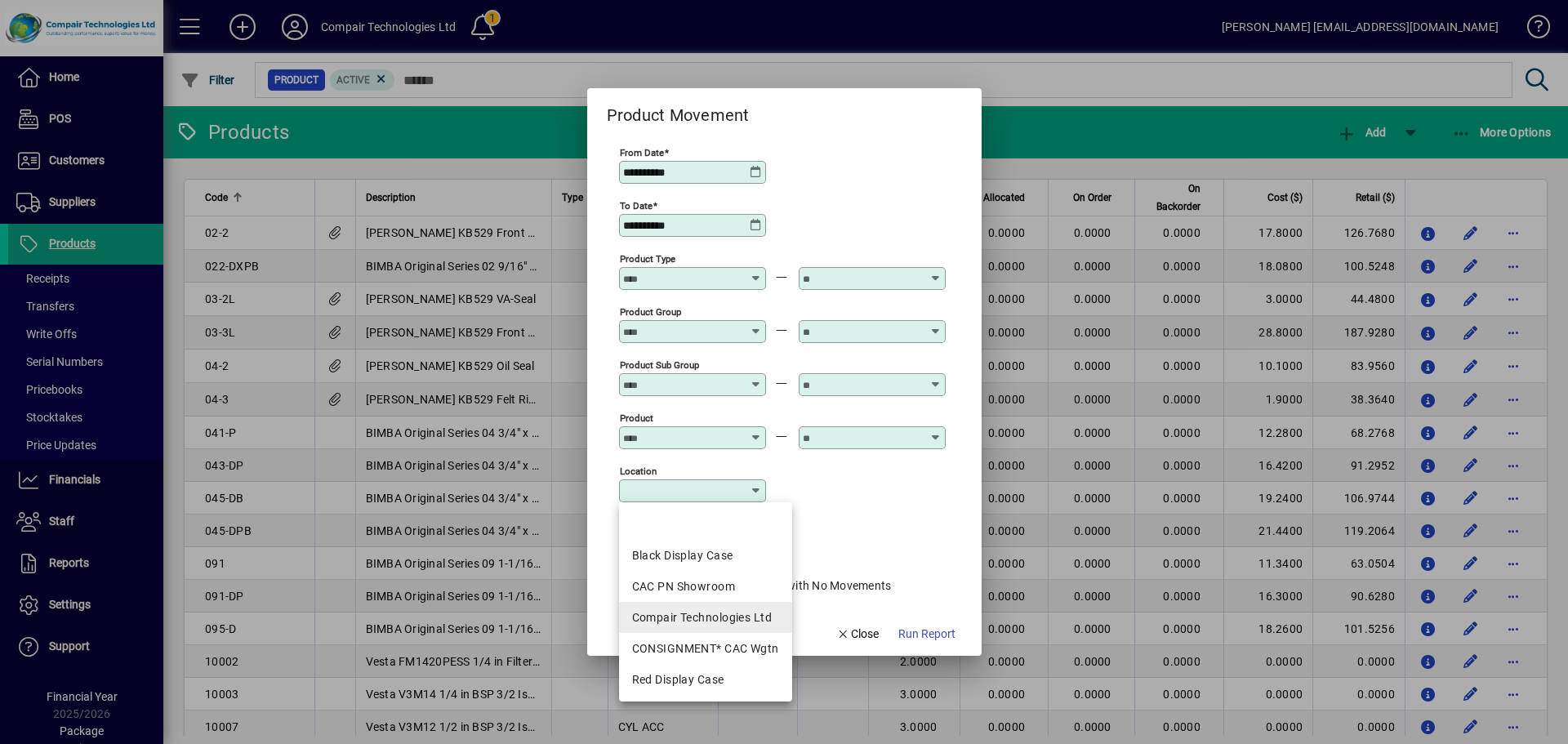
click at [687, 616] on div "Compair Technologies Ltd" at bounding box center [706, 617] width 147 height 17
type input "**********"
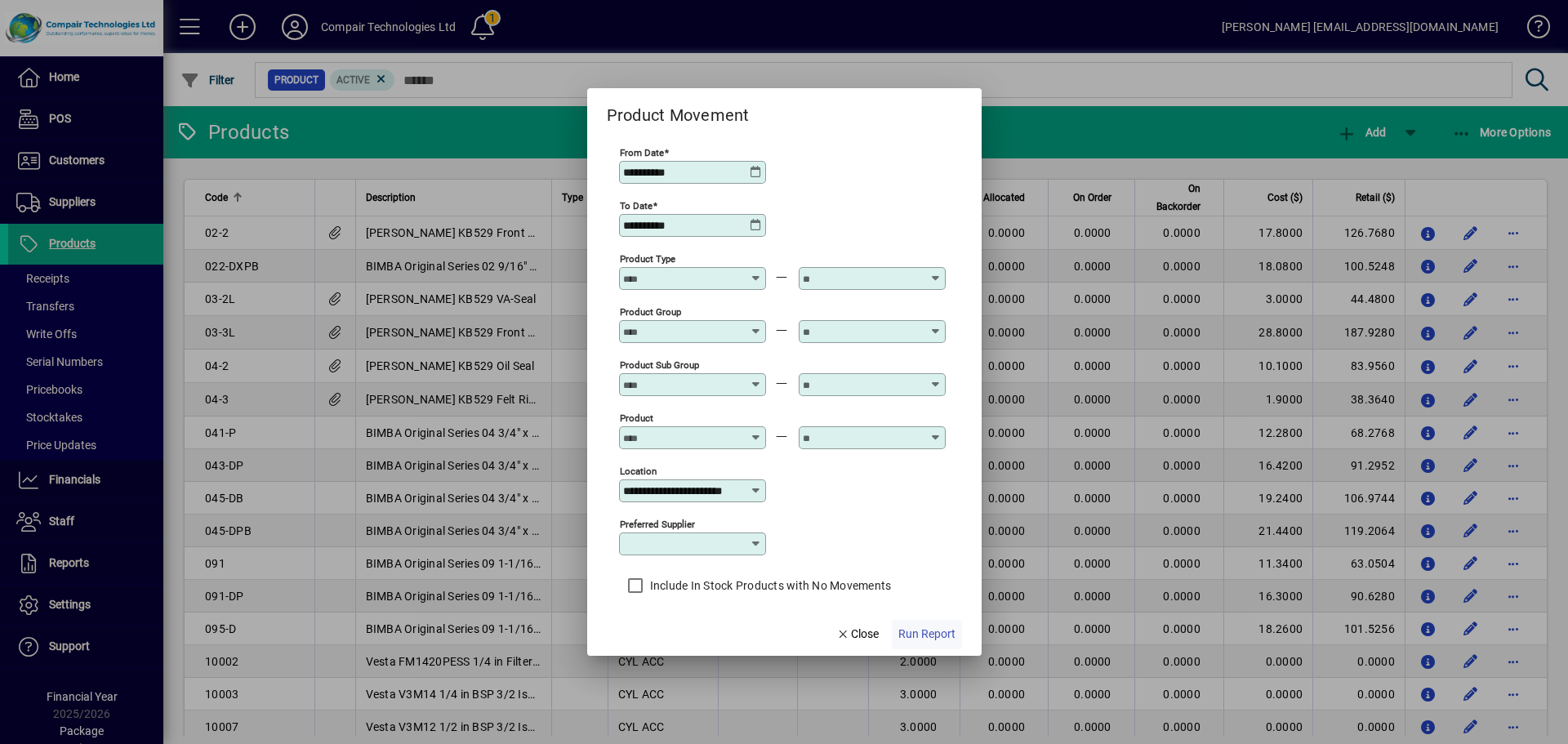
click at [917, 634] on span "Run Report" at bounding box center [927, 633] width 57 height 17
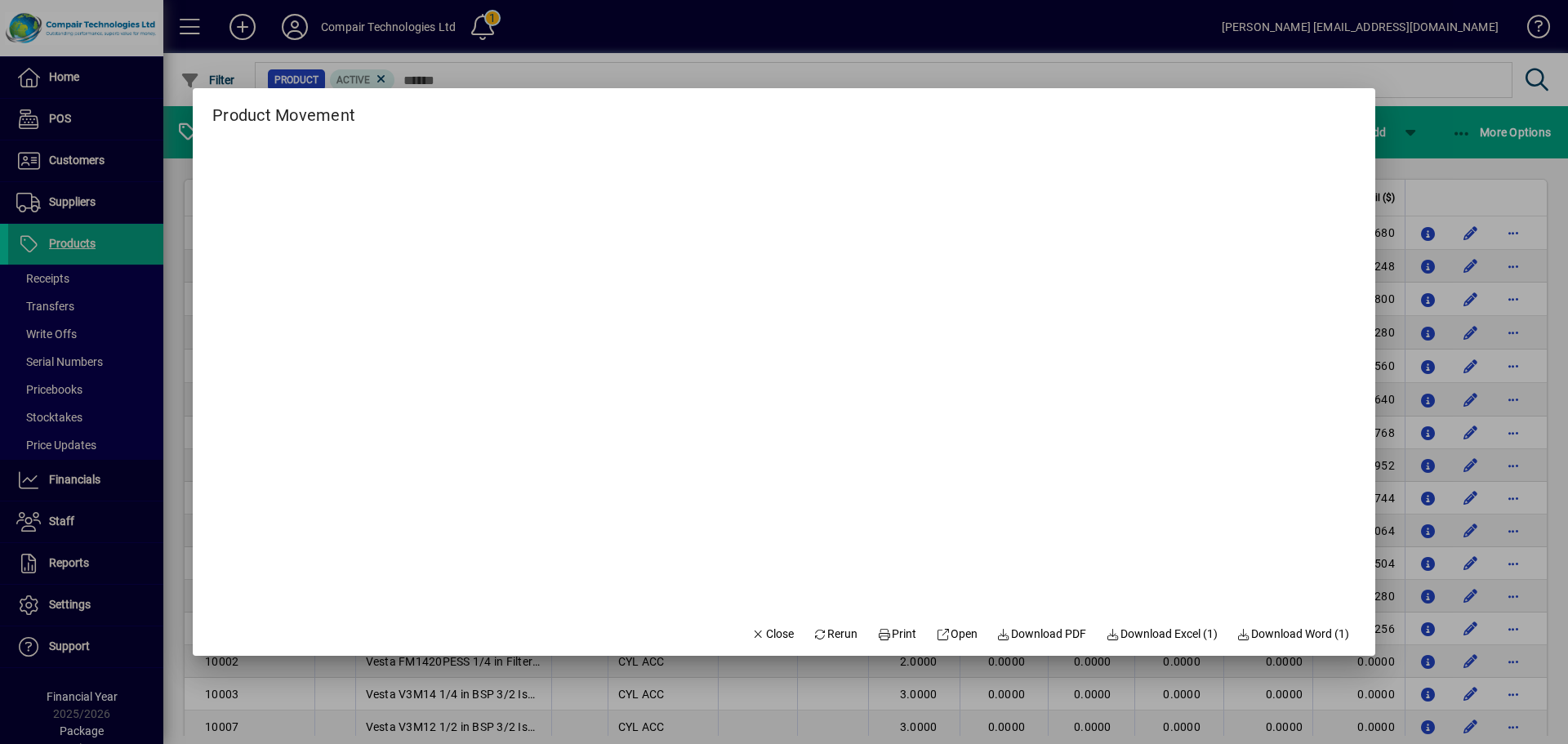
click at [1164, 633] on span "Download Excel (1)" at bounding box center [1161, 633] width 112 height 17
click at [760, 629] on span "Close" at bounding box center [772, 633] width 42 height 17
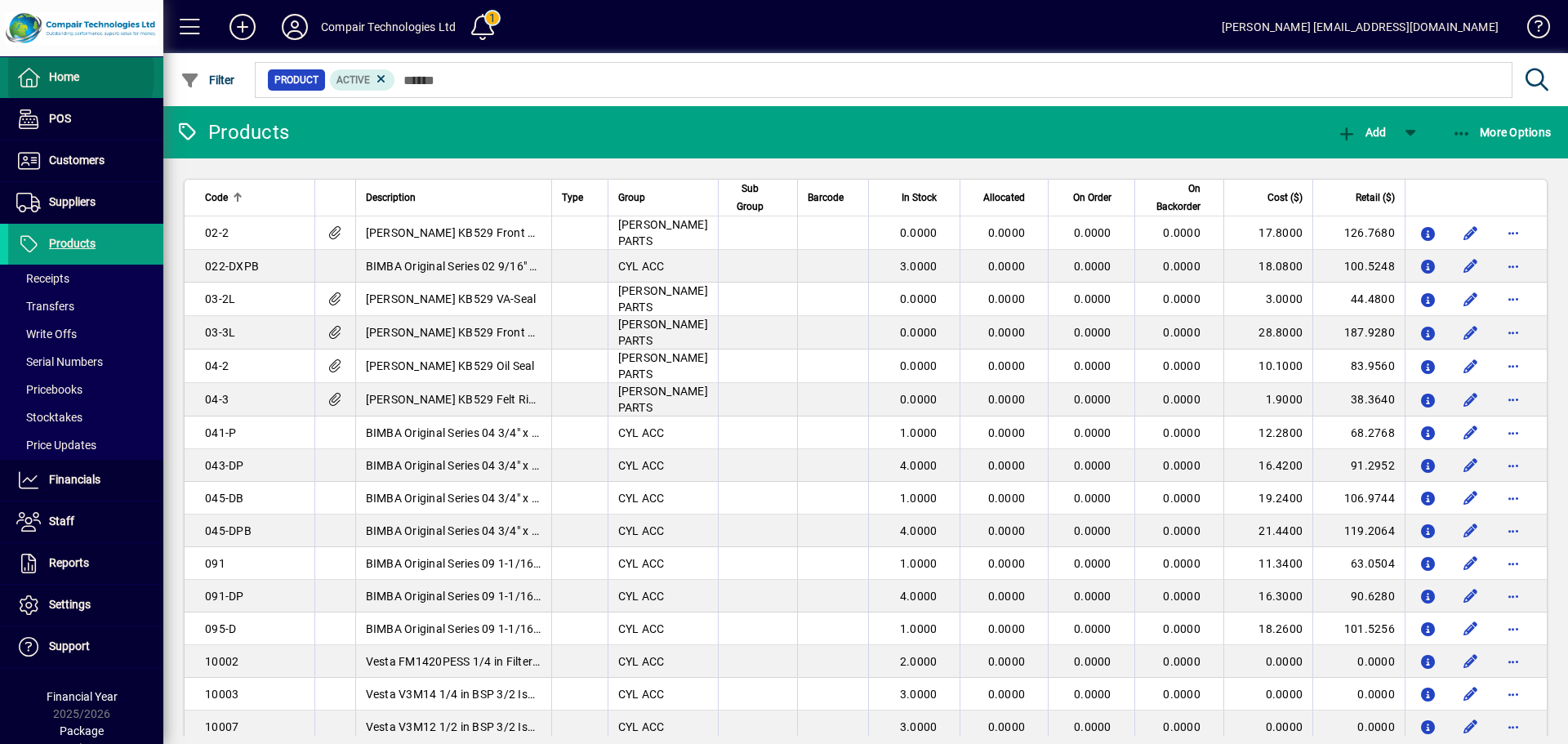
click at [57, 74] on span "Home" at bounding box center [64, 76] width 30 height 13
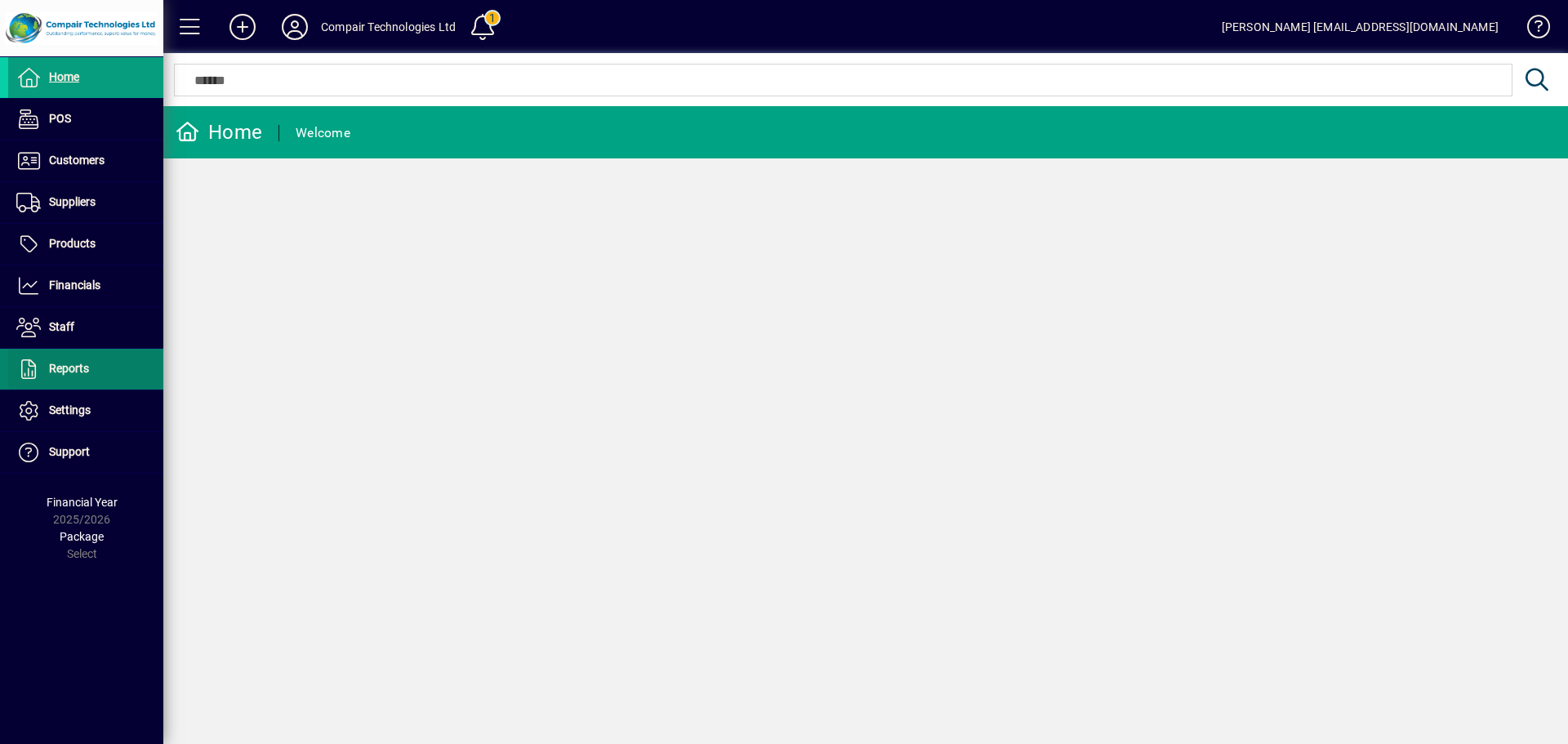
click at [73, 366] on span "Reports" at bounding box center [68, 368] width 40 height 13
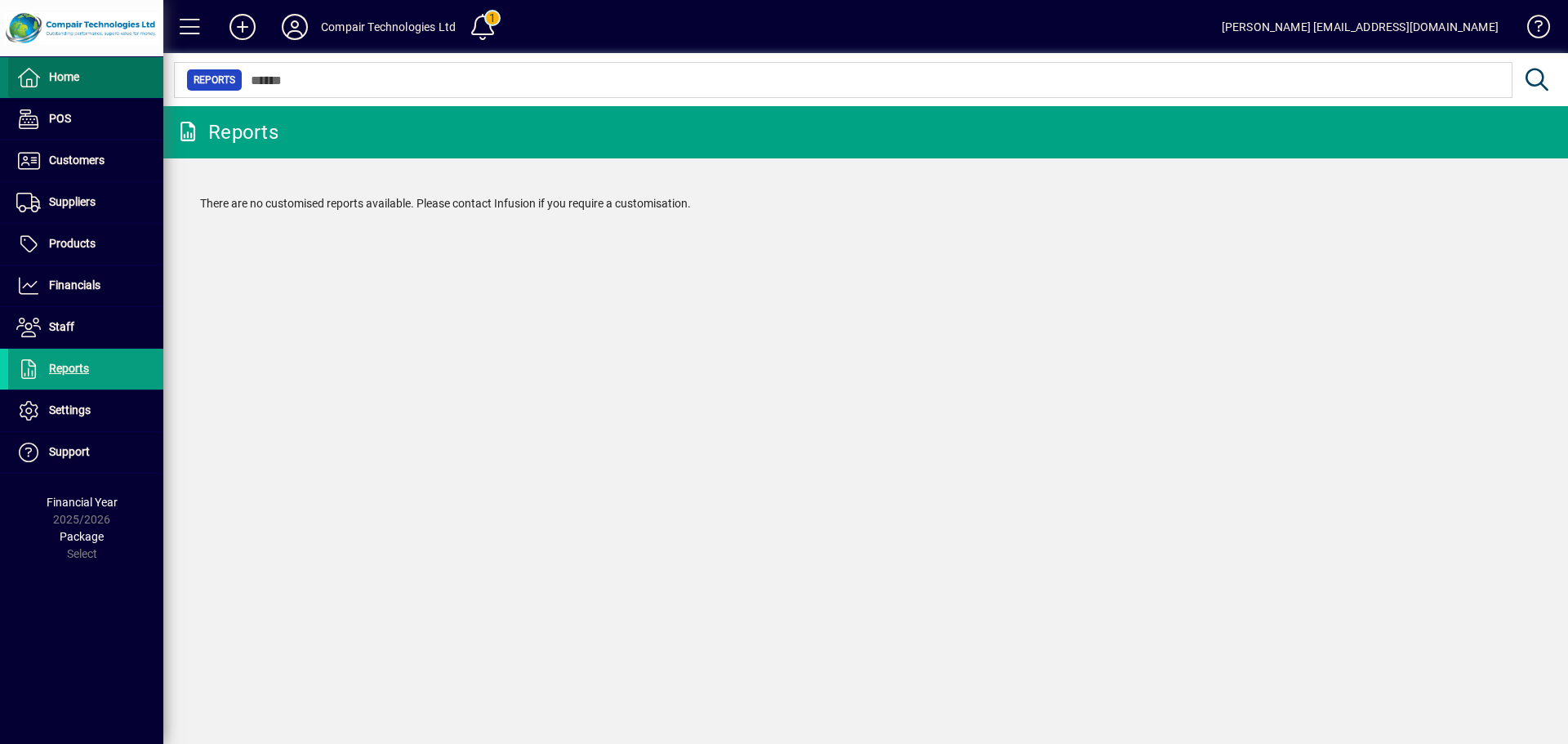
click at [63, 78] on span "Home" at bounding box center [64, 76] width 30 height 13
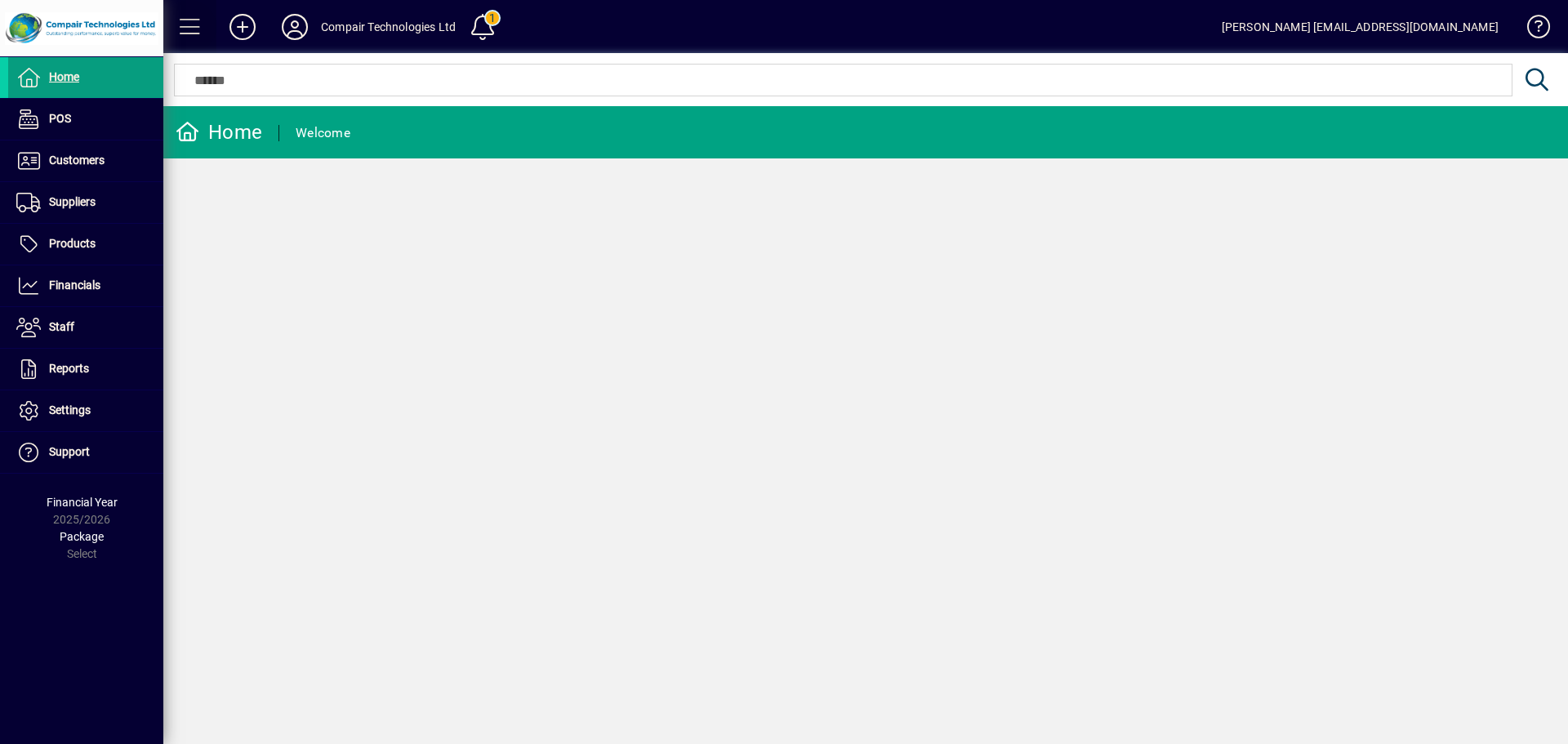
click at [188, 24] on span at bounding box center [190, 27] width 39 height 39
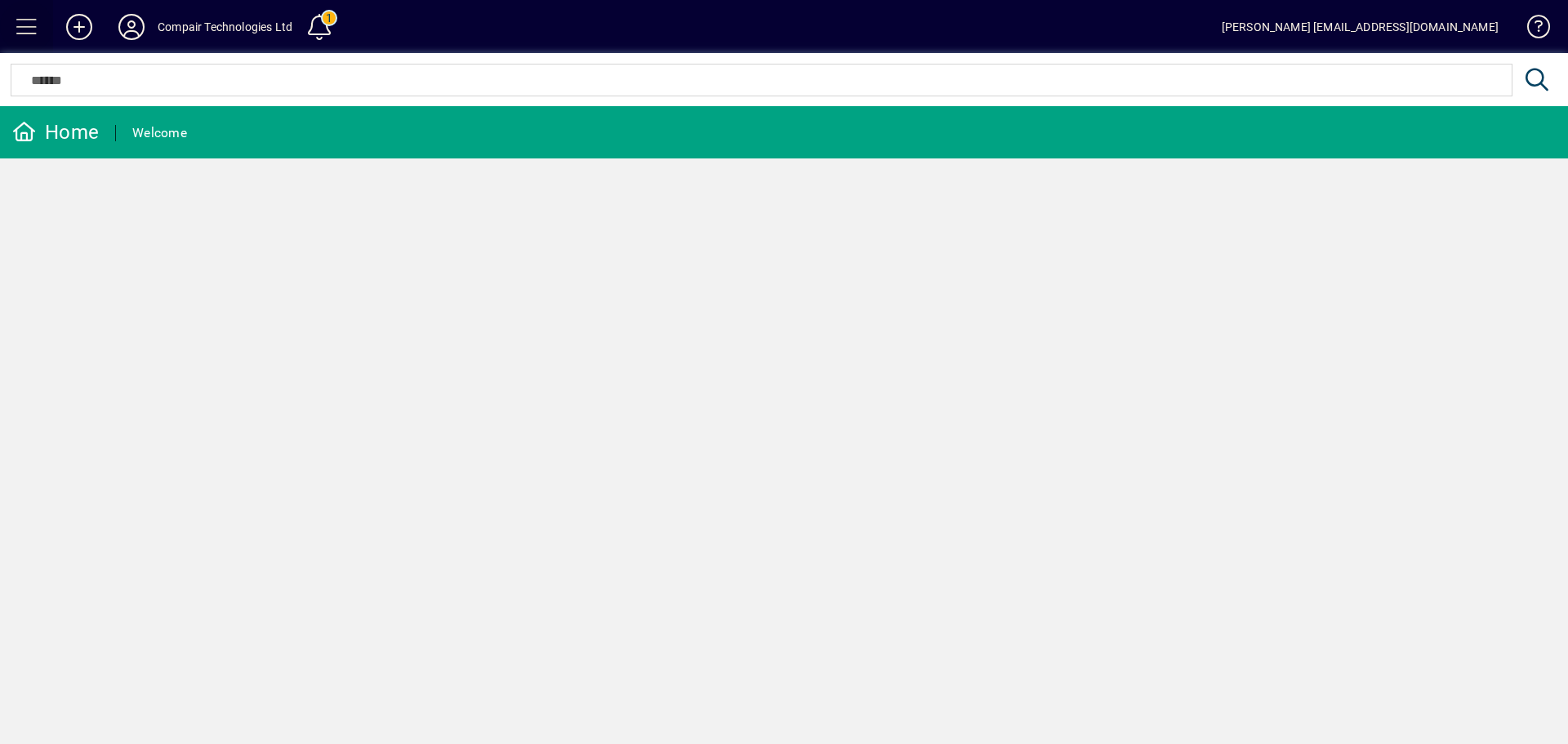
click at [19, 22] on span at bounding box center [27, 27] width 39 height 39
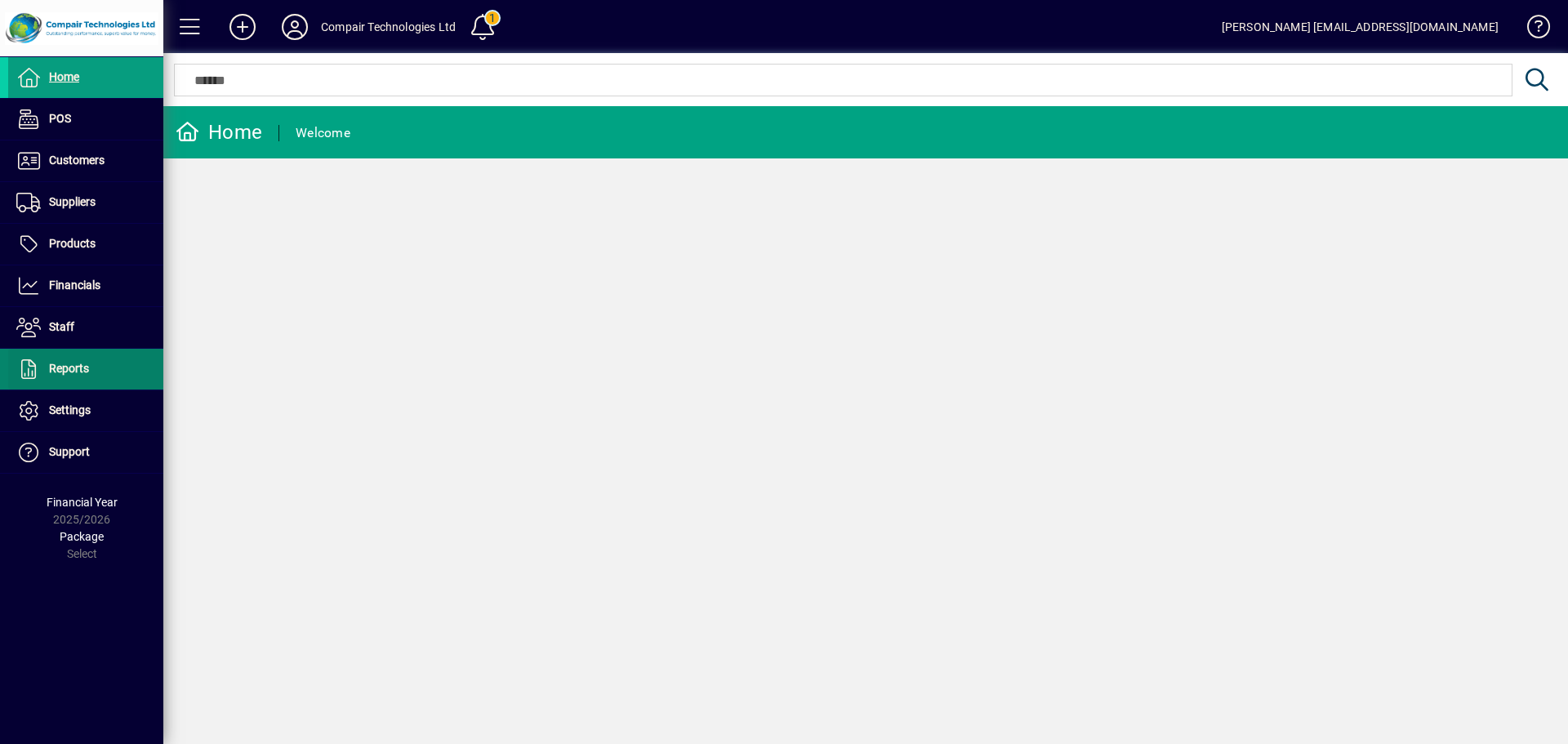
click at [58, 363] on span "Reports" at bounding box center [68, 368] width 40 height 13
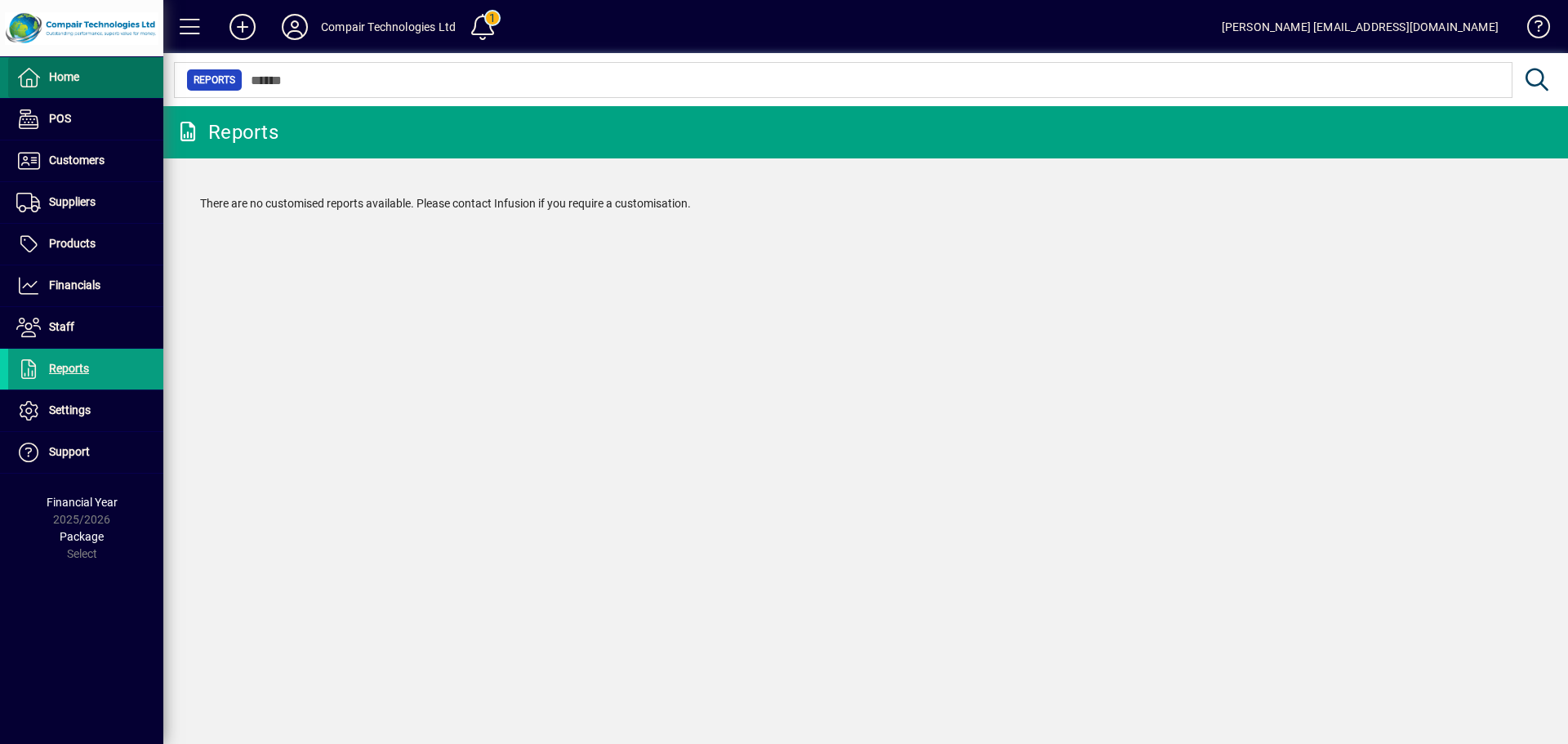
click at [62, 78] on span "Home" at bounding box center [64, 76] width 30 height 13
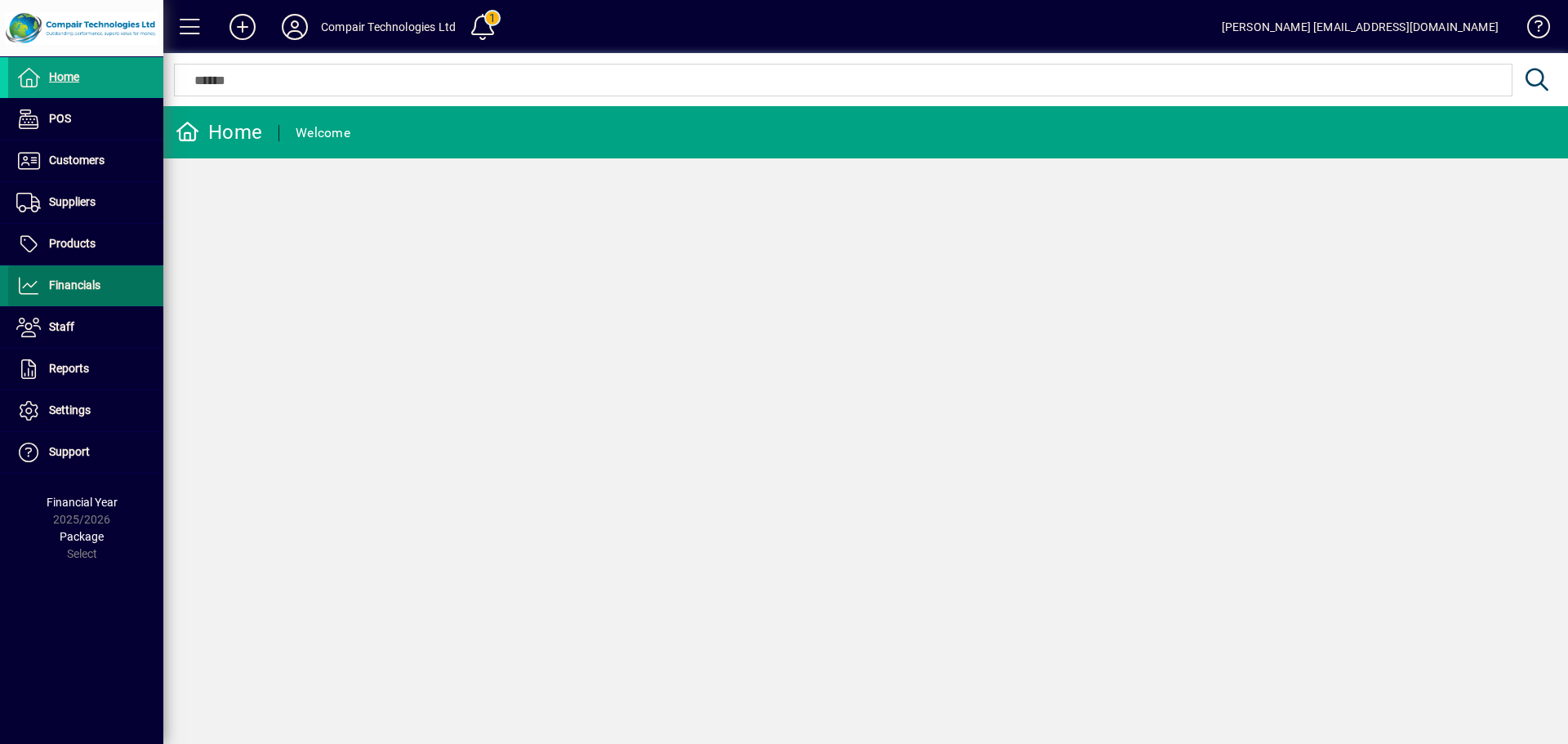
click at [72, 285] on span "Financials" at bounding box center [74, 284] width 51 height 13
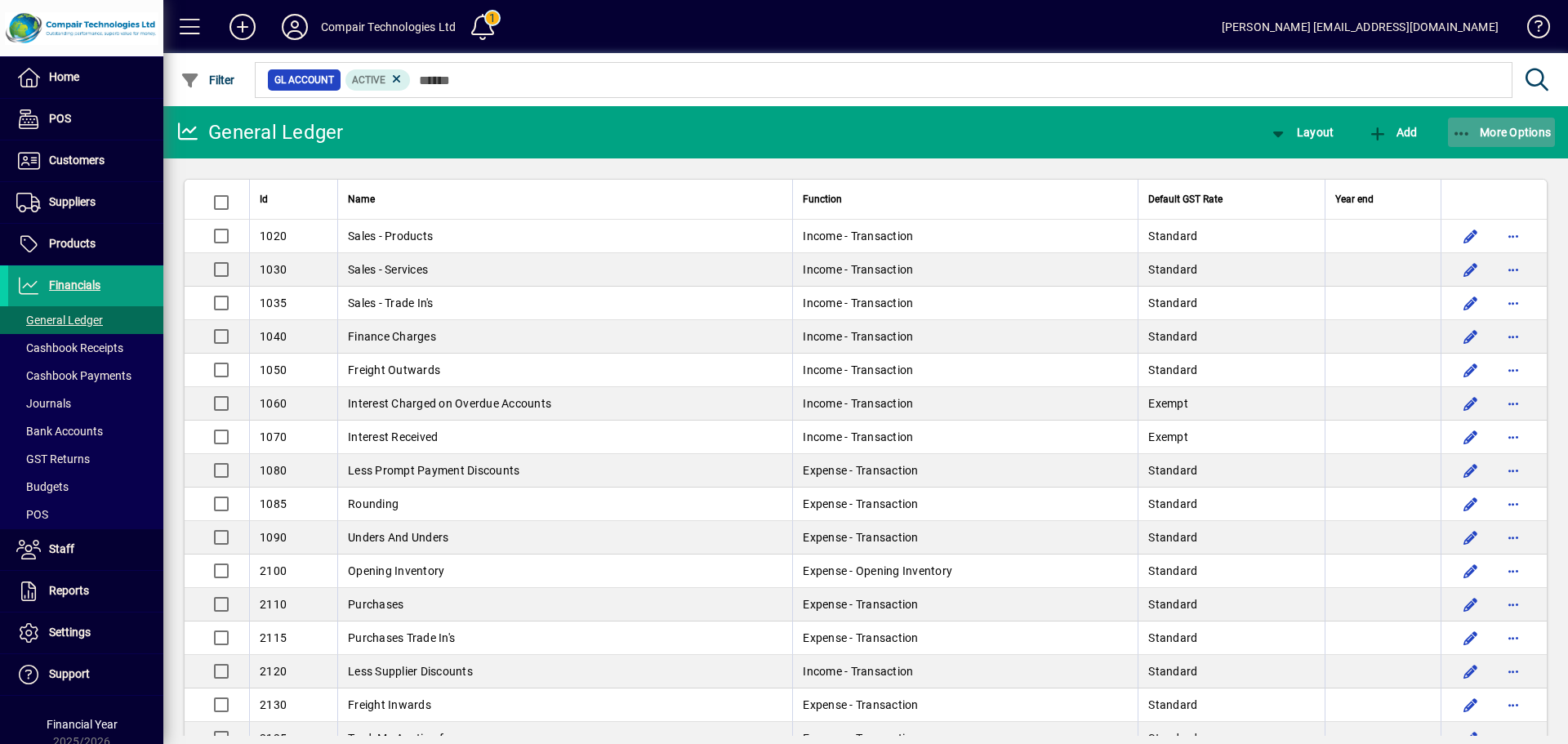
click at [1522, 132] on span "More Options" at bounding box center [1501, 132] width 100 height 13
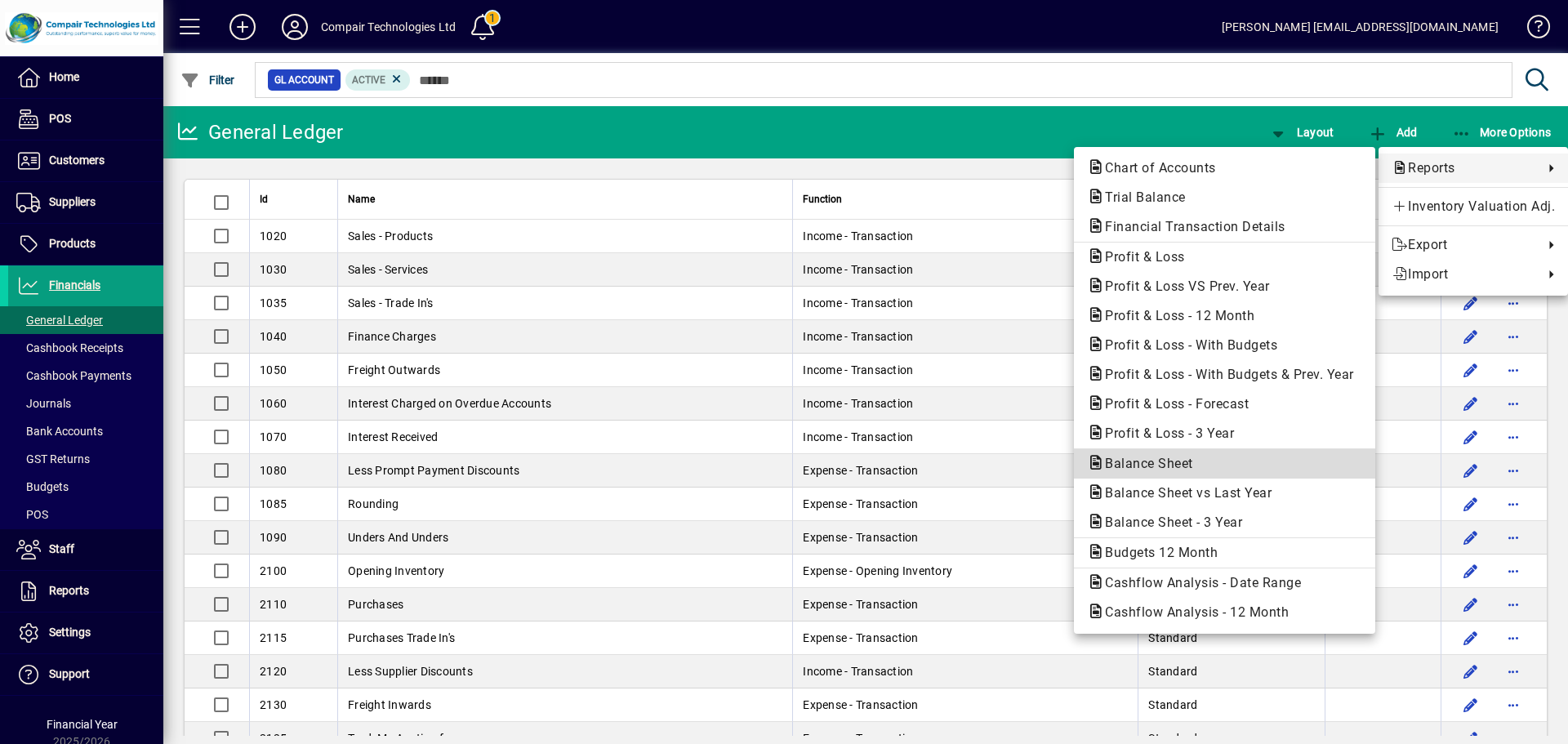
click at [1159, 464] on span "Balance Sheet" at bounding box center [1144, 463] width 114 height 15
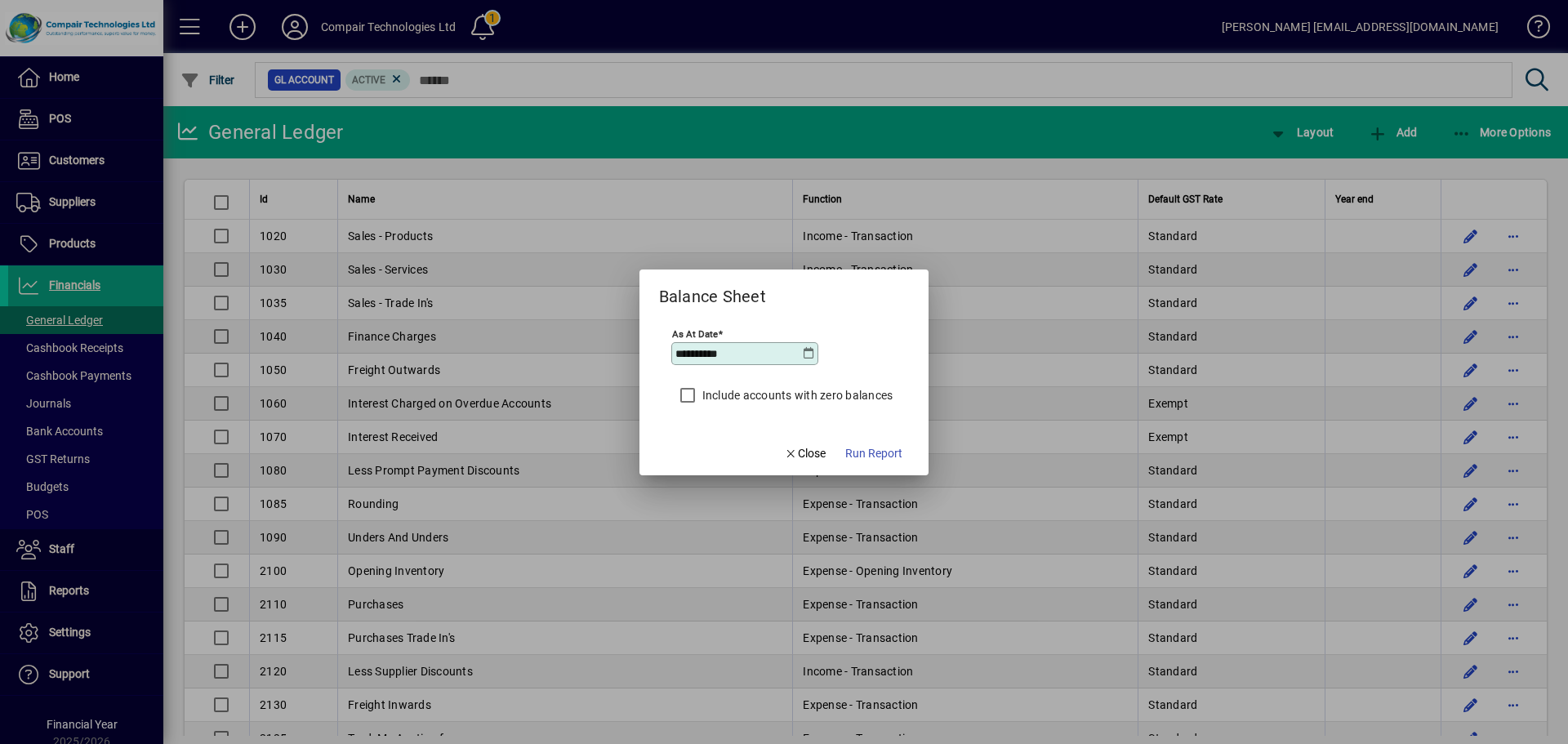
click at [770, 354] on input "**********" at bounding box center [738, 353] width 127 height 13
click at [806, 352] on icon at bounding box center [808, 353] width 13 height 13
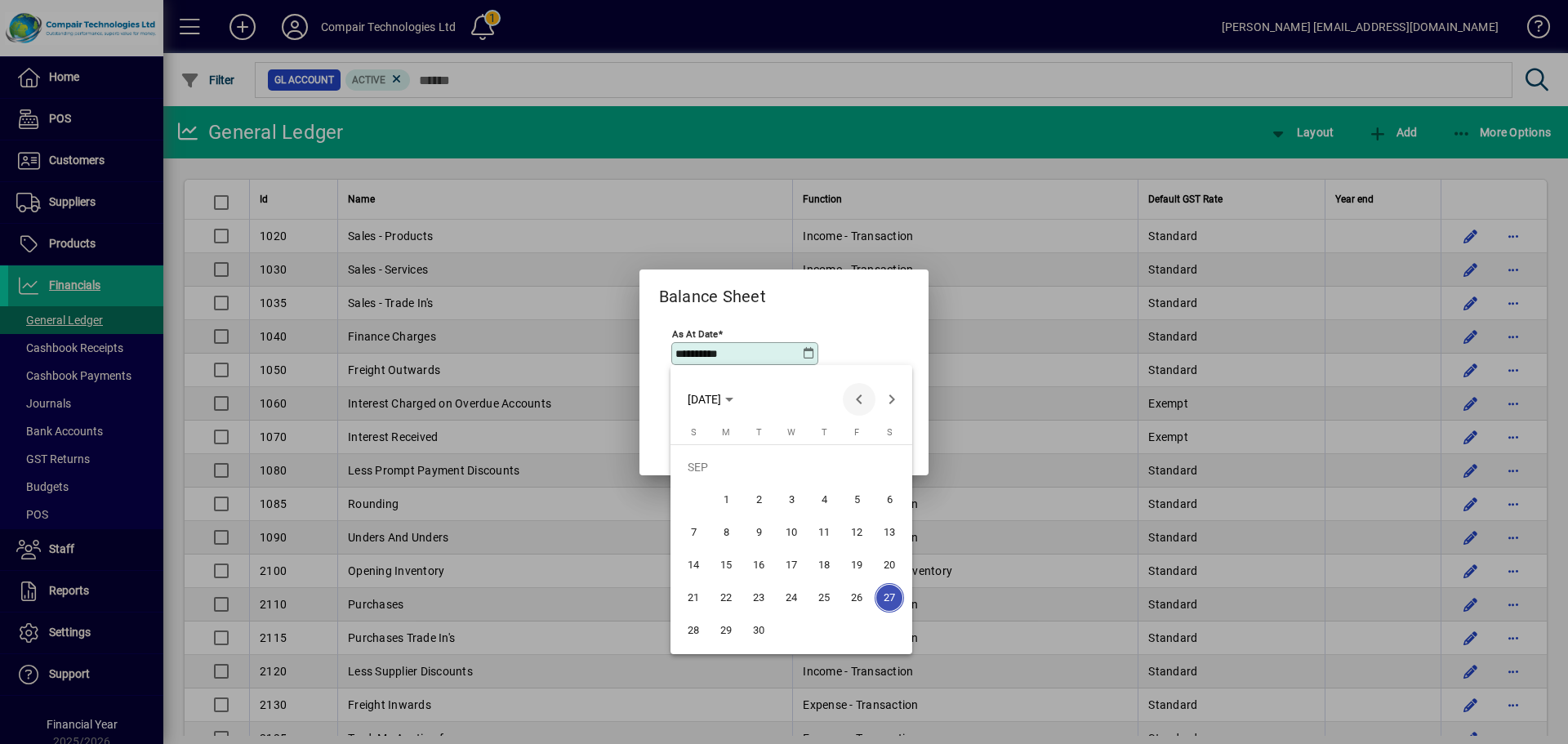
click at [859, 397] on span "Previous month" at bounding box center [859, 399] width 33 height 33
click at [852, 464] on span "1" at bounding box center [857, 466] width 30 height 30
type input "**********"
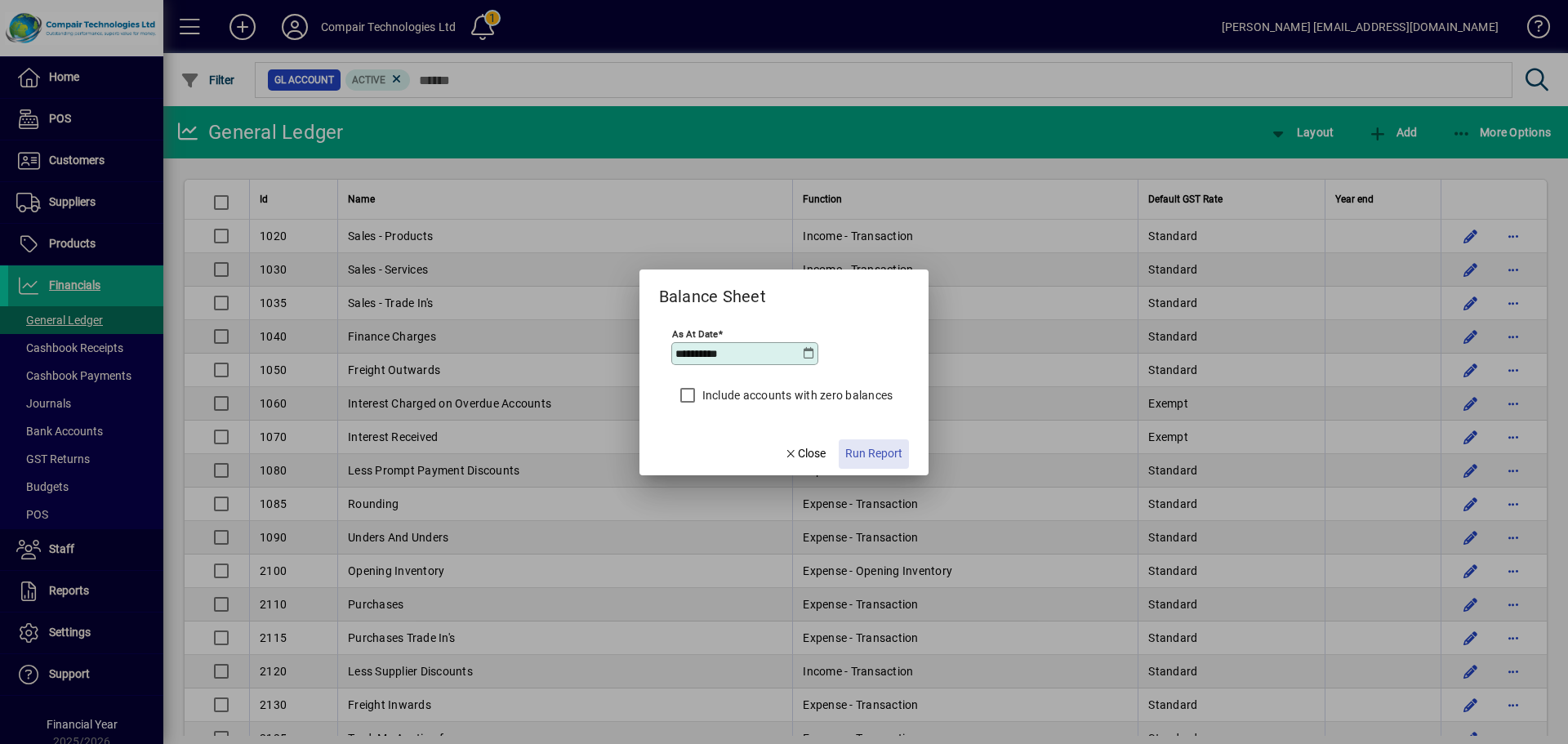
click at [867, 450] on span "Run Report" at bounding box center [874, 453] width 57 height 17
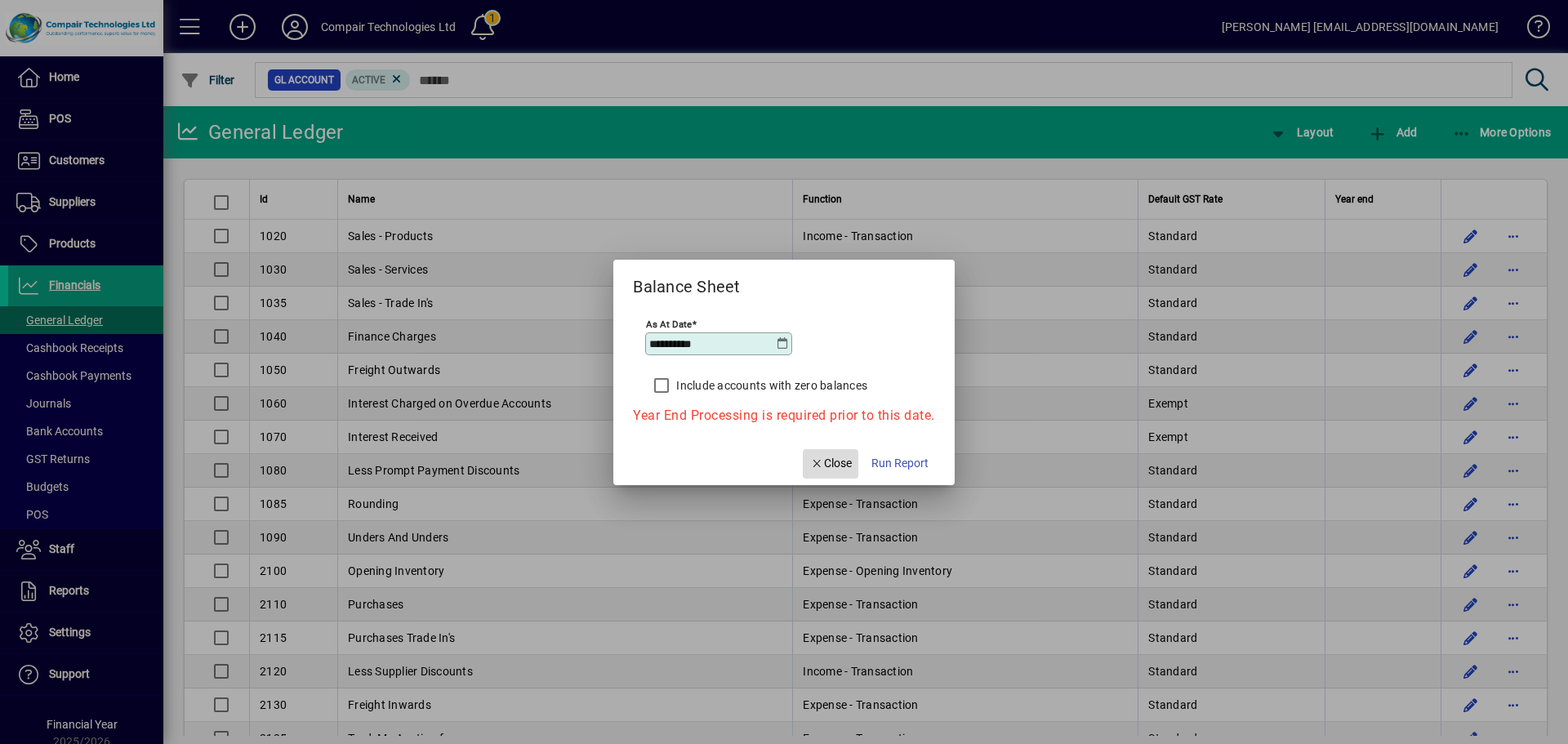
click at [839, 463] on span "Close" at bounding box center [830, 463] width 42 height 17
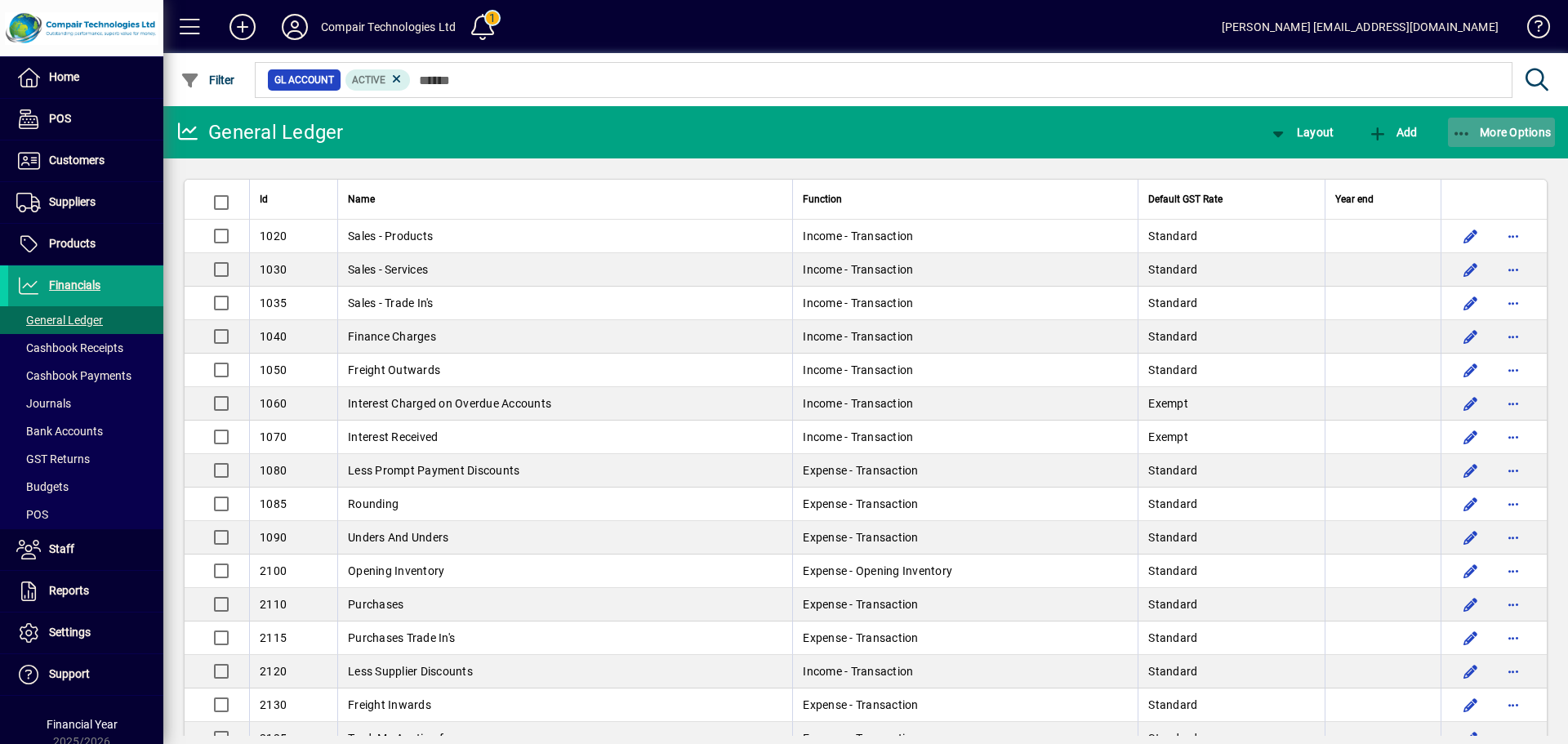
click at [1501, 131] on span "More Options" at bounding box center [1501, 132] width 100 height 13
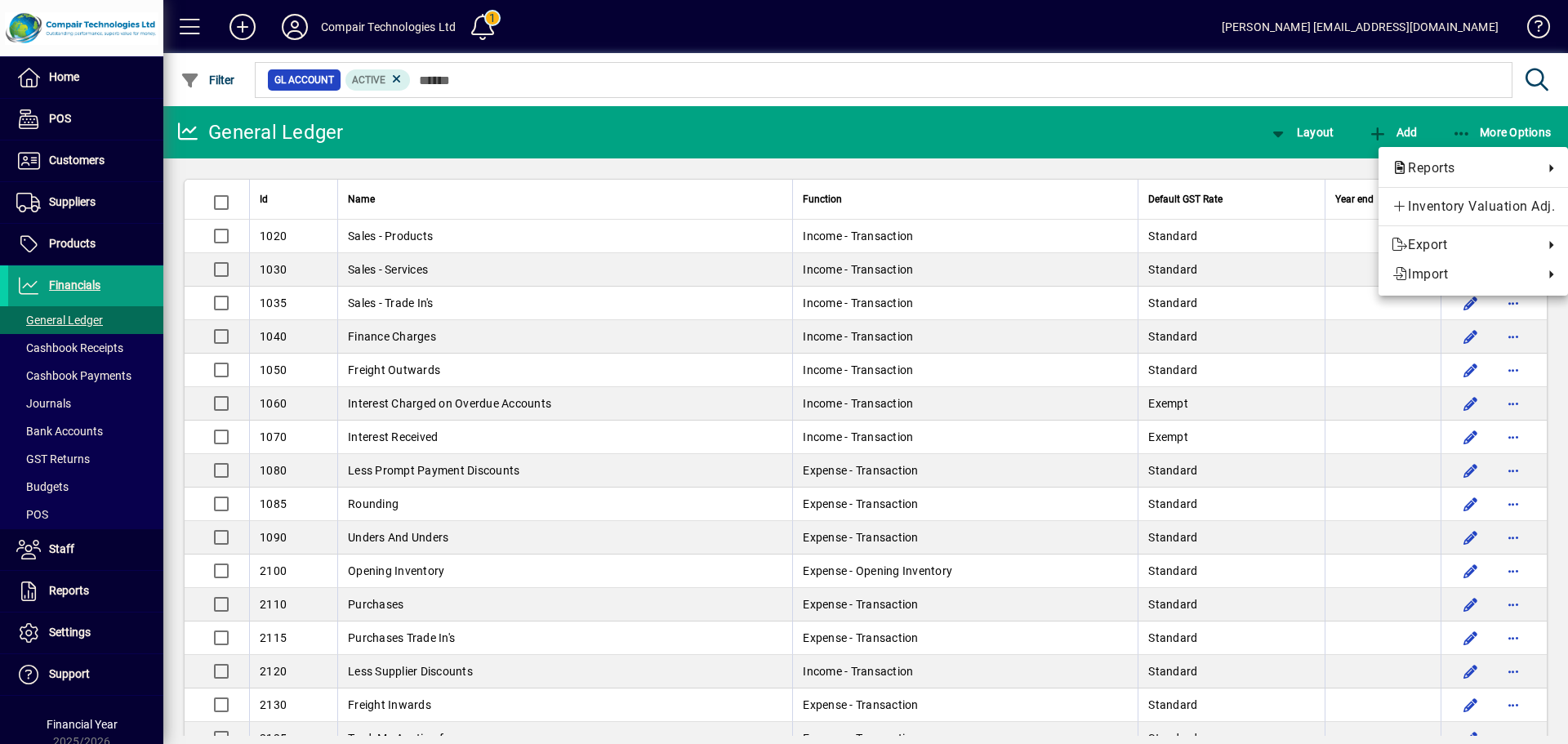
drag, startPoint x: 0, startPoint y: 0, endPoint x: 1438, endPoint y: 206, distance: 1452.7
click at [1438, 206] on span "Inventory Valuation Adj." at bounding box center [1473, 206] width 164 height 19
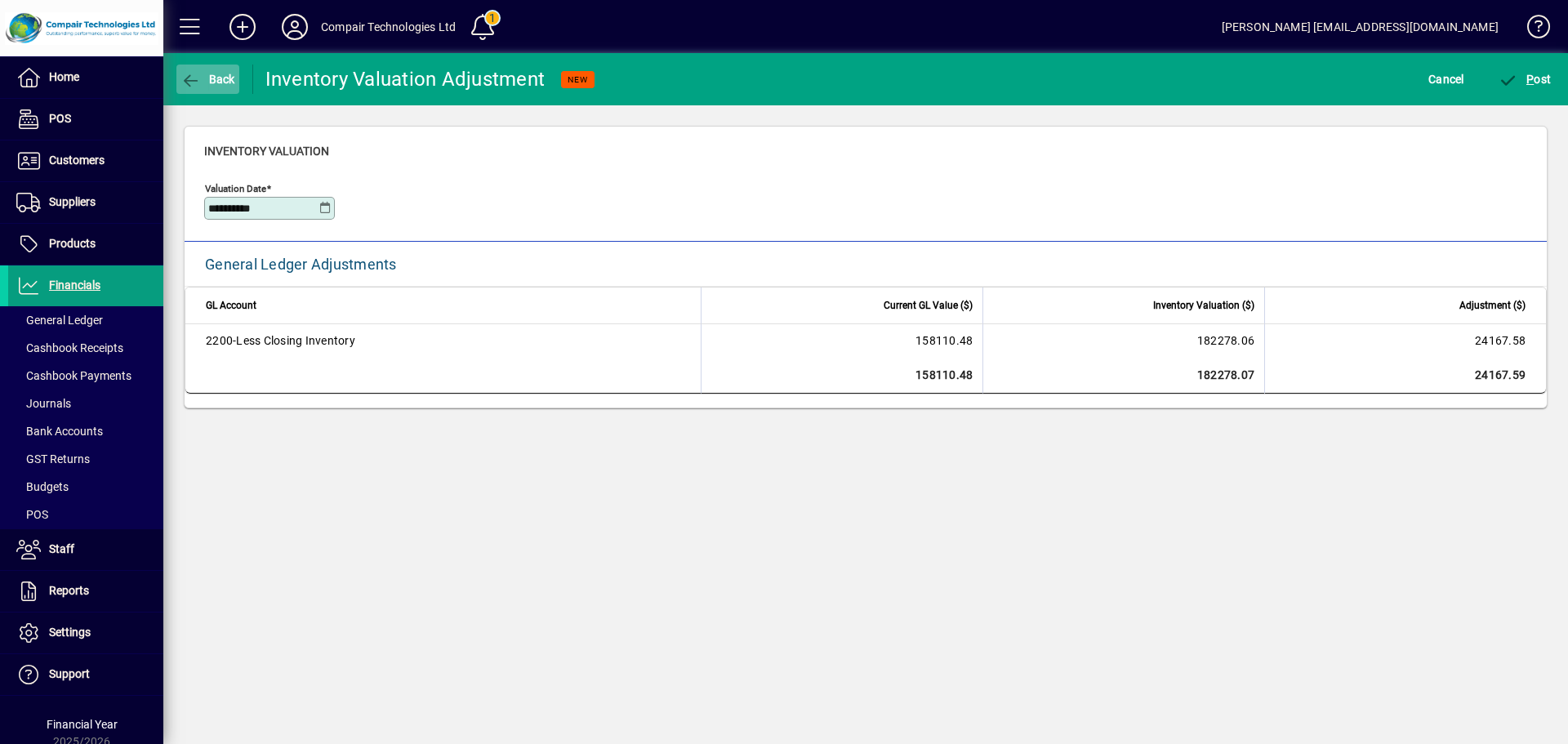
click at [210, 78] on span "Back" at bounding box center [208, 78] width 55 height 13
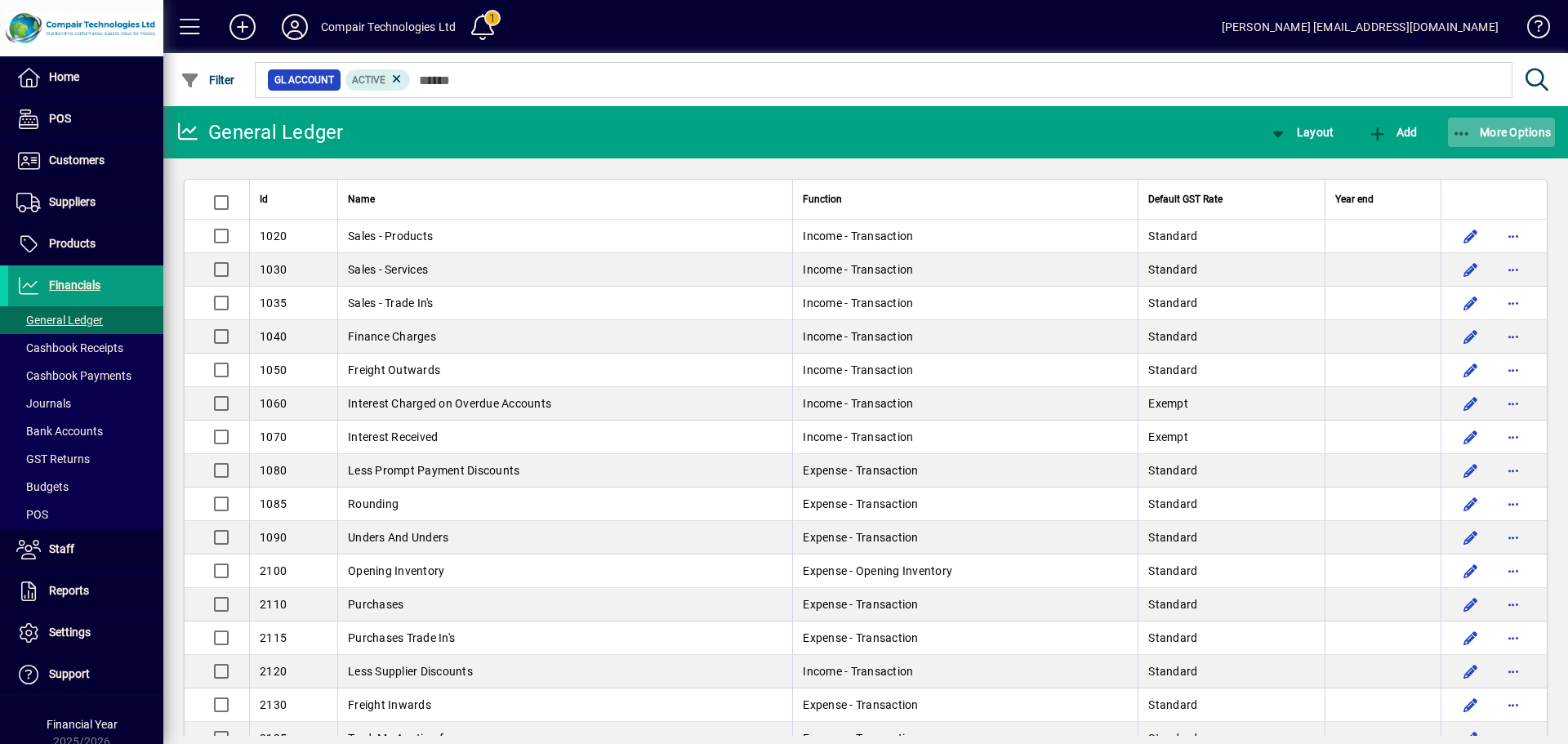
click at [1501, 122] on span "button" at bounding box center [1502, 132] width 108 height 39
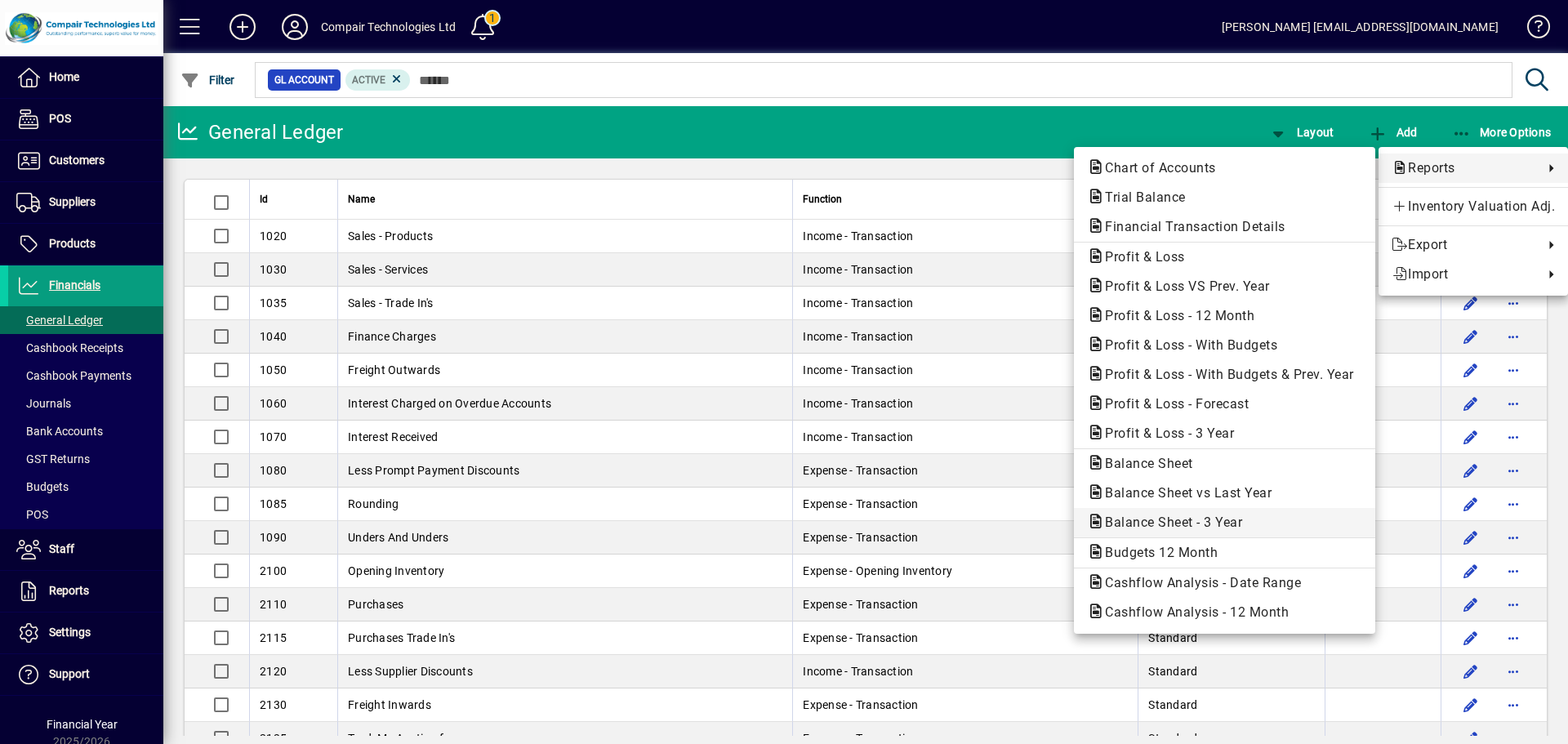
click at [1176, 519] on span "Balance Sheet - 3 Year" at bounding box center [1169, 522] width 164 height 15
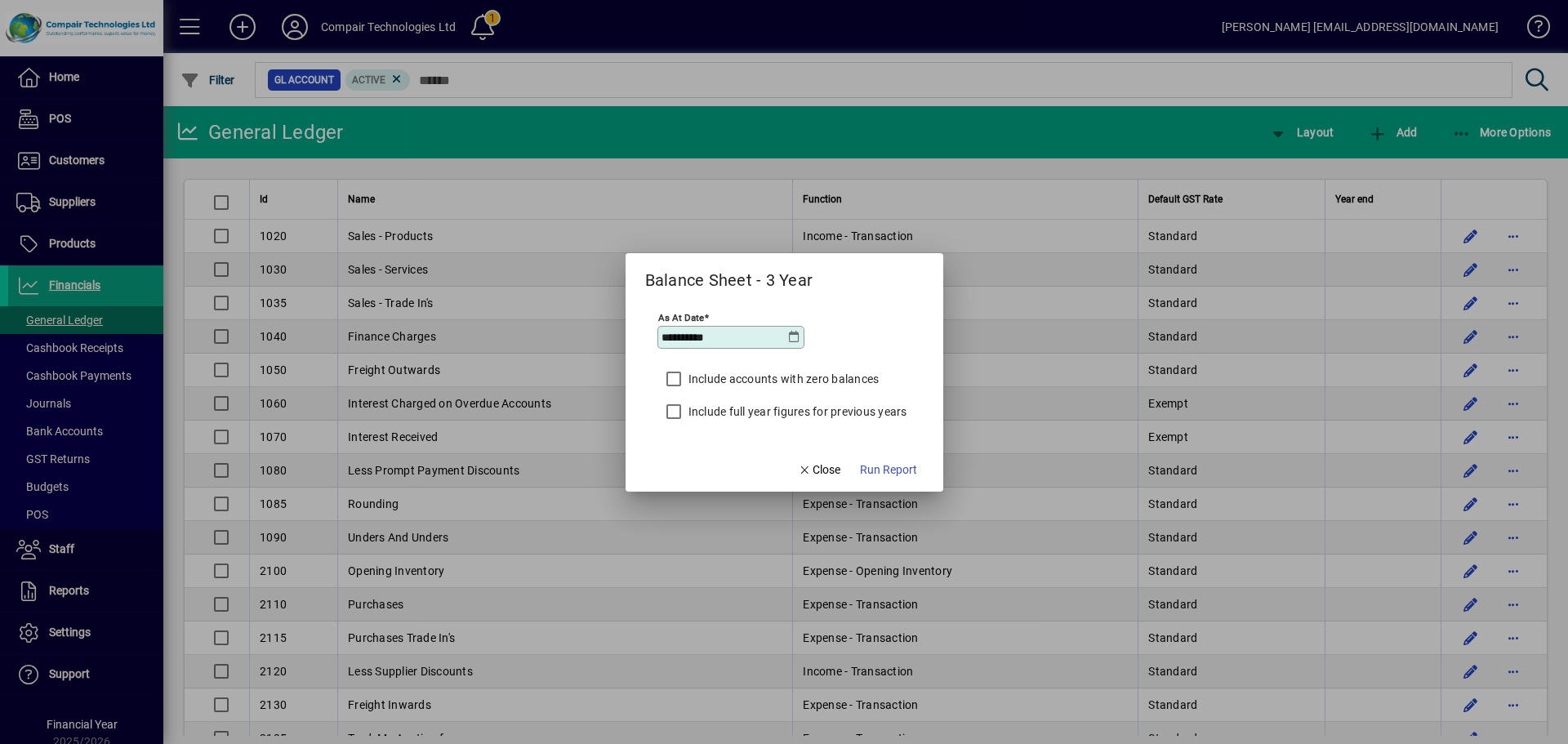
click at [881, 469] on span "Run Report" at bounding box center [889, 470] width 57 height 17
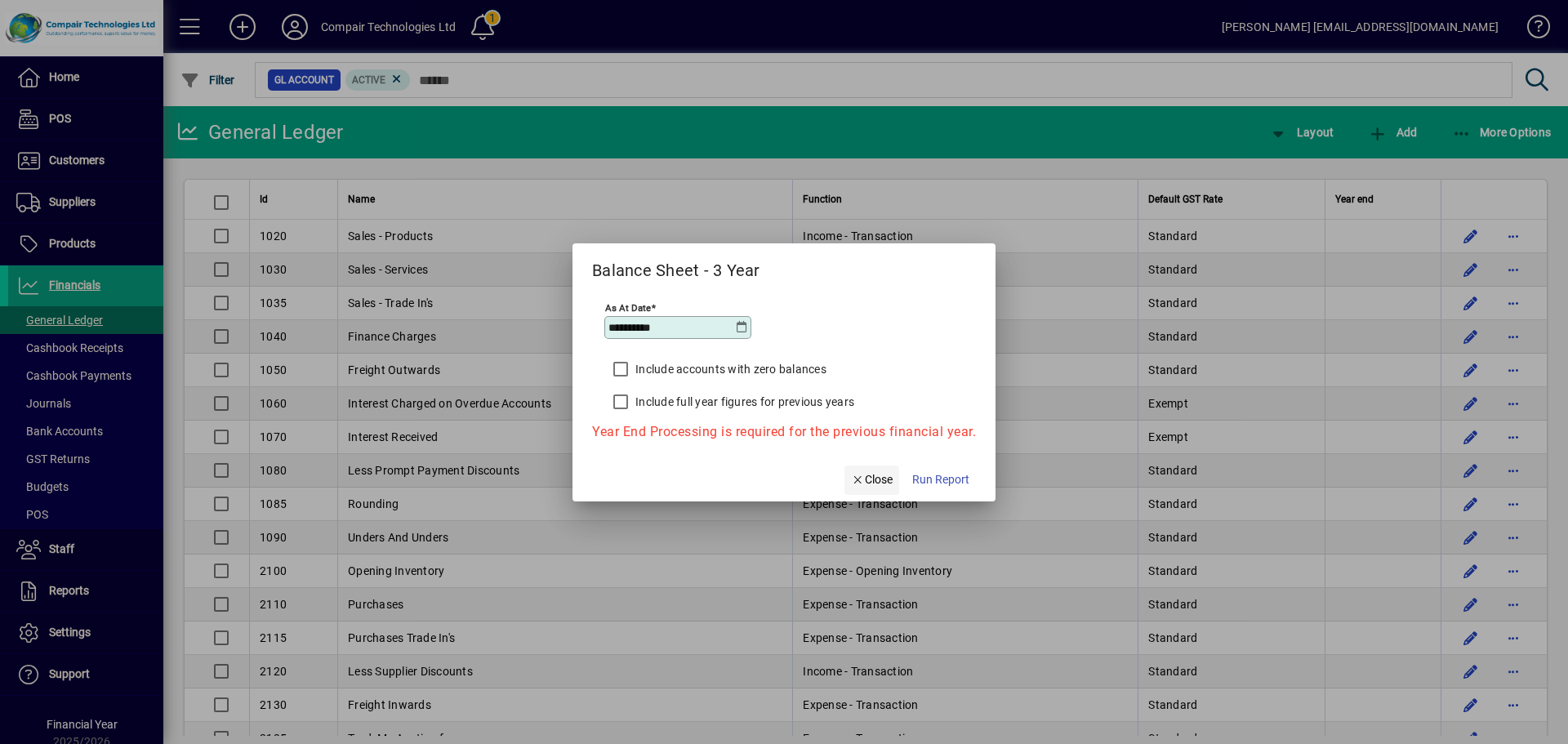
click at [879, 476] on span "Close" at bounding box center [872, 479] width 42 height 17
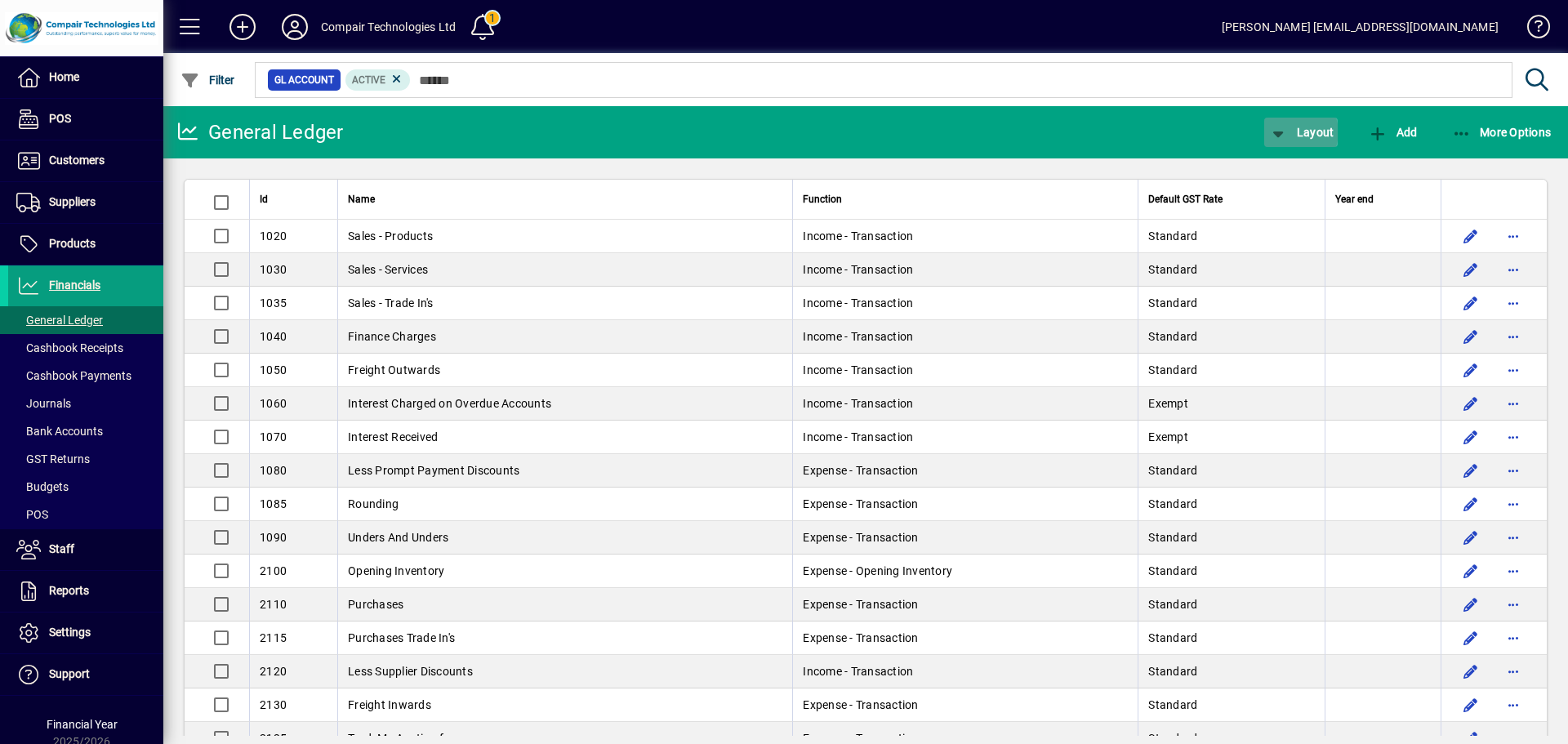
click at [1300, 132] on span "Layout" at bounding box center [1300, 132] width 65 height 13
click at [1306, 228] on span "Balance Sheet" at bounding box center [1318, 226] width 105 height 19
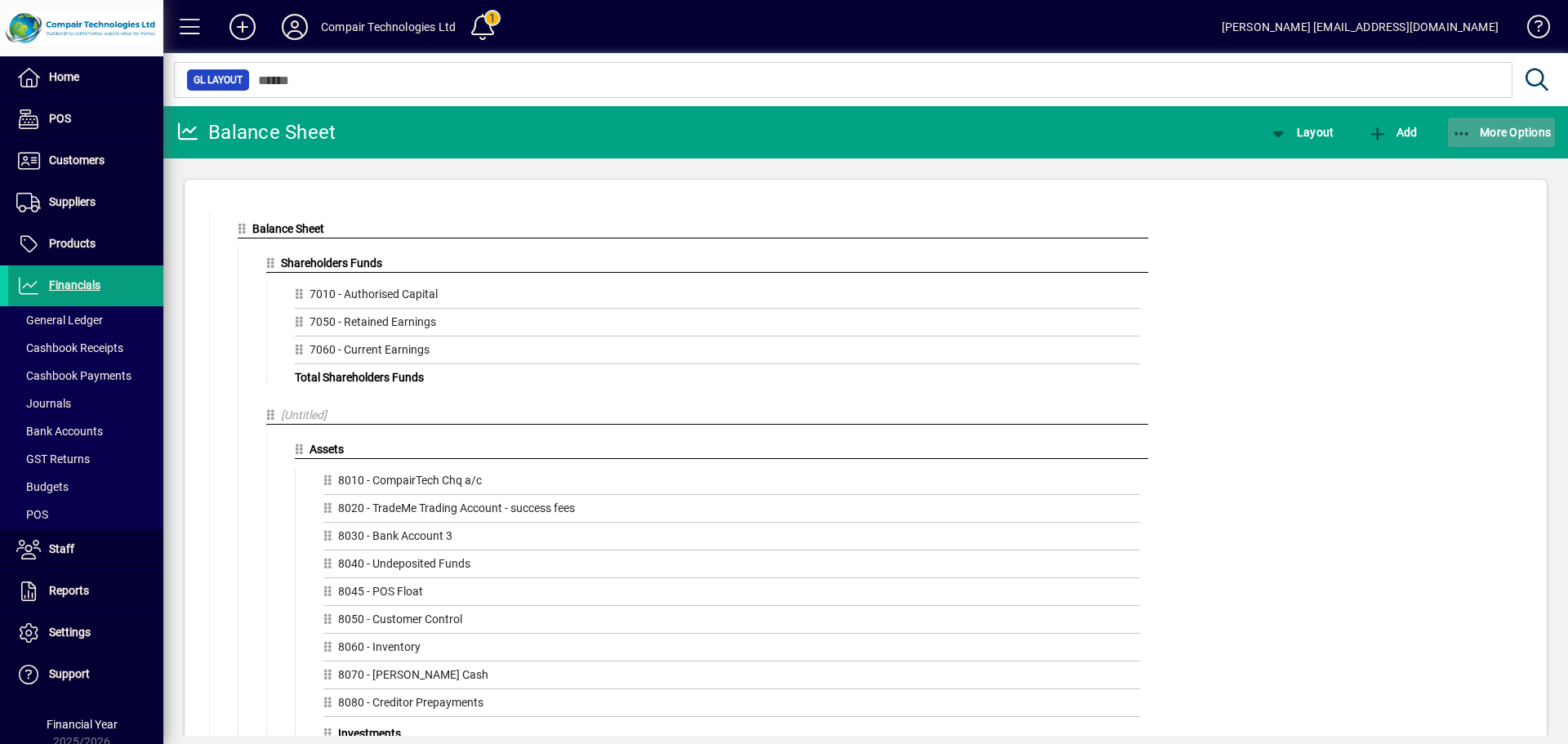
click at [1489, 124] on span "button" at bounding box center [1502, 132] width 108 height 39
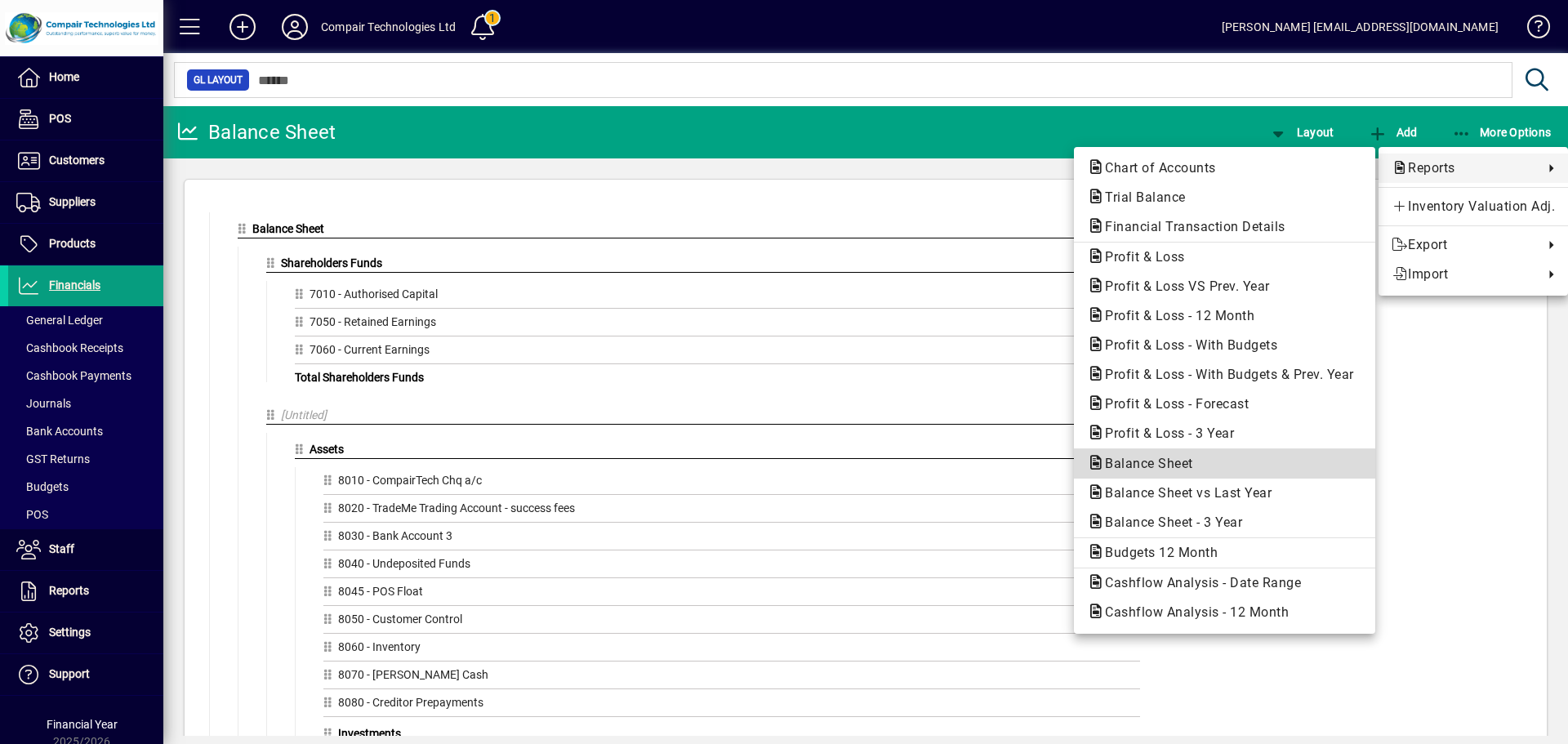
click at [1155, 466] on span "Balance Sheet" at bounding box center [1144, 463] width 114 height 15
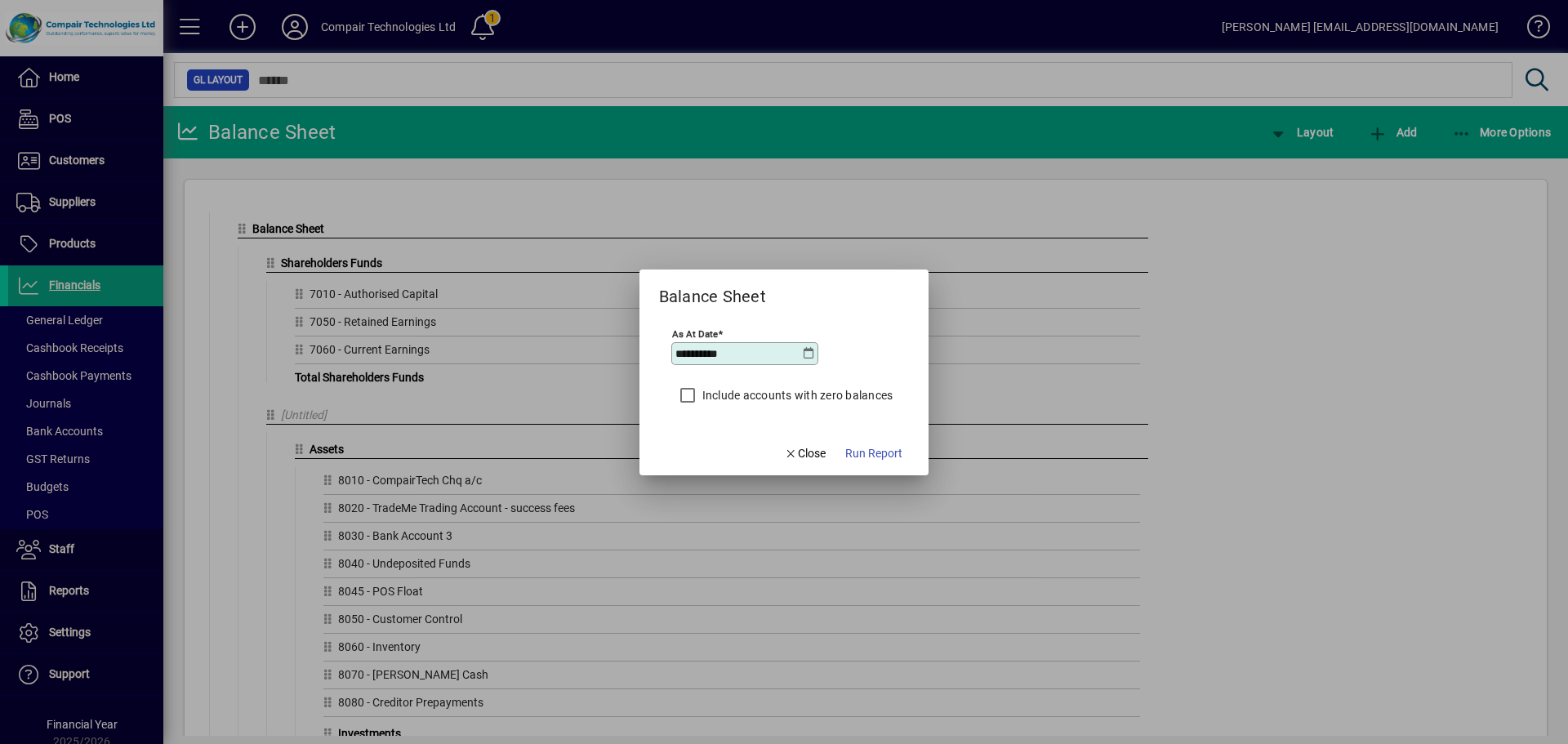
click at [788, 350] on input "**********" at bounding box center [738, 353] width 127 height 13
click at [872, 453] on span "Run Report" at bounding box center [874, 453] width 57 height 17
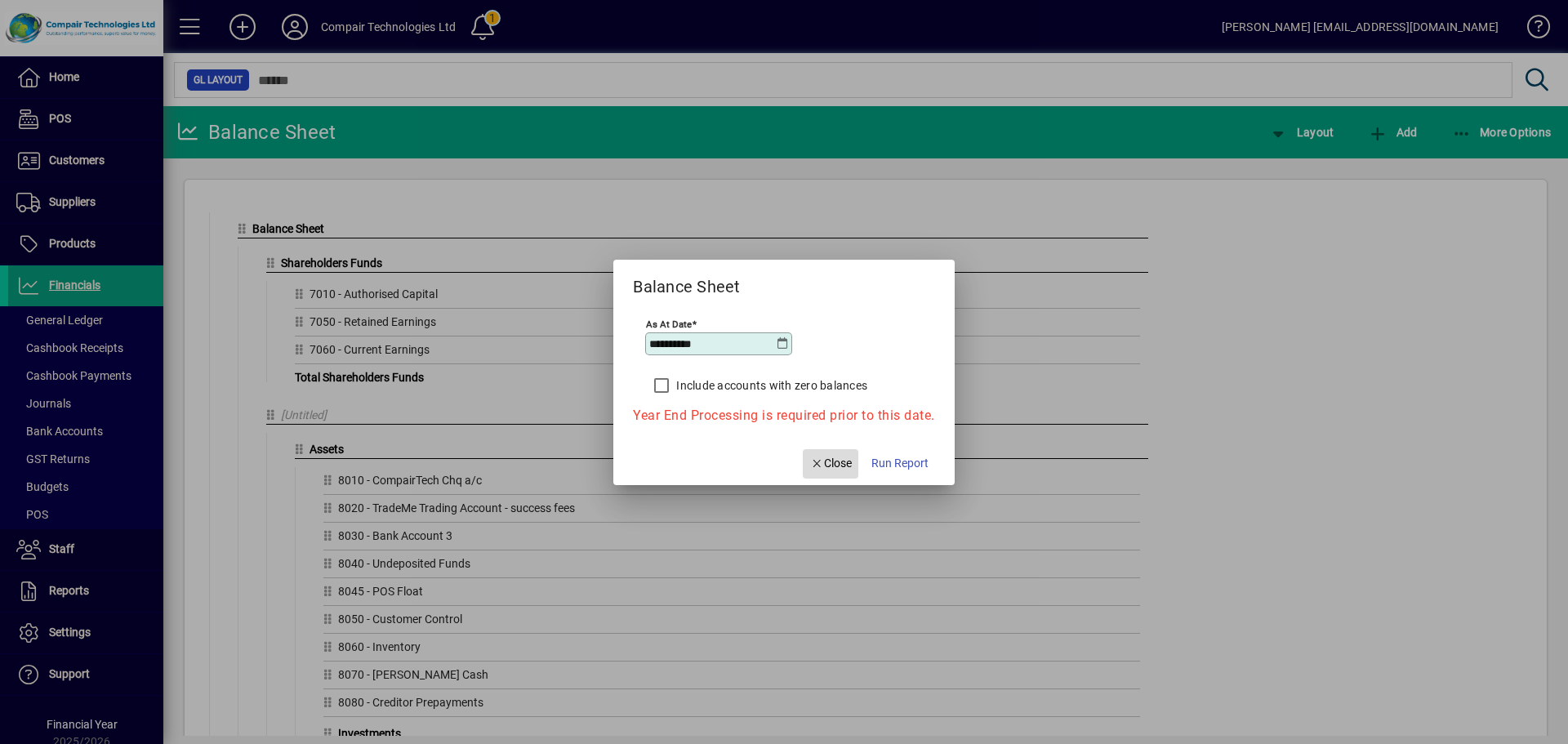
click at [831, 459] on span "Close" at bounding box center [830, 463] width 42 height 17
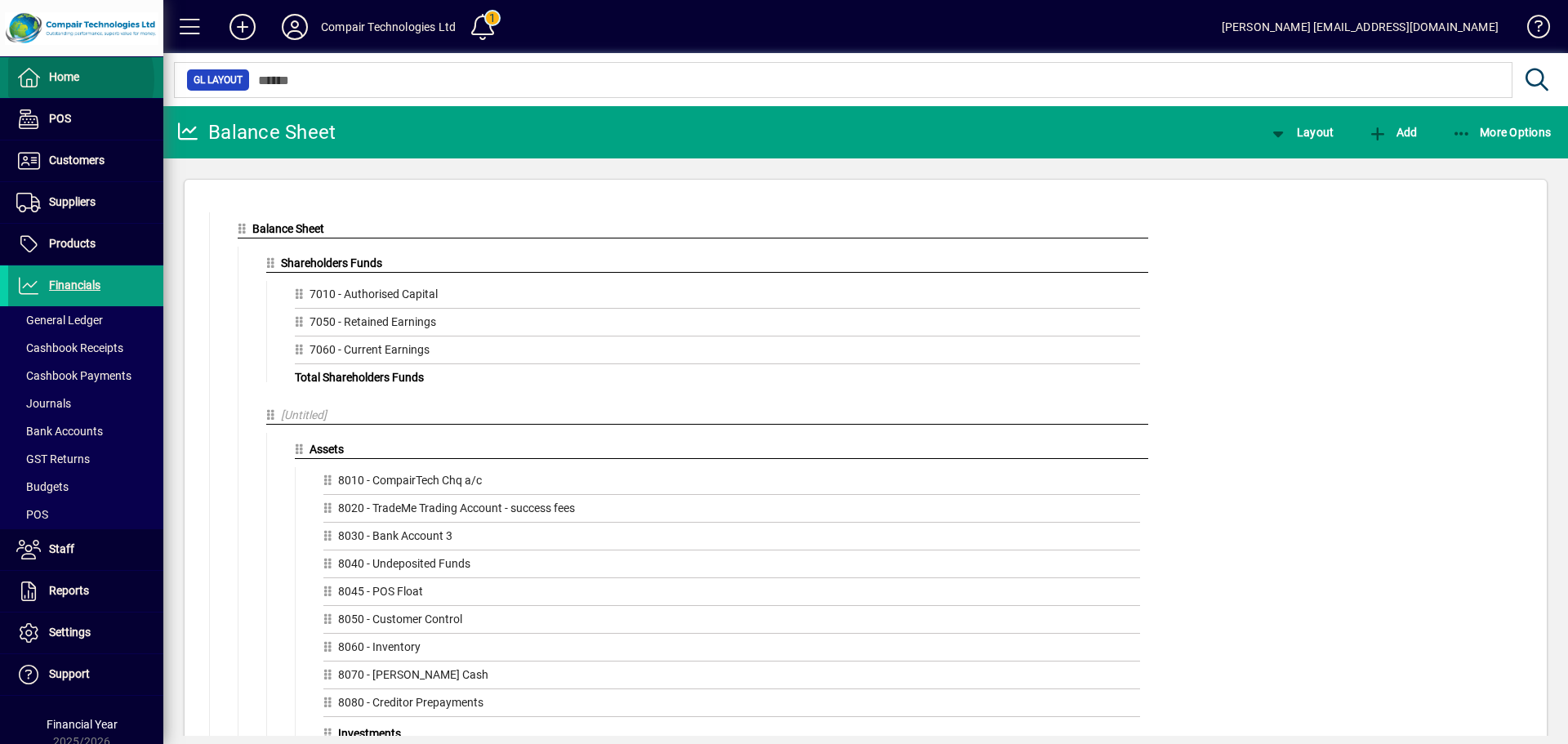
click at [68, 79] on span "Home" at bounding box center [64, 76] width 30 height 13
